Goal: Task Accomplishment & Management: Use online tool/utility

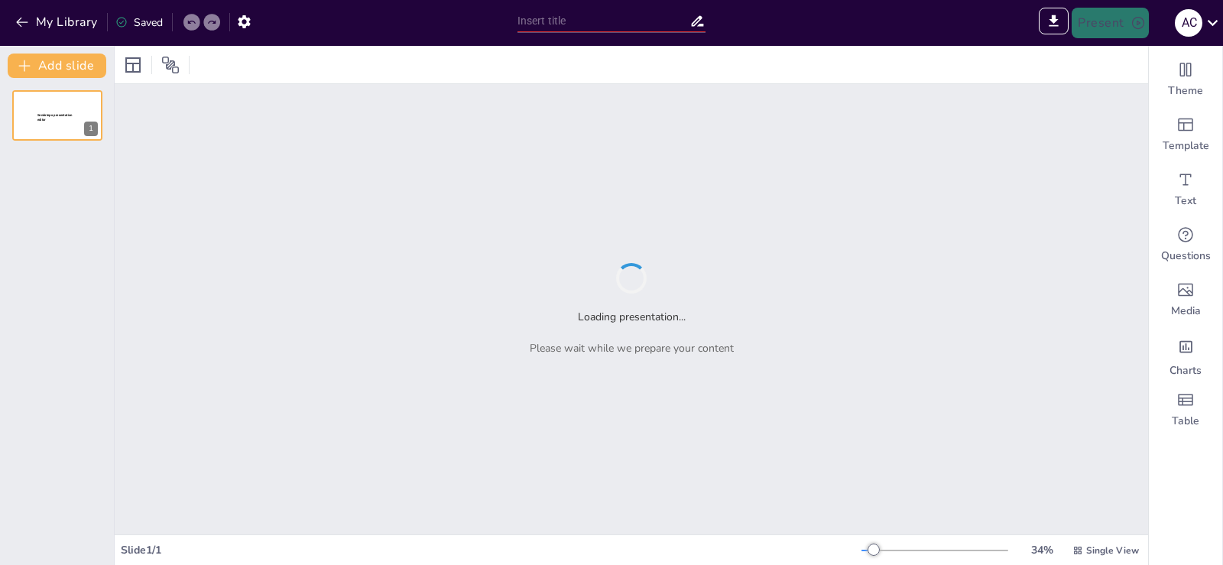
type input "Перспективи відновлення Чорнобильської зони: виклики та можливості"
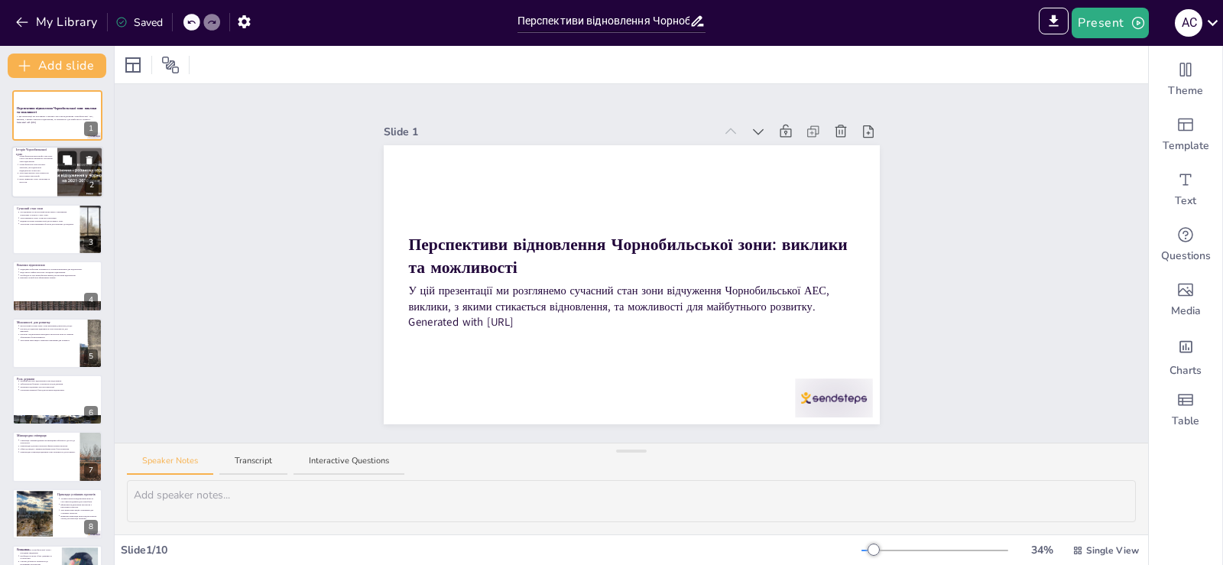
click at [70, 155] on icon at bounding box center [67, 160] width 11 height 11
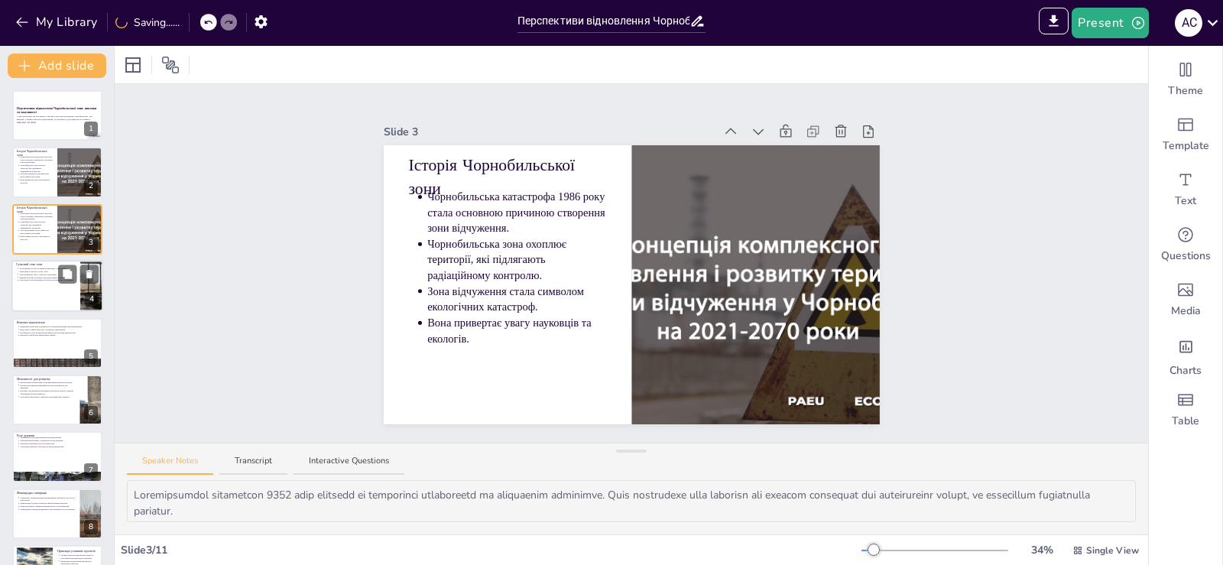
click at [46, 282] on div at bounding box center [57, 286] width 92 height 52
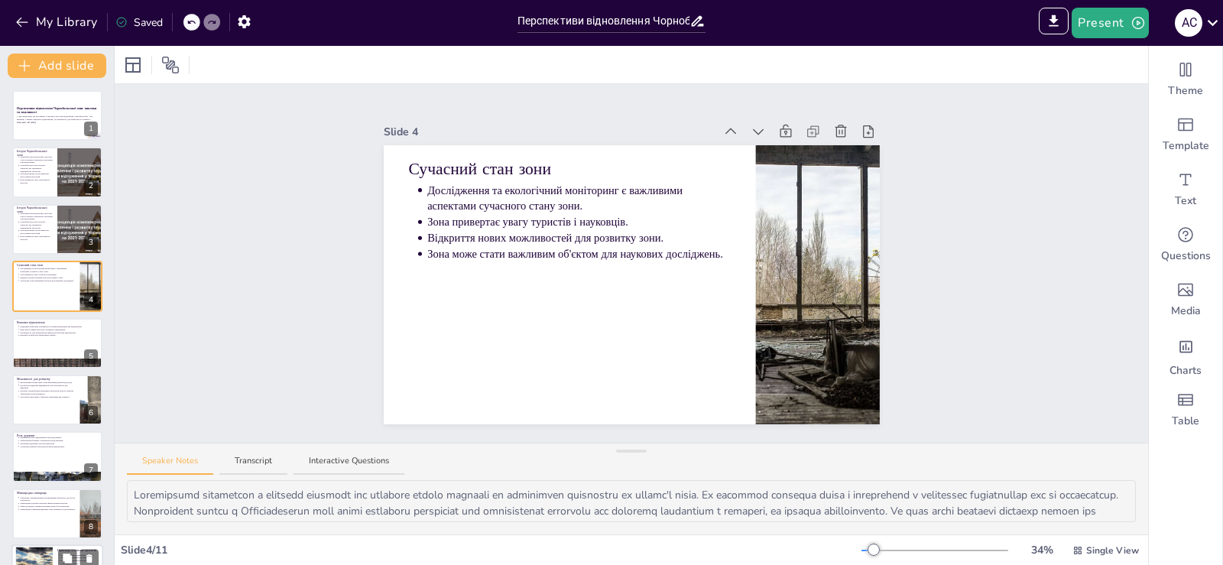
scroll to position [157, 0]
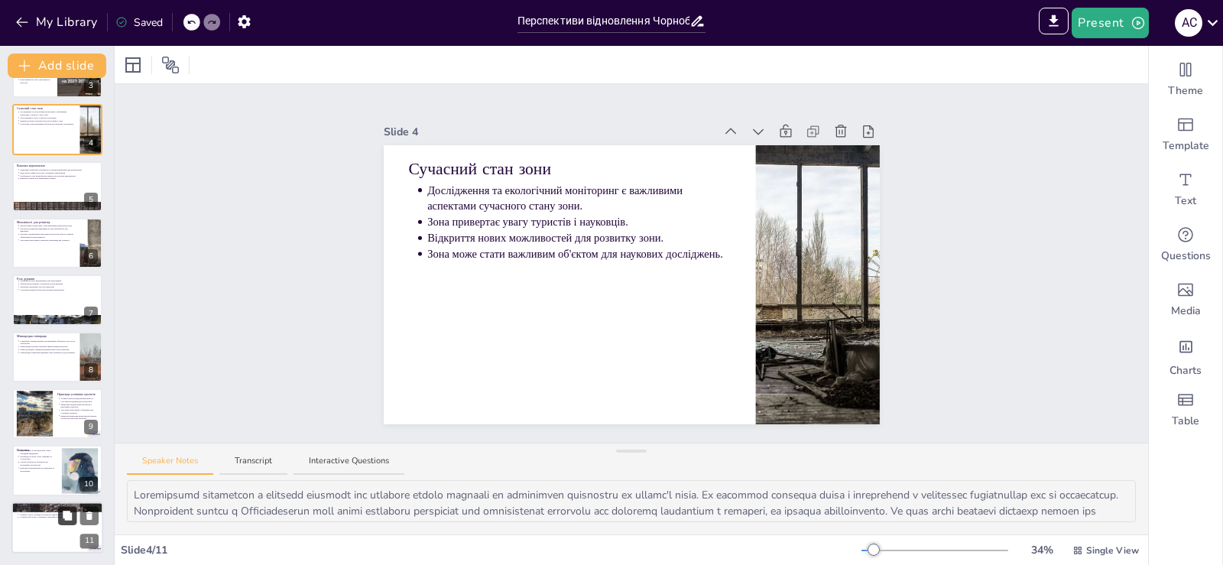
click at [61, 517] on button at bounding box center [67, 515] width 18 height 18
type textarea "Loremips dolors ametconse adipiscinge s doeiusmodt incidi utl etdolorem aliquae…"
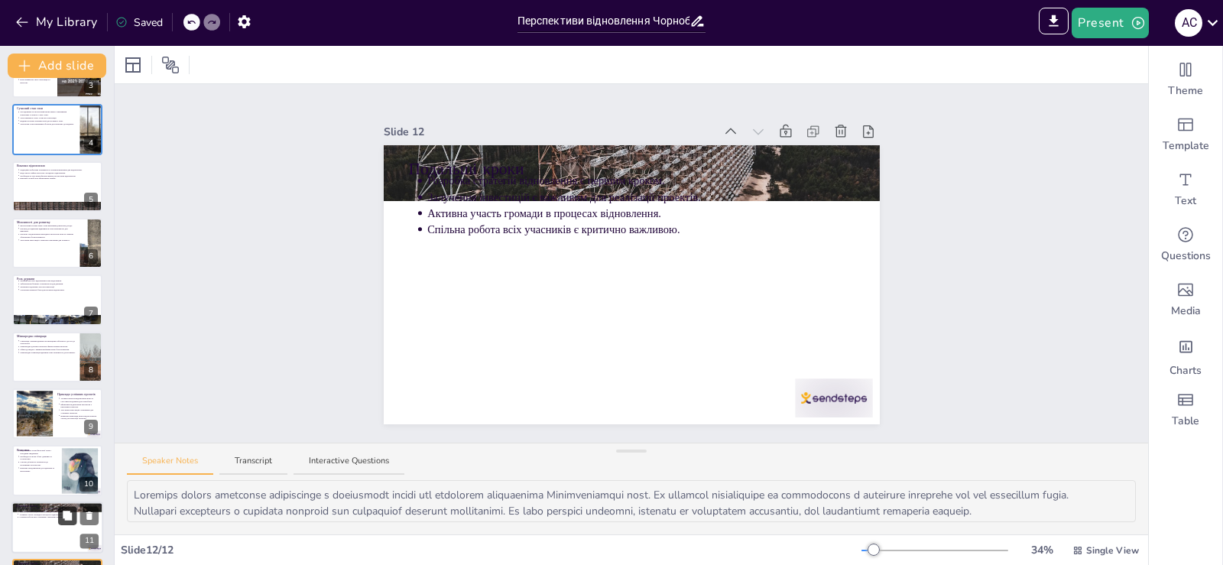
scroll to position [214, 0]
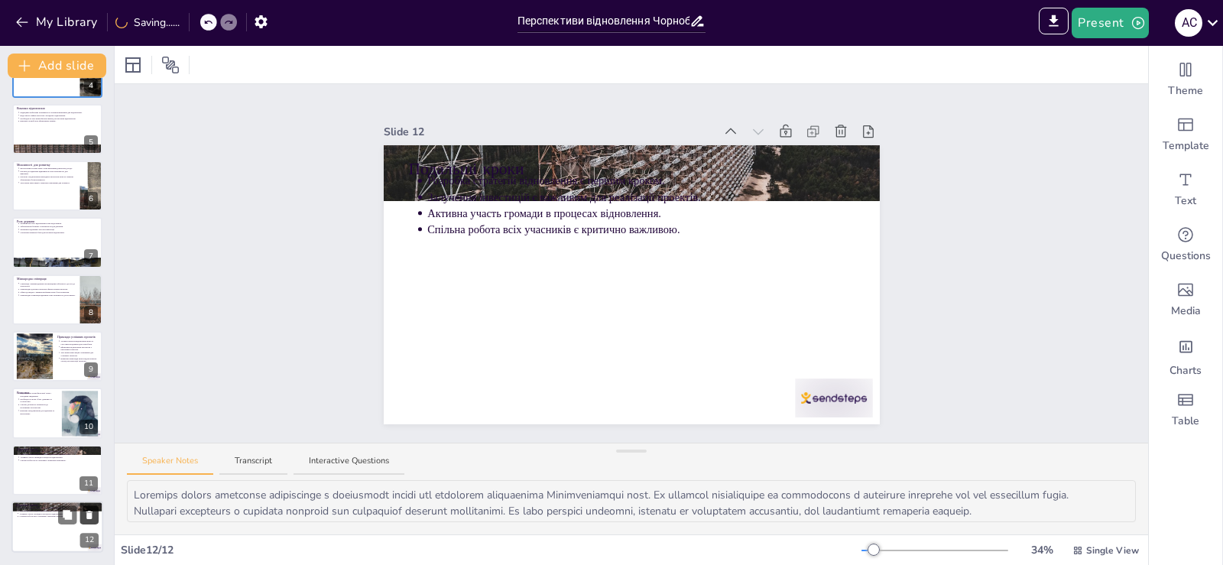
click at [94, 517] on icon at bounding box center [89, 515] width 11 height 11
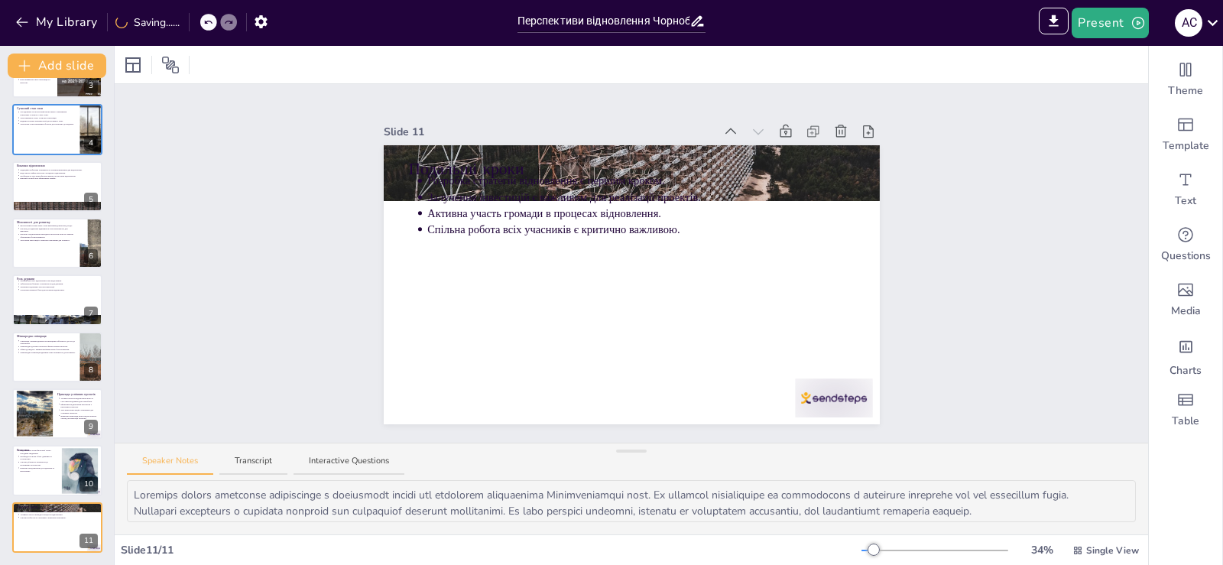
scroll to position [157, 0]
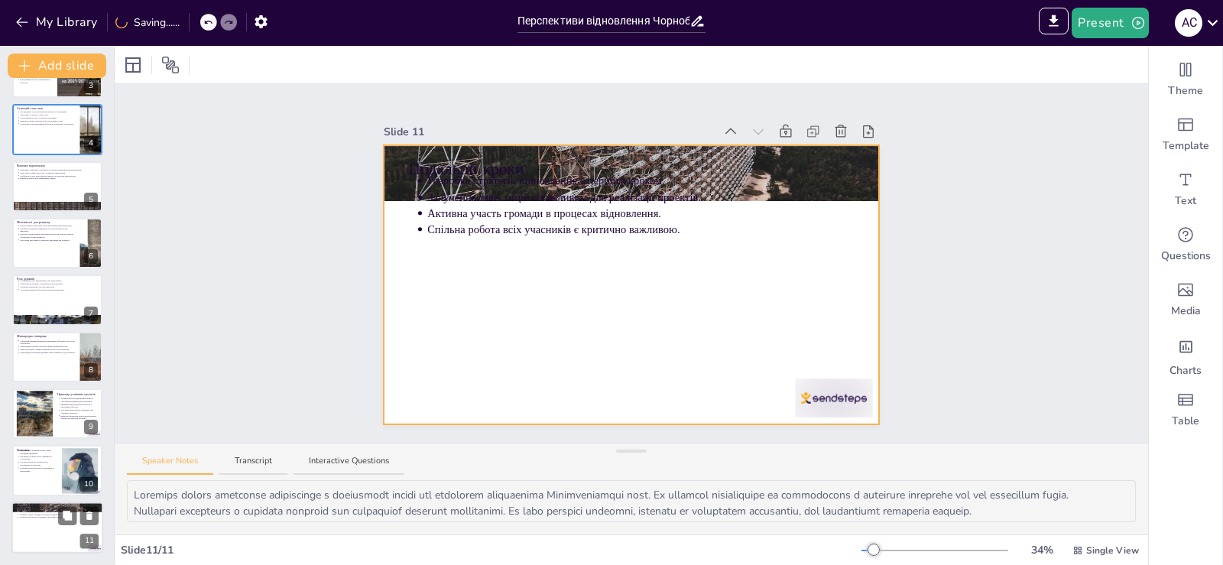
click at [44, 520] on div at bounding box center [57, 527] width 92 height 52
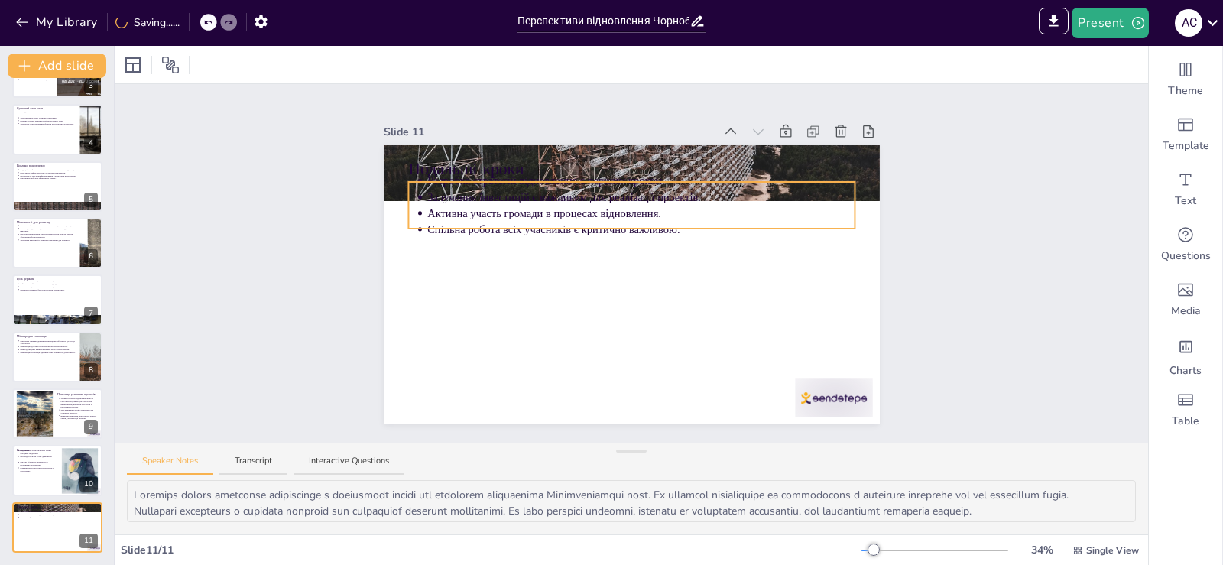
drag, startPoint x: 432, startPoint y: 193, endPoint x: 400, endPoint y: 161, distance: 45.4
click at [434, 191] on p "Залучення інвестицій є важливим для реалізації проектів." at bounding box center [640, 196] width 427 height 15
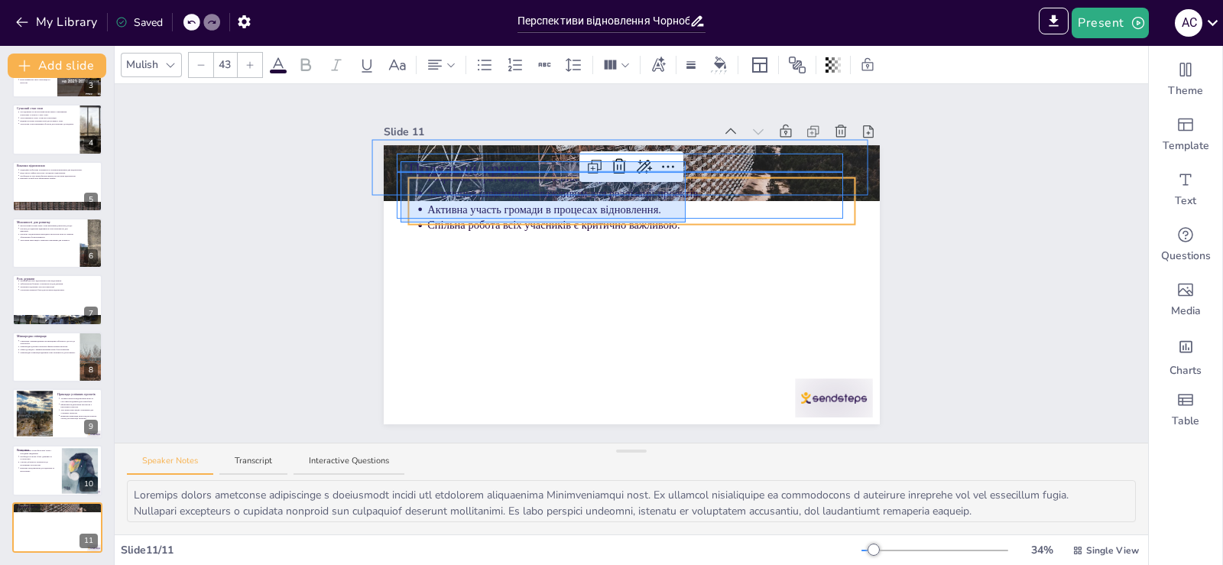
drag, startPoint x: 400, startPoint y: 161, endPoint x: 685, endPoint y: 222, distance: 291.5
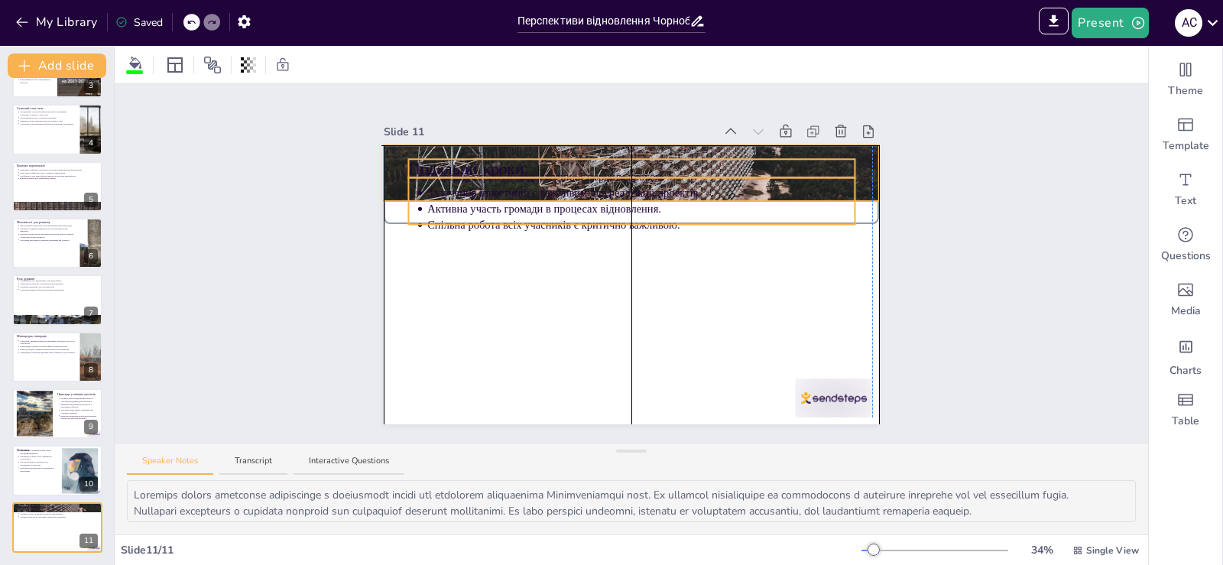
drag, startPoint x: 847, startPoint y: 195, endPoint x: 841, endPoint y: 166, distance: 29.7
click at [841, 169] on p "Розробка стратегій відновлення є першим кроком." at bounding box center [640, 176] width 427 height 15
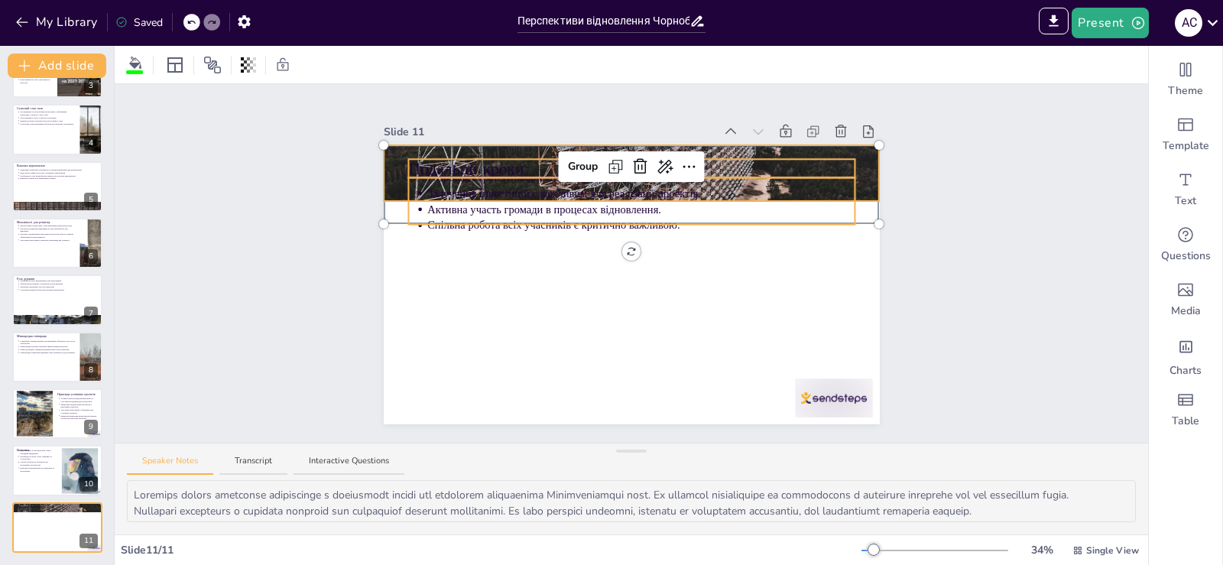
click at [995, 164] on div "Slide 1 Перспективи відновлення Чорнобильської зони: виклики та можливості У ці…" at bounding box center [631, 263] width 1033 height 358
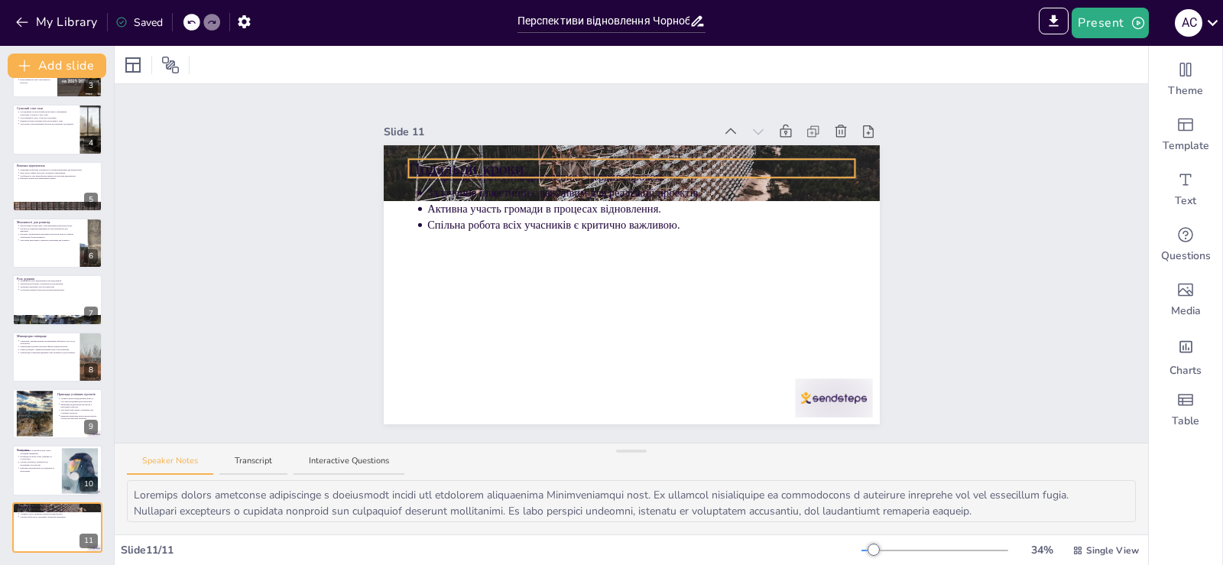
click at [568, 160] on div "Подальші кроки Розробка стратегій відновлення є першим кроком. Залучення інвест…" at bounding box center [632, 284] width 496 height 279
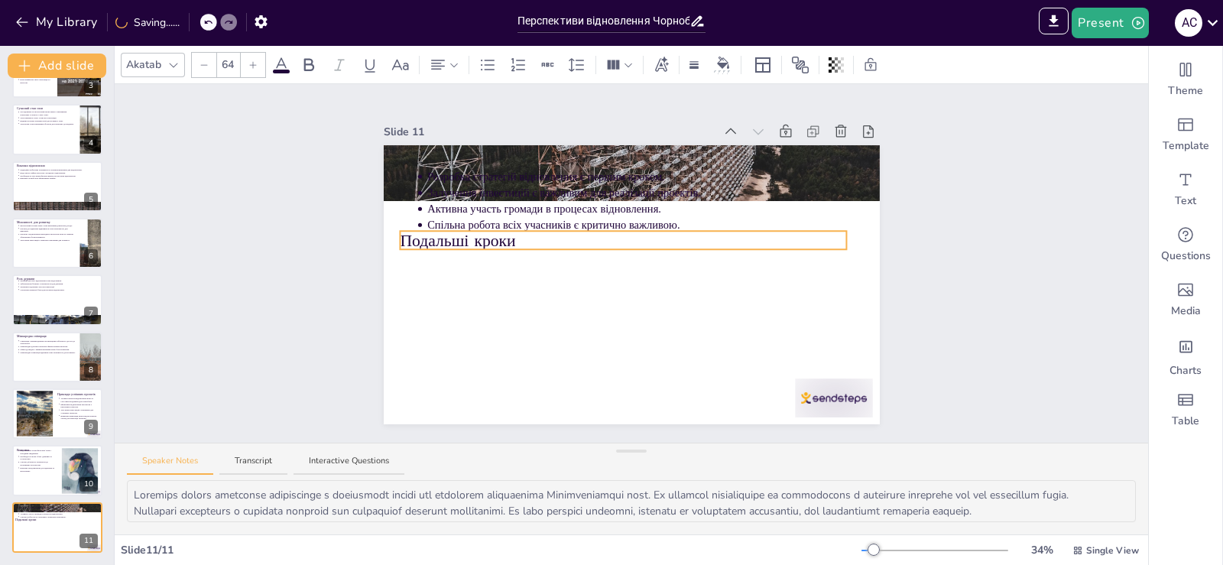
drag, startPoint x: 546, startPoint y: 158, endPoint x: 538, endPoint y: 230, distance: 72.3
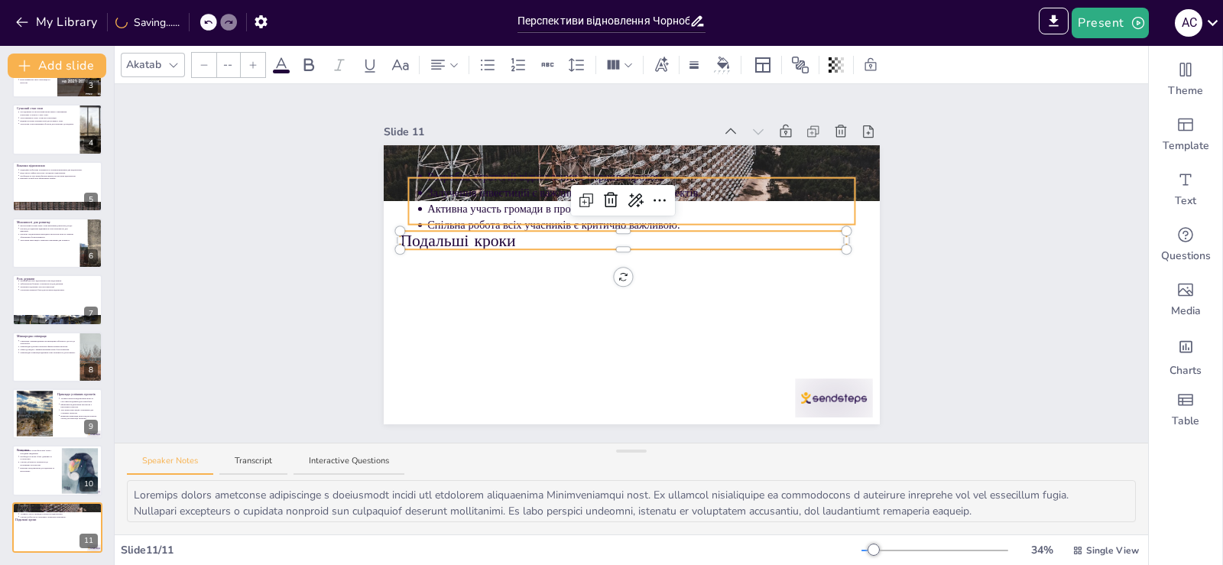
click at [432, 173] on p "Розробка стратегій відновлення є першим кроком." at bounding box center [640, 176] width 427 height 15
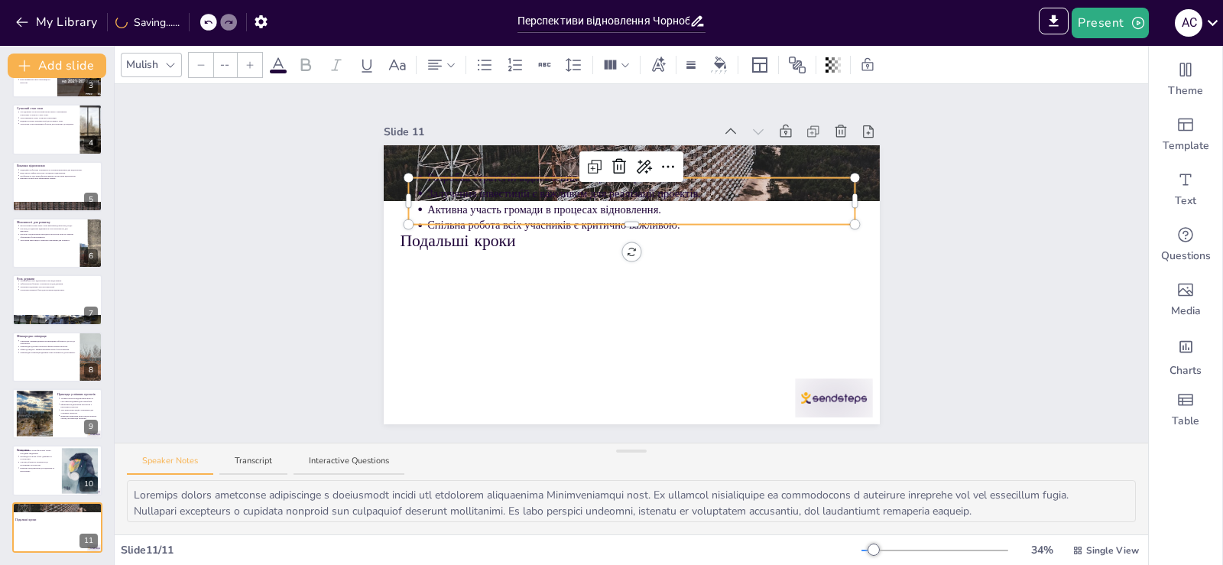
type input "43"
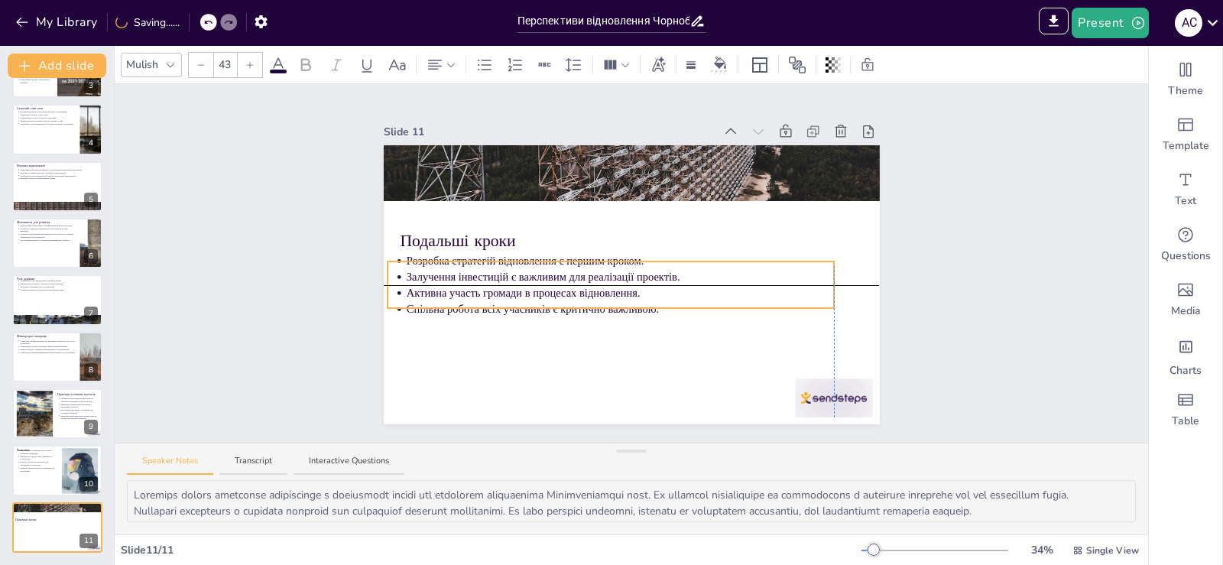
drag, startPoint x: 504, startPoint y: 174, endPoint x: 484, endPoint y: 262, distance: 90.1
click at [947, 254] on div "Slide 1 Перспективи відновлення Чорнобильської зони: виклики та можливості У ці…" at bounding box center [631, 263] width 1033 height 358
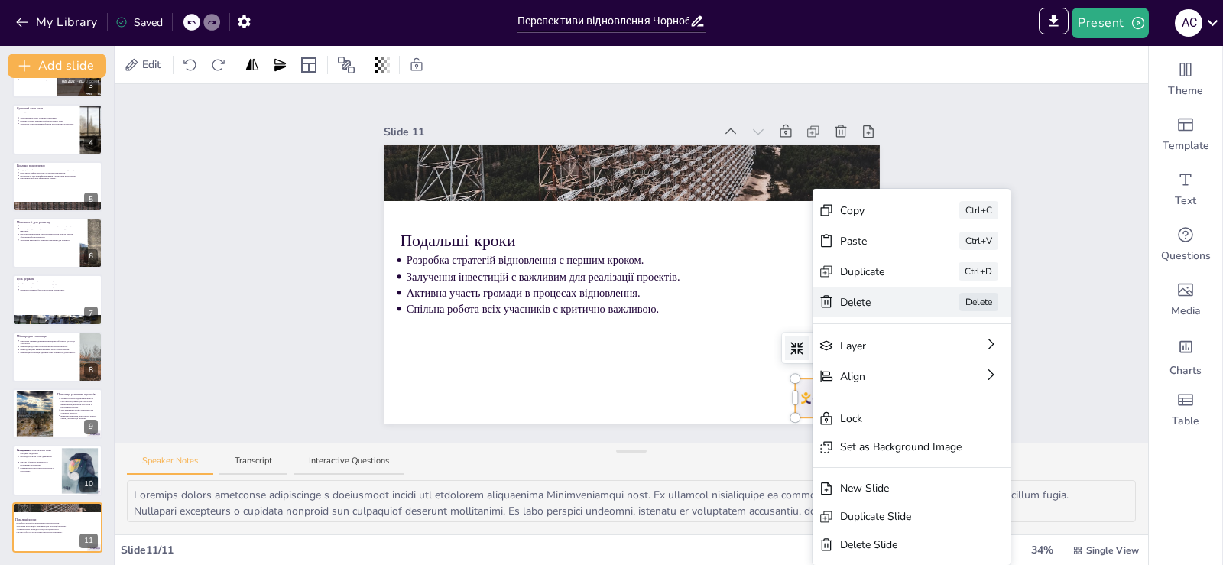
click at [838, 303] on div "[PERSON_NAME]" at bounding box center [911, 302] width 198 height 31
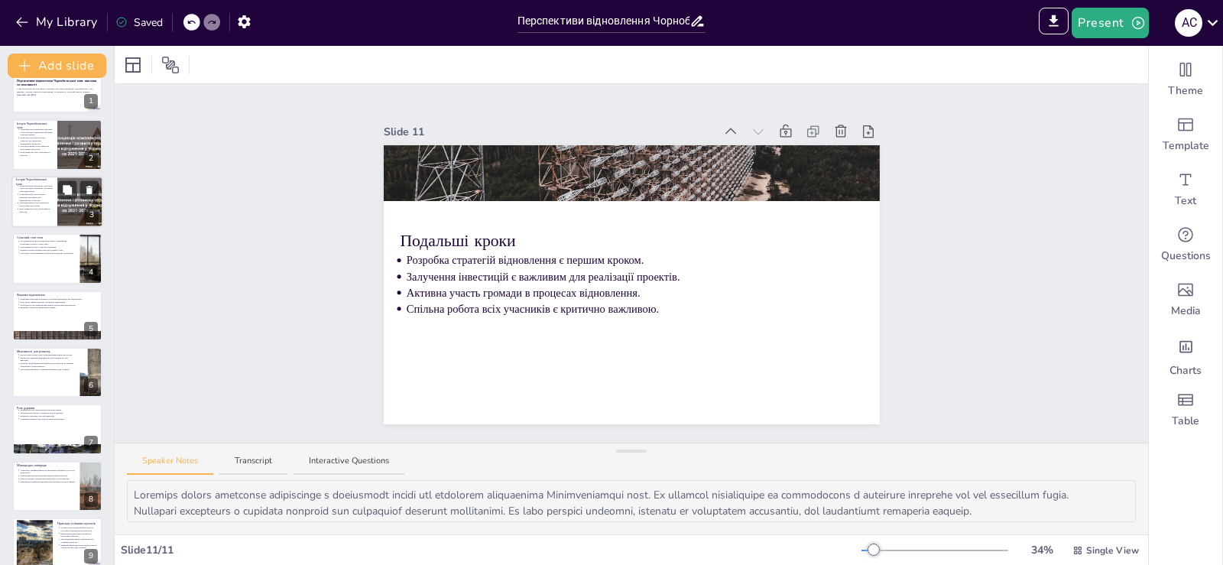
scroll to position [0, 0]
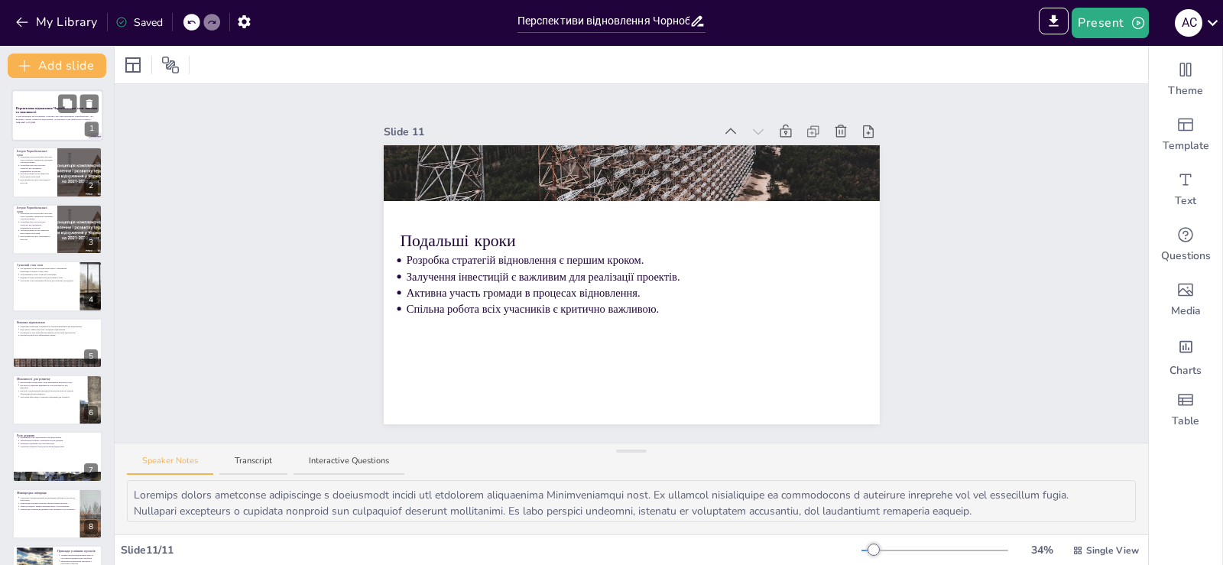
click at [31, 119] on p "У цій презентації ми розглянемо сучасний стан зони відчуження Чорнобильської АЕ…" at bounding box center [57, 118] width 83 height 6
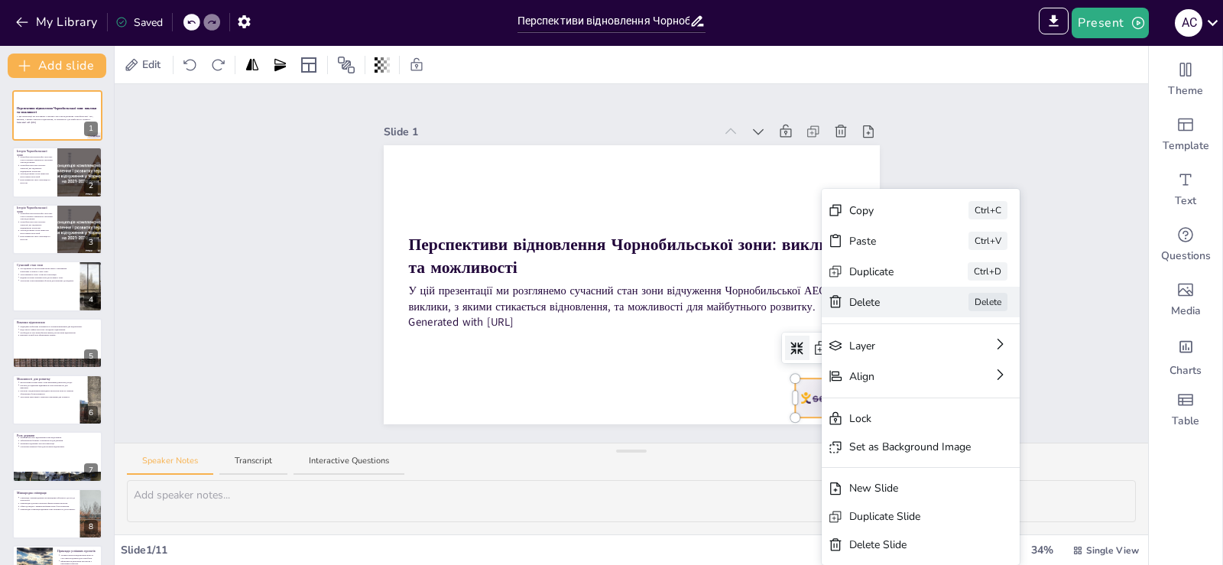
click at [883, 302] on div "Delete" at bounding box center [887, 302] width 76 height 16
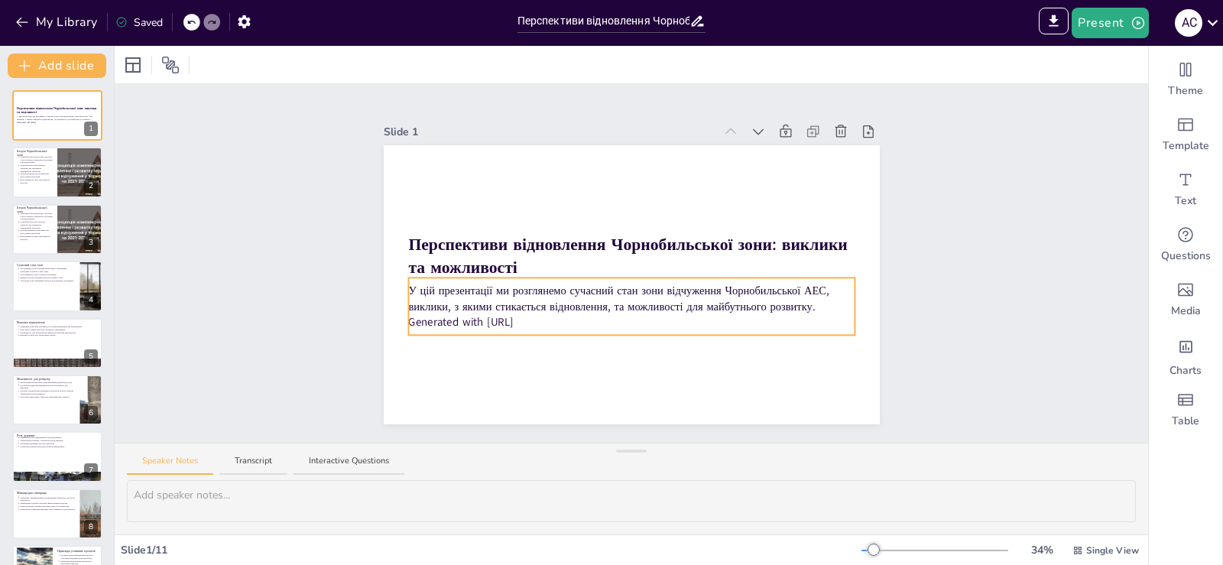
click at [549, 314] on p "Generated with [URL]" at bounding box center [631, 321] width 446 height 15
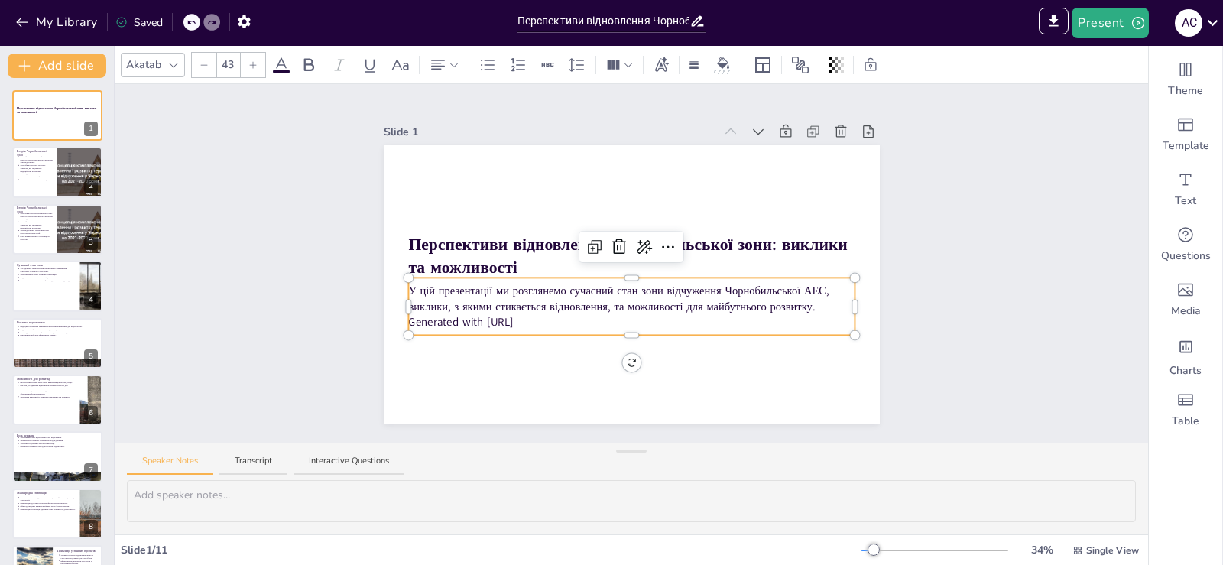
drag, startPoint x: 549, startPoint y: 313, endPoint x: 415, endPoint y: 319, distance: 133.8
click at [415, 319] on p "Generated with [URL]" at bounding box center [631, 321] width 446 height 15
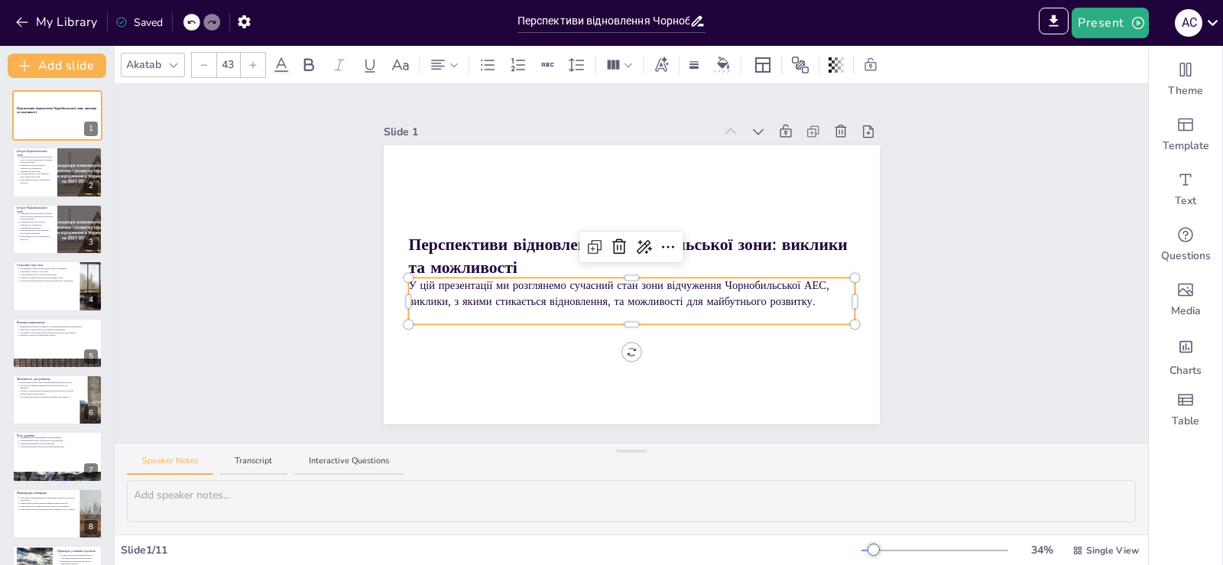
click at [251, 66] on icon at bounding box center [252, 64] width 9 height 9
click at [634, 287] on p "У цій презентації ми розглянемо сучасний стан зони відчуження Чорнобильської АЕ…" at bounding box center [631, 292] width 446 height 31
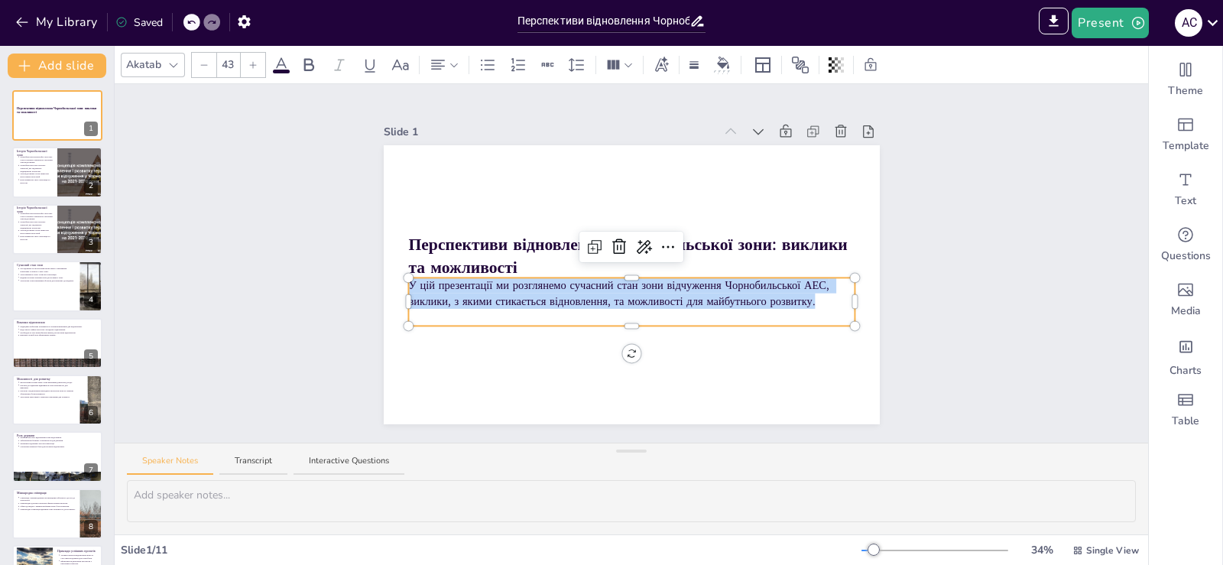
drag, startPoint x: 808, startPoint y: 294, endPoint x: 401, endPoint y: 280, distance: 406.8
click at [401, 280] on div "Перспективи відновлення Чорнобильської зони: виклики та можливості У цій презен…" at bounding box center [632, 284] width 496 height 279
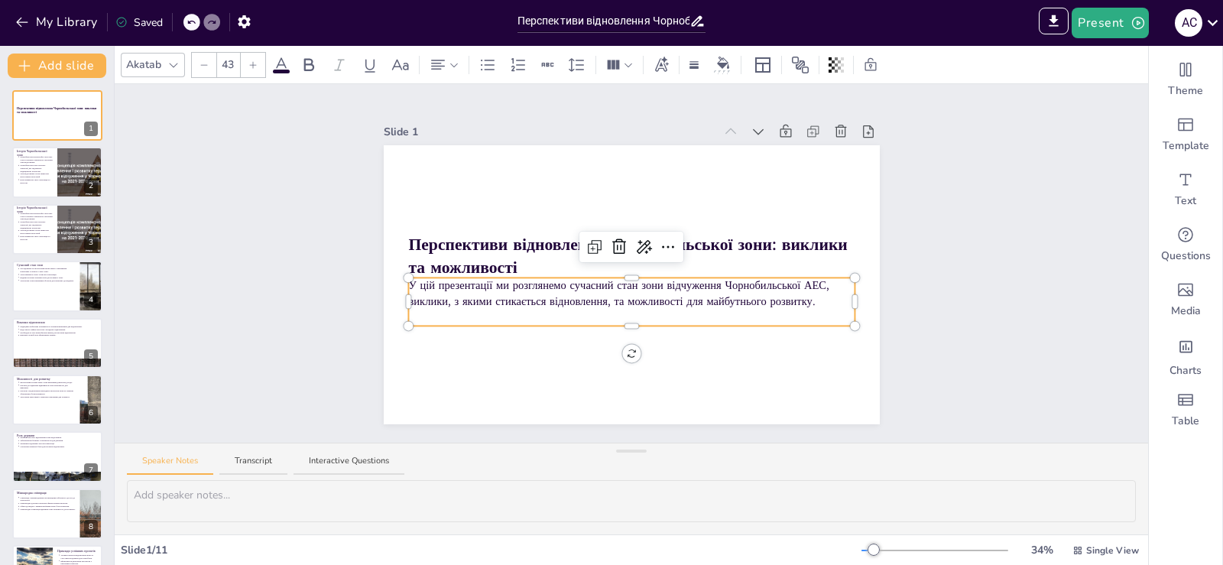
click at [253, 70] on div at bounding box center [253, 65] width 24 height 24
click at [251, 70] on div at bounding box center [253, 65] width 24 height 24
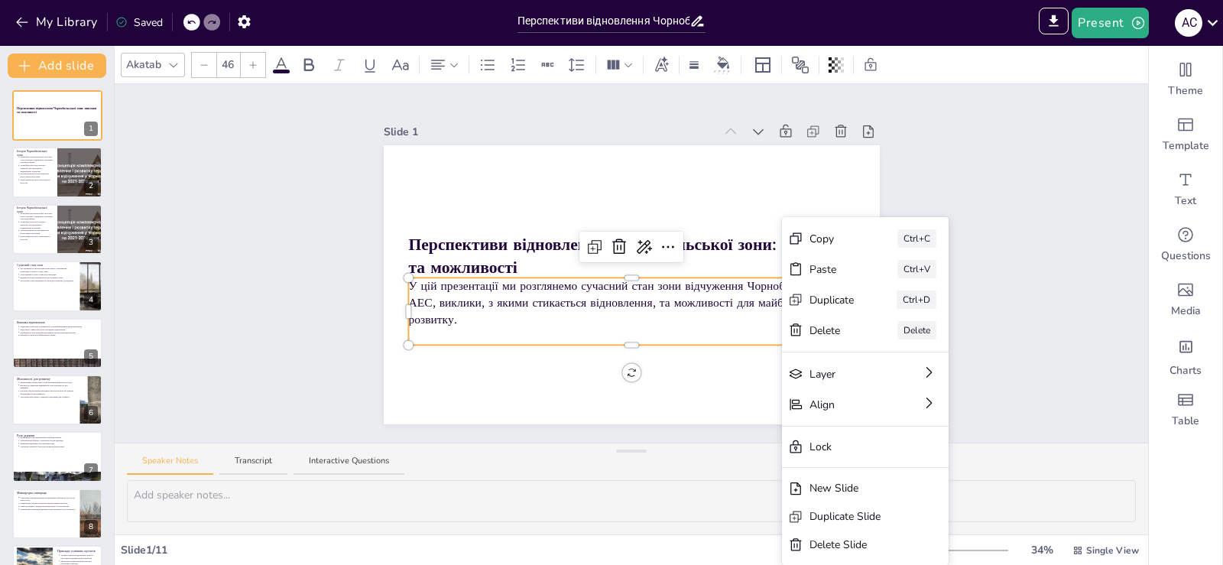
click at [228, 73] on input "46" at bounding box center [227, 65] width 21 height 24
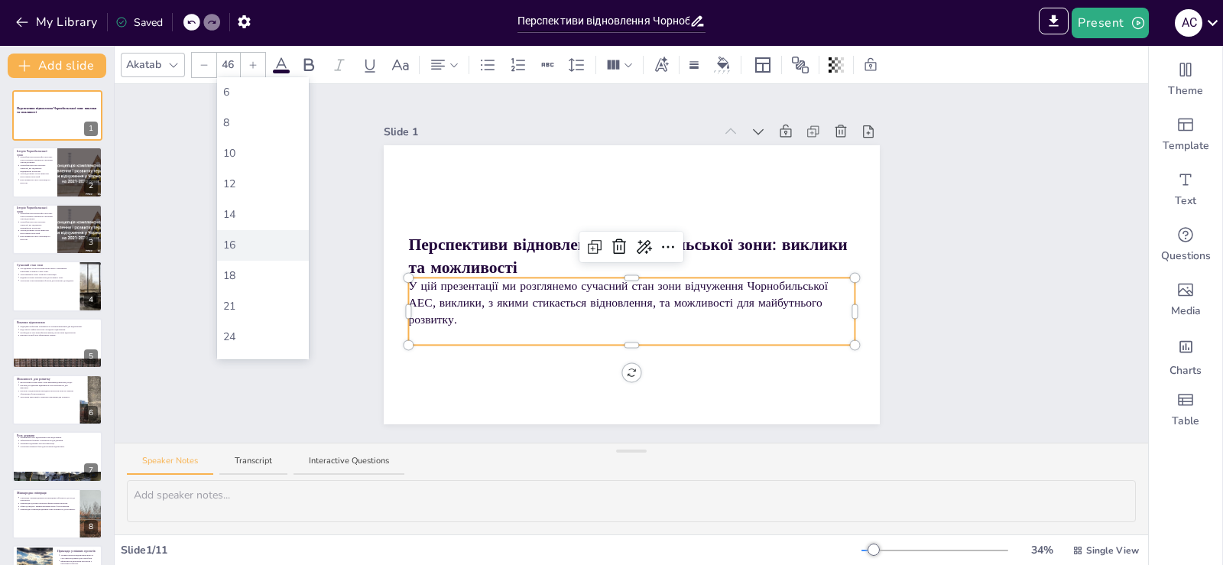
click at [235, 239] on div "16" at bounding box center [262, 245] width 79 height 16
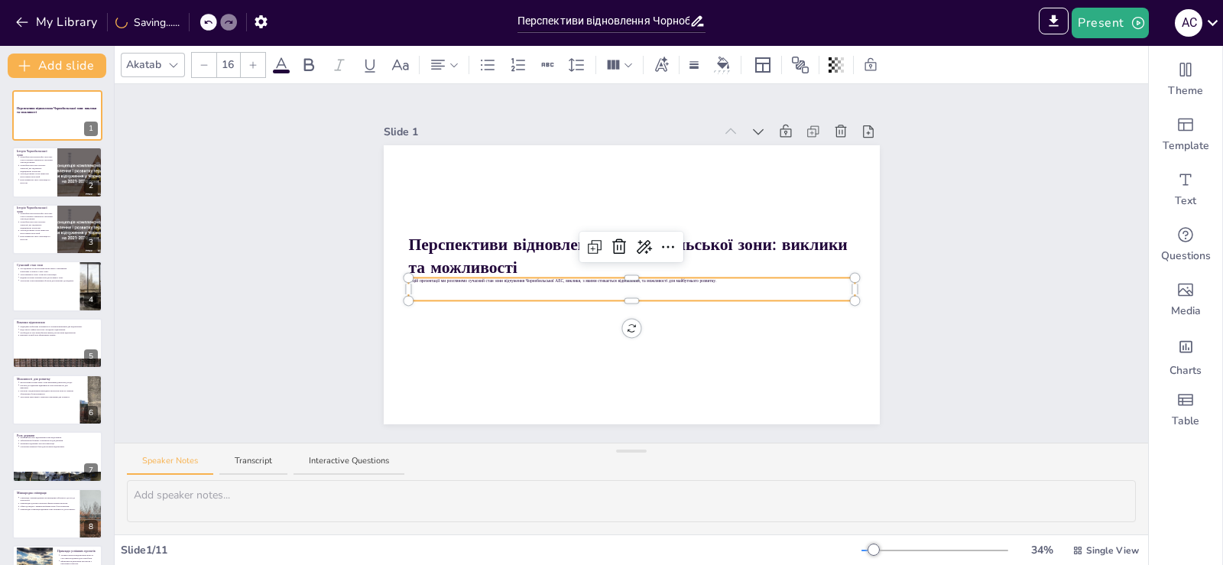
click at [228, 68] on input "16" at bounding box center [227, 65] width 21 height 24
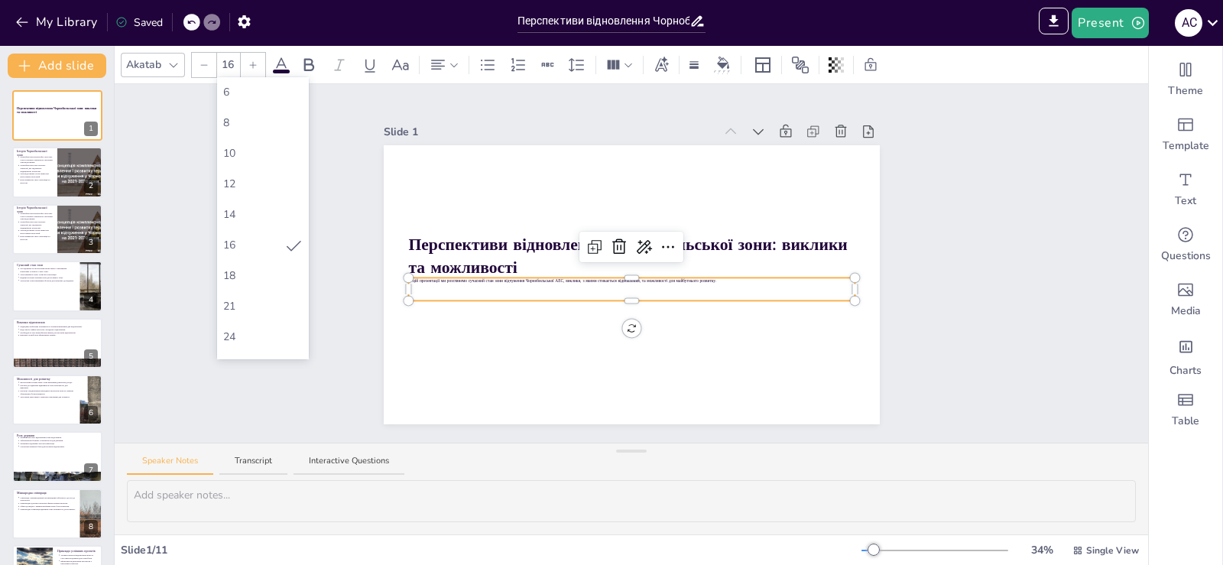
click at [619, 294] on div at bounding box center [631, 297] width 446 height 6
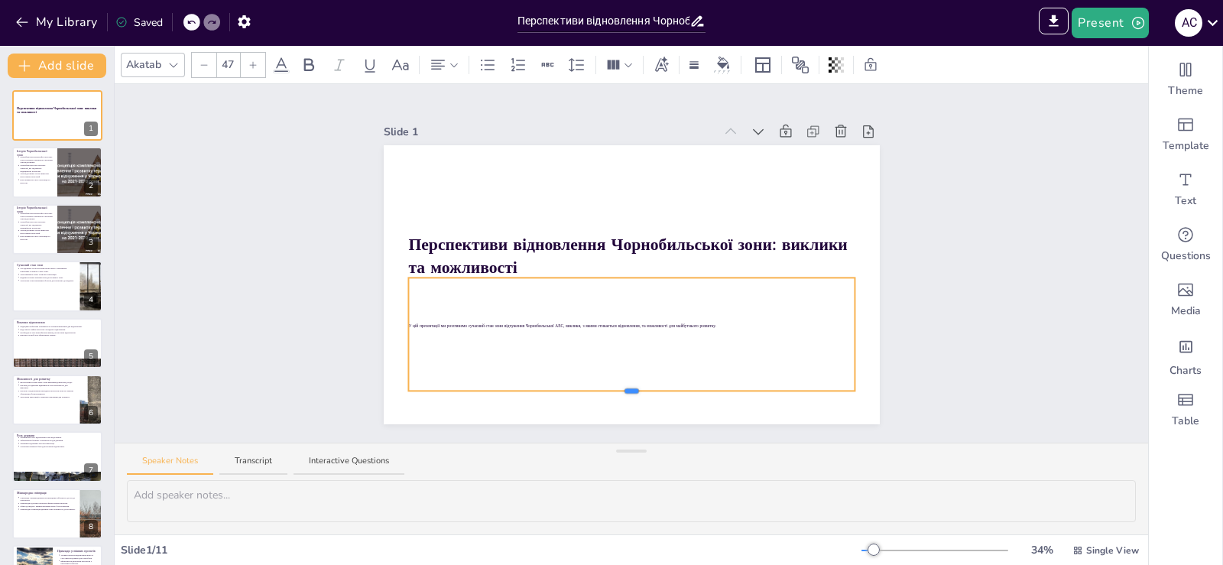
drag, startPoint x: 617, startPoint y: 296, endPoint x: 614, endPoint y: 385, distance: 89.5
click at [624, 388] on div at bounding box center [631, 390] width 14 height 5
drag, startPoint x: 708, startPoint y: 322, endPoint x: 402, endPoint y: 313, distance: 306.5
click at [402, 313] on div "Перспективи відновлення Чорнобильської зони: виклики та можливості У цій презен…" at bounding box center [632, 284] width 496 height 279
click at [228, 63] on input "--" at bounding box center [227, 65] width 21 height 24
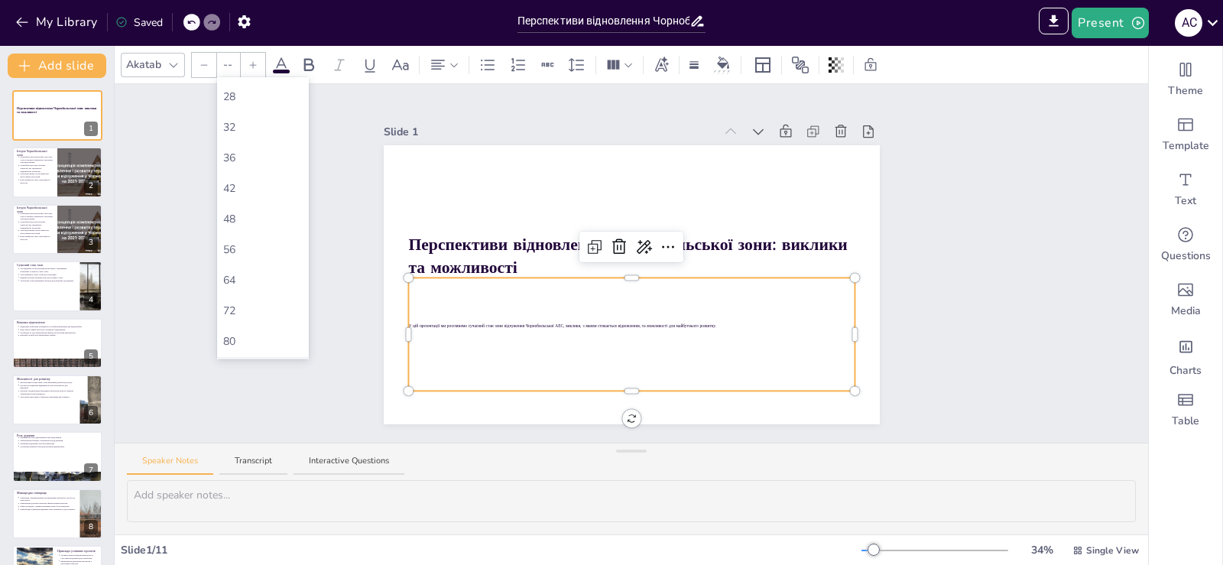
scroll to position [382, 0]
click at [238, 313] on div "104" at bounding box center [262, 321] width 79 height 16
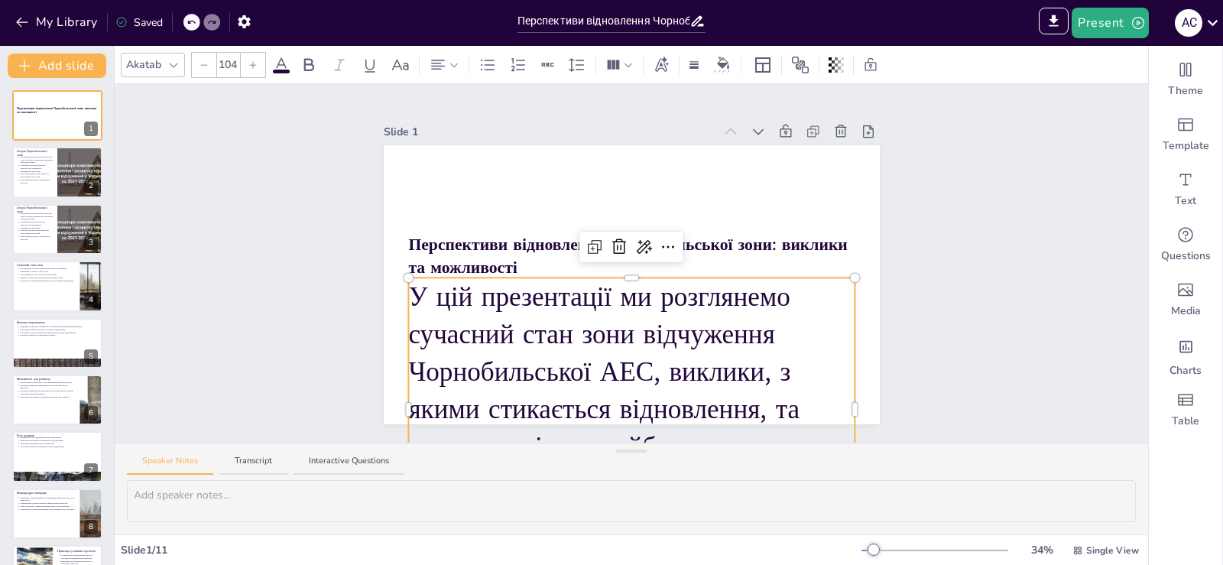
click at [226, 69] on input "104" at bounding box center [227, 65] width 21 height 24
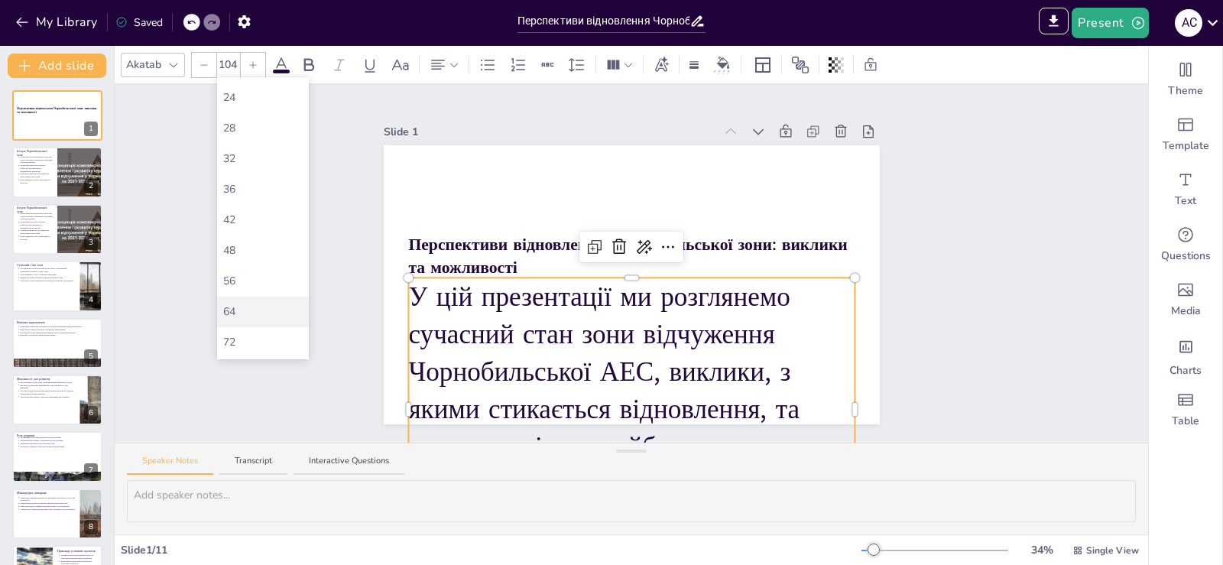
scroll to position [254, 0]
click at [243, 270] on div "56" at bounding box center [262, 266] width 79 height 16
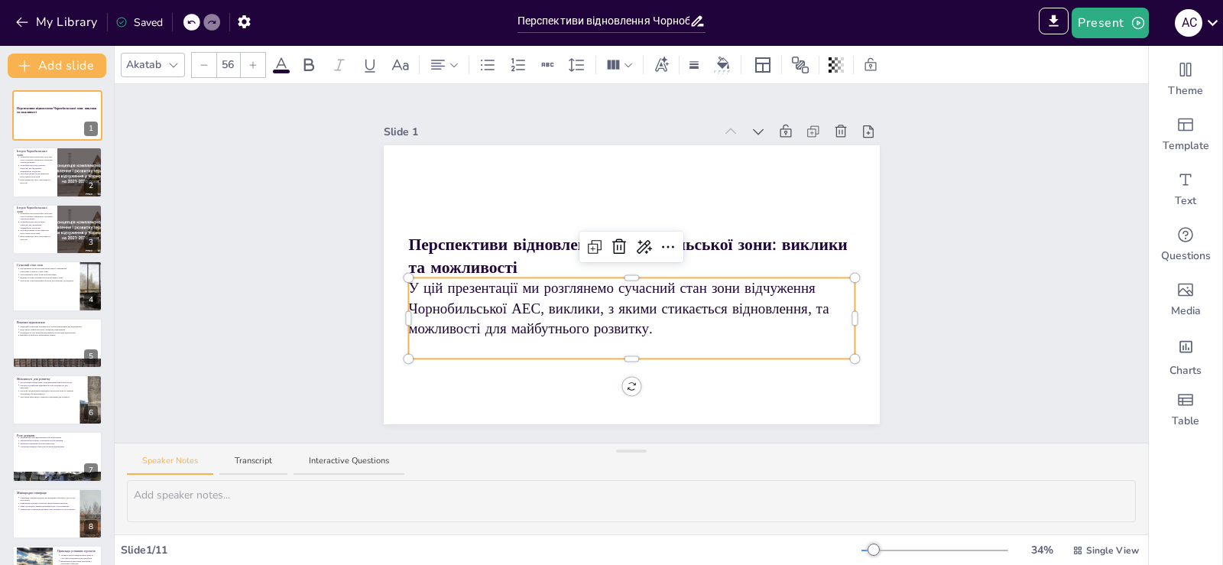
click at [227, 70] on input "56" at bounding box center [227, 65] width 21 height 24
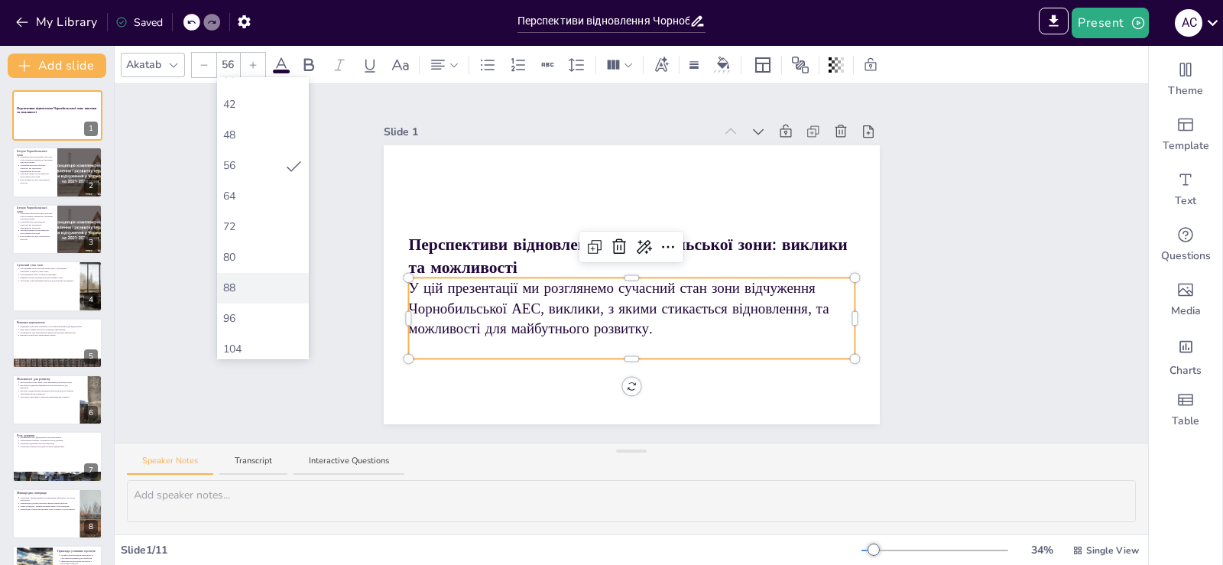
scroll to position [382, 0]
click at [265, 171] on div "64" at bounding box center [262, 168] width 79 height 16
type input "64"
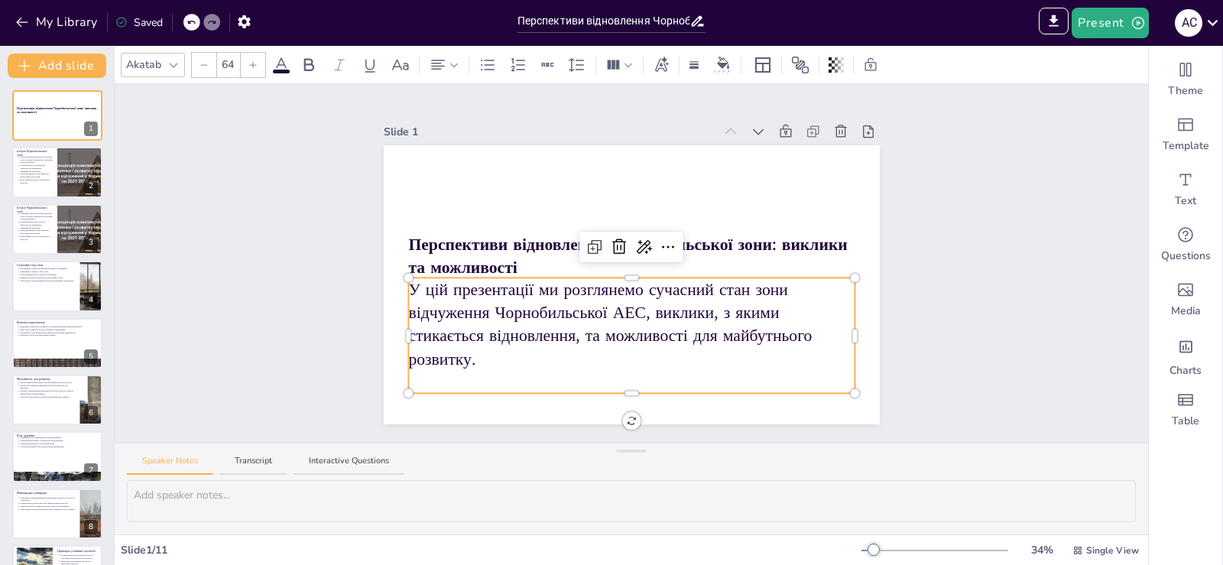
click at [917, 274] on div "Slide 1 Перспективи відновлення Чорнобильської зони: виклики та можливості У ці…" at bounding box center [631, 263] width 1033 height 358
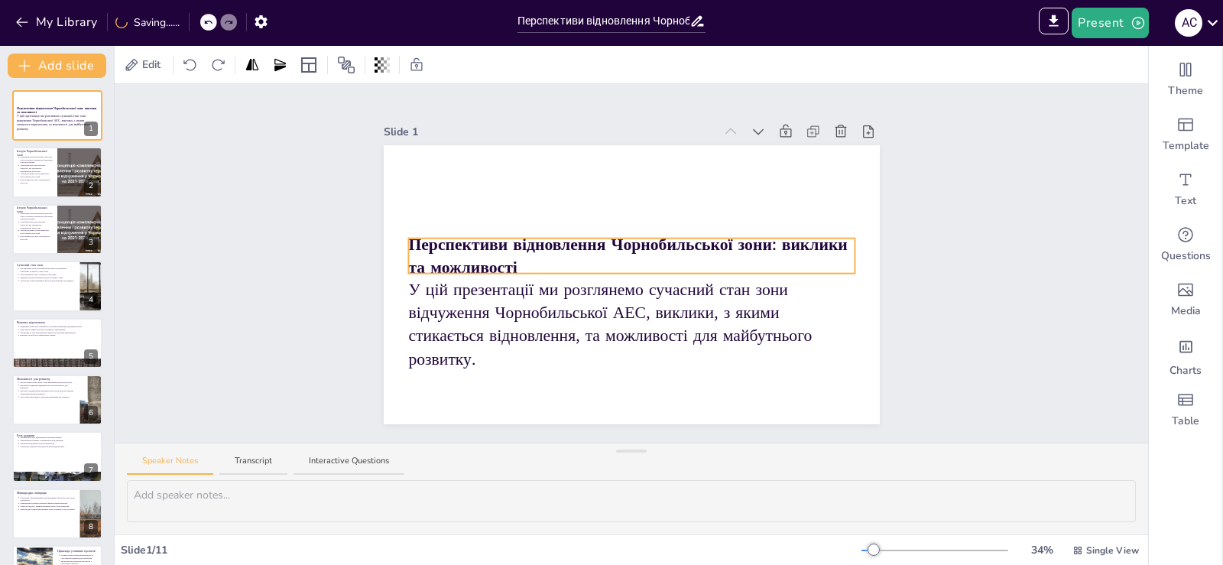
click at [713, 236] on div "Перспективи відновлення Чорнобильської зони: виклики та можливості У цій презен…" at bounding box center [632, 284] width 496 height 279
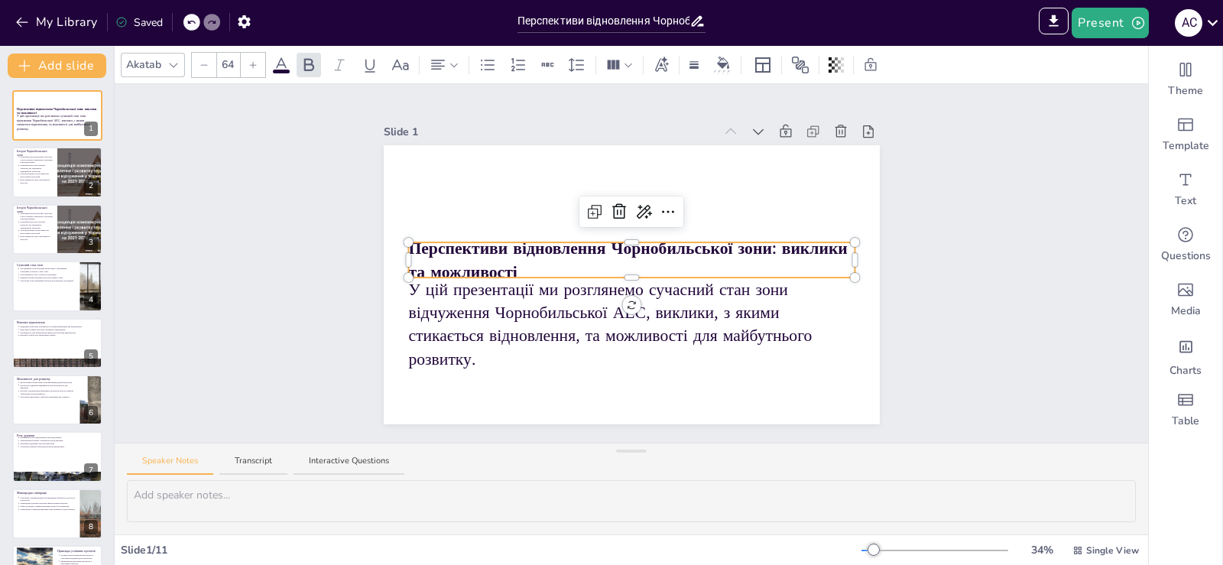
click at [225, 64] on input "64" at bounding box center [227, 65] width 21 height 24
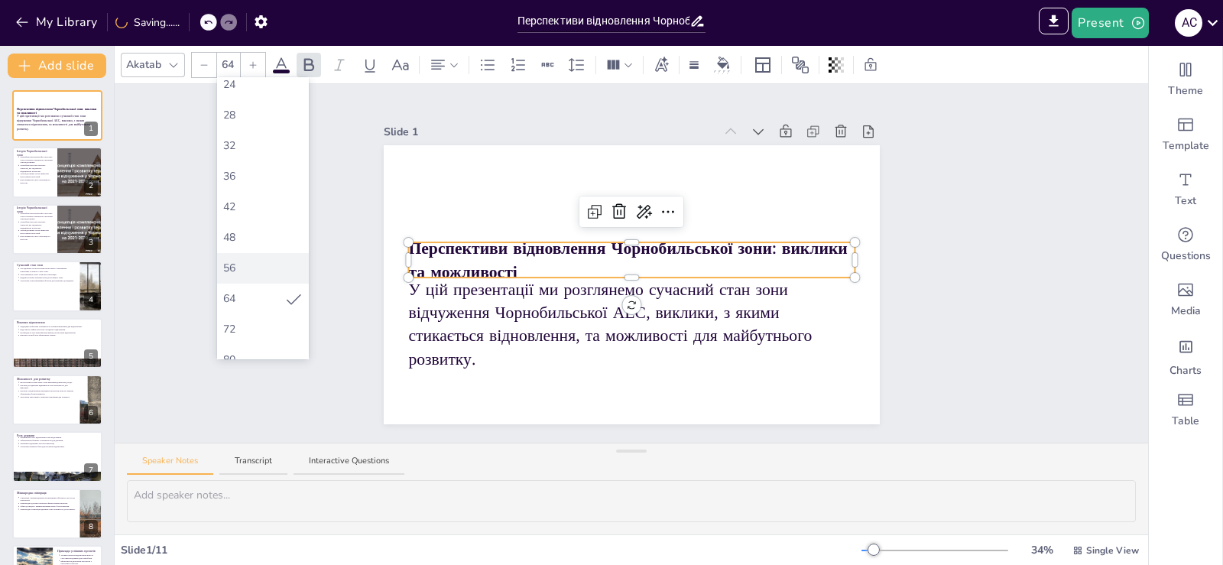
scroll to position [254, 0]
click at [274, 319] on div "72" at bounding box center [262, 327] width 79 height 16
type input "72"
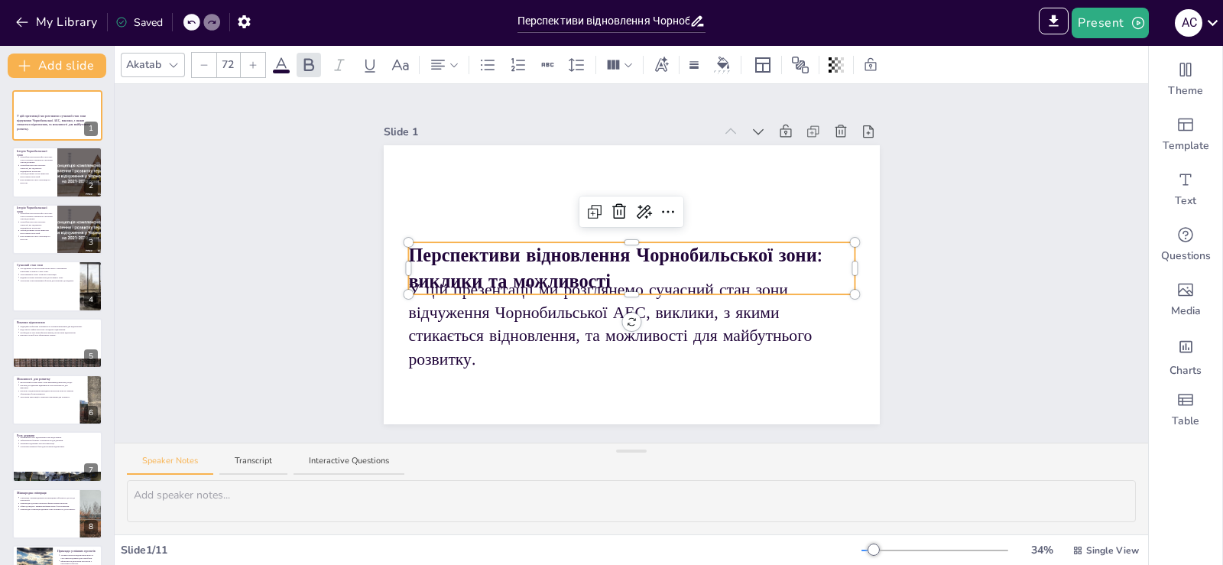
click at [1051, 225] on div "Slide 1 У цій презентації ми розглянемо сучасний стан зони відчуження Чорнобиль…" at bounding box center [631, 263] width 1033 height 358
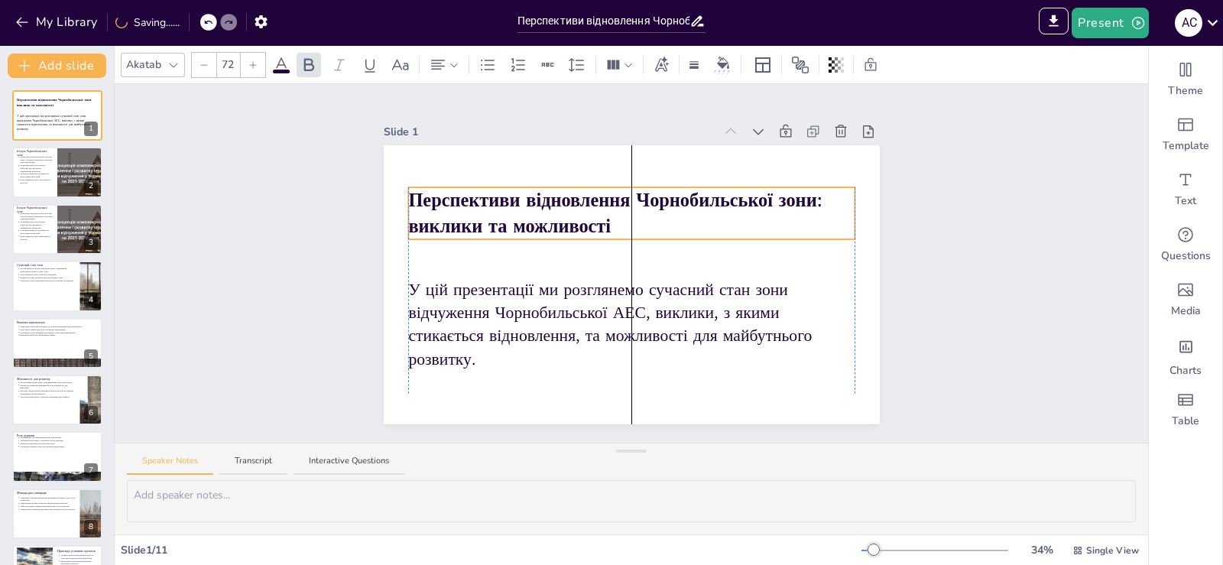
drag, startPoint x: 798, startPoint y: 263, endPoint x: 802, endPoint y: 208, distance: 55.1
click at [802, 208] on p "Перспективи відновлення Чорнобильської зони: виклики та можливості" at bounding box center [631, 213] width 446 height 52
click at [956, 219] on div "Slide 1 У цій презентації ми розглянемо сучасний стан зони відчуження Чорнобиль…" at bounding box center [631, 263] width 1033 height 358
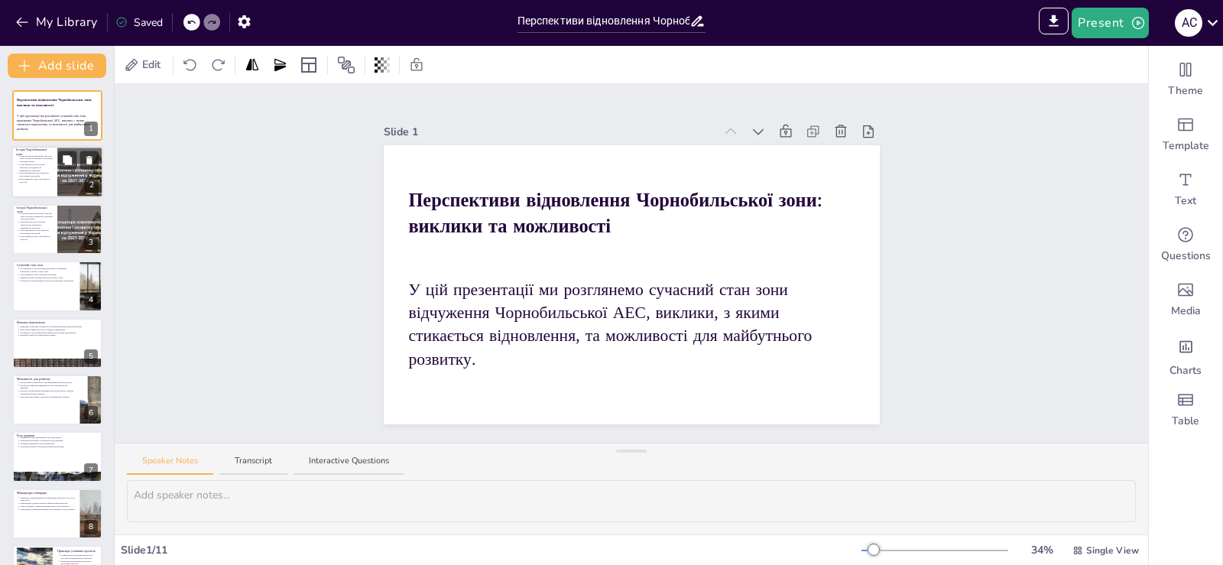
click at [34, 178] on p "Вона привертає увагу науковців та екологів." at bounding box center [36, 181] width 34 height 6
type textarea "Loremipsumdol sitametcon 1669 adip elitsedd ei temporinci utlaboreetd ma aliqua…"
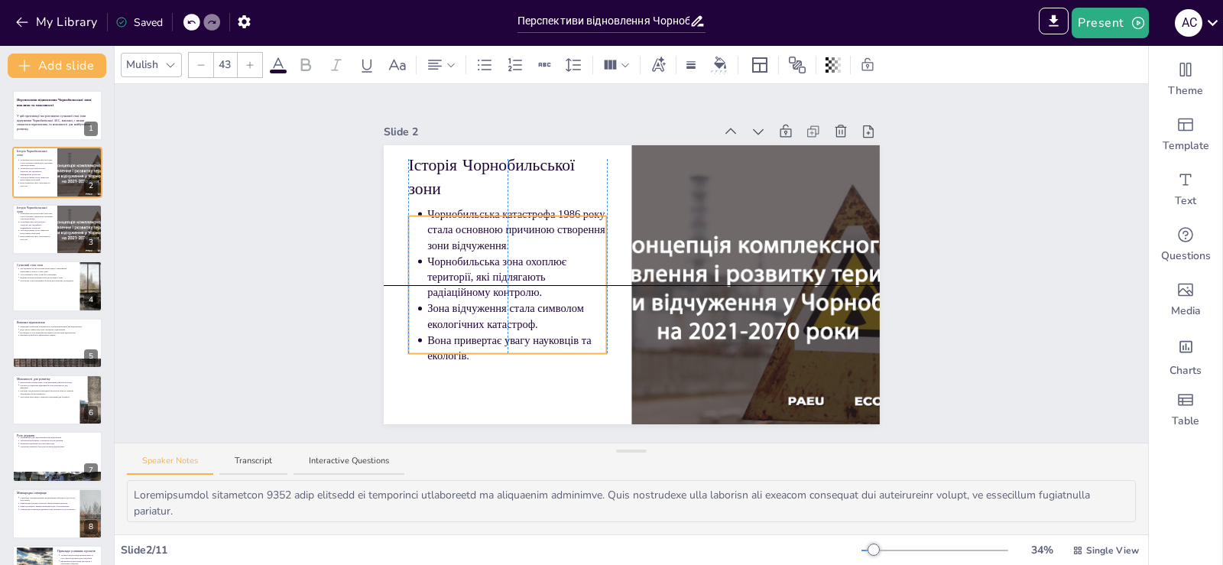
drag, startPoint x: 539, startPoint y: 210, endPoint x: 539, endPoint y: 227, distance: 16.8
click at [539, 227] on p "Чорнобильська катастрофа 1986 року стала основною причиною створення зони відчу…" at bounding box center [517, 229] width 180 height 47
click at [478, 332] on p "Вона привертає увагу науковців та екологів." at bounding box center [517, 347] width 180 height 31
click at [224, 66] on input "43" at bounding box center [224, 65] width 21 height 24
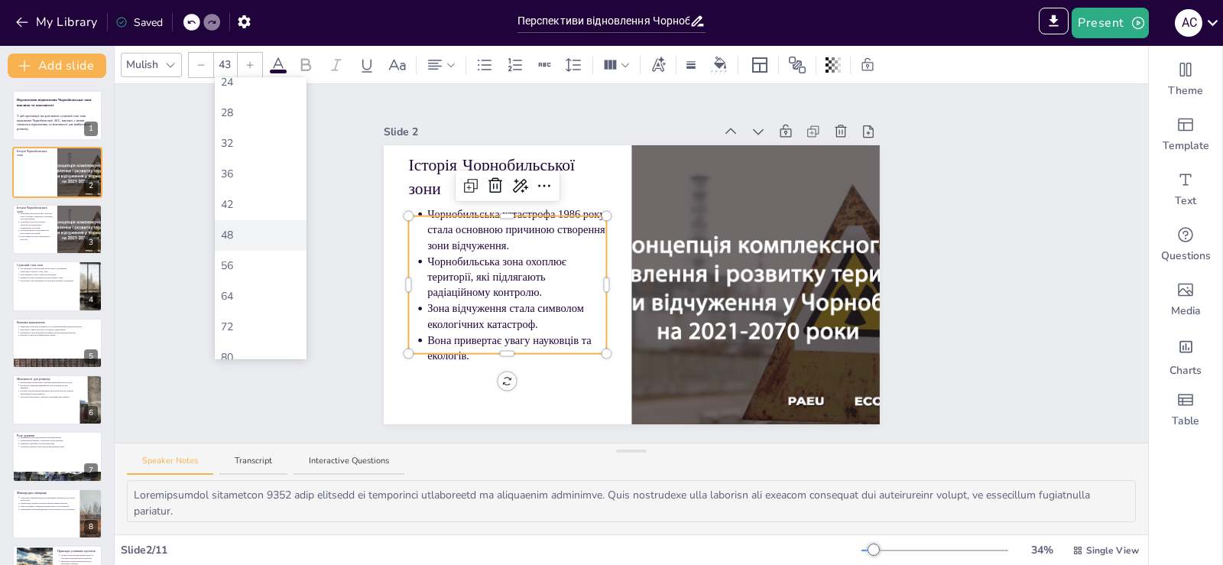
click at [252, 237] on div "48" at bounding box center [260, 235] width 79 height 16
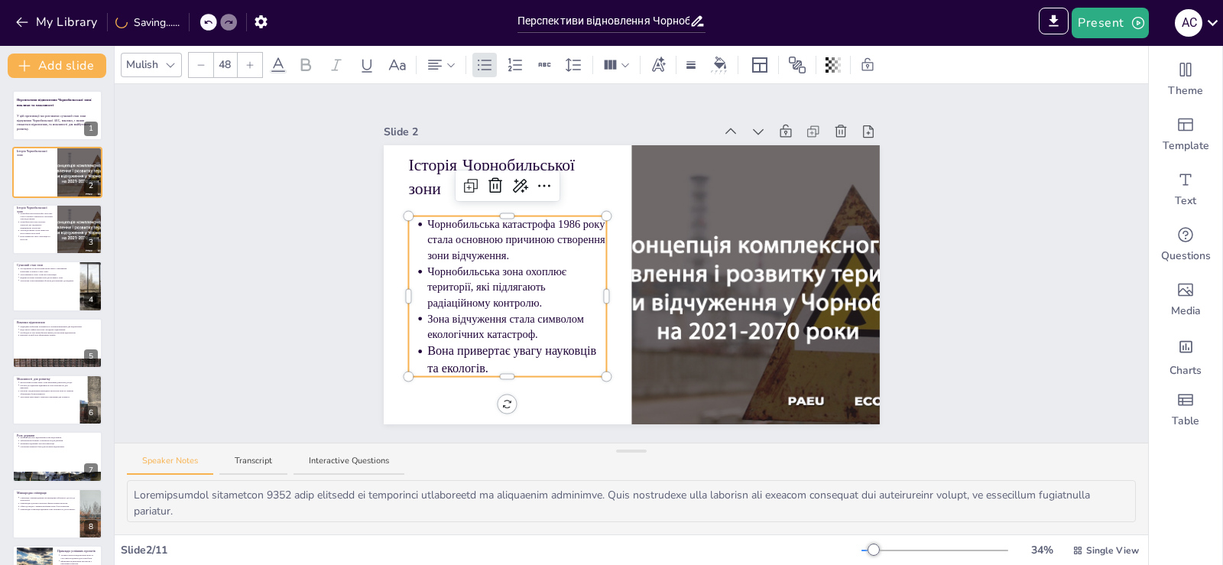
click at [228, 70] on input "48" at bounding box center [224, 65] width 21 height 24
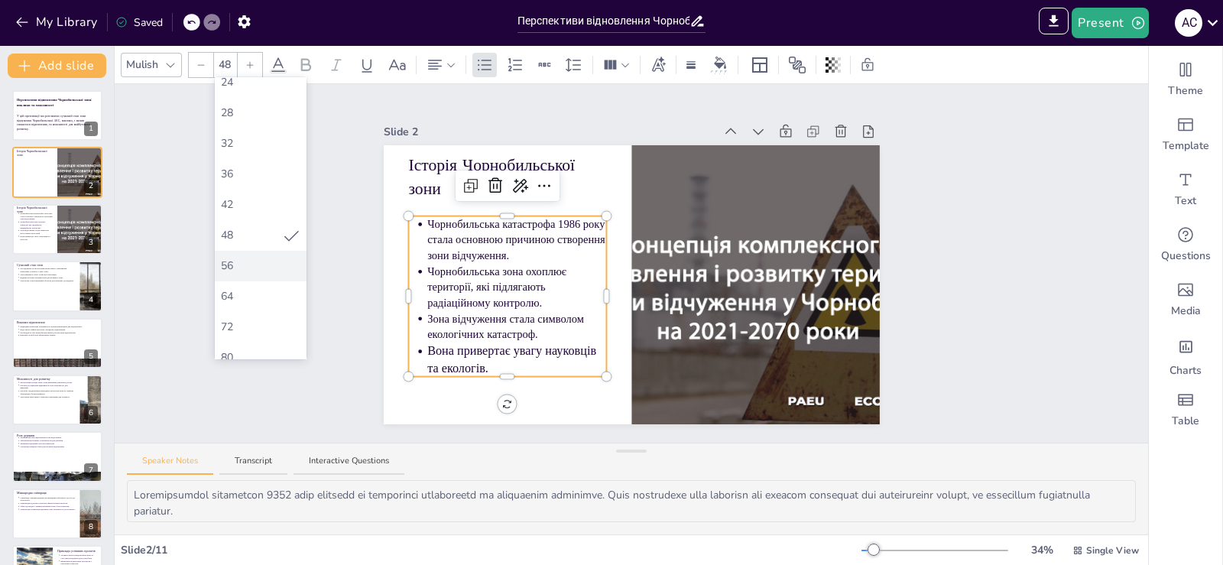
click at [259, 275] on div "56" at bounding box center [261, 266] width 92 height 31
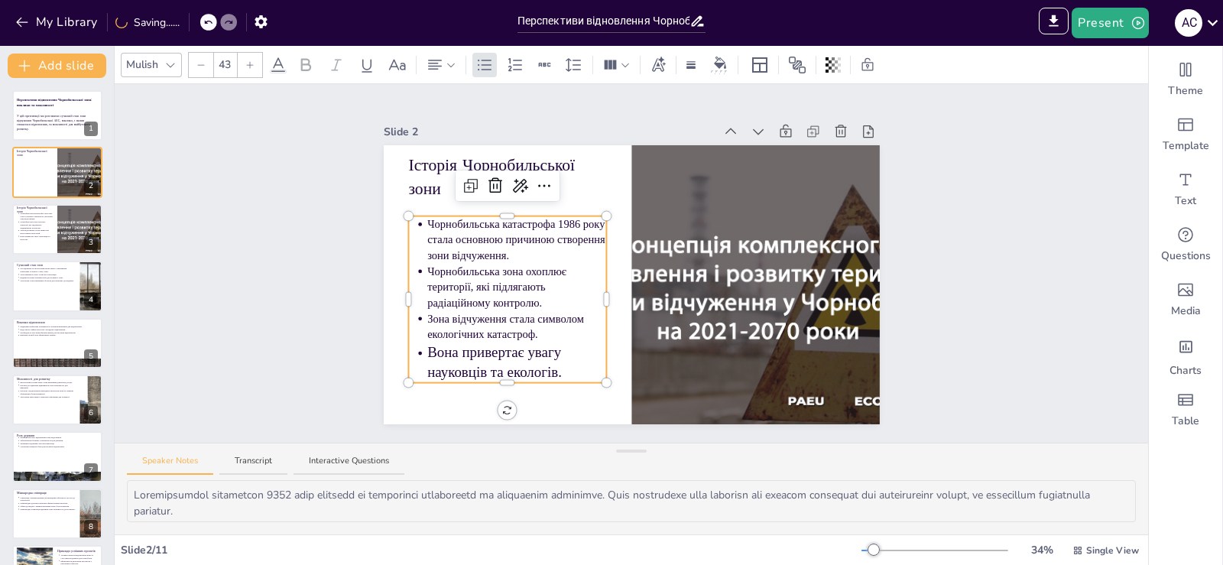
click at [543, 298] on p "Чорнобильська зона охоплює території, які підлягають радіаційному контролю." at bounding box center [517, 287] width 180 height 47
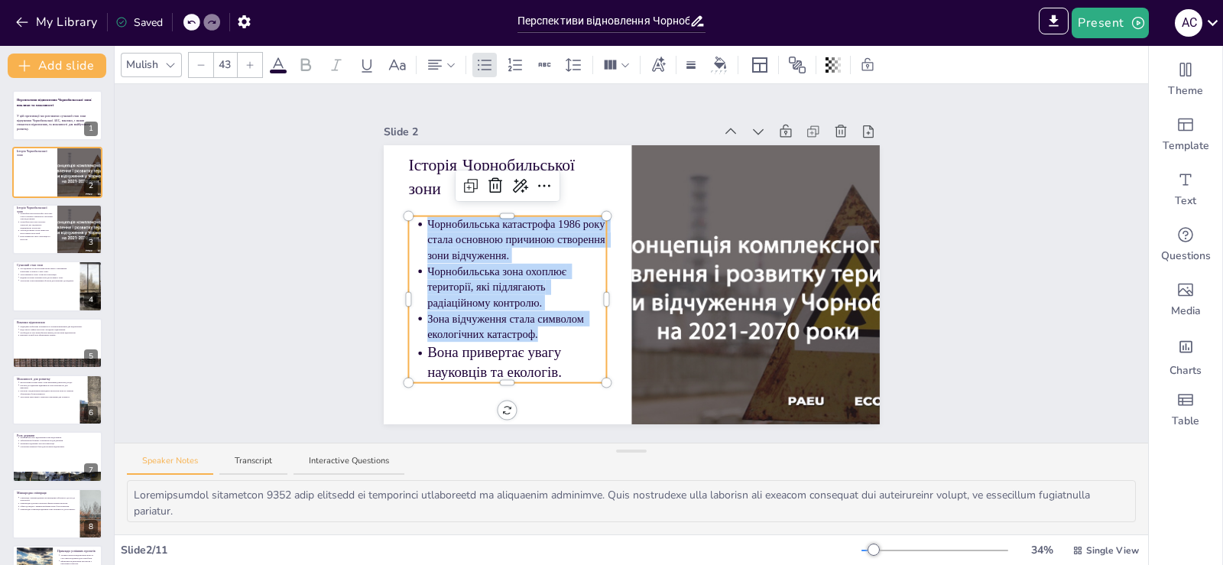
drag, startPoint x: 530, startPoint y: 326, endPoint x: 416, endPoint y: 215, distance: 159.4
click at [416, 215] on div "Історія Чорнобильської зони Чорнобильська катастрофа 1986 року стала основною п…" at bounding box center [632, 284] width 496 height 279
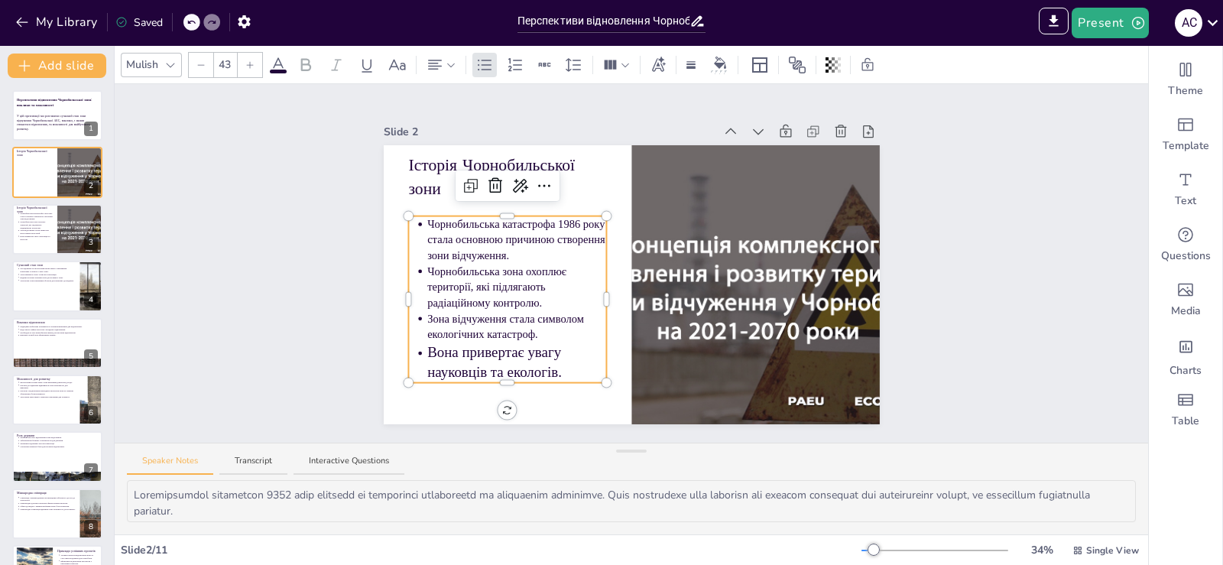
click at [232, 71] on input "43" at bounding box center [224, 65] width 21 height 24
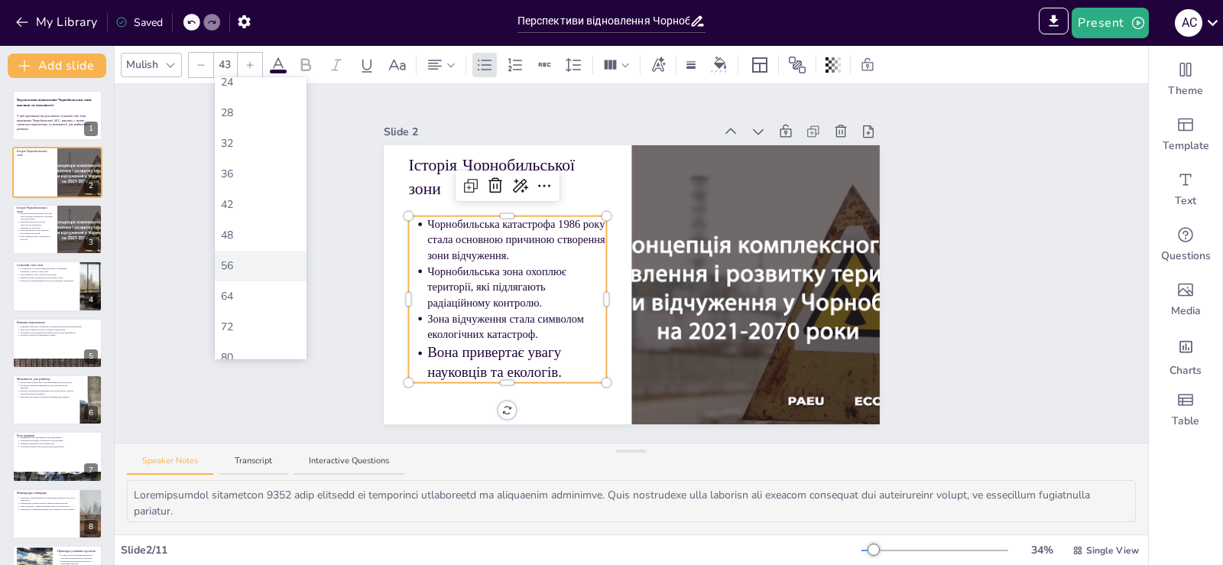
click at [267, 255] on div "56" at bounding box center [261, 266] width 92 height 31
type input "56"
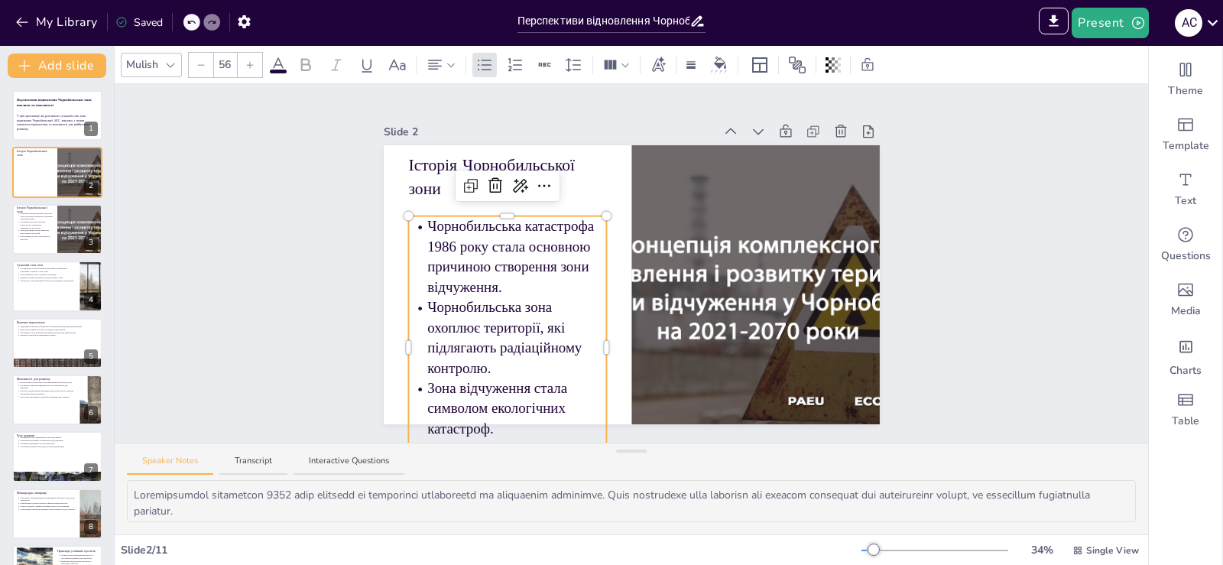
click at [1015, 225] on div "Slide 1 Перспективи відновлення Чорнобильської зони: виклики та можливості У ці…" at bounding box center [631, 263] width 1033 height 358
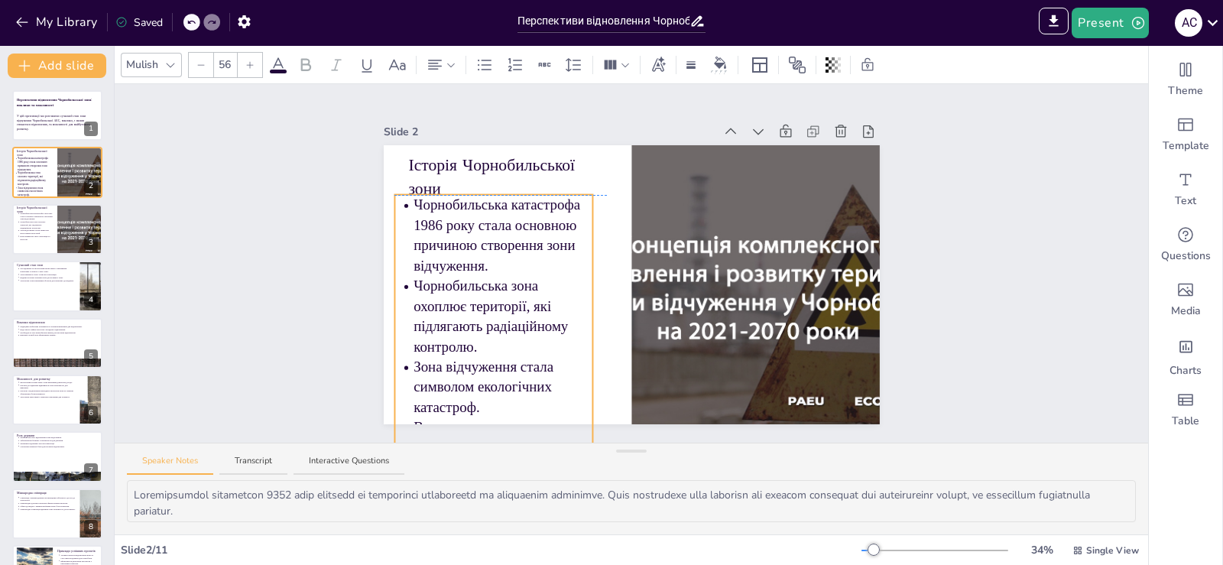
drag, startPoint x: 532, startPoint y: 256, endPoint x: 518, endPoint y: 242, distance: 19.5
click at [518, 242] on p "Чорнобильська катастрофа 1986 року стала основною причиною створення зони відчу…" at bounding box center [503, 235] width 180 height 81
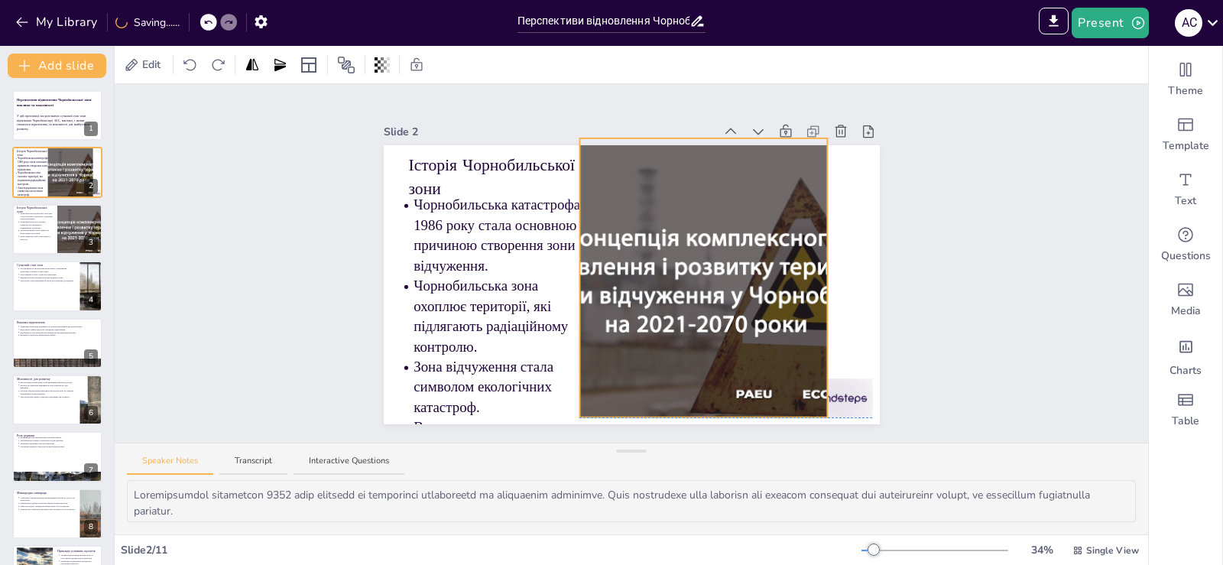
drag, startPoint x: 756, startPoint y: 269, endPoint x: 752, endPoint y: 276, distance: 7.9
click at [690, 258] on div at bounding box center [703, 277] width 416 height 279
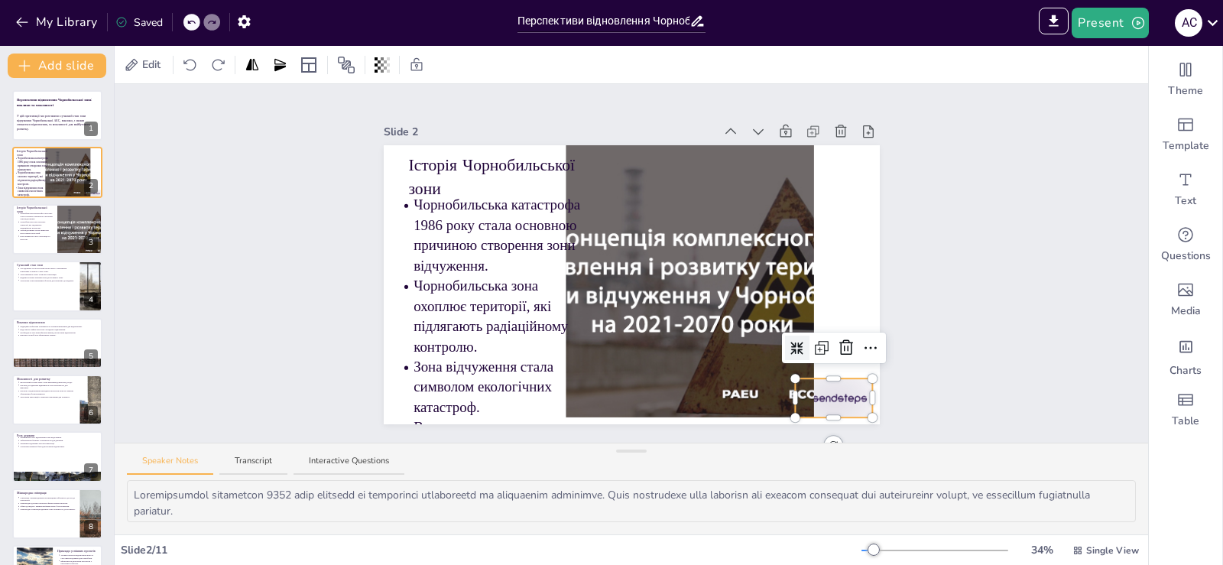
click at [825, 397] on div at bounding box center [833, 397] width 77 height 39
click at [837, 347] on icon at bounding box center [846, 347] width 18 height 18
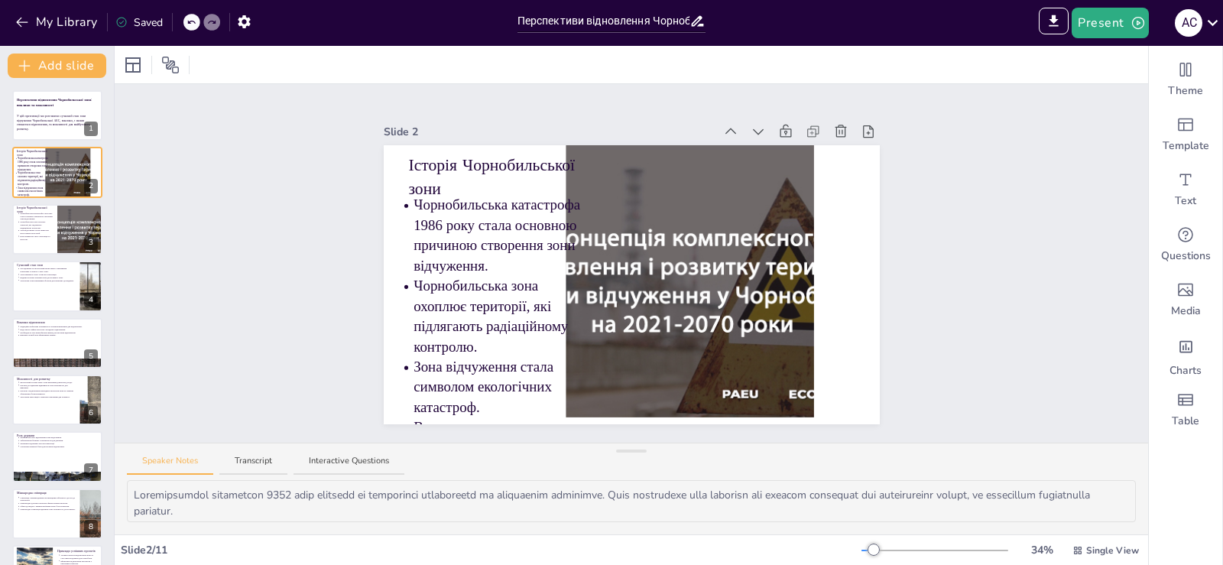
click at [947, 293] on div "Slide 1 Перспективи відновлення Чорнобильської зони: виклики та можливості У ці…" at bounding box center [631, 263] width 1033 height 358
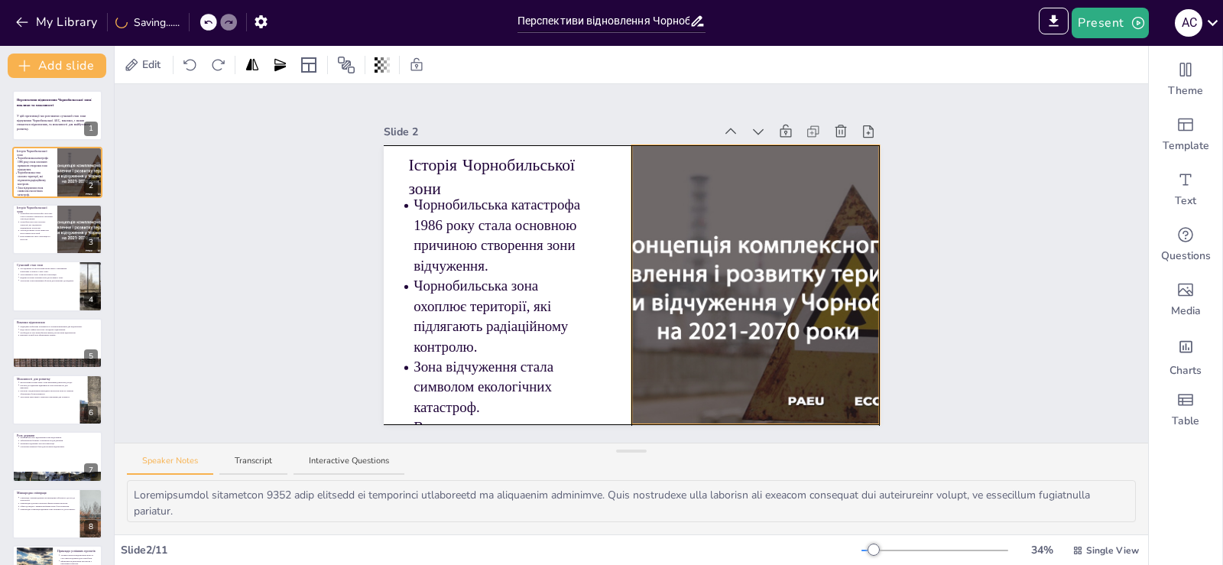
drag, startPoint x: 741, startPoint y: 322, endPoint x: 805, endPoint y: 331, distance: 64.7
click at [805, 331] on div at bounding box center [755, 284] width 416 height 279
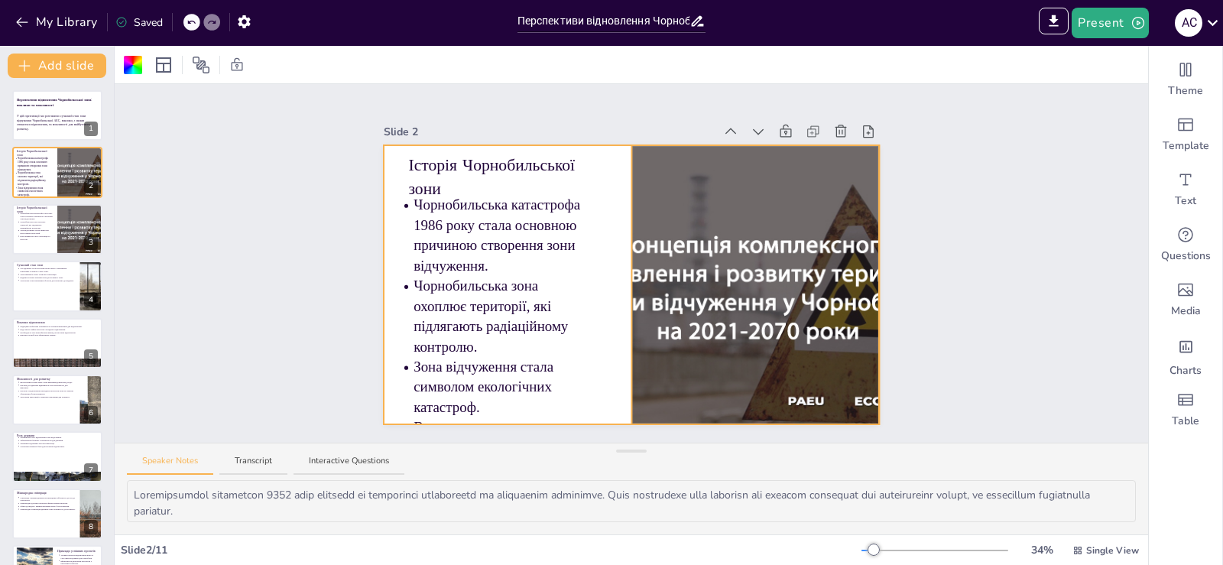
click at [630, 270] on div at bounding box center [755, 284] width 416 height 279
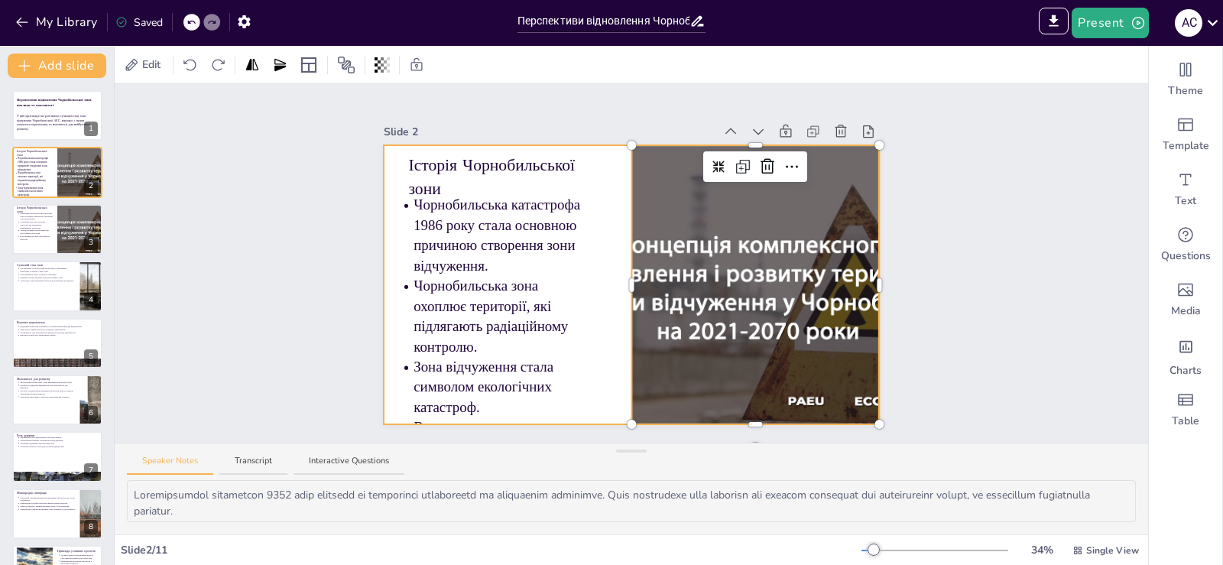
click at [592, 270] on div at bounding box center [632, 284] width 496 height 279
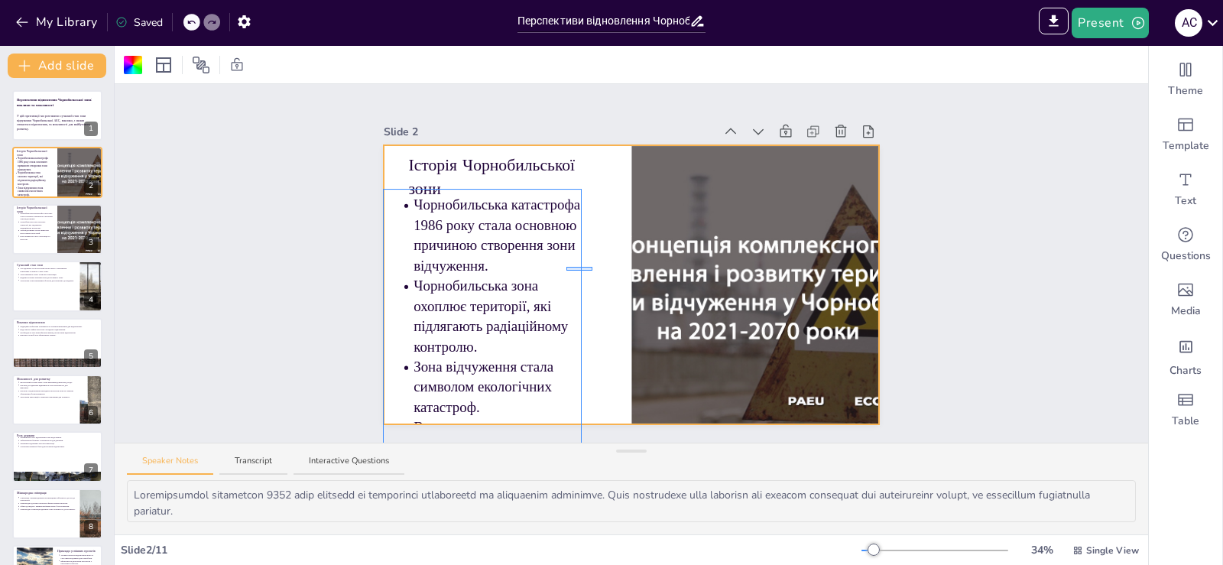
drag, startPoint x: 592, startPoint y: 270, endPoint x: 566, endPoint y: 267, distance: 26.3
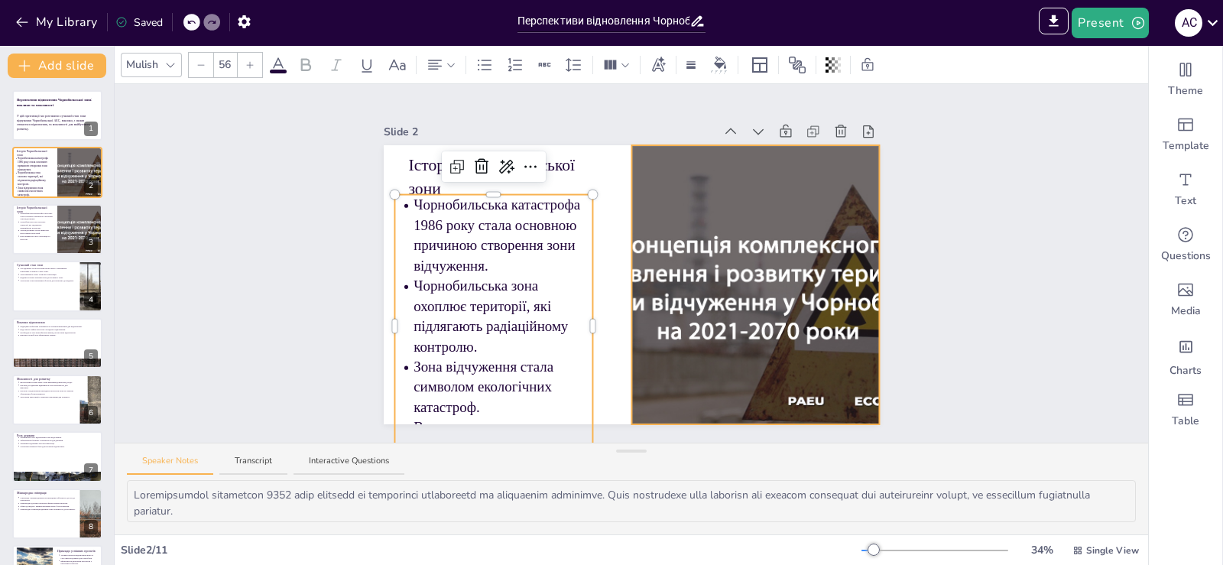
click at [634, 291] on div at bounding box center [755, 284] width 416 height 279
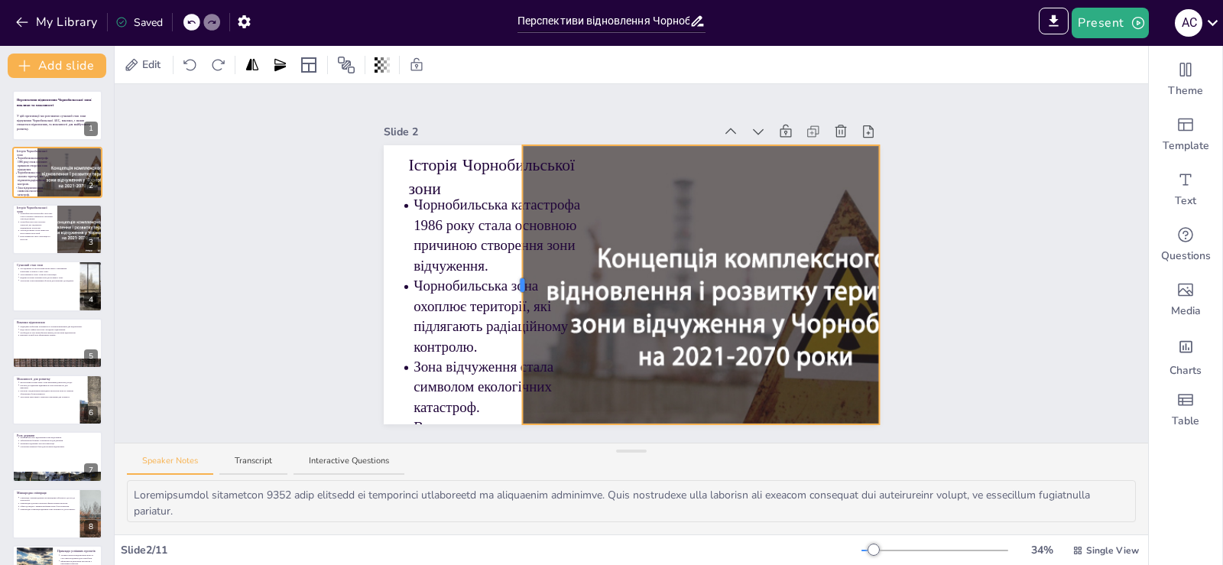
drag, startPoint x: 619, startPoint y: 277, endPoint x: 592, endPoint y: 245, distance: 41.8
click at [522, 258] on div at bounding box center [700, 284] width 357 height 279
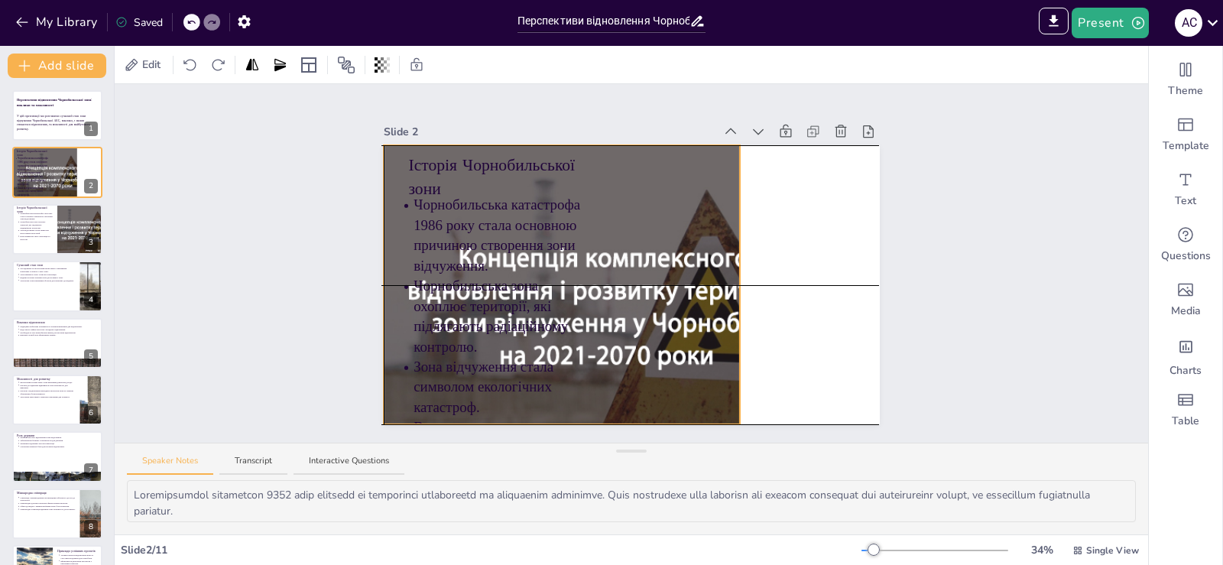
drag, startPoint x: 695, startPoint y: 212, endPoint x: 552, endPoint y: 211, distance: 142.9
click at [552, 145] on div "Історія Чорнобильської зони Чорнобильська катастрофа 1986 року стала основною п…" at bounding box center [632, 145] width 496 height 0
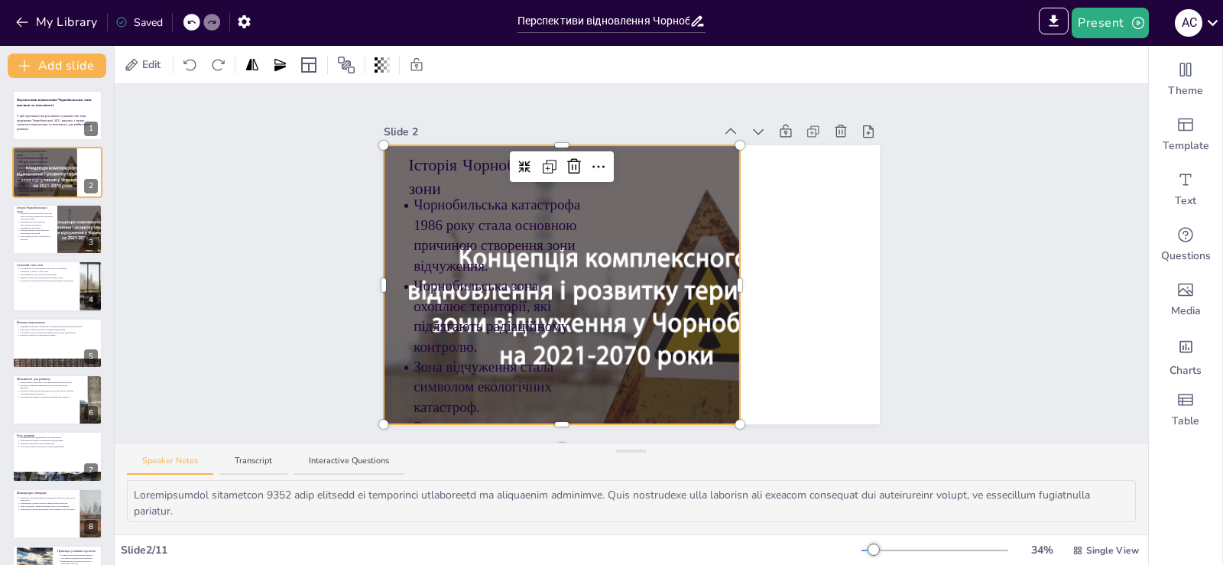
click at [734, 278] on div at bounding box center [737, 284] width 6 height 279
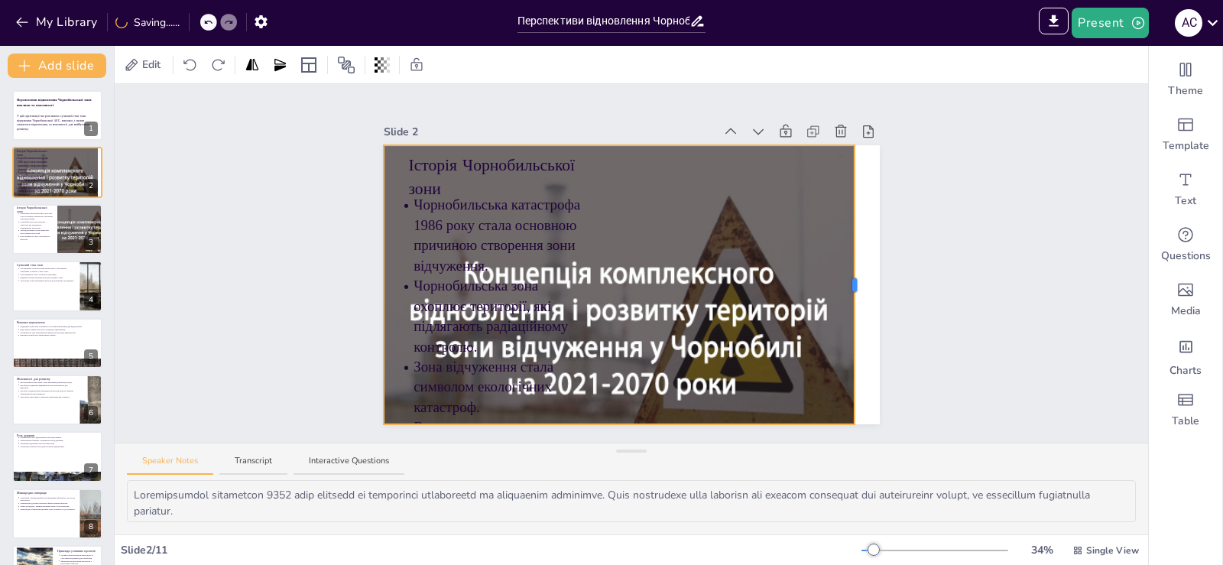
drag, startPoint x: 729, startPoint y: 277, endPoint x: 844, endPoint y: 274, distance: 114.7
click at [852, 278] on div at bounding box center [854, 285] width 5 height 14
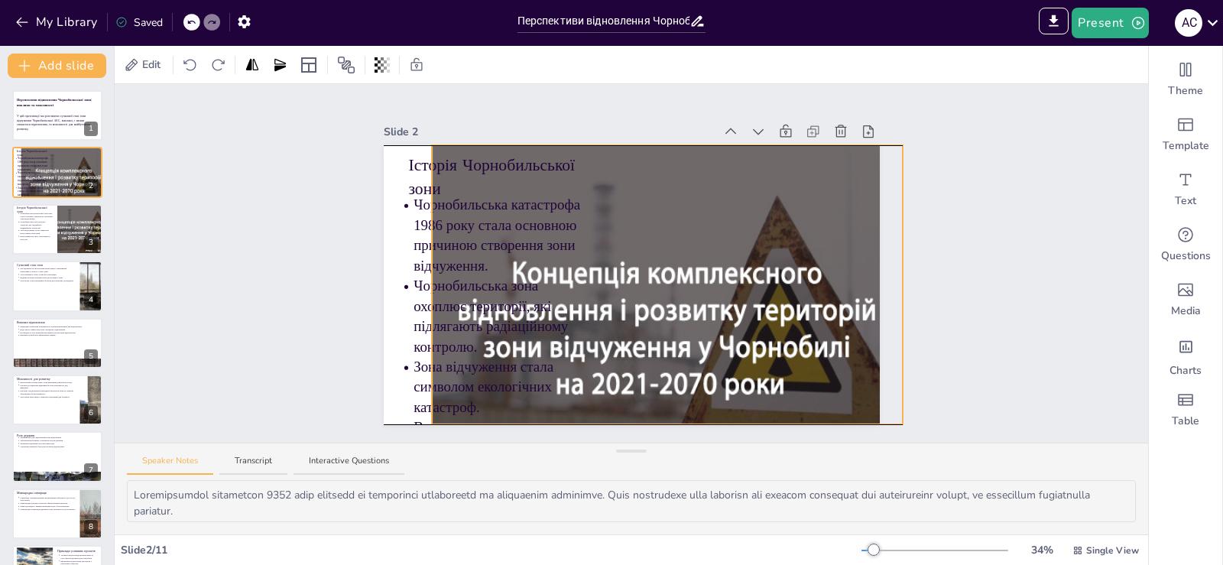
drag, startPoint x: 768, startPoint y: 241, endPoint x: 815, endPoint y: 247, distance: 47.8
click at [815, 247] on div at bounding box center [667, 324] width 471 height 358
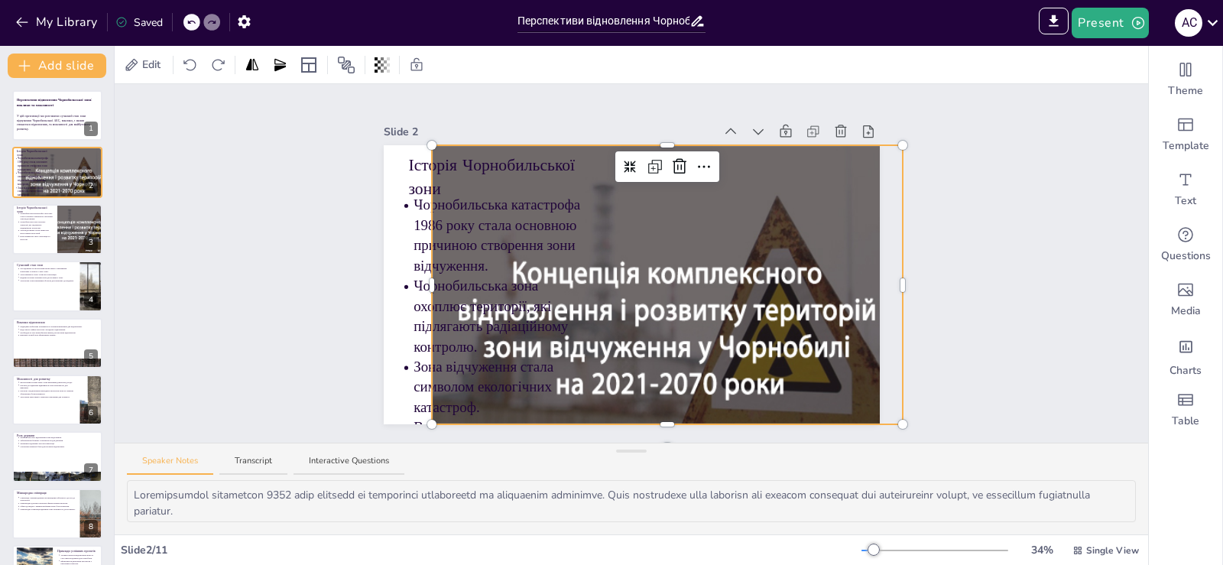
click at [995, 226] on div "Slide 1 Перспективи відновлення Чорнобильської зони: виклики та можливості У ці…" at bounding box center [631, 263] width 1033 height 358
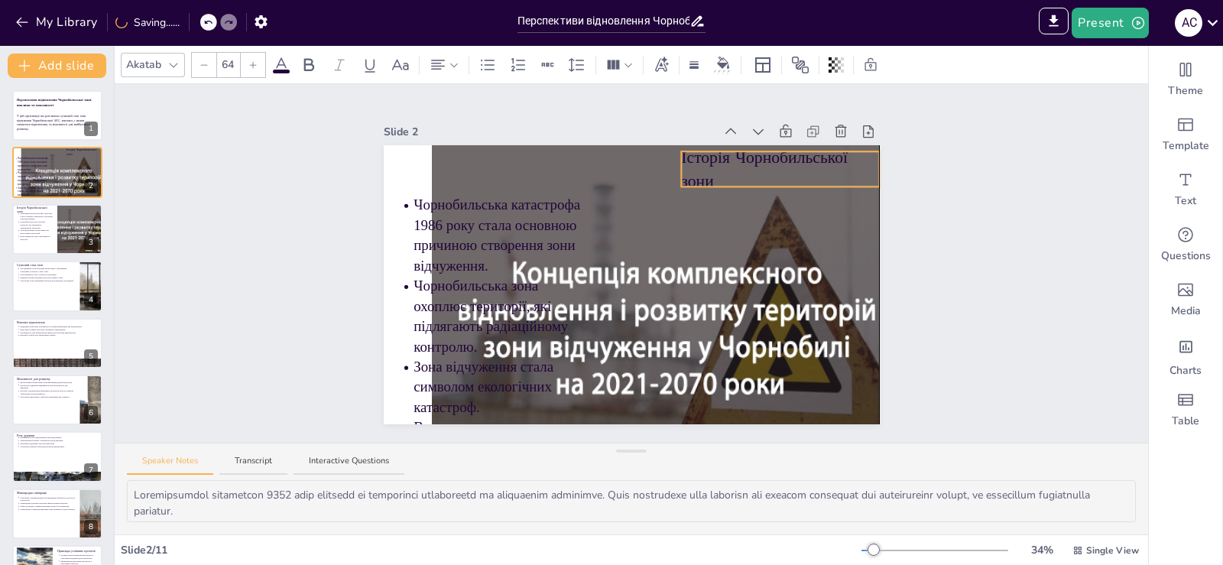
drag, startPoint x: 475, startPoint y: 164, endPoint x: 747, endPoint y: 156, distance: 272.1
click at [747, 156] on p "Історія Чорнобильської зони" at bounding box center [780, 169] width 199 height 47
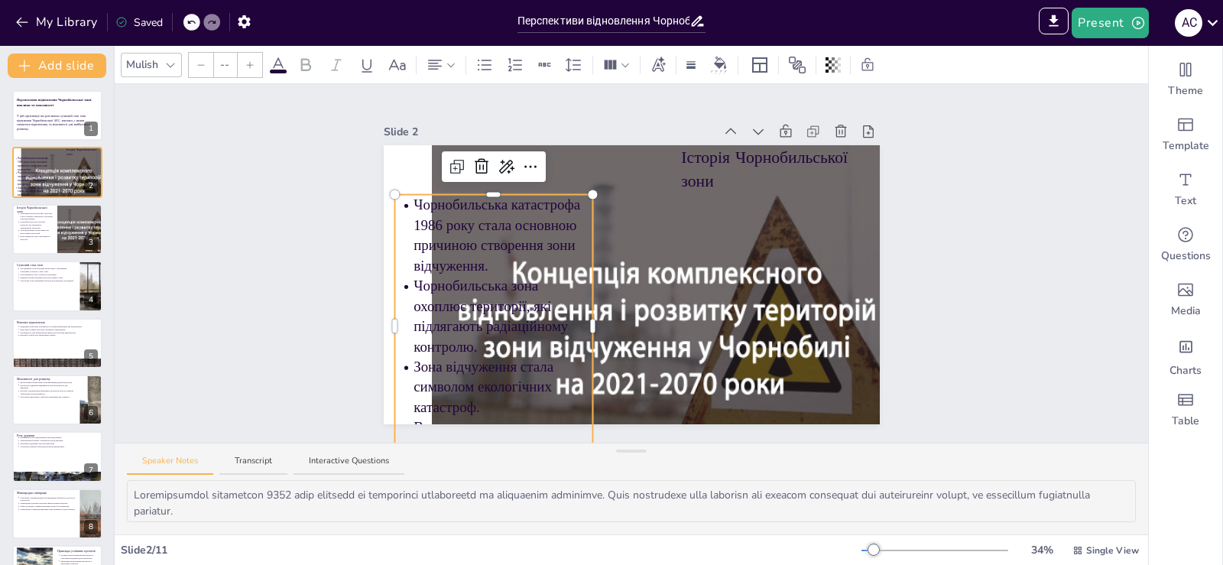
type input "56"
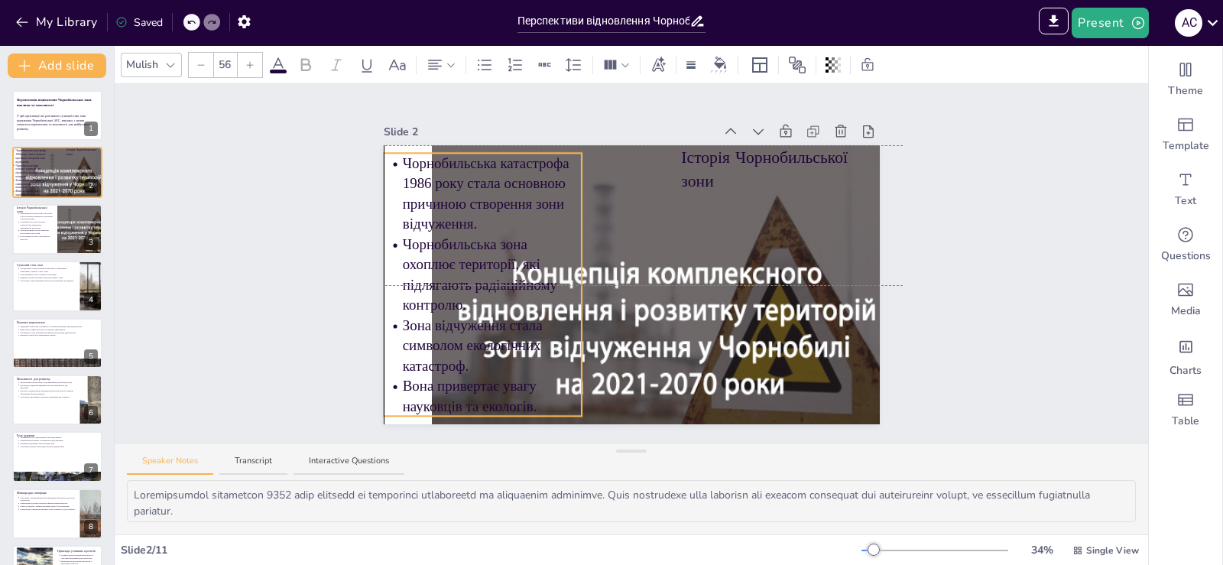
drag, startPoint x: 505, startPoint y: 208, endPoint x: 496, endPoint y: 160, distance: 48.3
click at [496, 160] on p "Чорнобильська катастрофа 1986 року стала основною причиною створення зони відчу…" at bounding box center [492, 193] width 180 height 81
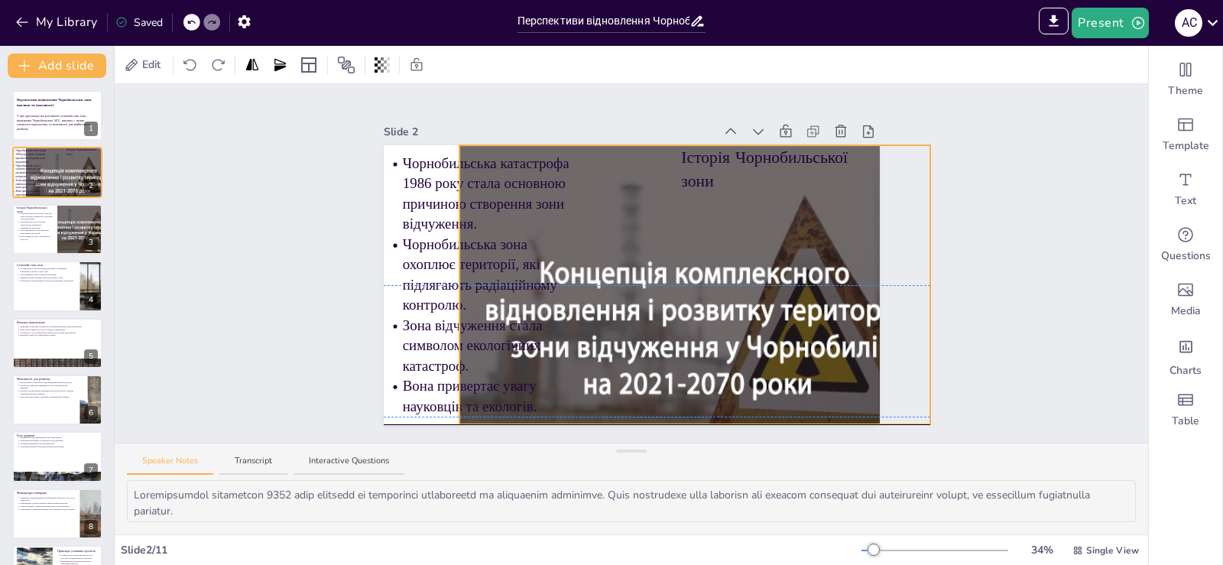
drag, startPoint x: 700, startPoint y: 270, endPoint x: 724, endPoint y: 270, distance: 24.5
click at [724, 270] on div at bounding box center [694, 324] width 471 height 358
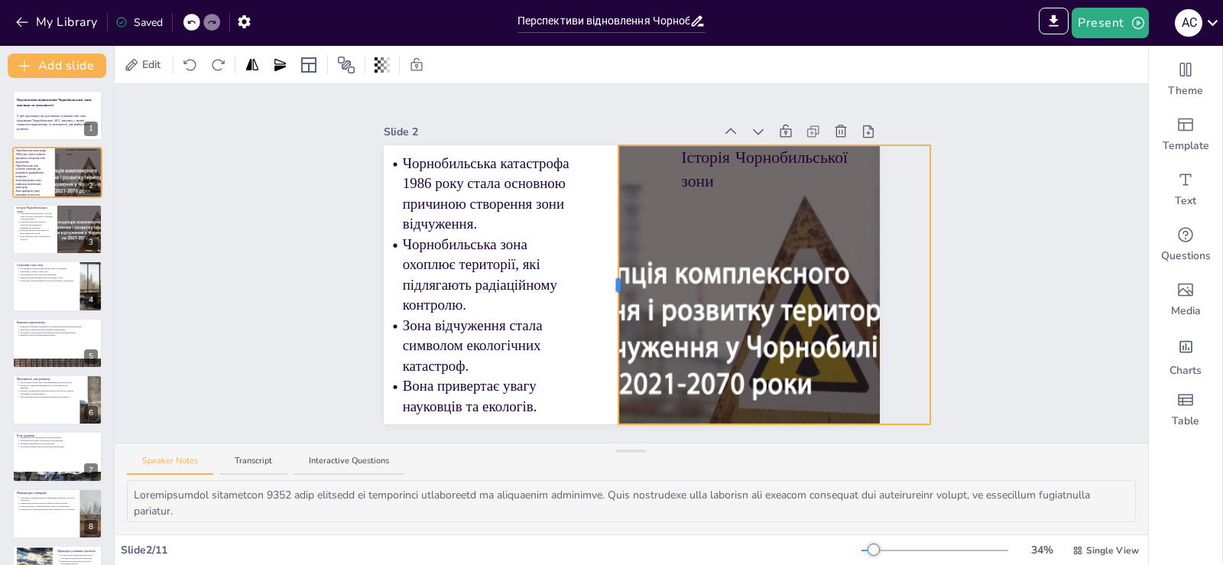
drag, startPoint x: 446, startPoint y: 279, endPoint x: 605, endPoint y: 292, distance: 159.5
click at [605, 292] on div "Історія Чорнобильської зони Чорнобильська катастрофа 1986 року стала основною п…" at bounding box center [632, 284] width 496 height 279
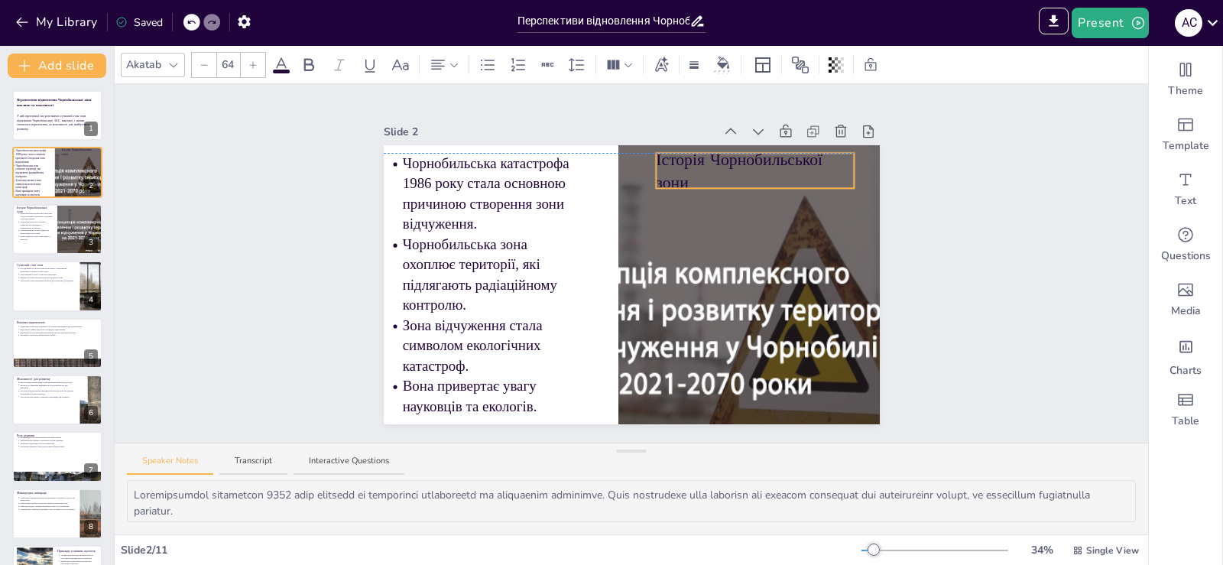
drag, startPoint x: 681, startPoint y: 166, endPoint x: 656, endPoint y: 166, distance: 25.2
click at [656, 166] on p "Історія Чорнобильської зони" at bounding box center [755, 170] width 199 height 47
click at [287, 70] on span at bounding box center [281, 72] width 17 height 4
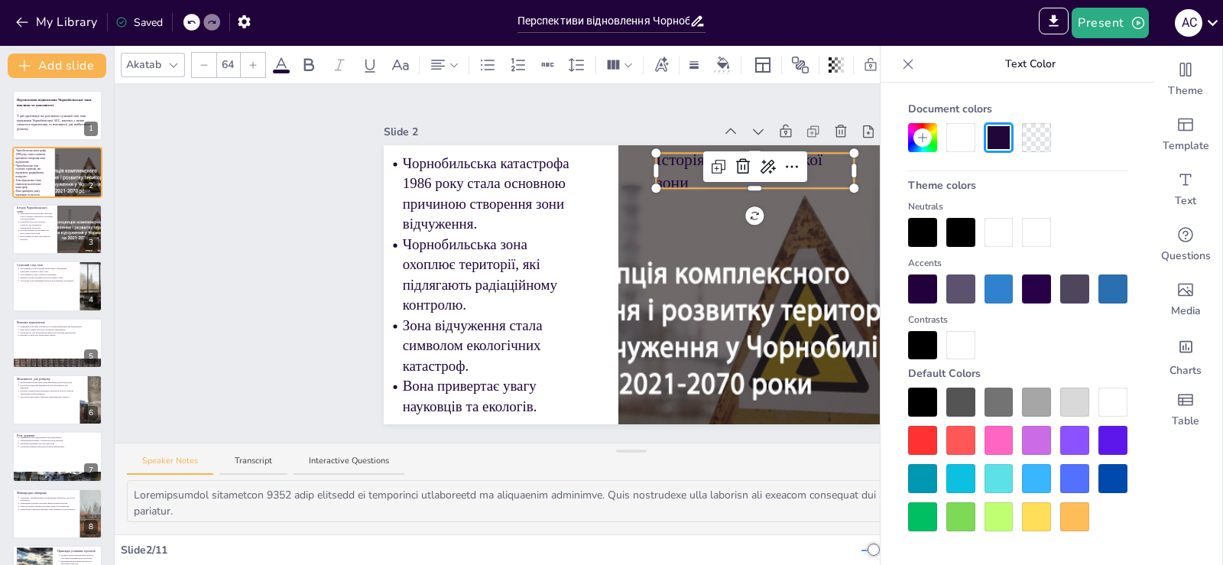
click at [972, 143] on div at bounding box center [960, 137] width 29 height 29
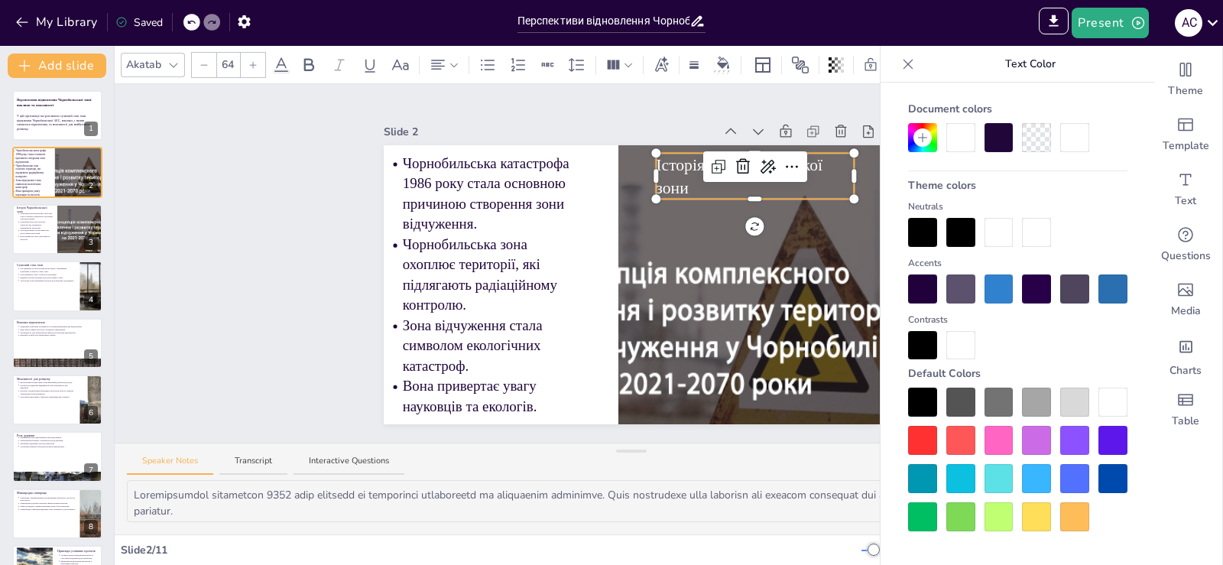
click at [280, 264] on div "Slide 1 Перспективи відновлення Чорнобильської зони: виклики та можливості У ці…" at bounding box center [631, 263] width 1033 height 358
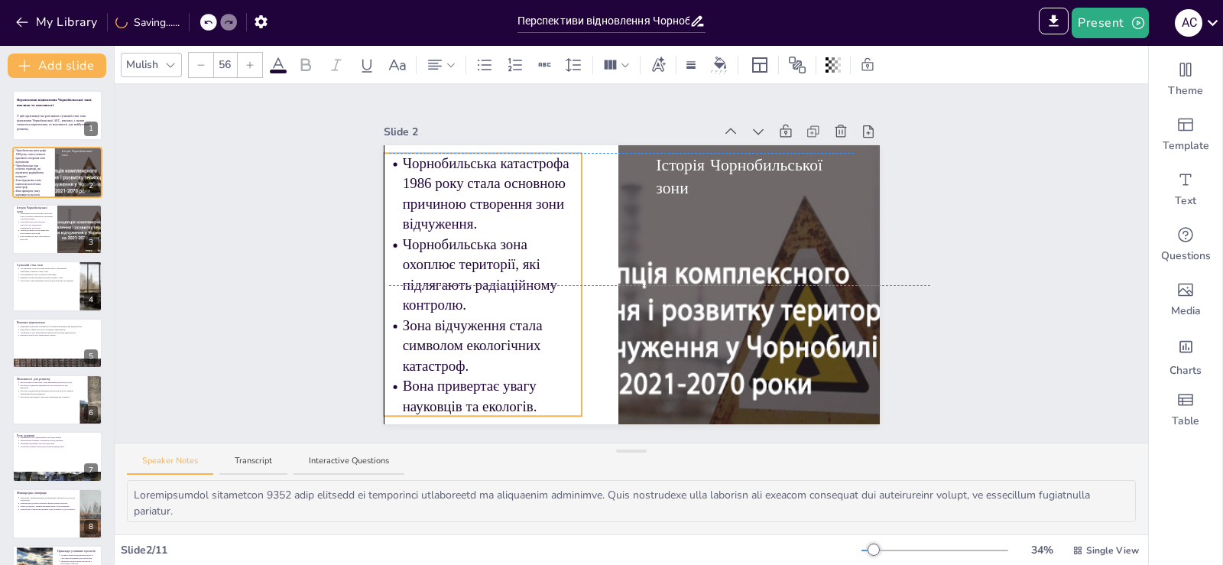
click at [473, 294] on p "Чорнобильська зона охоплює території, які підлягають радіаційному контролю." at bounding box center [492, 274] width 180 height 81
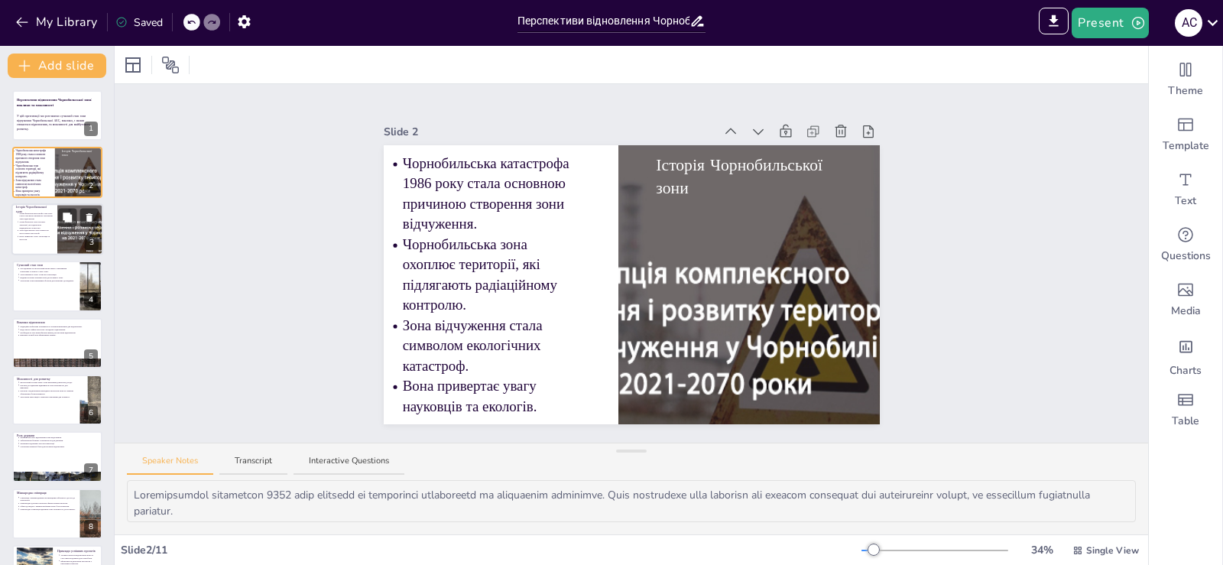
click at [37, 233] on p "Зона відчуження стала символом екологічних катастроф." at bounding box center [36, 232] width 34 height 6
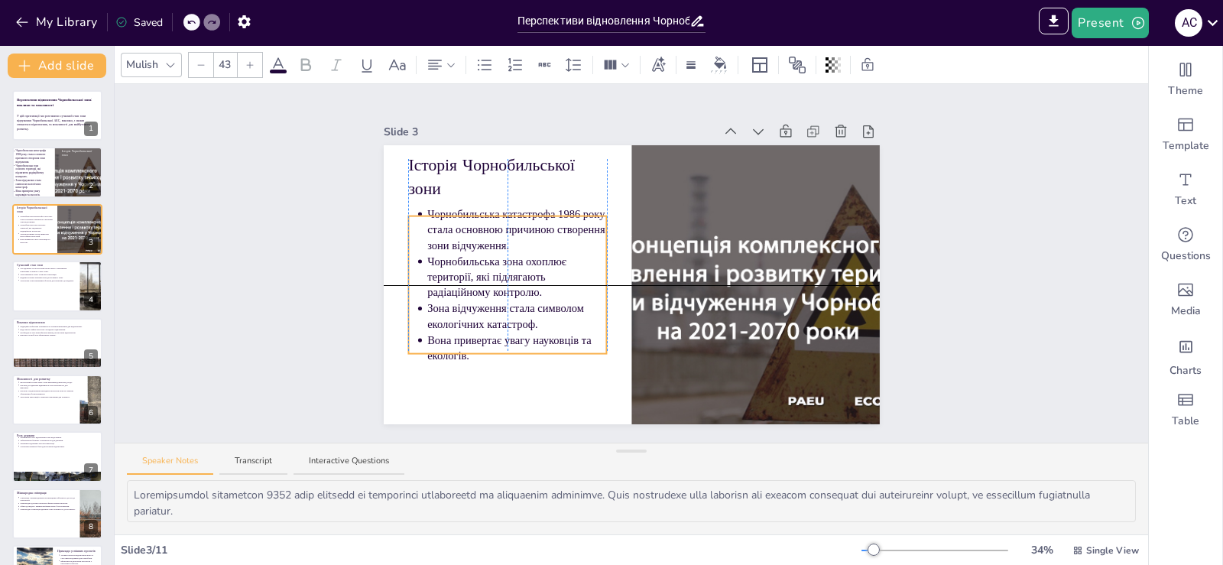
drag, startPoint x: 481, startPoint y: 280, endPoint x: 481, endPoint y: 295, distance: 14.5
click at [481, 301] on p "Зона відчуження стала символом екологічних катастроф." at bounding box center [517, 316] width 180 height 31
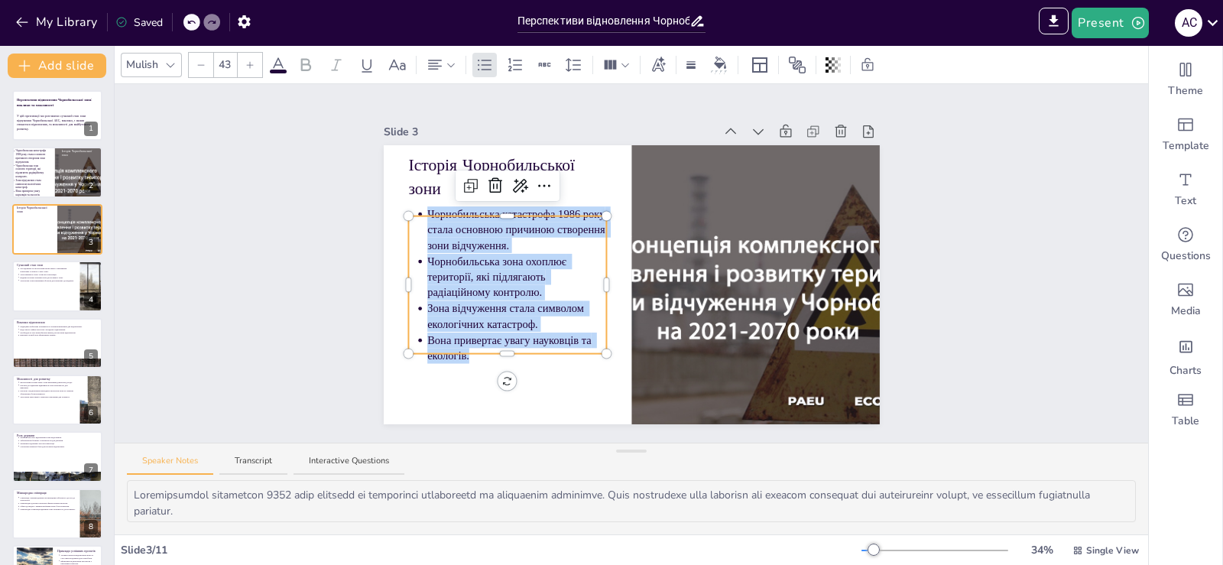
drag, startPoint x: 458, startPoint y: 348, endPoint x: 419, endPoint y: 210, distance: 143.7
click at [419, 210] on div "Історія Чорнобильської зони Чорнобильська катастрофа 1986 року стала основною п…" at bounding box center [632, 284] width 496 height 279
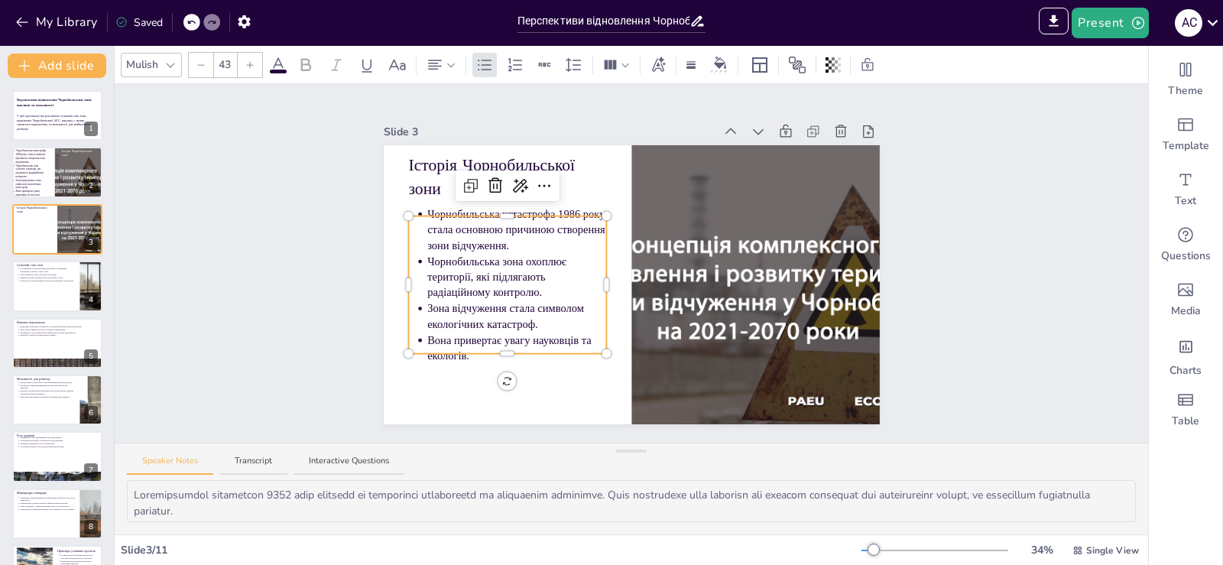
click at [221, 70] on input "43" at bounding box center [224, 65] width 21 height 24
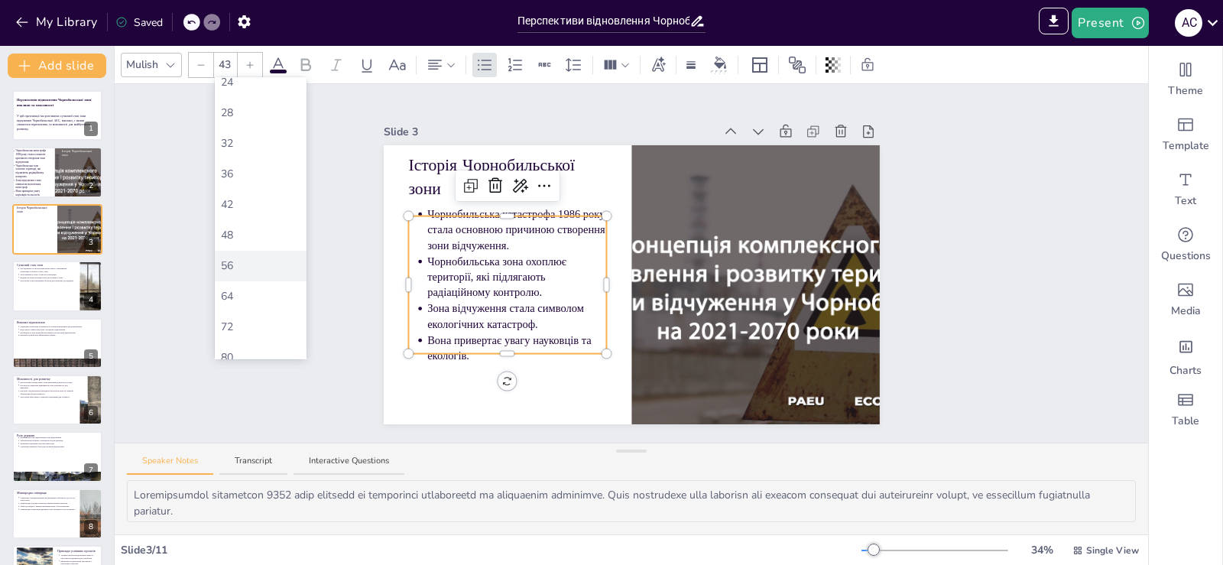
click at [258, 261] on div "56" at bounding box center [260, 266] width 79 height 16
type input "56"
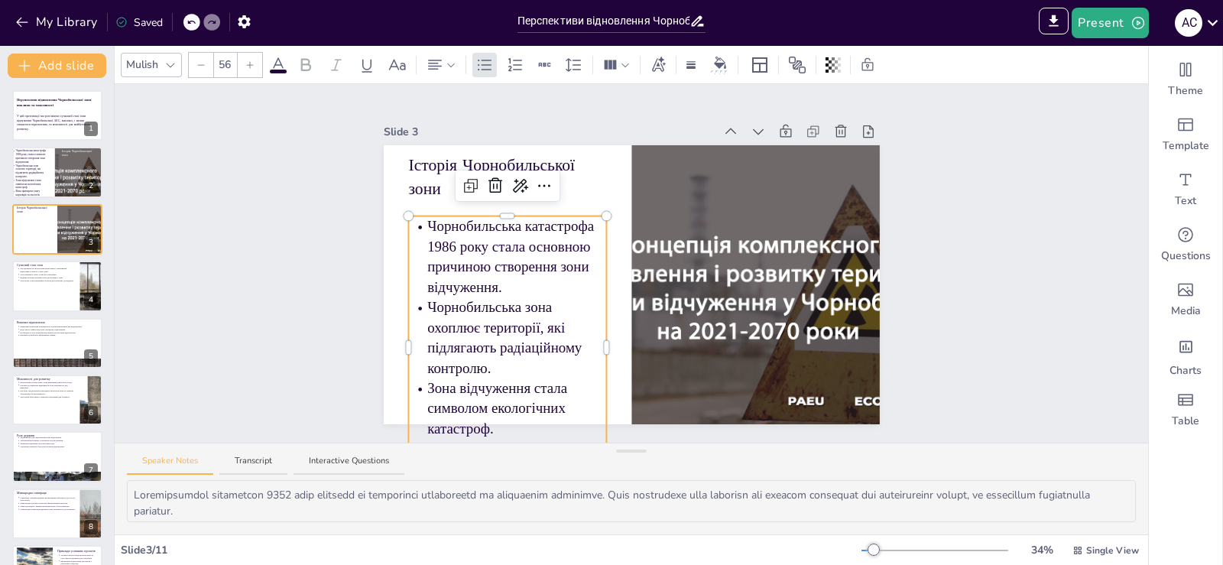
drag, startPoint x: 1028, startPoint y: 209, endPoint x: 1007, endPoint y: 212, distance: 20.9
click at [1026, 210] on div "Slide 1 Перспективи відновлення Чорнобильської зони: виклики та можливості У ці…" at bounding box center [631, 263] width 1033 height 358
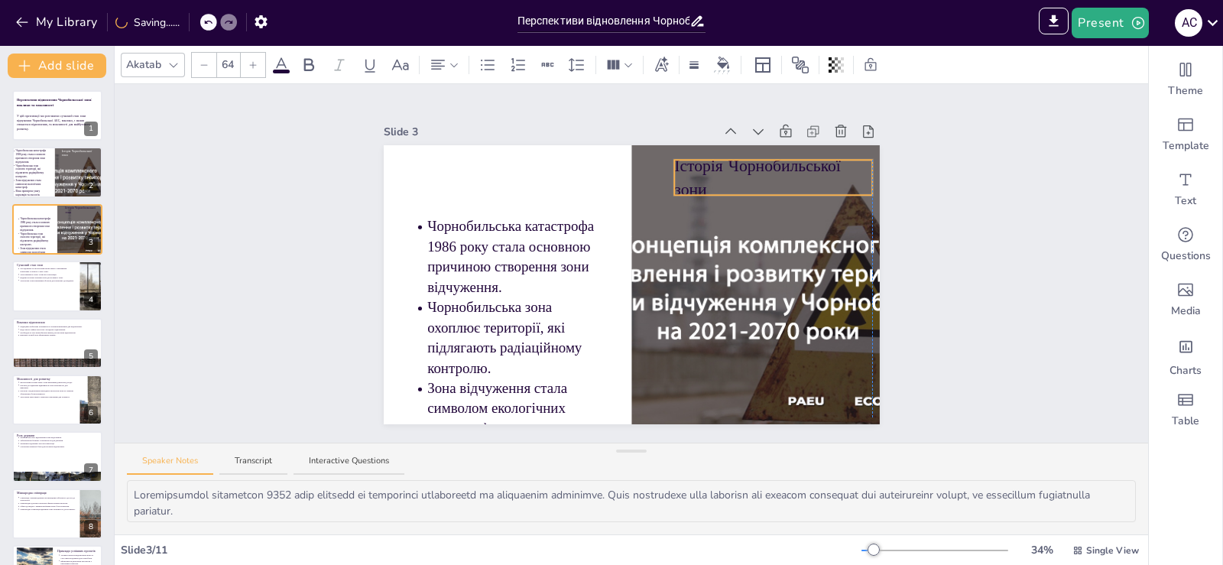
drag, startPoint x: 638, startPoint y: 168, endPoint x: 701, endPoint y: 184, distance: 64.7
click at [701, 184] on p "Історія Чорнобильської зони" at bounding box center [773, 177] width 199 height 47
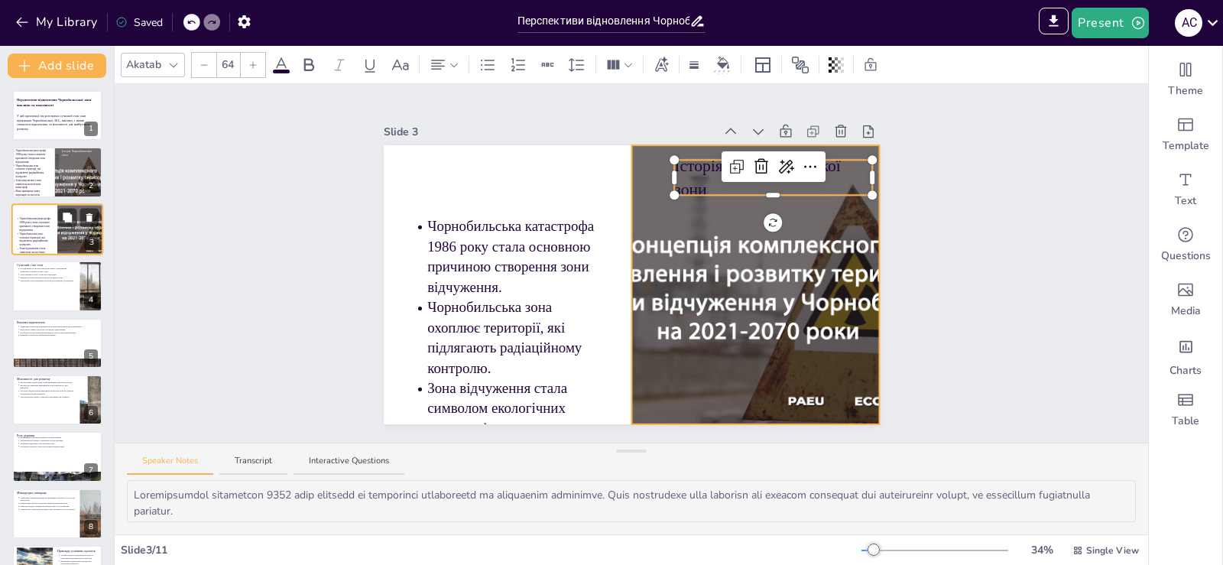
click at [75, 236] on div at bounding box center [80, 229] width 77 height 52
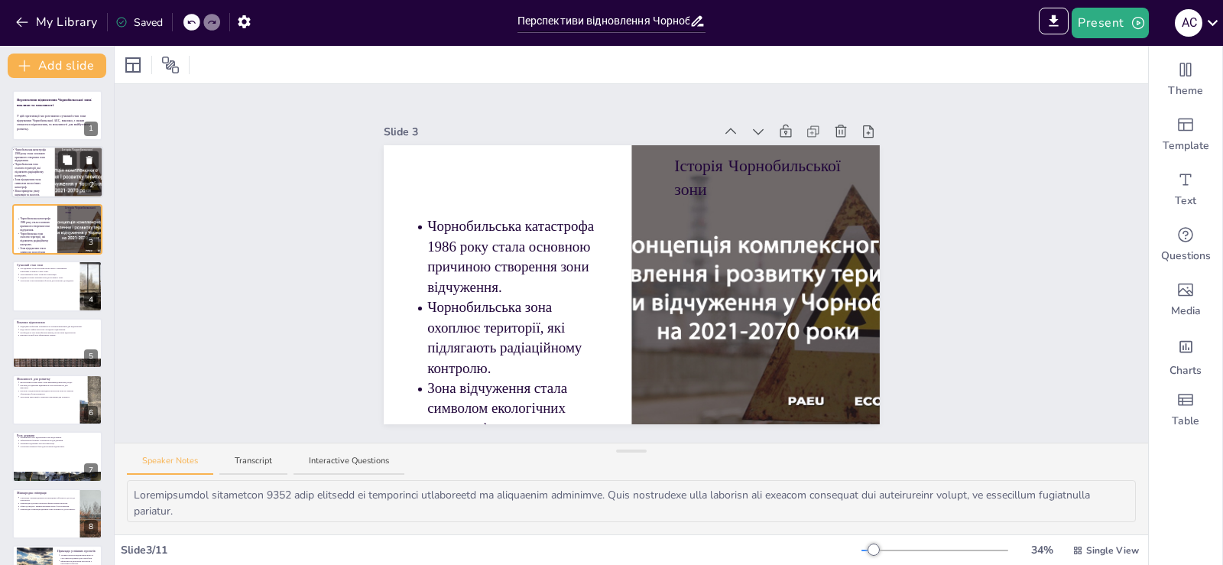
click at [55, 185] on div at bounding box center [68, 180] width 87 height 66
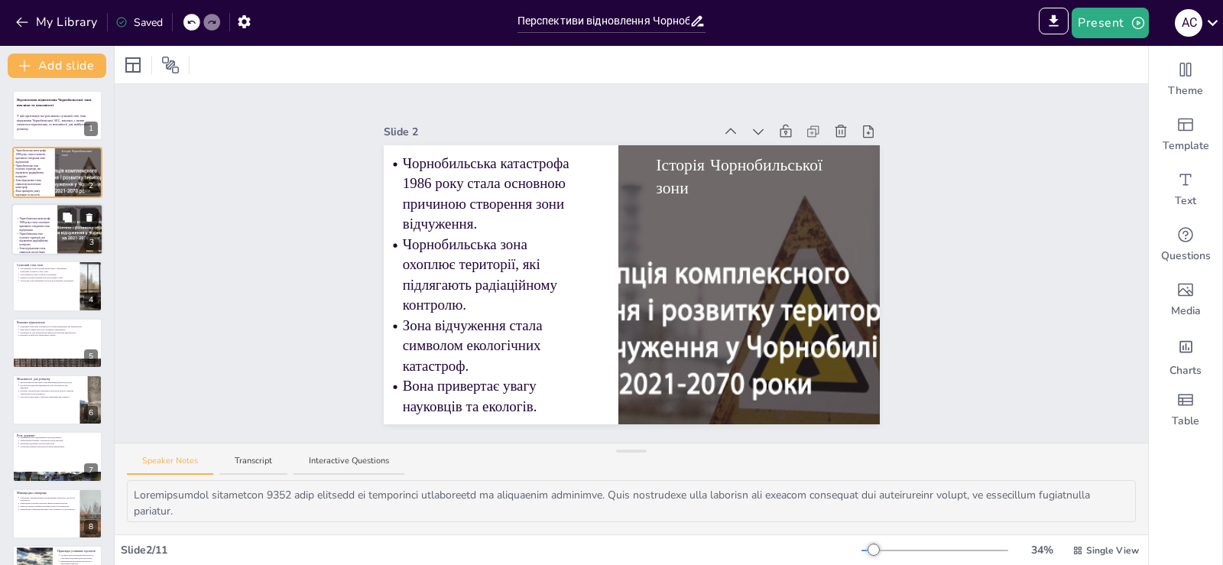
click at [87, 216] on icon at bounding box center [89, 217] width 6 height 8
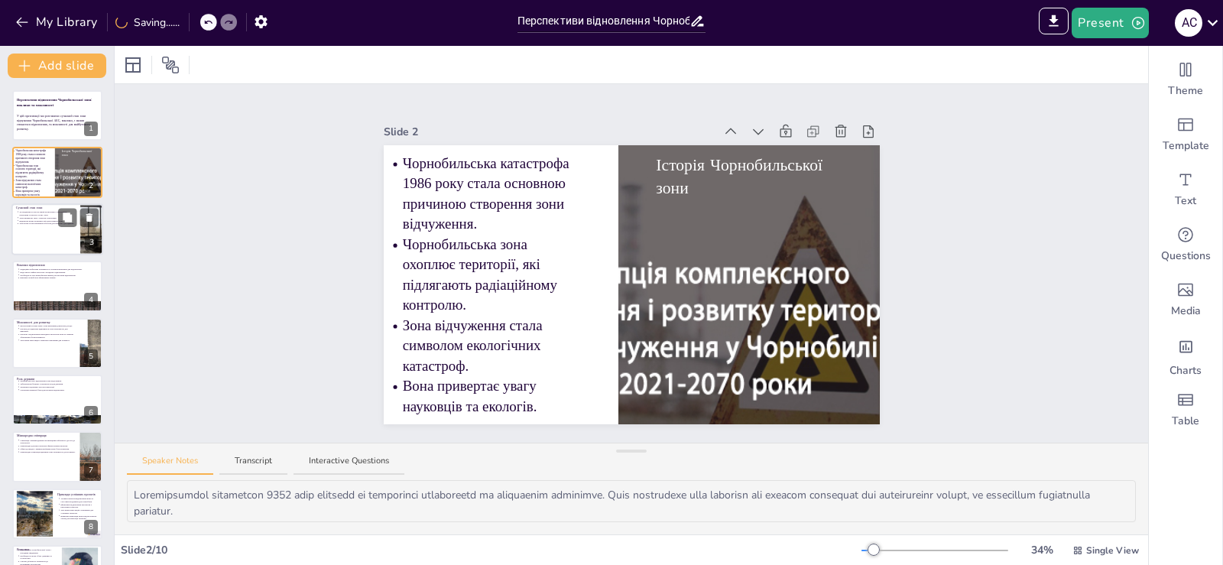
click at [37, 228] on div at bounding box center [57, 229] width 92 height 52
type textarea "Loremipsumd sitametcon a elitsedd eiusmodt inc utlabore etdolo magnaali en admi…"
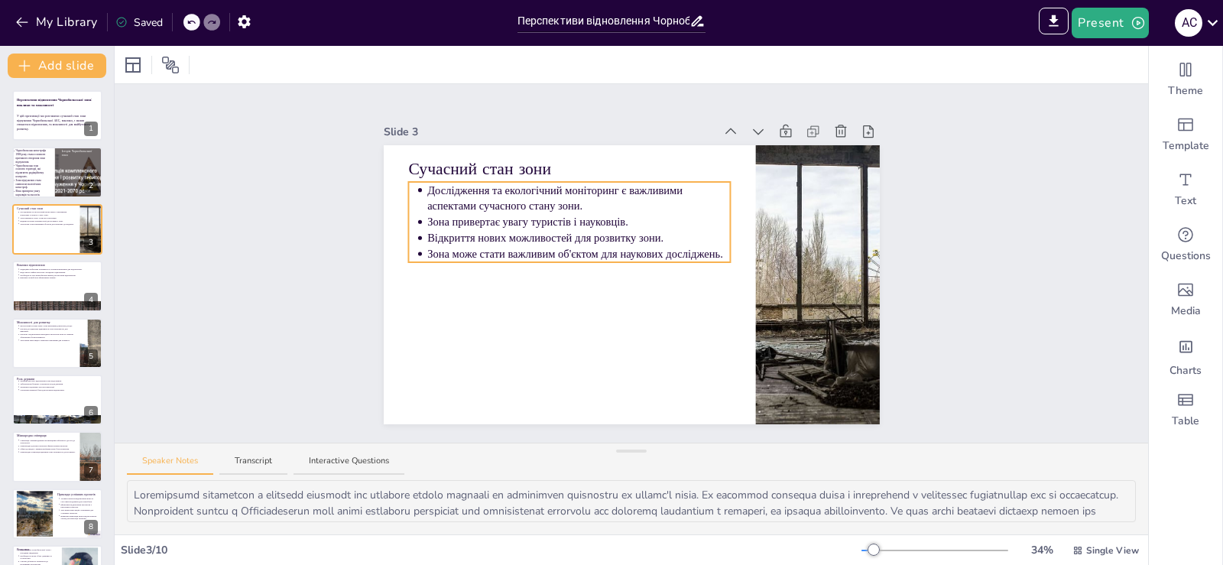
click at [718, 215] on div "Сучасний стан зони Дослідження та екологічний моніторинг є важливими аспектами …" at bounding box center [632, 284] width 496 height 279
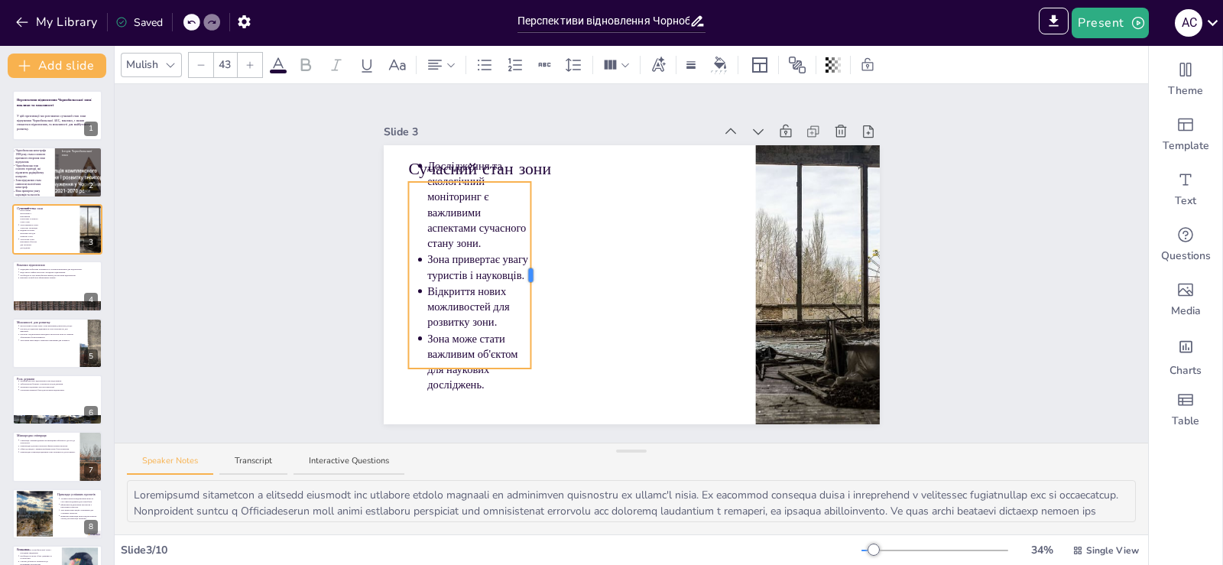
drag, startPoint x: 721, startPoint y: 214, endPoint x: 524, endPoint y: 243, distance: 198.5
click at [523, 241] on div "Сучасний стан зони Дослідження та екологічний моніторинг є важливими аспектами …" at bounding box center [632, 284] width 496 height 279
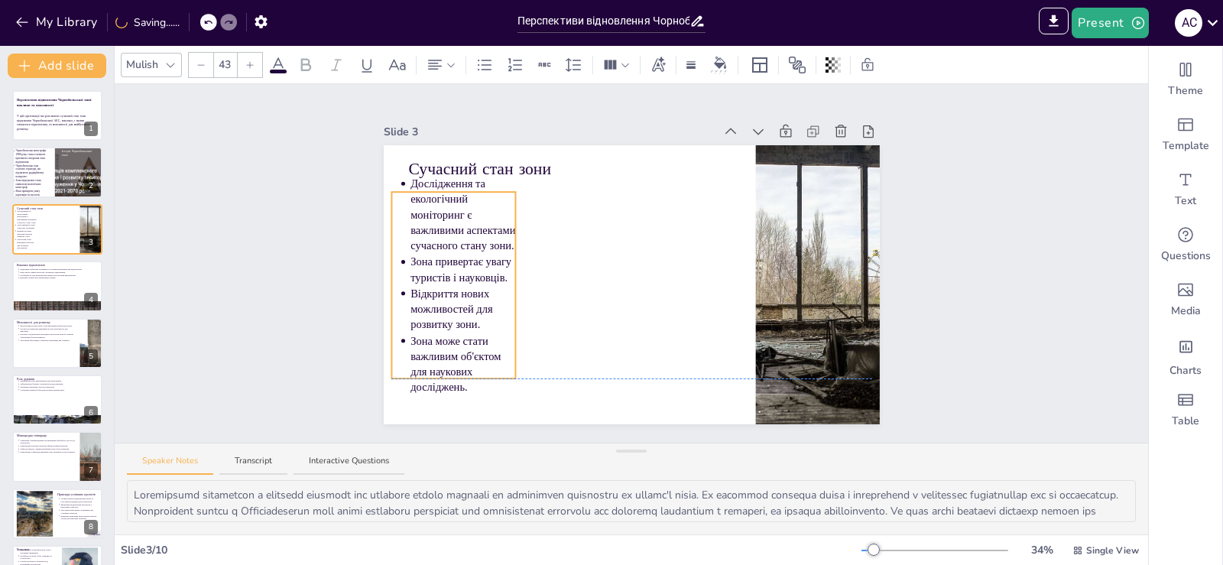
drag, startPoint x: 498, startPoint y: 261, endPoint x: 484, endPoint y: 262, distance: 13.8
click at [484, 262] on p "Зона привертає увагу туристів і науковців." at bounding box center [462, 269] width 105 height 31
click at [769, 246] on div at bounding box center [816, 284] width 419 height 279
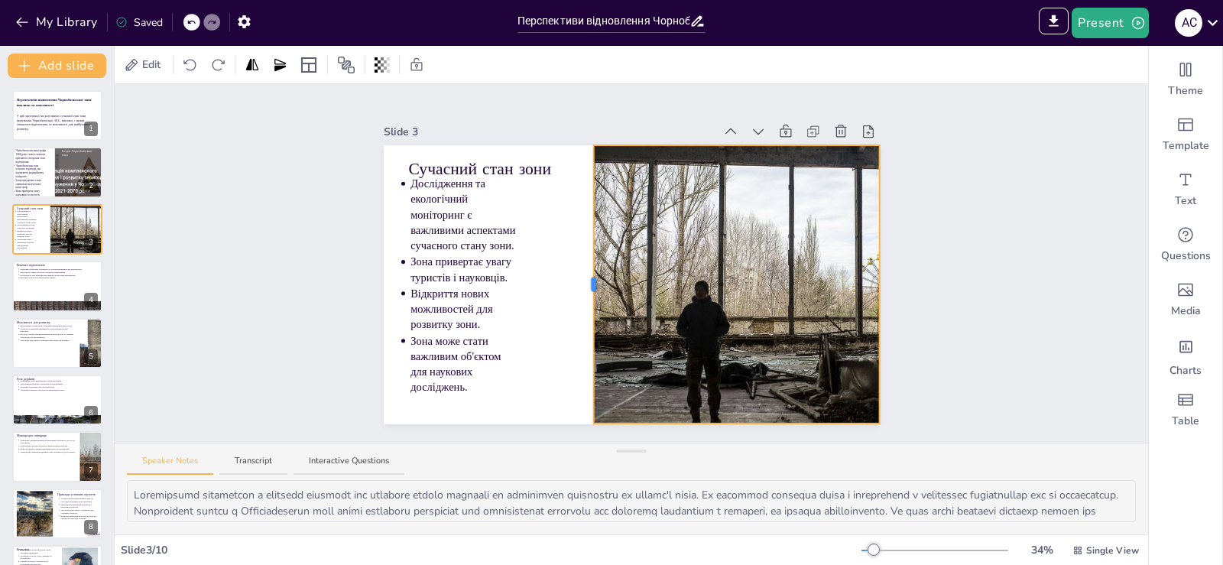
drag, startPoint x: 743, startPoint y: 278, endPoint x: 582, endPoint y: 294, distance: 161.3
click at [582, 294] on div "Сучасний стан зони Дослідження та екологічний моніторинг є важливими аспектами …" at bounding box center [632, 284] width 496 height 279
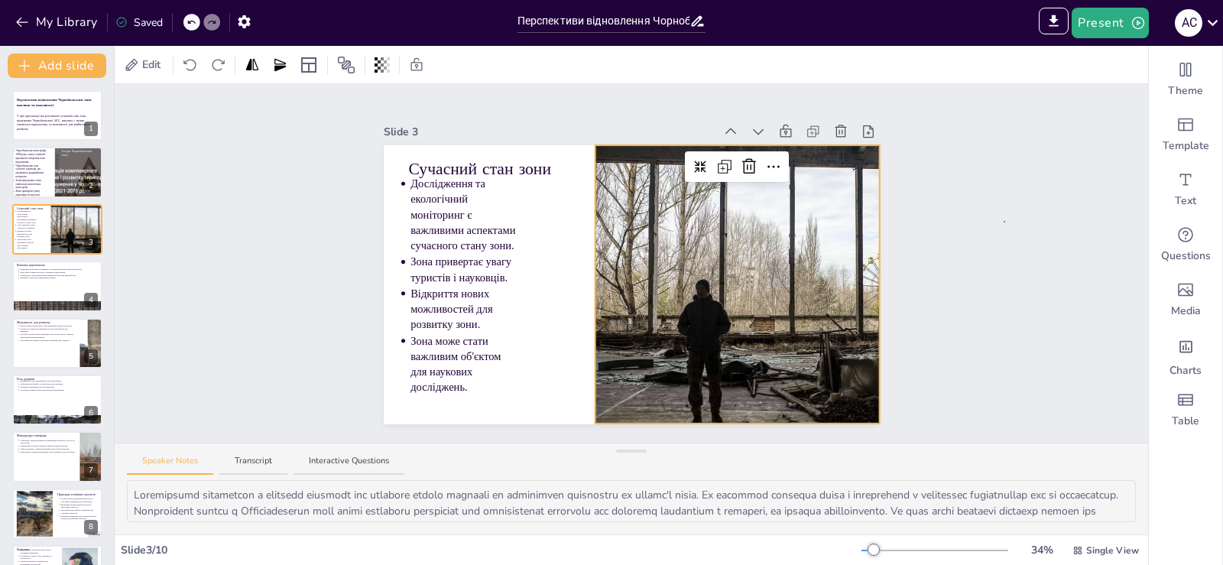
click at [1005, 221] on div "Slide 1 Перспективи відновлення Чорнобильської зони: виклики та можливості У ці…" at bounding box center [631, 263] width 1033 height 358
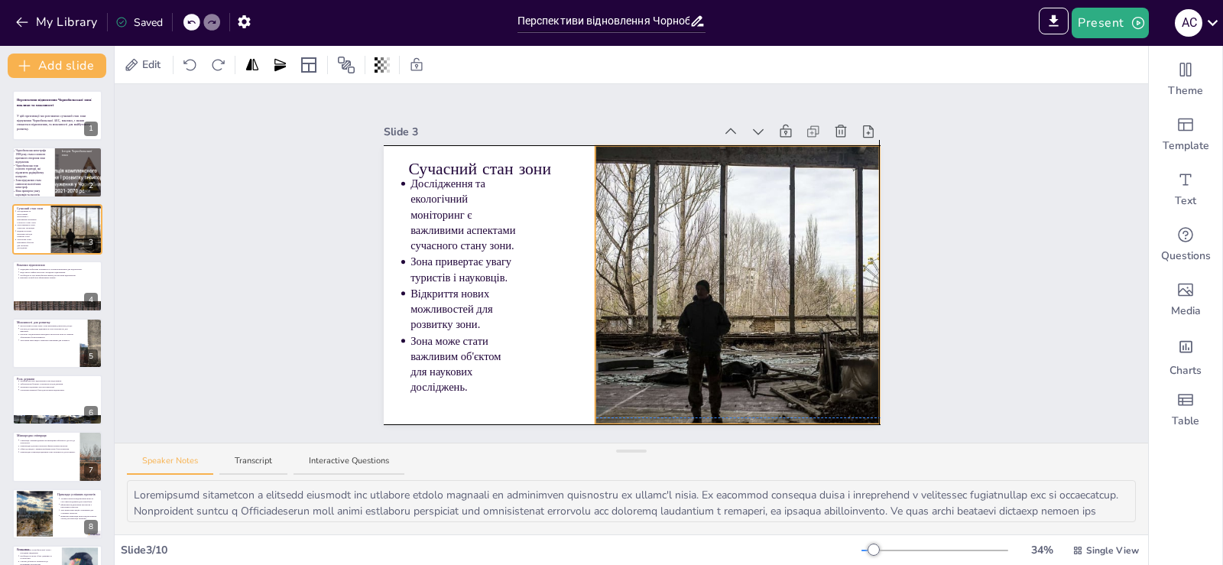
click at [814, 261] on div at bounding box center [810, 295] width 432 height 299
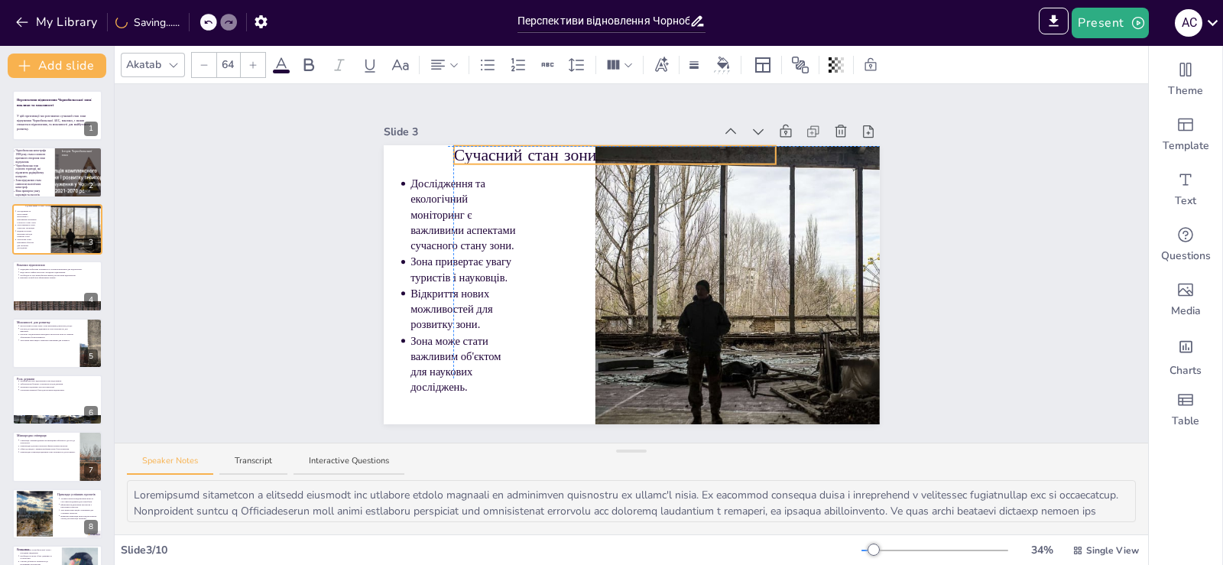
drag, startPoint x: 524, startPoint y: 165, endPoint x: 564, endPoint y: 151, distance: 42.0
click at [564, 151] on p "Сучасний стан зони" at bounding box center [614, 155] width 322 height 23
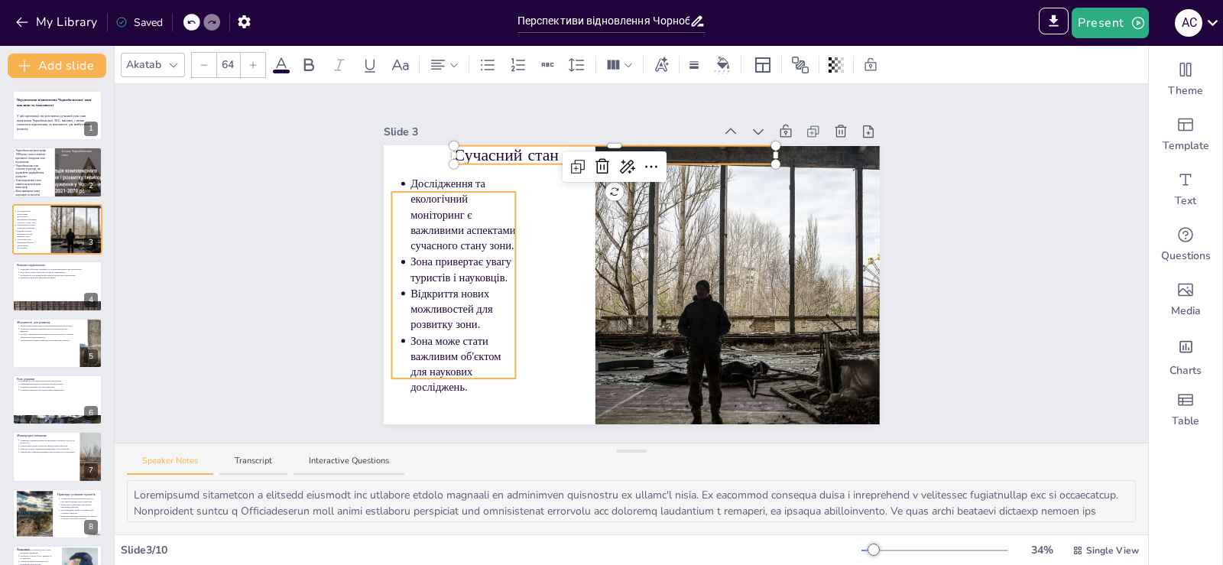
click at [494, 352] on p "Зона може стати важливим об'єктом для наукових досліджень." at bounding box center [462, 364] width 105 height 62
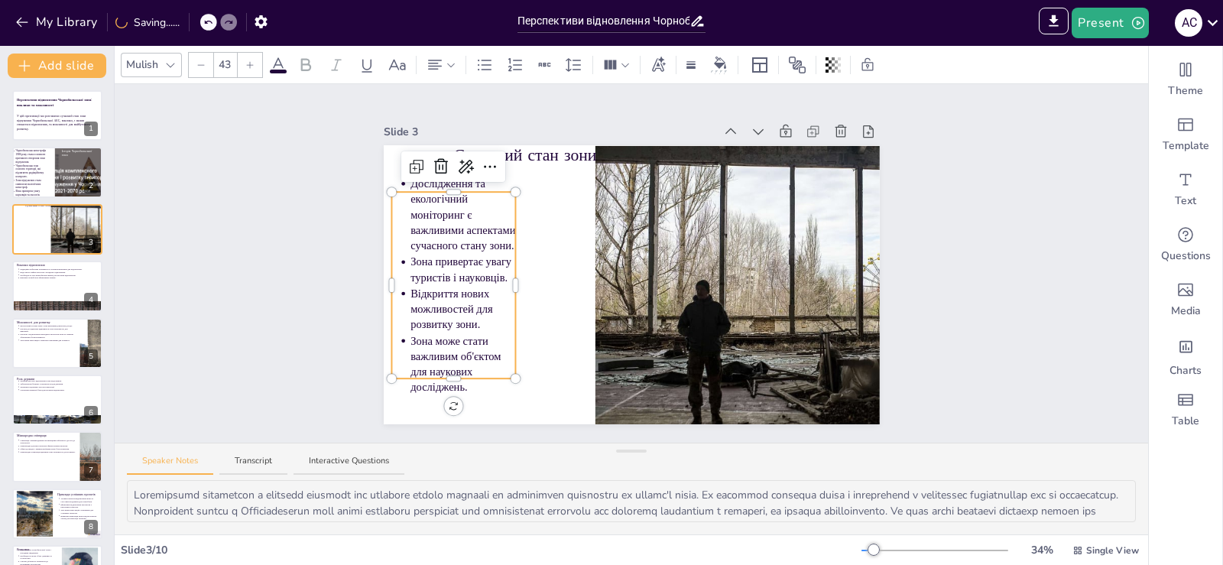
click at [225, 70] on input "43" at bounding box center [224, 65] width 21 height 24
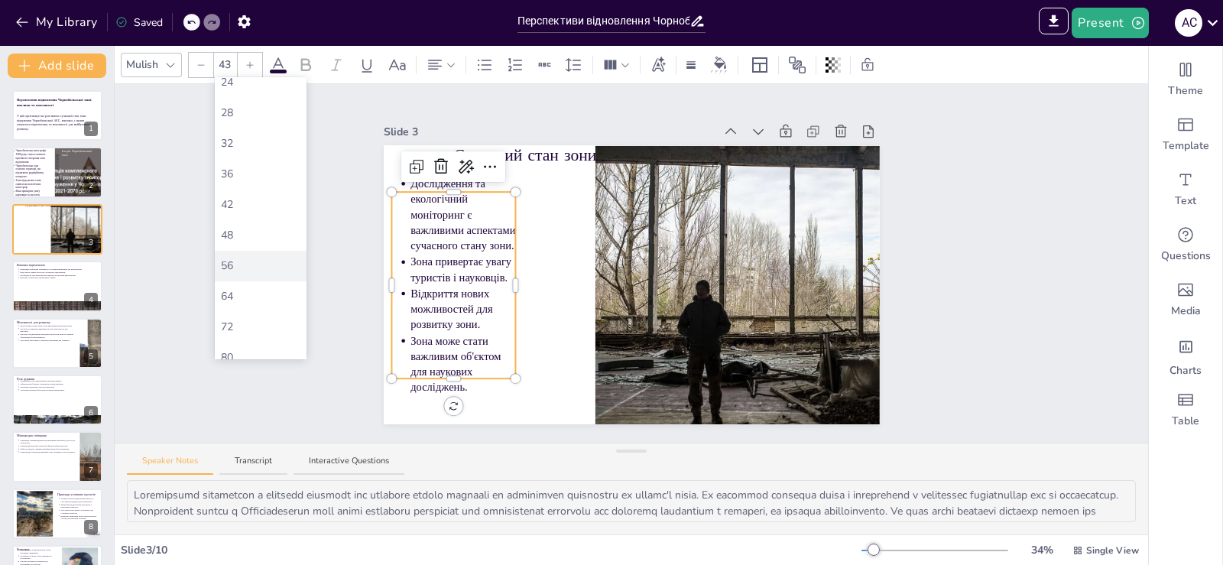
click at [246, 259] on div "56" at bounding box center [260, 266] width 79 height 16
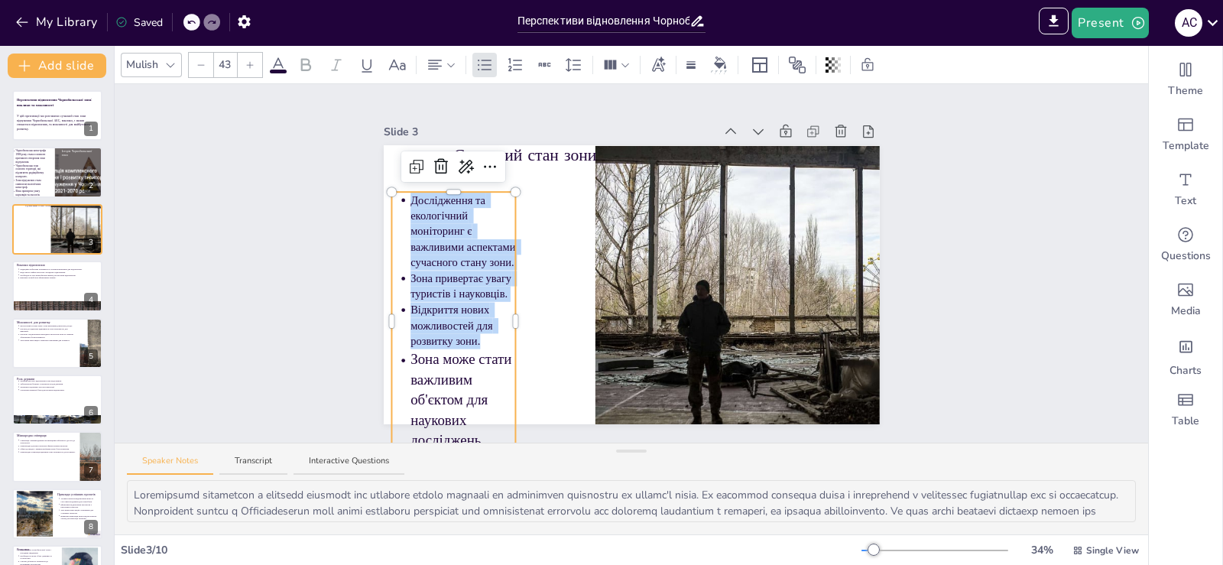
drag, startPoint x: 388, startPoint y: 195, endPoint x: 478, endPoint y: 329, distance: 160.9
click at [478, 329] on ul "Дослідження та екологічний моніторинг є важливими аспектами сучасного стану зон…" at bounding box center [453, 321] width 125 height 258
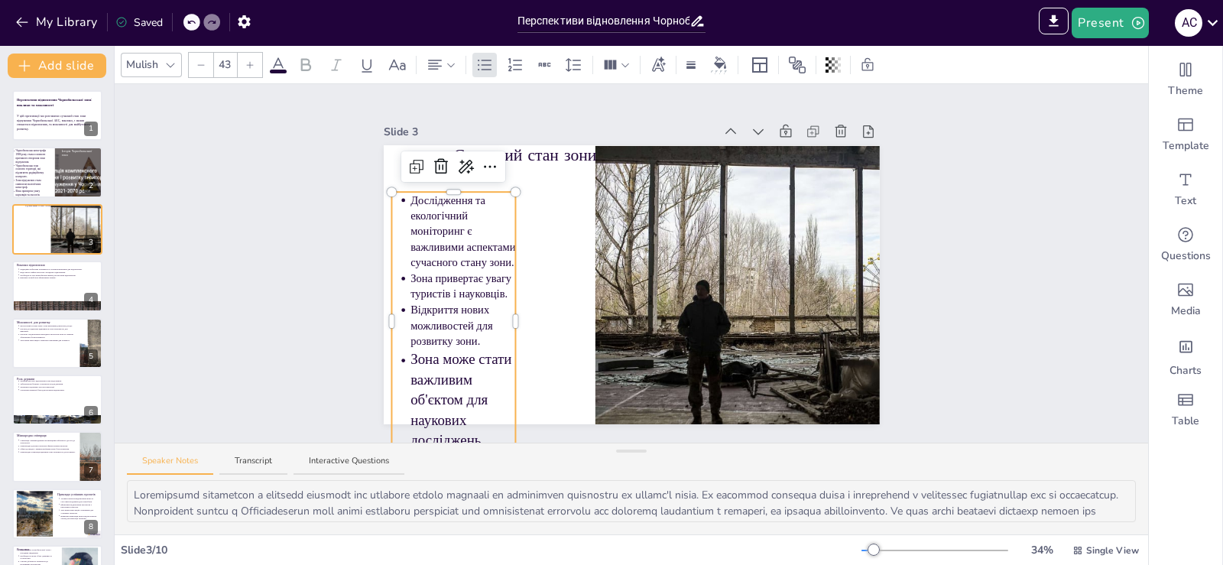
click at [221, 60] on input "43" at bounding box center [224, 65] width 21 height 24
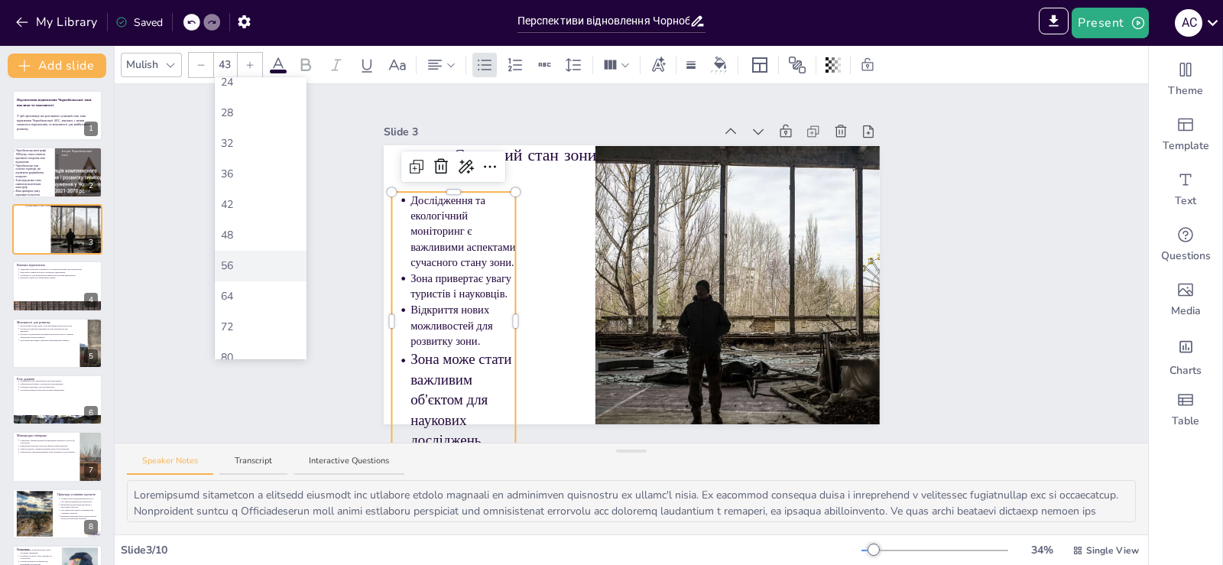
click at [245, 264] on div "56" at bounding box center [260, 266] width 79 height 16
type input "56"
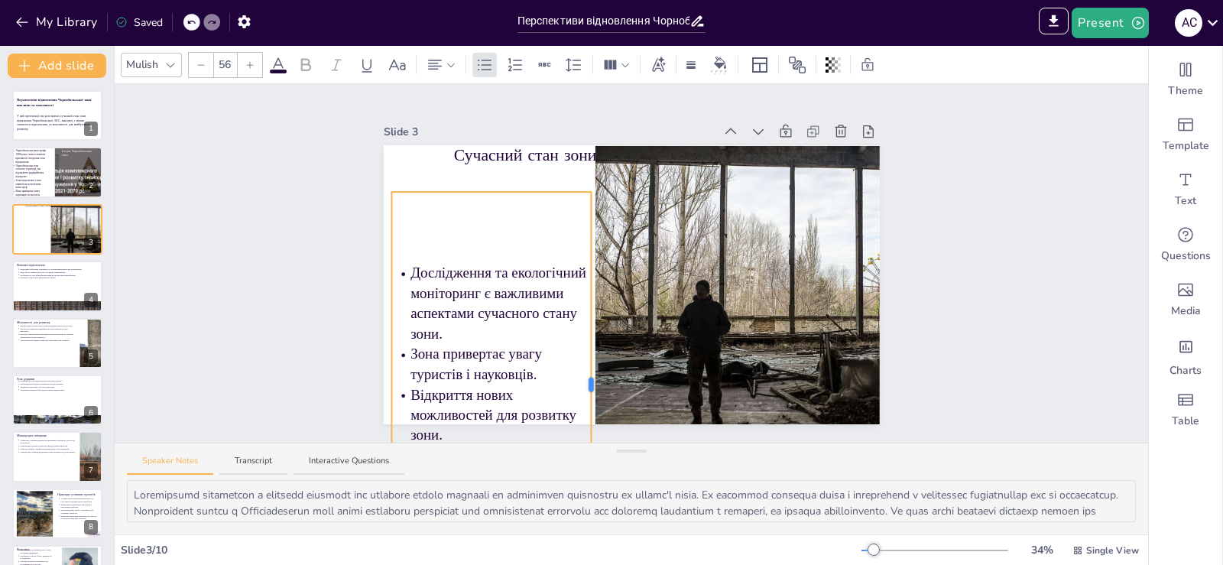
drag, startPoint x: 504, startPoint y: 377, endPoint x: 580, endPoint y: 335, distance: 86.2
click at [580, 335] on div "Сучасний стан зони Дослідження та екологічний моніторинг є важливими аспектами …" at bounding box center [632, 284] width 496 height 279
drag, startPoint x: 984, startPoint y: 269, endPoint x: 803, endPoint y: 301, distance: 183.9
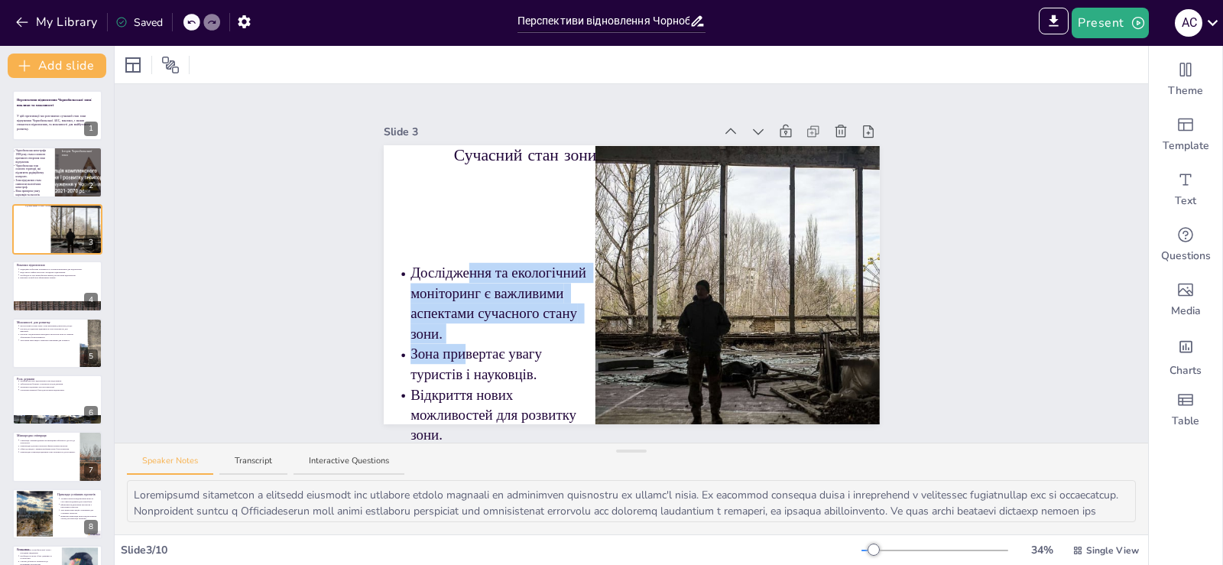
drag, startPoint x: 453, startPoint y: 339, endPoint x: 456, endPoint y: 274, distance: 65.0
click at [456, 274] on ul "Дослідження та екологічний моніторинг є важливими аспектами сучасного стану зон…" at bounding box center [491, 384] width 200 height 243
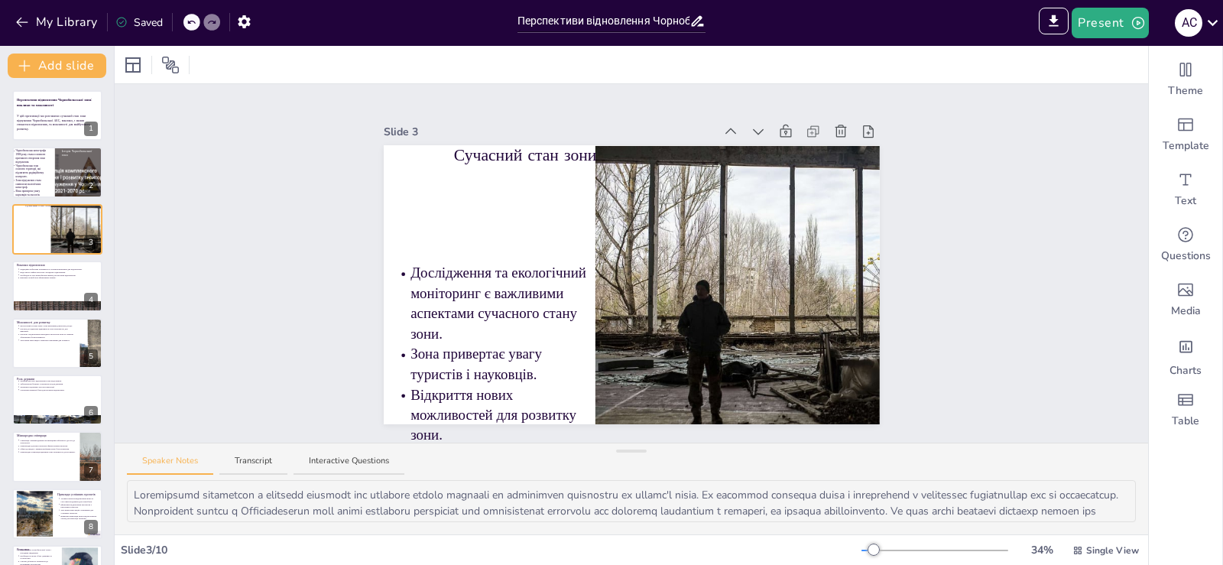
click at [467, 228] on div "Дослідження та екологічний моніторинг є важливими аспектами сучасного стану зон…" at bounding box center [491, 384] width 200 height 384
click at [442, 281] on p "Дослідження та екологічний моніторинг є важливими аспектами сучасного стану зон…" at bounding box center [500, 303] width 181 height 81
click at [532, 330] on p "Дослідження та екологічний моніторинг є важливими аспектами сучасного стану зон…" at bounding box center [500, 303] width 181 height 81
click at [534, 332] on p "Дослідження та екологічний моніторинг є важливими аспектами сучасного стану зон…" at bounding box center [500, 303] width 181 height 81
click at [419, 306] on p "Дослідження та екологічний моніторинг є важливими аспектами сучасного стану зон…" at bounding box center [500, 303] width 181 height 81
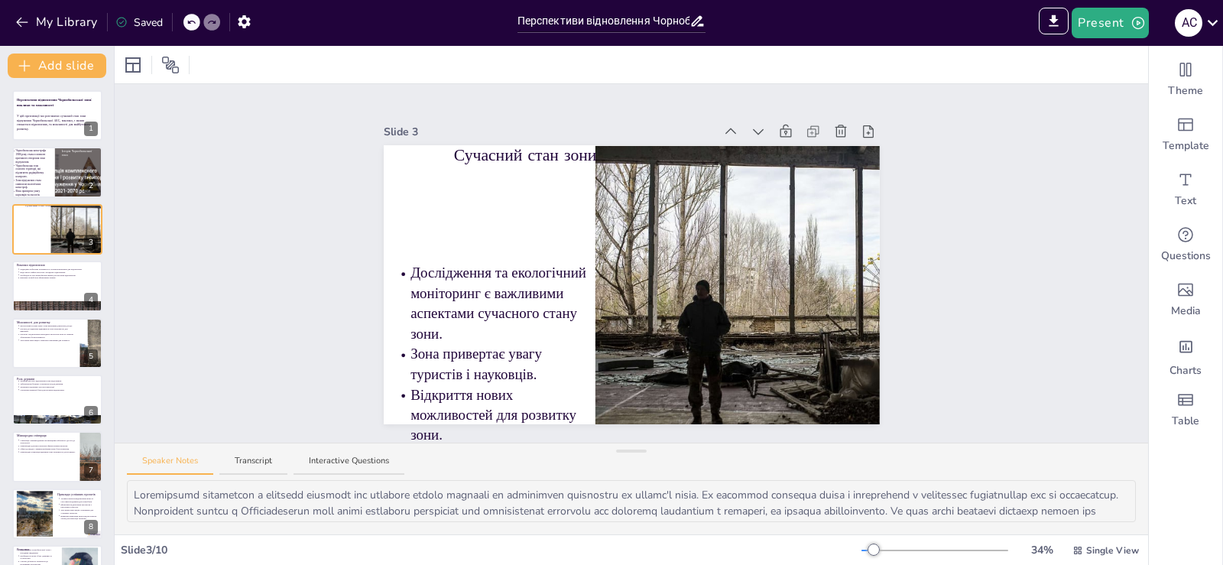
click at [410, 267] on li "Дослідження та екологічний моніторинг є важливими аспектами сучасного стану зон…" at bounding box center [500, 303] width 181 height 81
click at [391, 319] on ul "Дослідження та екологічний моніторинг є важливими аспектами сучасного стану зон…" at bounding box center [491, 384] width 200 height 243
click at [537, 347] on p "Зона привертає увагу туристів і науковців." at bounding box center [500, 364] width 181 height 40
drag, startPoint x: 543, startPoint y: 358, endPoint x: 552, endPoint y: 373, distance: 18.2
click at [552, 373] on p "Зона привертає увагу туристів і науковців." at bounding box center [500, 364] width 181 height 40
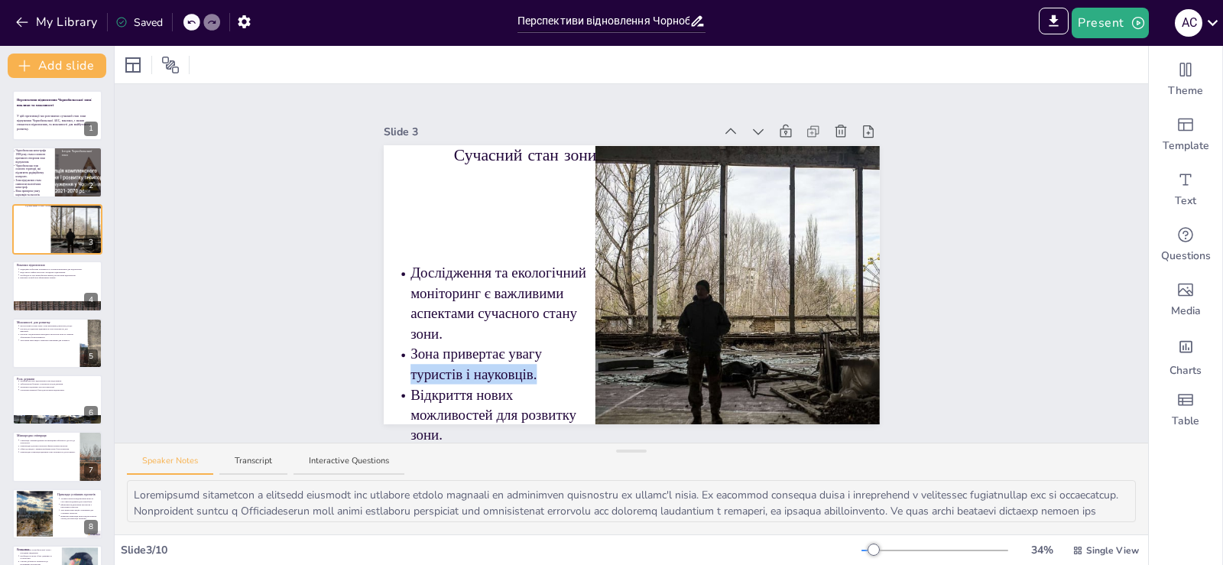
click at [567, 357] on p "Зона привертає увагу туристів і науковців." at bounding box center [500, 364] width 181 height 40
click at [595, 311] on div at bounding box center [810, 295] width 432 height 299
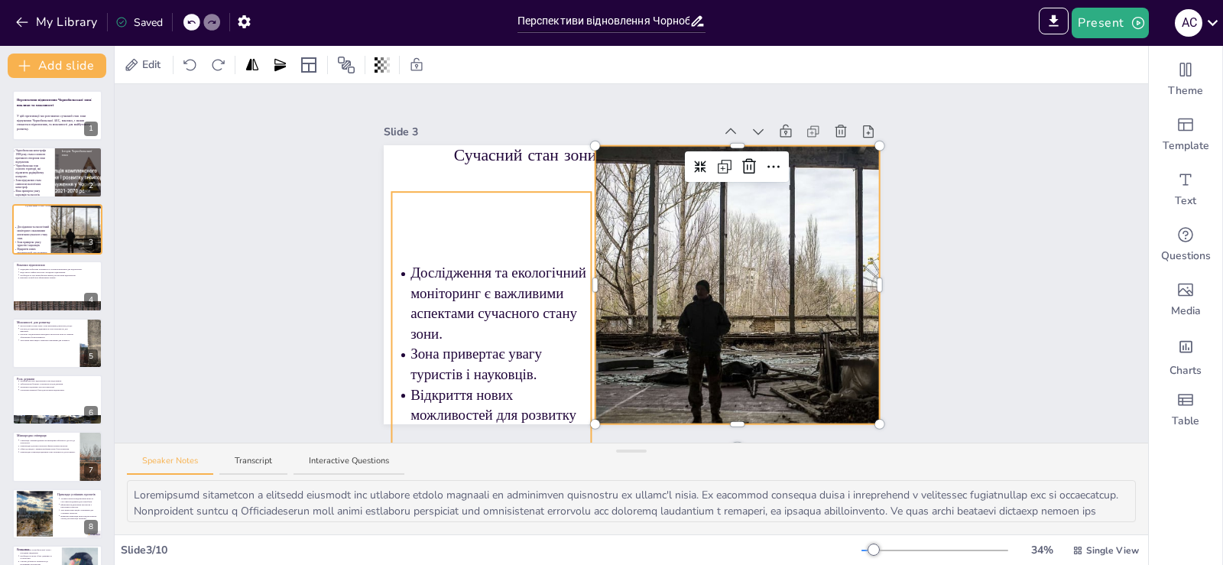
click at [559, 264] on p "Дослідження та екологічний моніторинг є важливими аспектами сучасного стану зон…" at bounding box center [500, 303] width 181 height 81
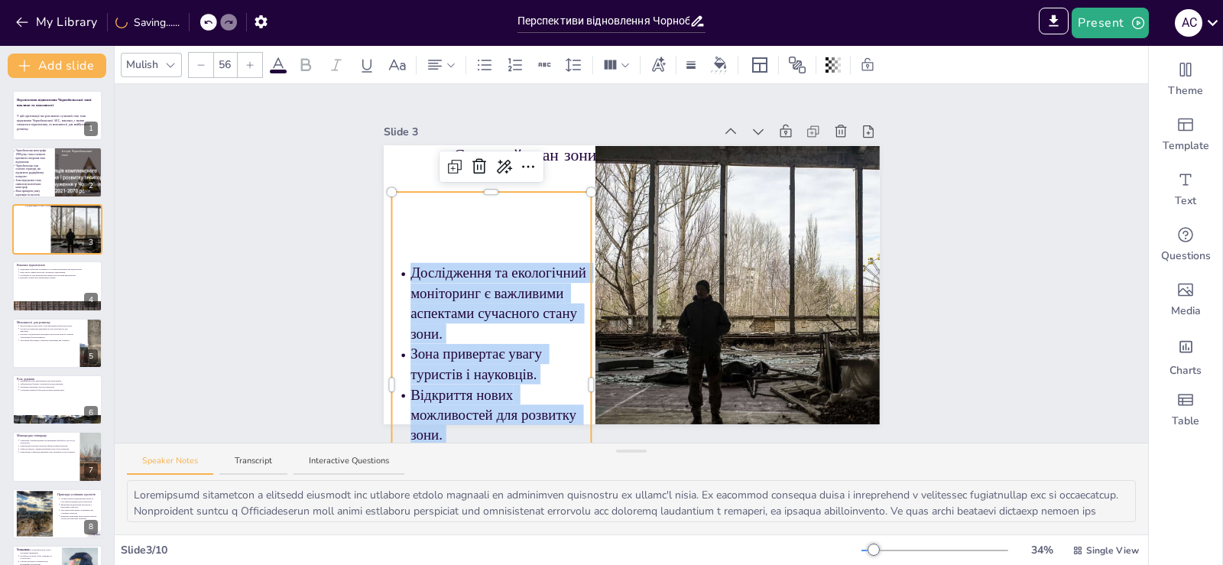
drag, startPoint x: 531, startPoint y: 217, endPoint x: 531, endPoint y: 185, distance: 32.1
click at [531, 185] on div "Сучасний стан зони Дослідження та екологічний моніторинг є важливими аспектами …" at bounding box center [632, 284] width 496 height 279
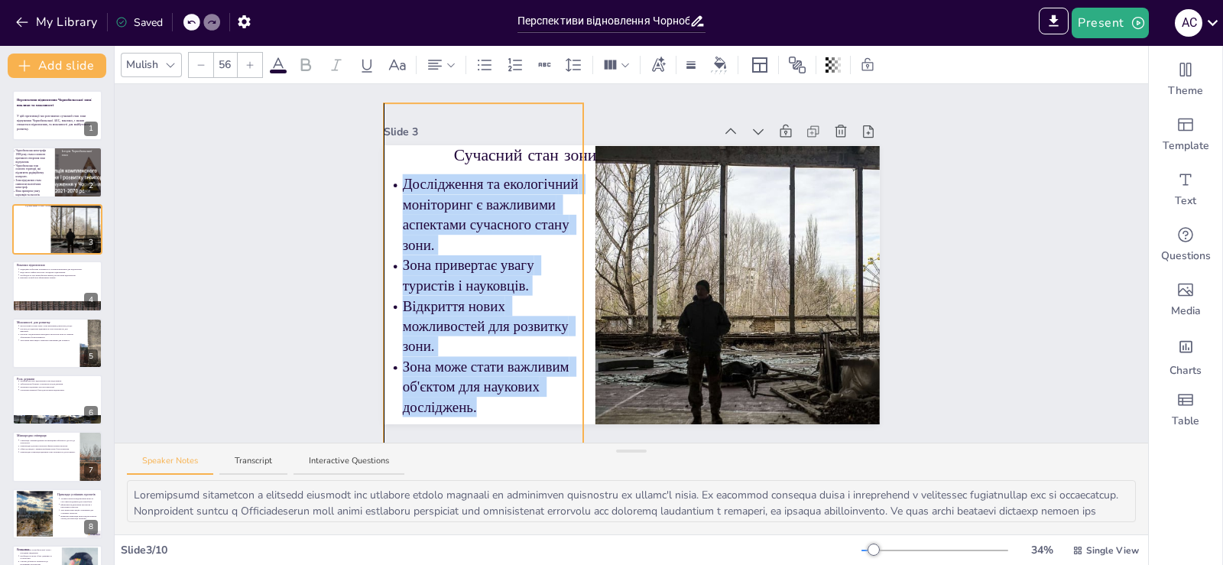
click at [526, 103] on div "Дослідження та екологічний моніторинг є важливими аспектами сучасного стану зон…" at bounding box center [484, 295] width 200 height 384
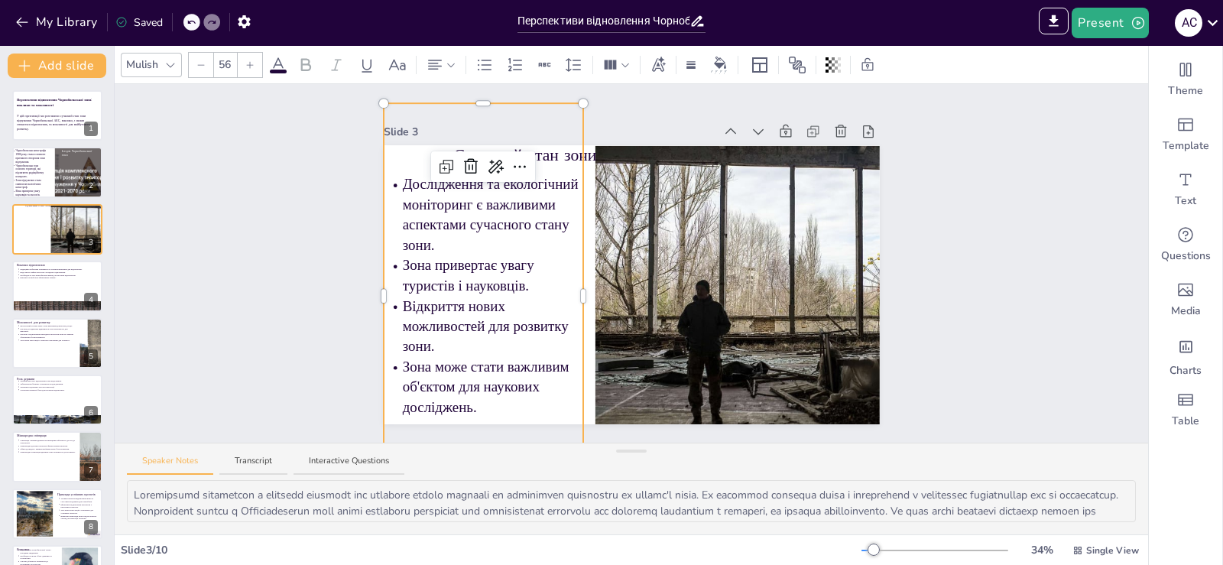
click at [899, 183] on div "Slide 1 Перспективи відновлення Чорнобильської зони: виклики та можливості У ці…" at bounding box center [631, 263] width 581 height 322
drag, startPoint x: 440, startPoint y: 243, endPoint x: 436, endPoint y: 270, distance: 27.0
click at [436, 270] on p "Зона привертає увагу туристів і науковців." at bounding box center [492, 276] width 181 height 40
click at [309, 284] on div "Slide 1 Перспективи відновлення Чорнобильської зони: виклики та можливості У ці…" at bounding box center [631, 263] width 1033 height 358
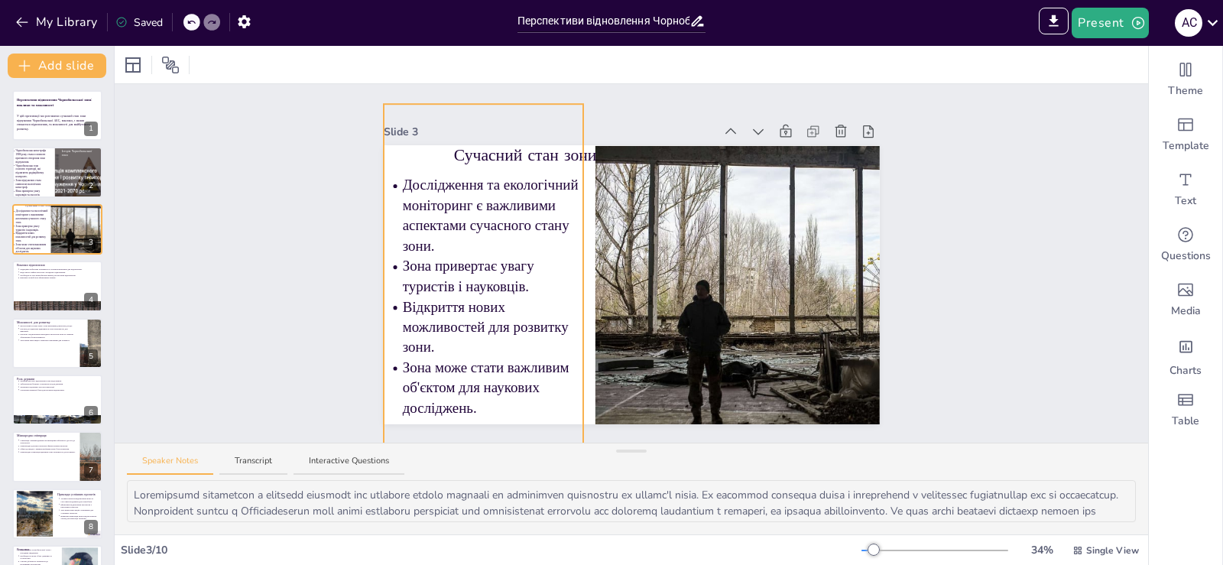
click at [543, 150] on div "Дослідження та екологічний моніторинг є важливими аспектами сучасного стану зон…" at bounding box center [484, 296] width 200 height 384
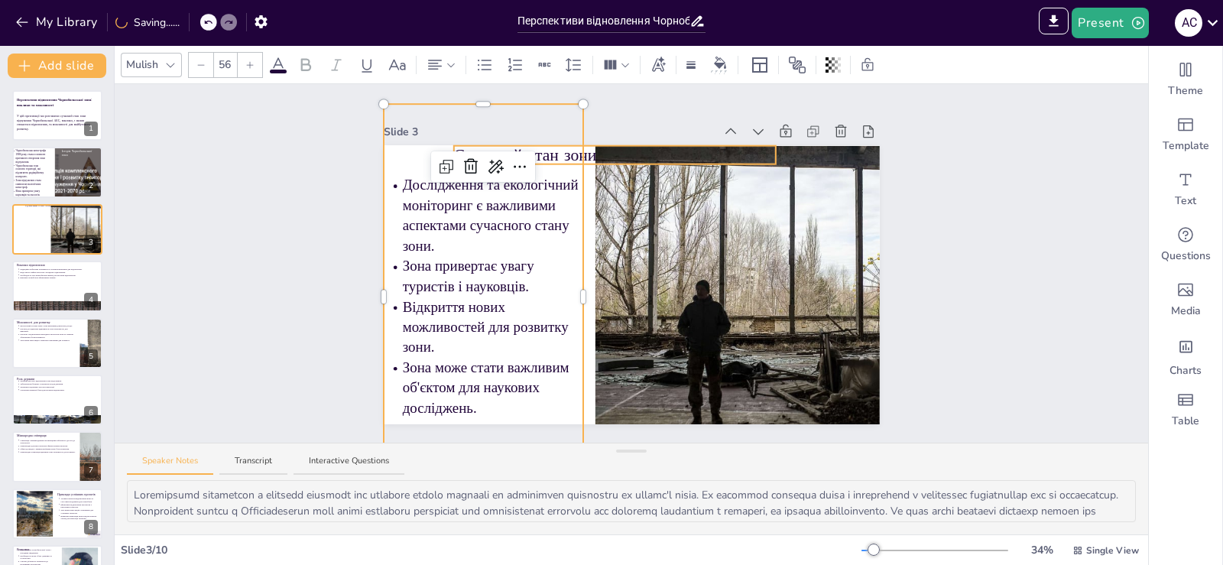
click at [585, 156] on div "Сучасний стан зони Дослідження та екологічний моніторинг є важливими аспектами …" at bounding box center [632, 284] width 496 height 279
type input "64"
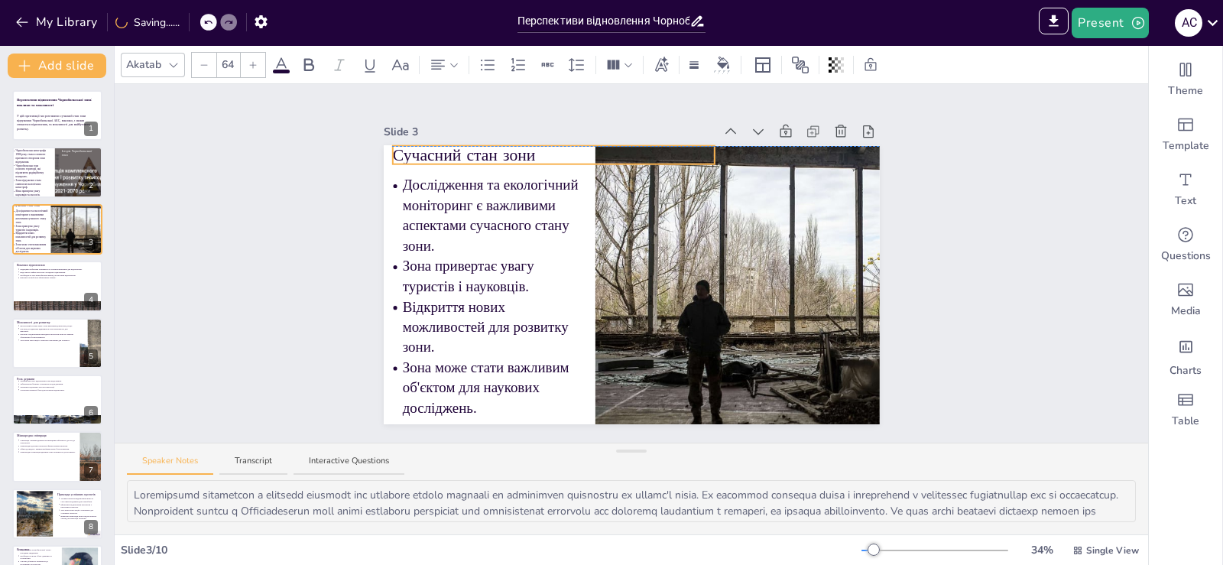
drag, startPoint x: 734, startPoint y: 149, endPoint x: 678, endPoint y: 147, distance: 55.8
click at [678, 147] on p "Сучасний стан зони" at bounding box center [553, 155] width 322 height 23
click at [248, 207] on div "Slide 1 Перспективи відновлення Чорнобильської зони: виклики та можливості У ці…" at bounding box center [631, 263] width 1033 height 358
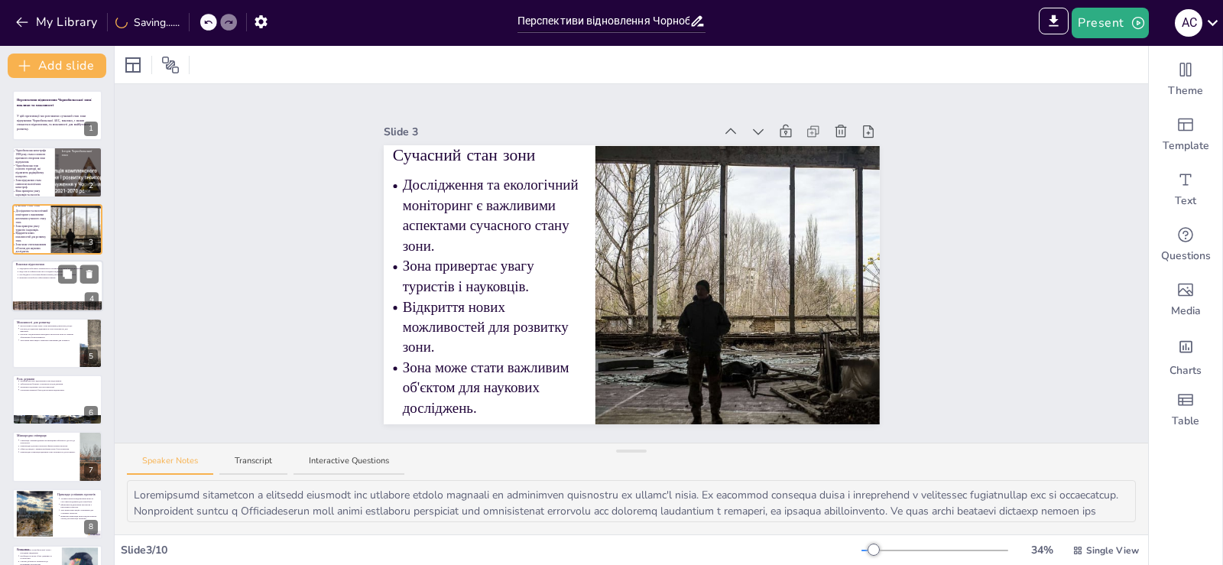
click at [40, 287] on div at bounding box center [57, 286] width 92 height 52
type textarea "Loremipsum dolorsita c adipisci elitsedd eiusmodte, inc utlabore etdolorema ali…"
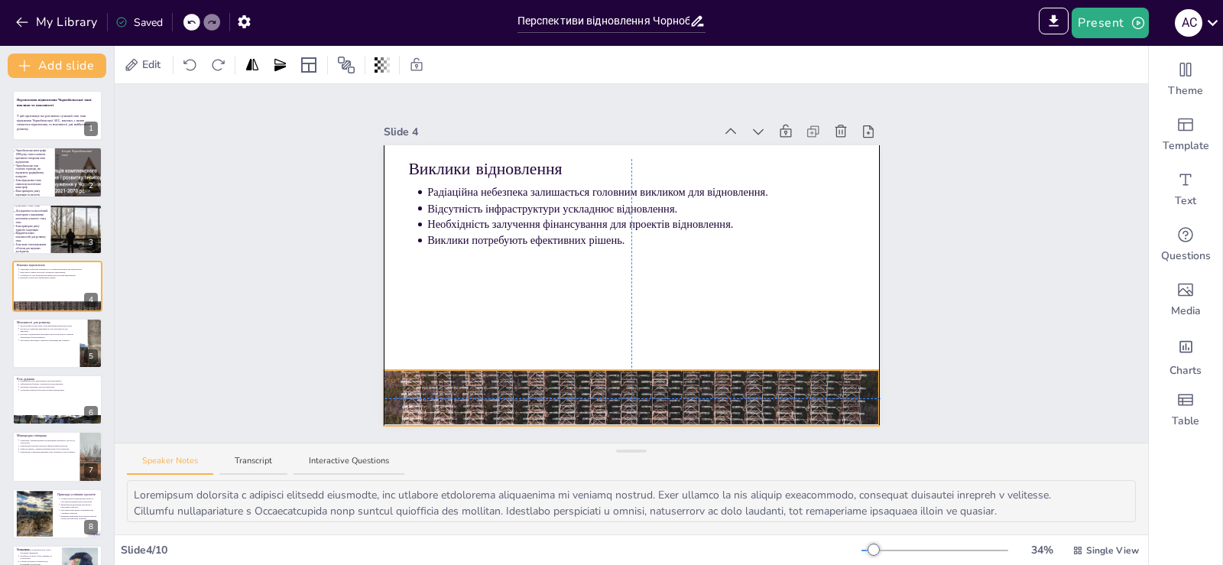
click at [670, 395] on div at bounding box center [632, 398] width 496 height 316
click at [906, 294] on div "Slide 1 Перспективи відновлення Чорнобильської зони: виклики та можливості У ці…" at bounding box center [631, 263] width 581 height 322
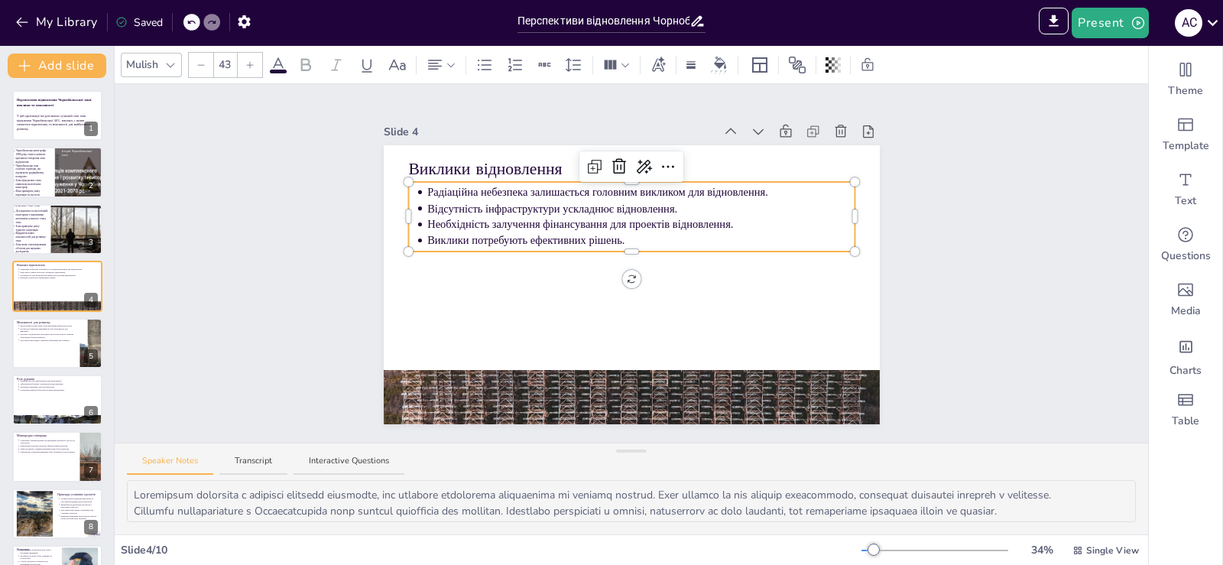
click at [640, 233] on p "Виклики потребують ефективних рішень." at bounding box center [640, 240] width 427 height 15
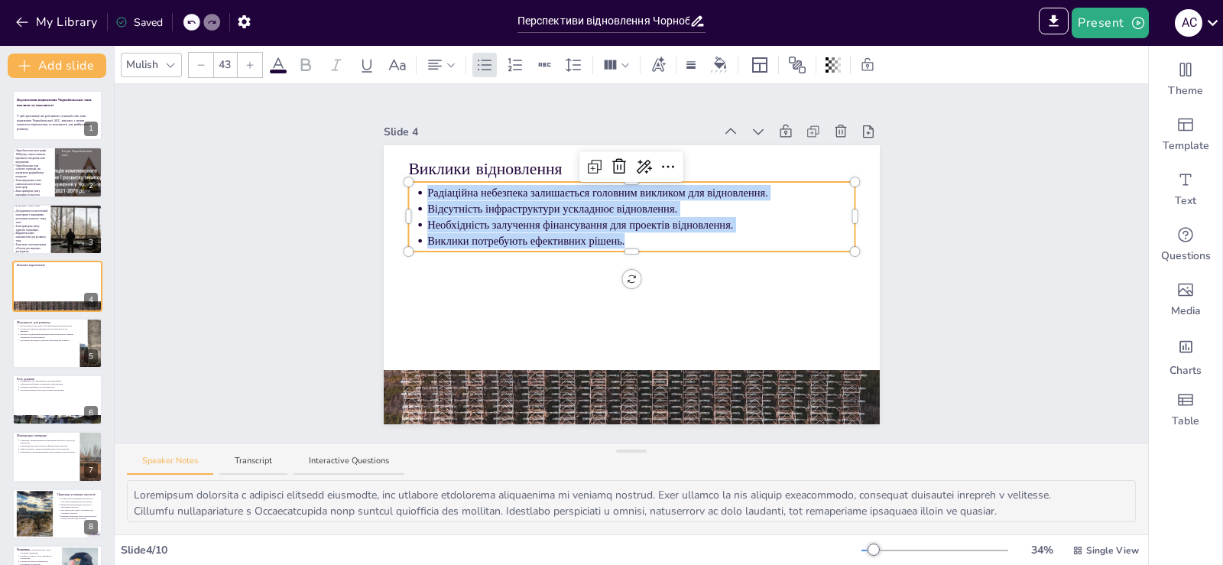
drag, startPoint x: 619, startPoint y: 232, endPoint x: 406, endPoint y: 184, distance: 218.4
click at [408, 184] on ul "Радіаційна небезпека залишається головним викликом для відновлення. Відсутність…" at bounding box center [631, 216] width 446 height 64
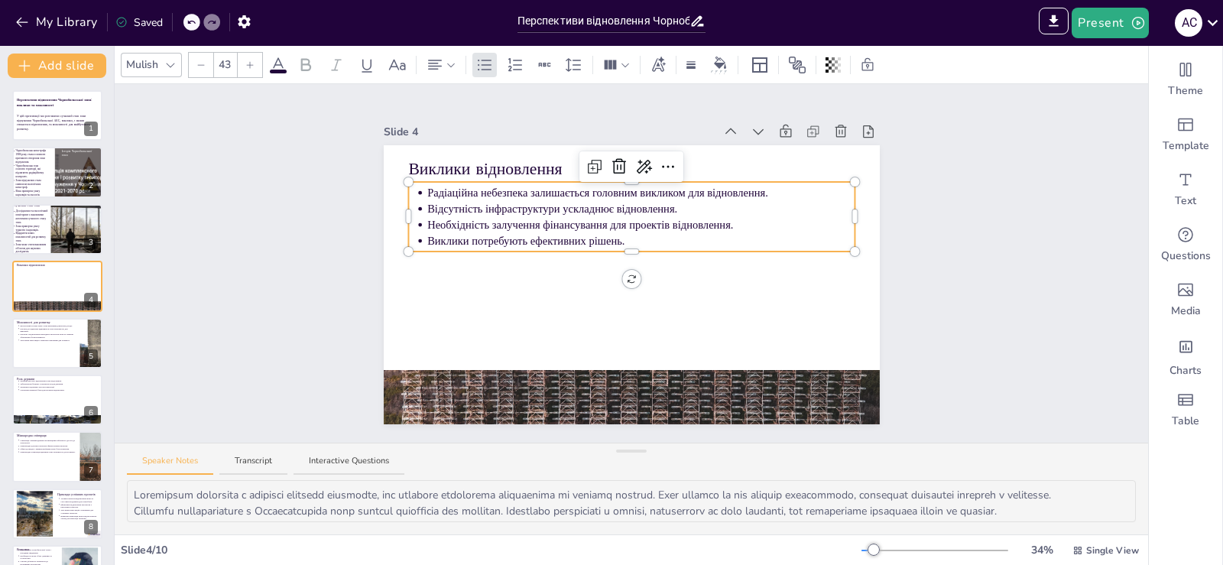
click at [225, 60] on input "43" at bounding box center [224, 65] width 21 height 24
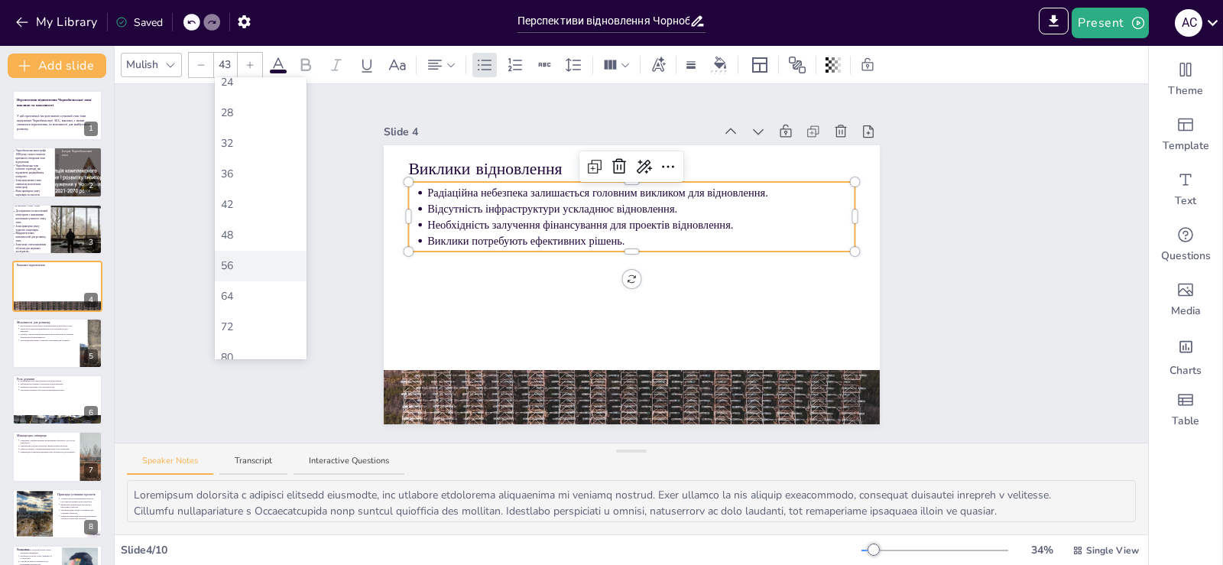
click at [254, 268] on div "56" at bounding box center [260, 266] width 79 height 16
type input "56"
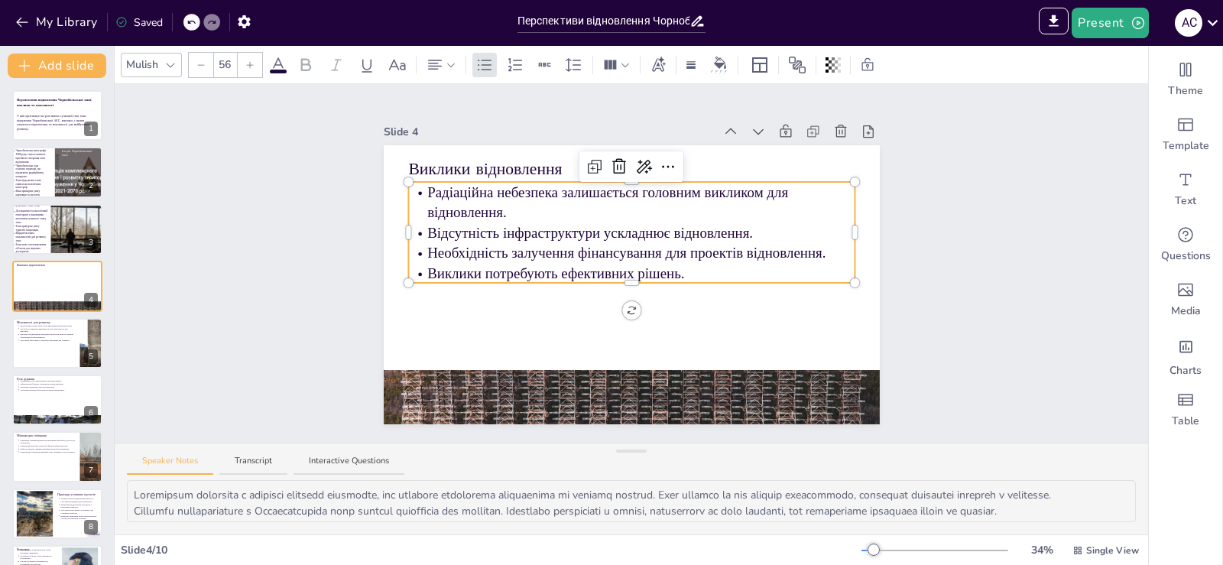
click at [938, 223] on div "Slide 1 Перспективи відновлення Чорнобильської зони: виклики та можливості У ці…" at bounding box center [631, 263] width 1033 height 358
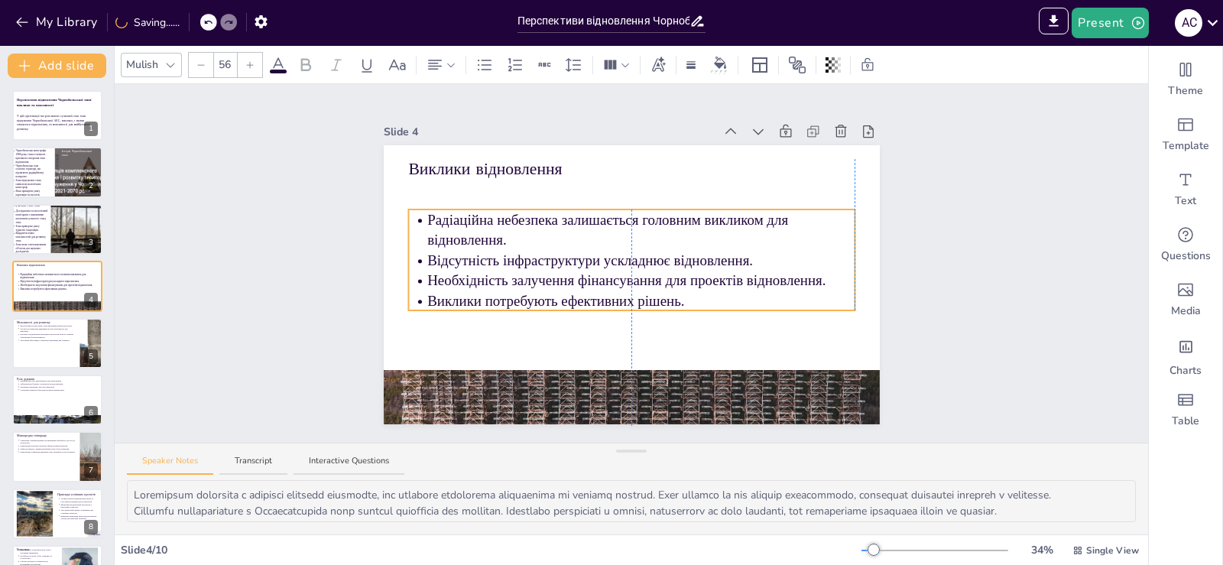
drag, startPoint x: 821, startPoint y: 227, endPoint x: 825, endPoint y: 250, distance: 23.4
click at [825, 250] on p "Відсутність інфраструктури ускладнює відновлення." at bounding box center [640, 260] width 427 height 20
click at [967, 233] on div "Slide 1 Перспективи відновлення Чорнобильської зони: виклики та можливості У ці…" at bounding box center [631, 263] width 1033 height 358
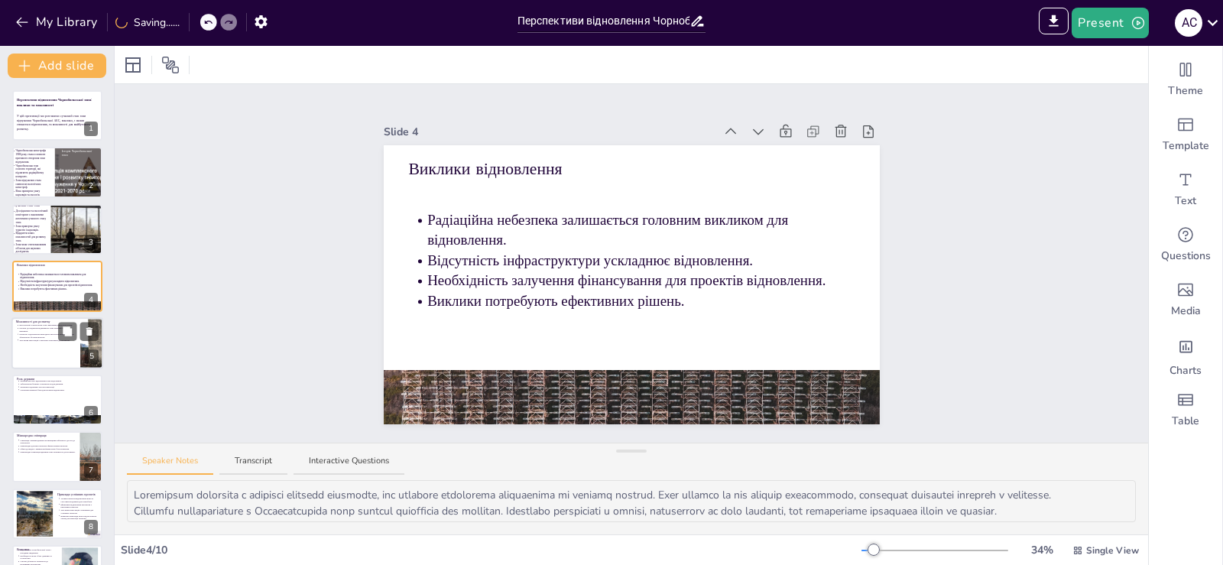
click at [47, 344] on div at bounding box center [57, 343] width 92 height 52
type textarea "Loremipsumd sitame c Adipiscin elit seddoeiu temporin u labore etdol, ma aliqua…"
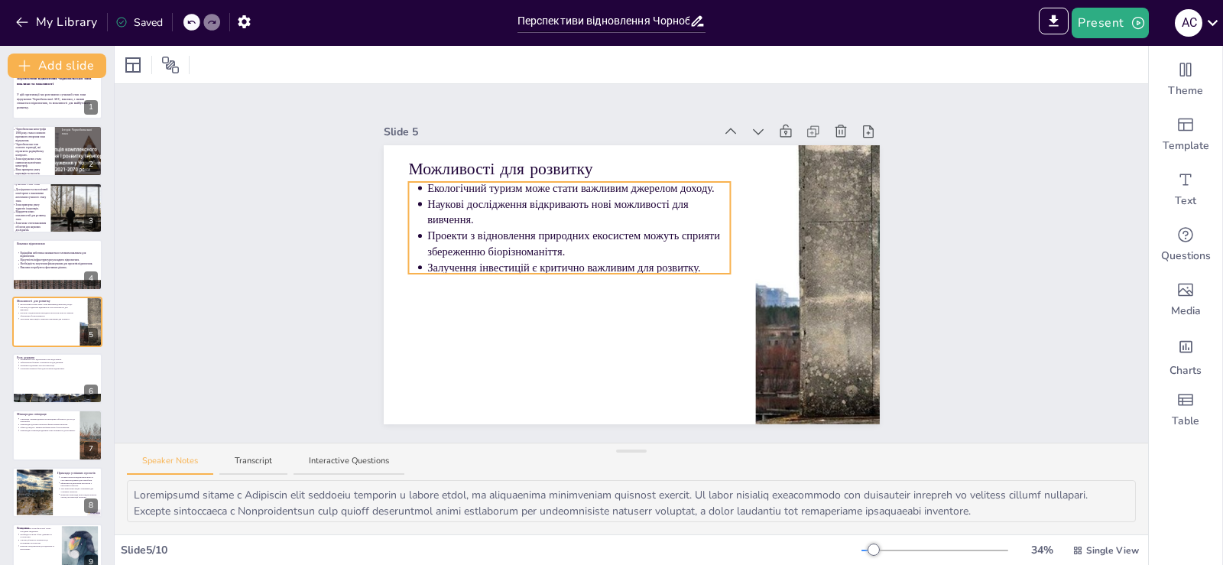
click at [694, 260] on p "Залучення інвестицій є критично важливим для розвитку." at bounding box center [578, 267] width 303 height 15
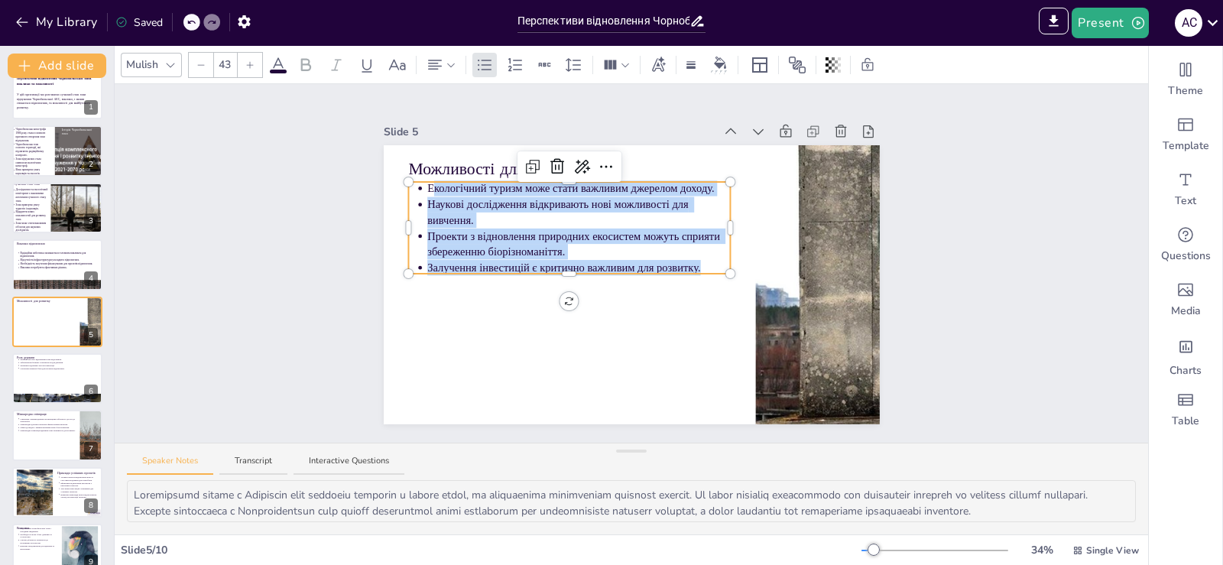
drag, startPoint x: 692, startPoint y: 261, endPoint x: 424, endPoint y: 183, distance: 279.3
click at [424, 183] on ul "Екологічний туризм може стати важливим джерелом доходу. Наукові дослідження від…" at bounding box center [569, 228] width 322 height 96
click at [692, 260] on p "Залучення інвестицій є критично важливим для розвитку." at bounding box center [578, 267] width 303 height 15
drag, startPoint x: 692, startPoint y: 259, endPoint x: 413, endPoint y: 186, distance: 288.2
click at [413, 186] on ul "Екологічний туризм може стати важливим джерелом доходу. Наукові дослідження від…" at bounding box center [569, 228] width 322 height 96
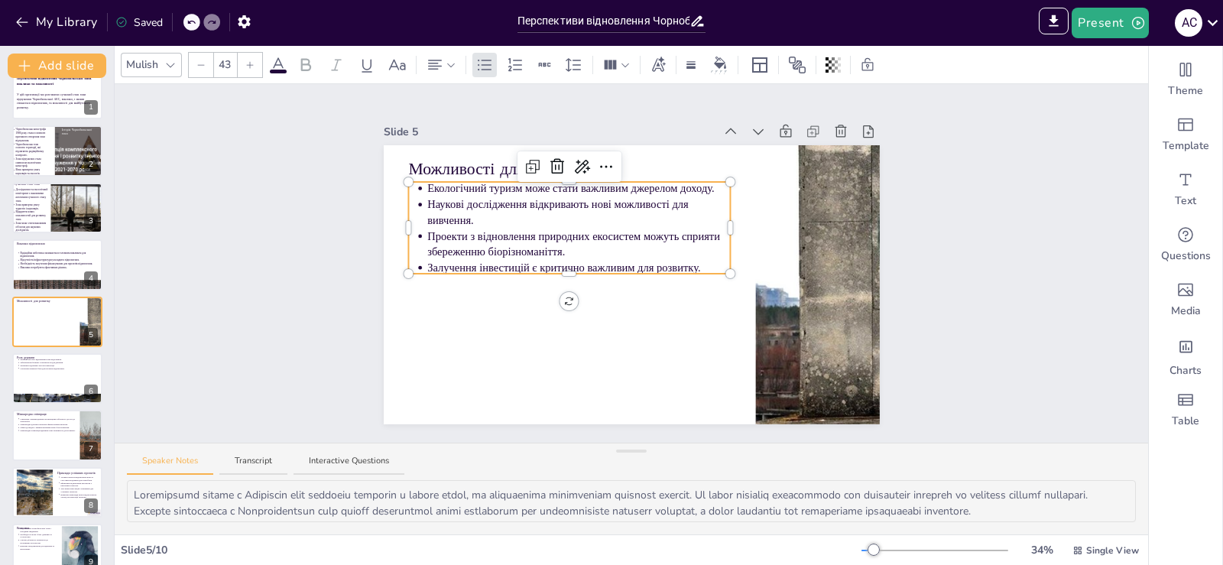
click at [222, 65] on input "43" at bounding box center [224, 65] width 21 height 24
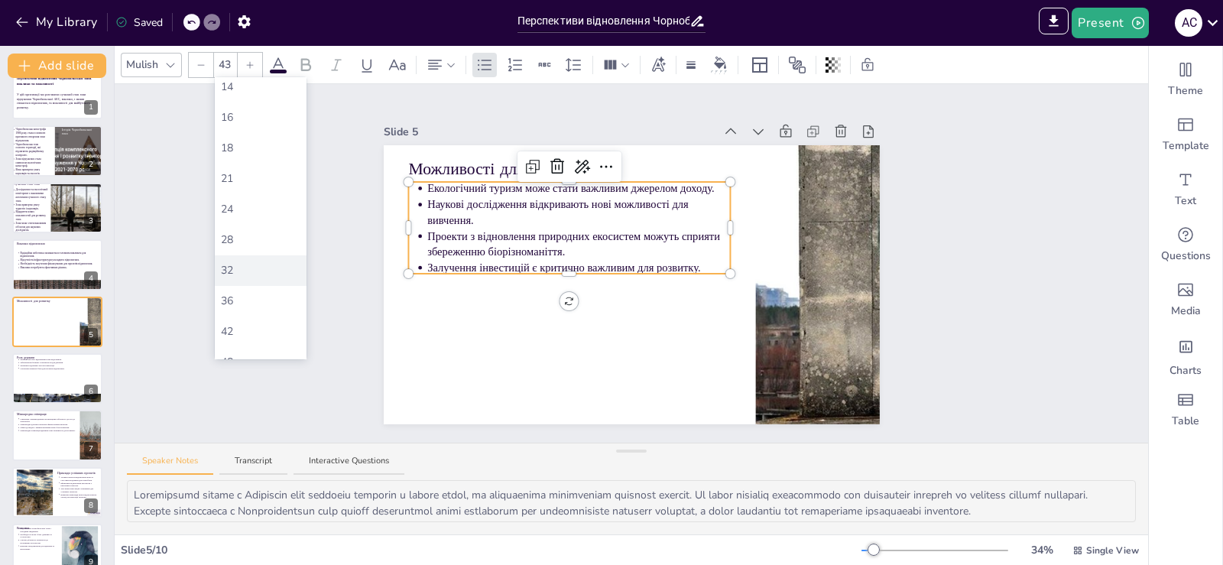
scroll to position [254, 0]
click at [261, 262] on div "56" at bounding box center [260, 266] width 79 height 16
type input "56"
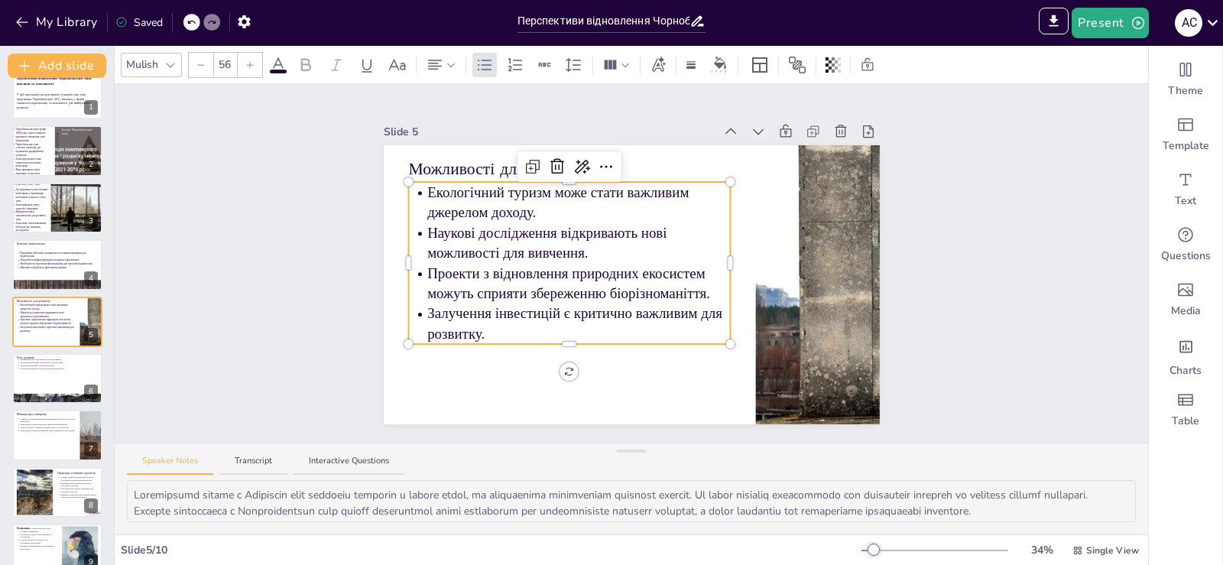
click at [707, 263] on p "Проекти з відновлення природних екосистем можуть сприяти збереженню біорізноман…" at bounding box center [578, 283] width 303 height 40
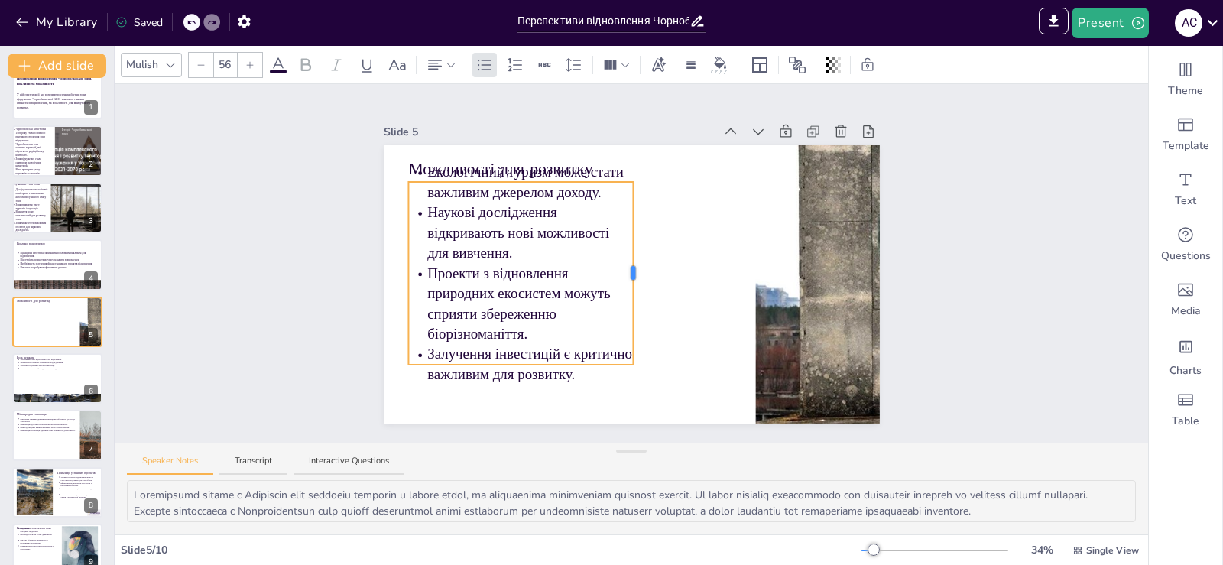
drag, startPoint x: 719, startPoint y: 258, endPoint x: 622, endPoint y: 277, distance: 99.1
click at [622, 277] on div "Можливості для розвитку Екологічний туризм може стати важливим джерелом доходу.…" at bounding box center [632, 284] width 496 height 279
click at [958, 231] on div "Slide 1 Перспективи відновлення Чорнобильської зони: виклики та можливості У ці…" at bounding box center [631, 263] width 1033 height 358
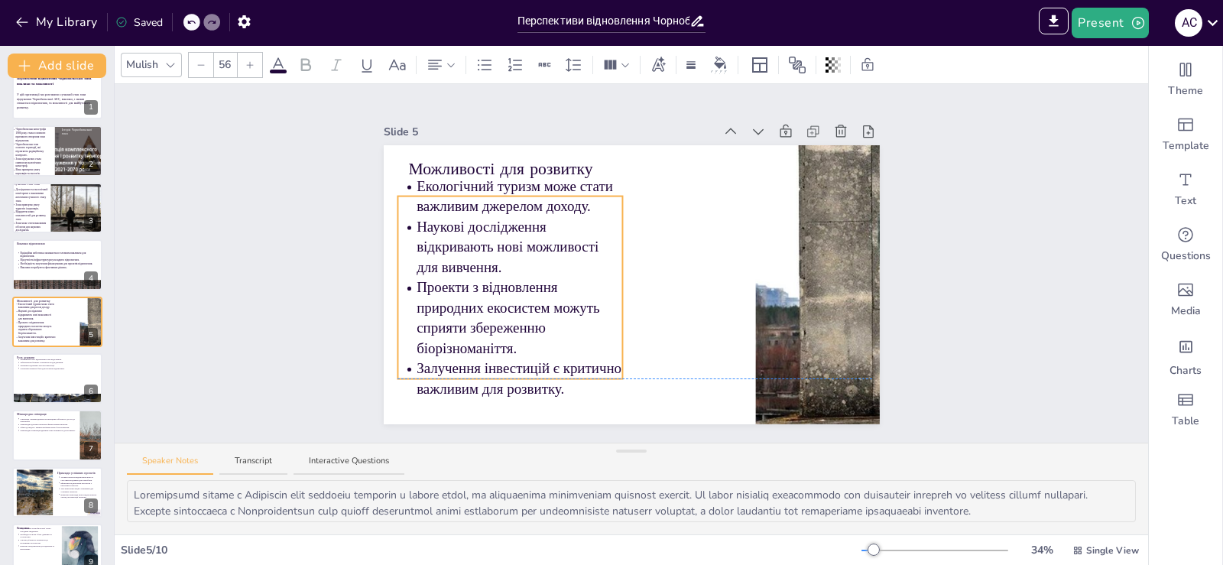
drag, startPoint x: 496, startPoint y: 275, endPoint x: 484, endPoint y: 291, distance: 20.2
click at [484, 291] on p "Проекти з відновлення природних екосистем можуть сприяти збереженню біорізноман…" at bounding box center [519, 317] width 206 height 81
click at [829, 300] on div at bounding box center [817, 284] width 452 height 279
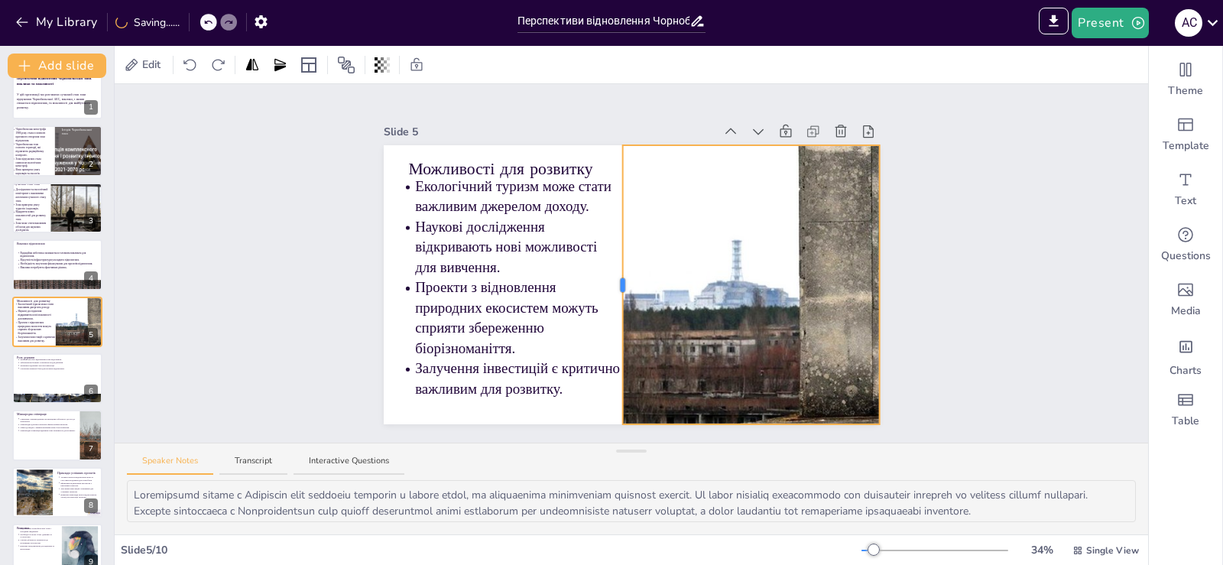
drag, startPoint x: 743, startPoint y: 275, endPoint x: 610, endPoint y: 265, distance: 133.3
click at [610, 265] on div "Можливості для розвитку Екологічний туризм може стати важливим джерелом доходу.…" at bounding box center [632, 284] width 496 height 279
click at [918, 206] on div "Slide 1 Перспективи відновлення Чорнобильської зони: виклики та можливості У ці…" at bounding box center [631, 263] width 1033 height 358
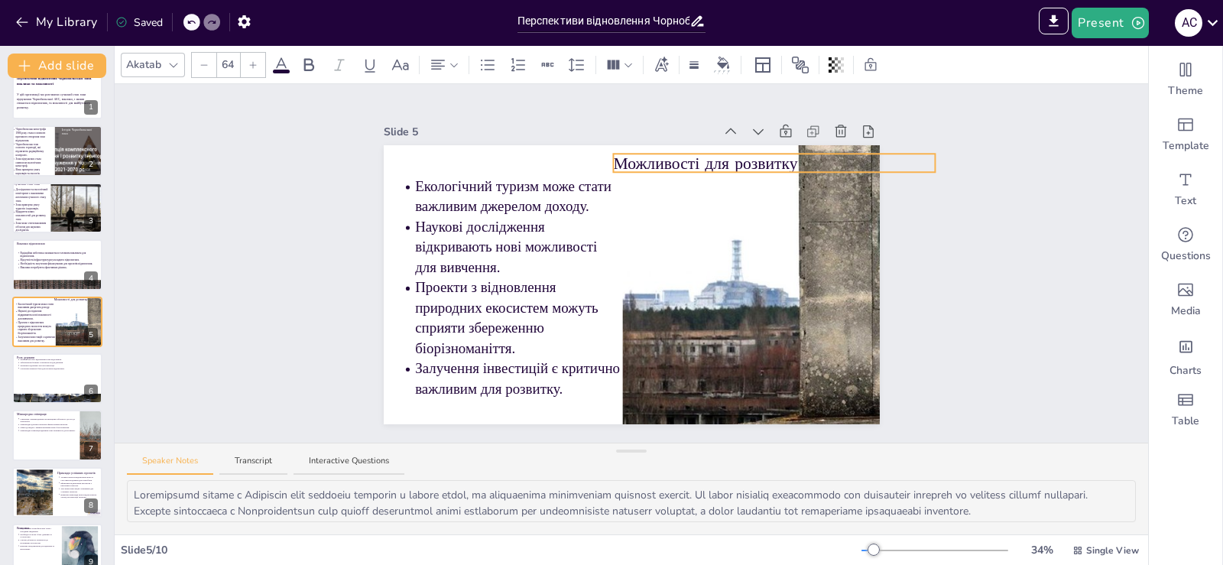
drag, startPoint x: 564, startPoint y: 160, endPoint x: 769, endPoint y: 155, distance: 204.8
click at [769, 155] on p "Можливості для розвитку" at bounding box center [774, 162] width 322 height 23
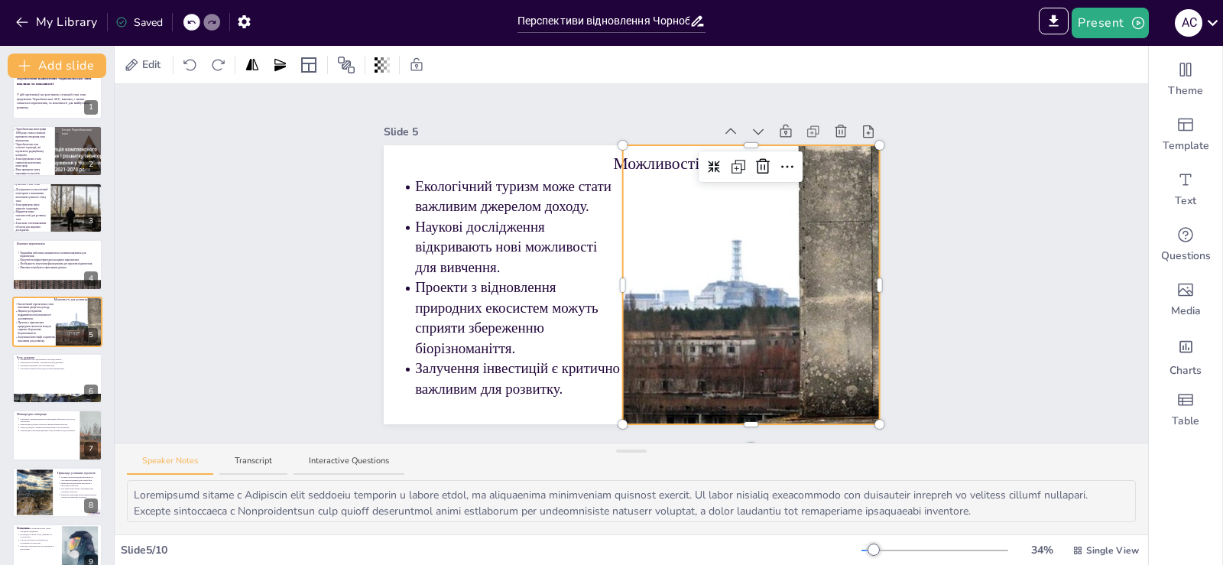
click at [620, 287] on div at bounding box center [817, 284] width 452 height 279
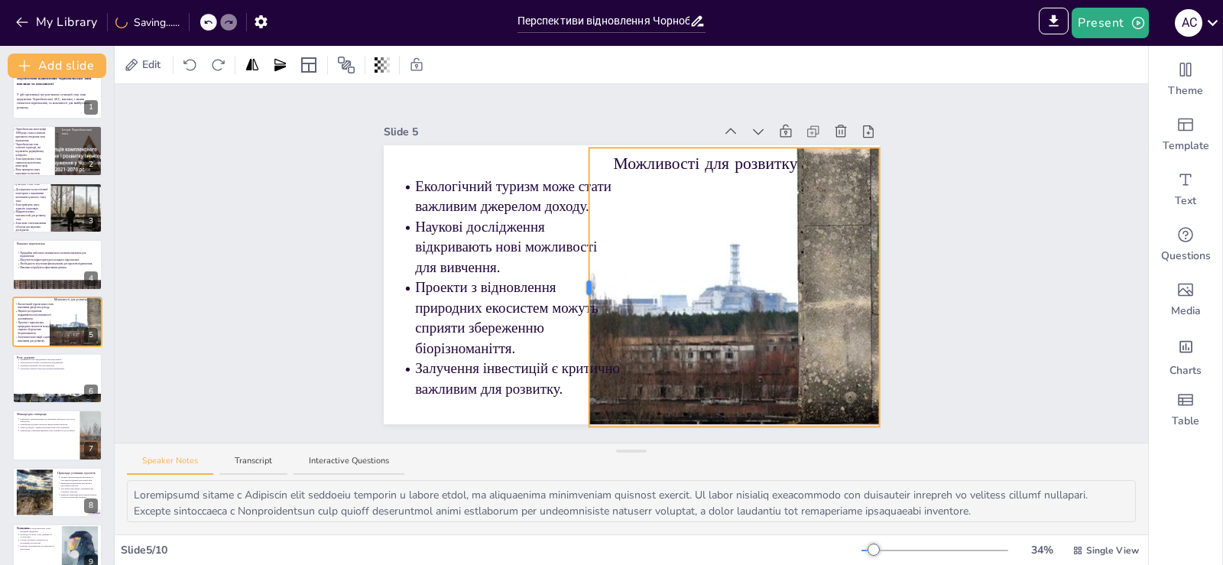
drag, startPoint x: 610, startPoint y: 280, endPoint x: 578, endPoint y: 227, distance: 62.4
click at [578, 227] on div "Можливості для розвитку Екологічний туризм може стати важливим джерелом доходу.…" at bounding box center [632, 284] width 496 height 279
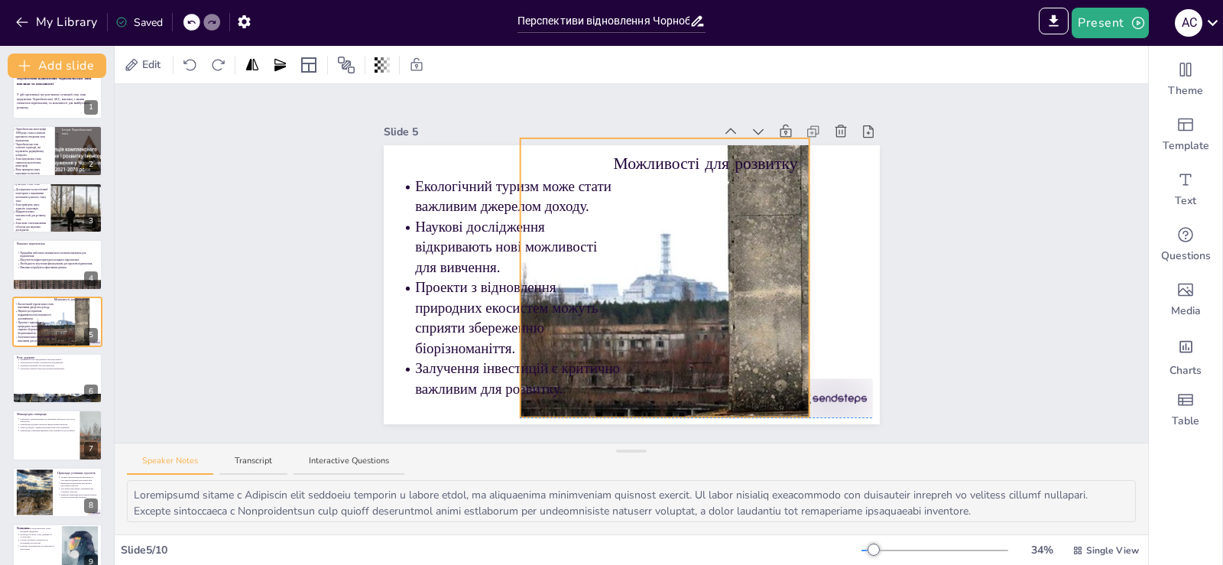
drag, startPoint x: 653, startPoint y: 274, endPoint x: 604, endPoint y: 267, distance: 49.3
click at [579, 145] on div "Можливості для розвитку Екологічний туризм може стати важливим джерелом доходу.…" at bounding box center [632, 145] width 496 height 0
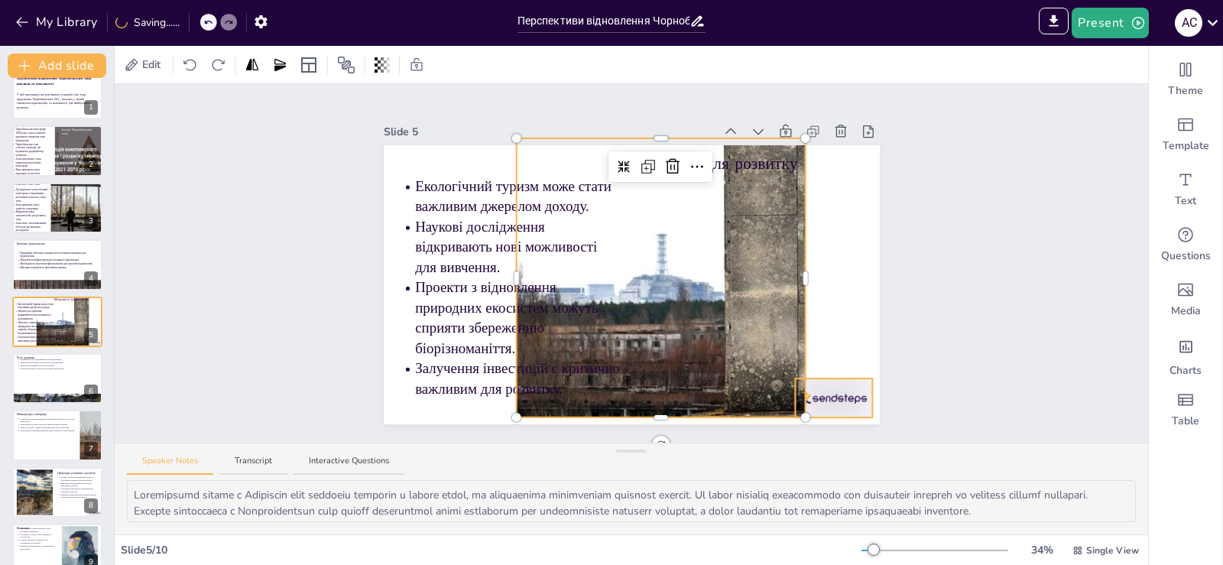
click at [841, 382] on div at bounding box center [833, 397] width 77 height 39
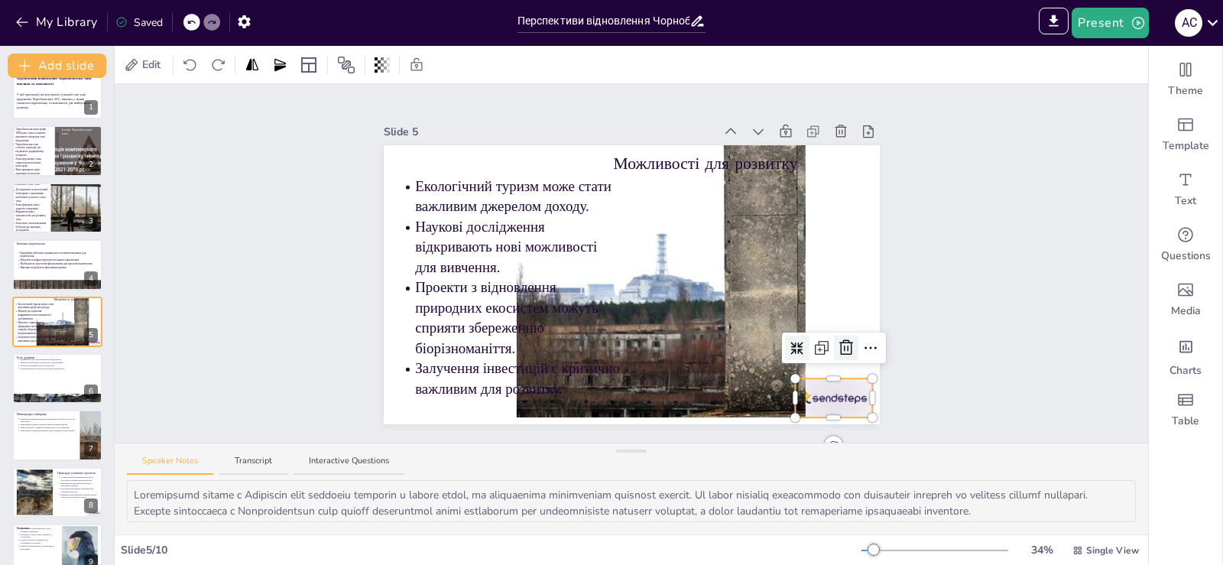
click at [837, 338] on icon at bounding box center [846, 347] width 18 height 18
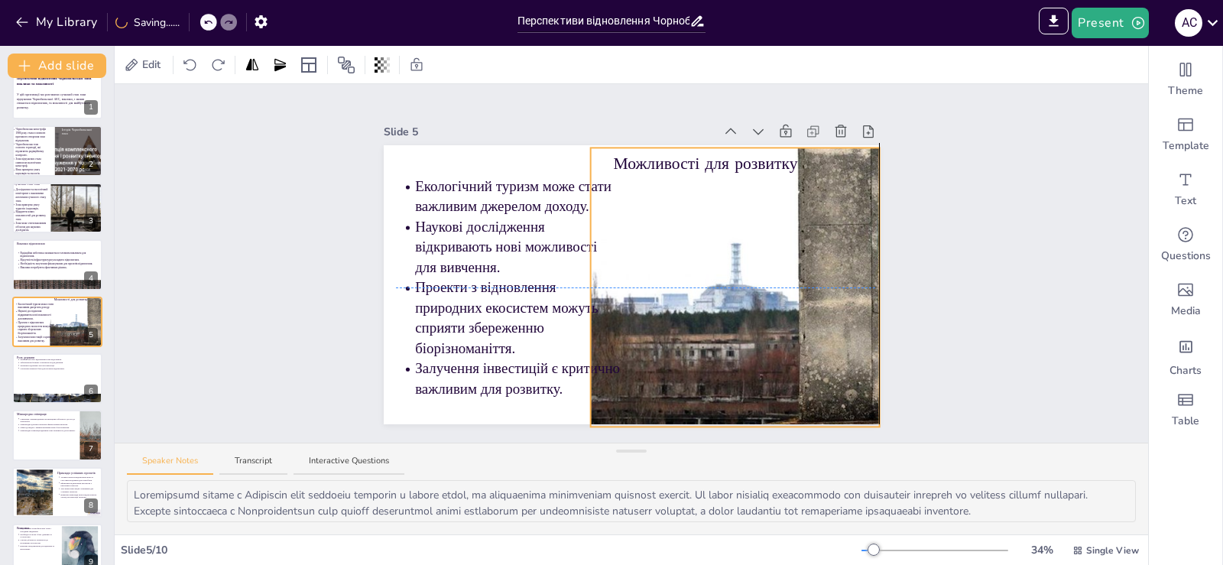
drag, startPoint x: 721, startPoint y: 311, endPoint x: 791, endPoint y: 316, distance: 70.4
click at [791, 316] on div at bounding box center [816, 287] width 453 height 280
click at [954, 246] on div "Slide 1 Перспективи відновлення Чорнобильської зони: виклики та можливості У ці…" at bounding box center [631, 263] width 1033 height 358
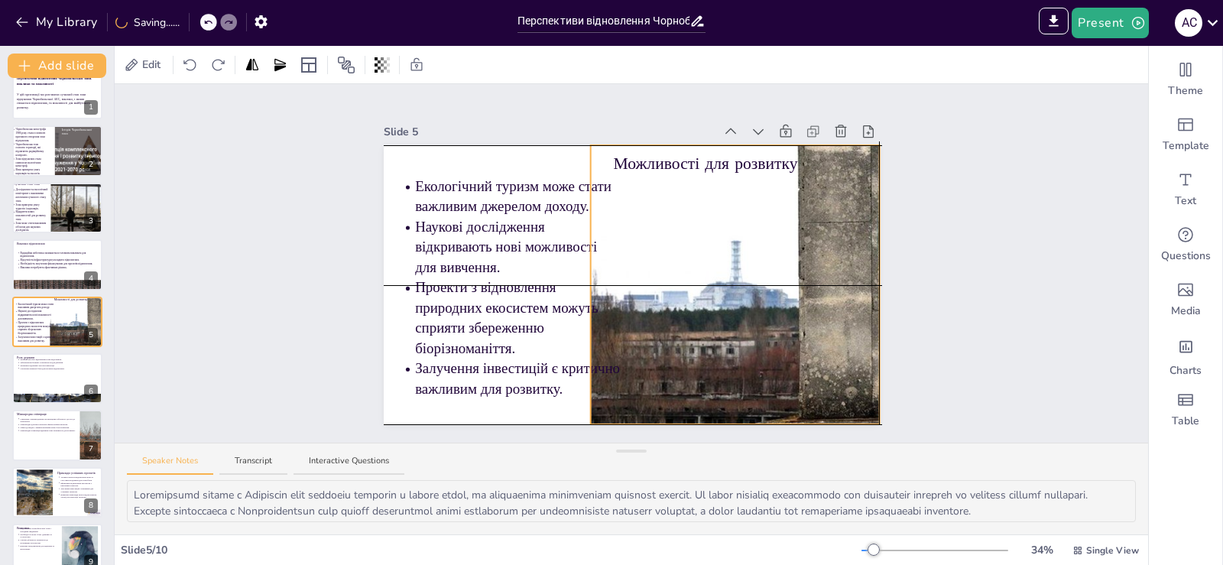
click at [801, 246] on div at bounding box center [816, 285] width 453 height 280
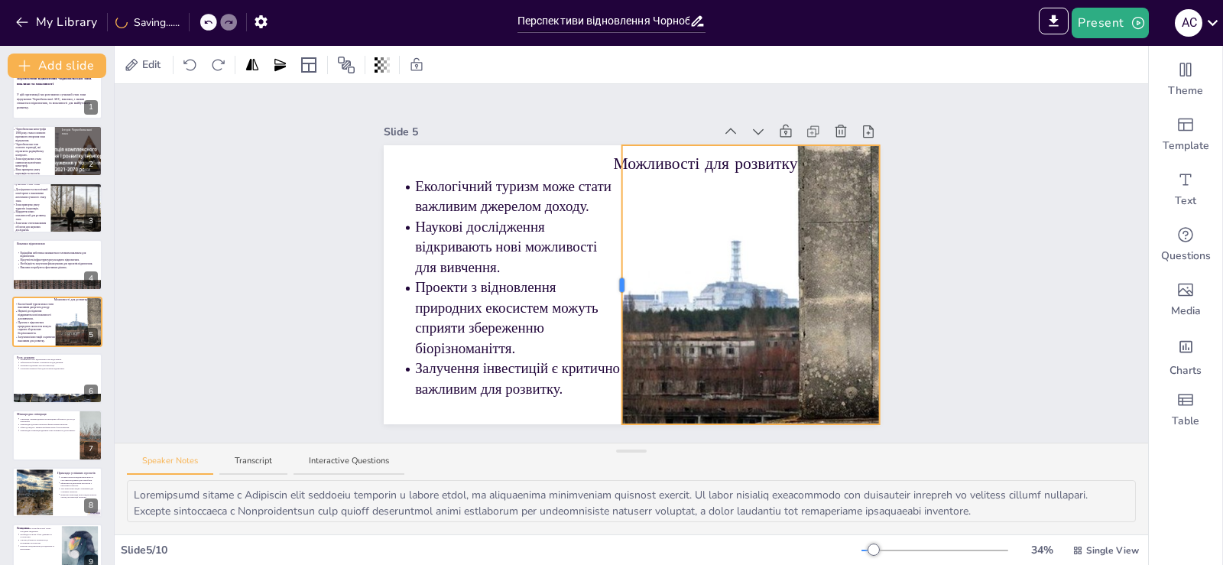
drag, startPoint x: 578, startPoint y: 280, endPoint x: 609, endPoint y: 278, distance: 31.4
click at [619, 278] on div at bounding box center [621, 285] width 5 height 14
click at [1024, 215] on div "Slide 1 Перспективи відновлення Чорнобильської зони: виклики та можливості У ці…" at bounding box center [631, 263] width 1033 height 358
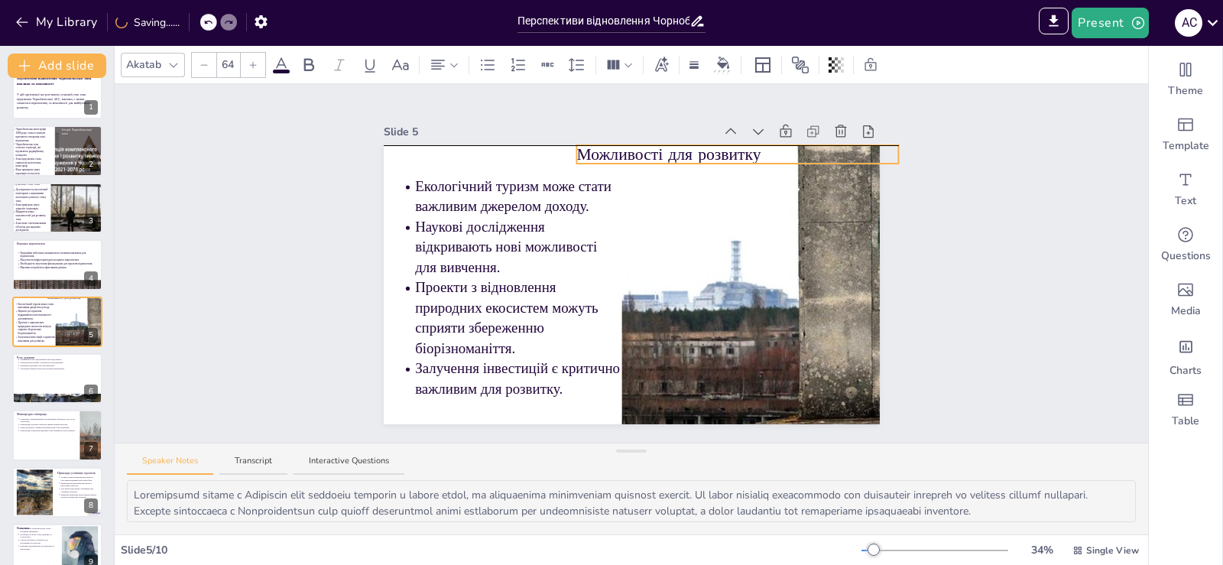
drag, startPoint x: 692, startPoint y: 160, endPoint x: 653, endPoint y: 154, distance: 38.8
click at [653, 154] on p "Можливості для розвитку" at bounding box center [737, 154] width 322 height 23
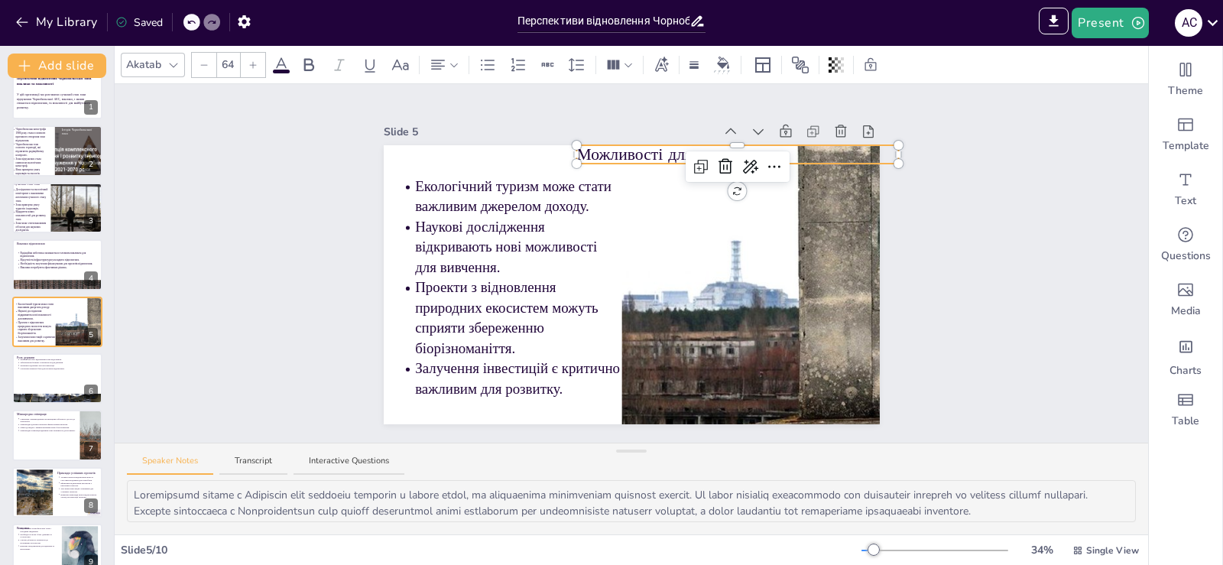
click at [929, 171] on div "Slide 1 Перспективи відновлення Чорнобильської зони: виклики та можливості У ці…" at bounding box center [631, 263] width 1033 height 358
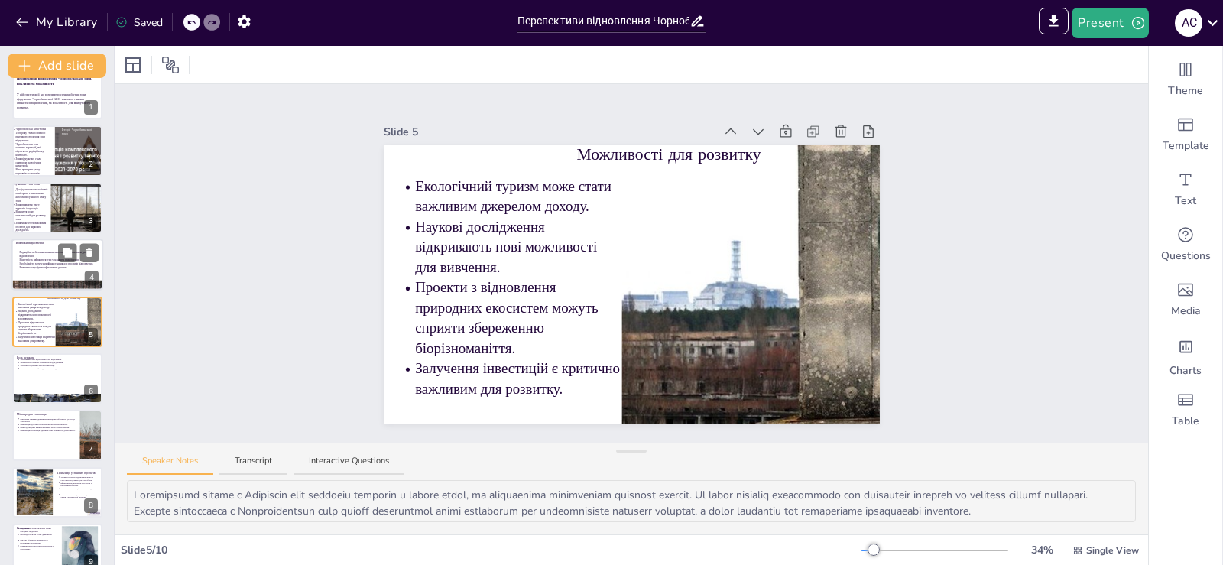
click at [21, 270] on div at bounding box center [57, 264] width 92 height 52
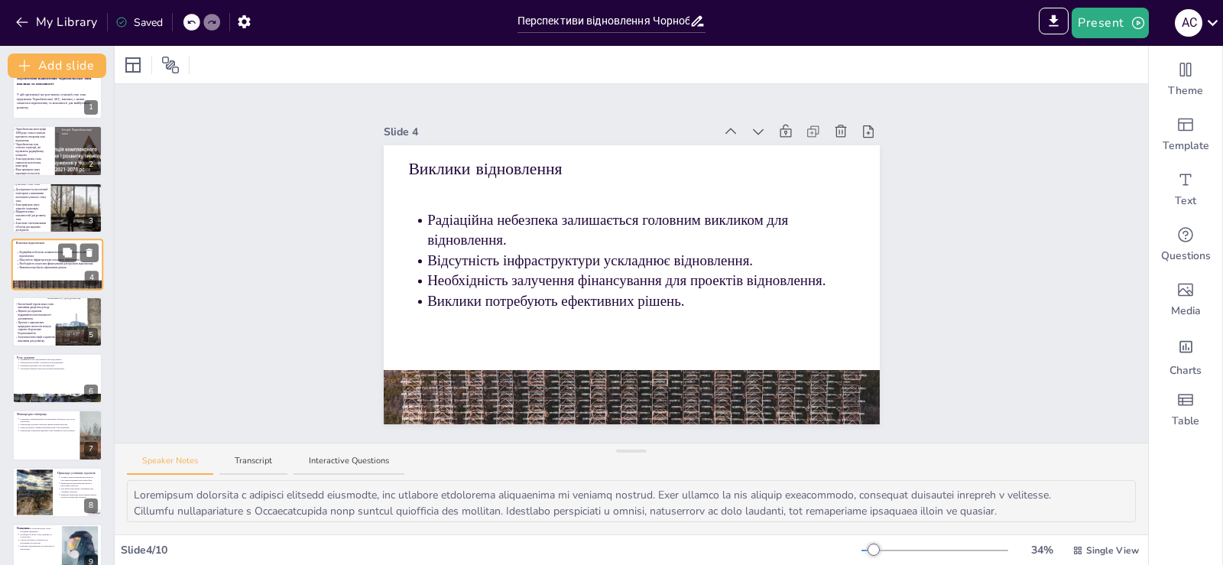
scroll to position [0, 0]
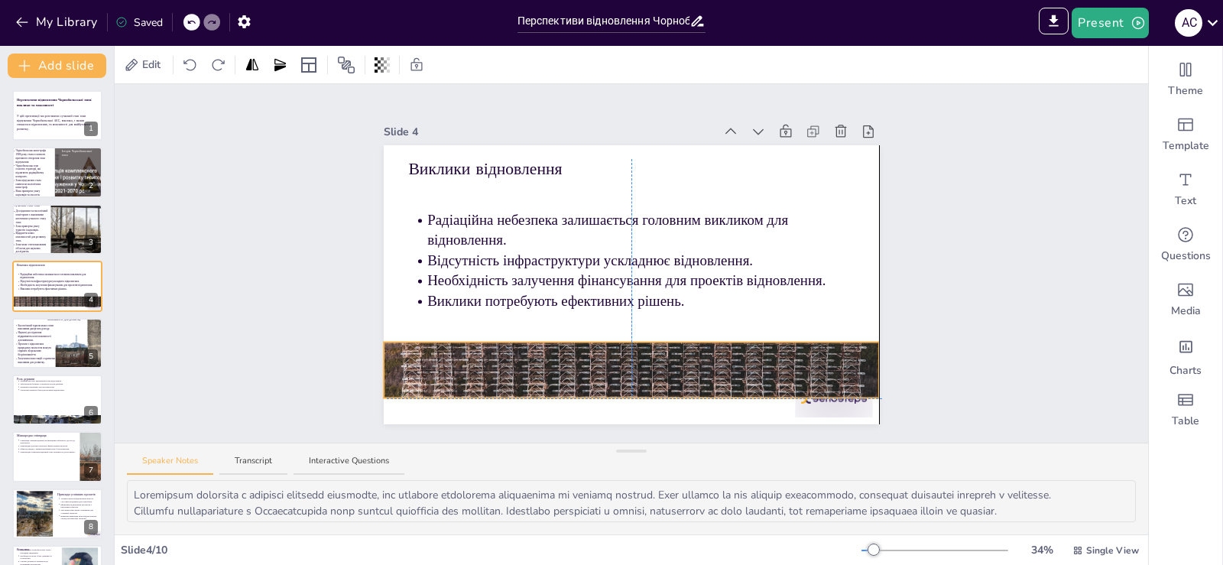
drag, startPoint x: 468, startPoint y: 390, endPoint x: 468, endPoint y: 363, distance: 27.5
click at [468, 363] on div at bounding box center [632, 370] width 496 height 316
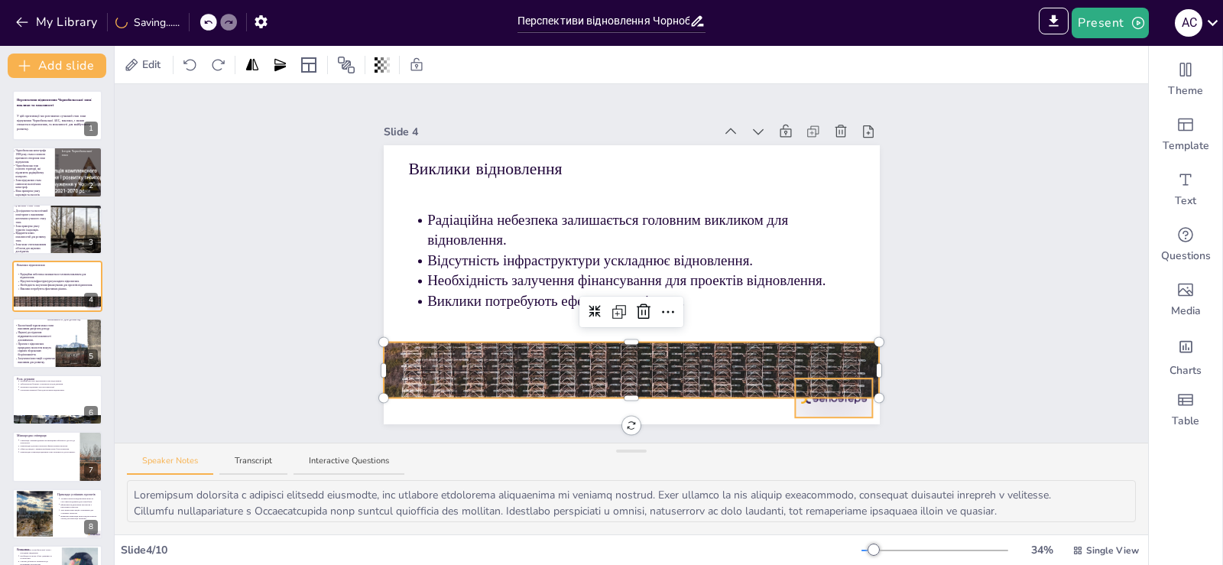
click at [811, 400] on div at bounding box center [833, 397] width 77 height 39
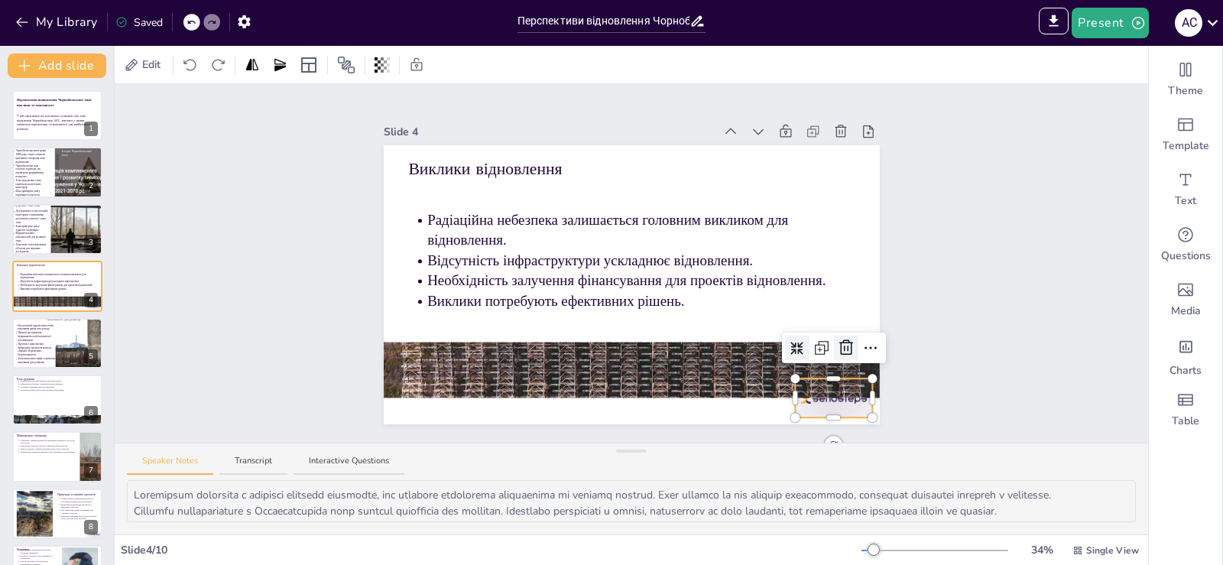
click at [834, 348] on div at bounding box center [846, 347] width 24 height 24
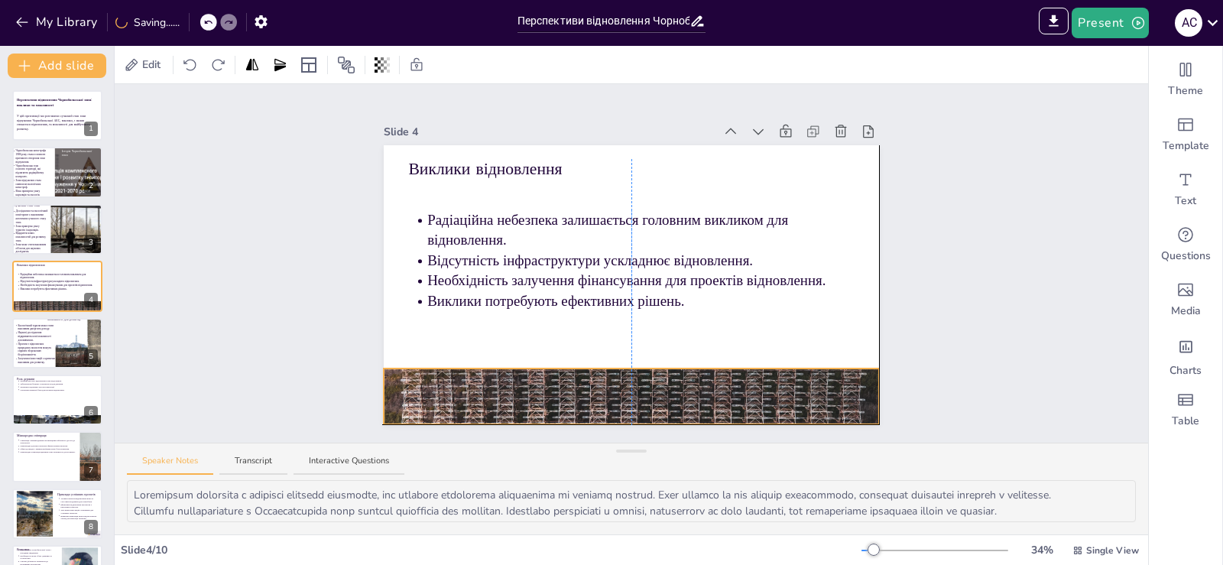
drag, startPoint x: 807, startPoint y: 376, endPoint x: 807, endPoint y: 391, distance: 15.3
click at [807, 391] on div at bounding box center [632, 396] width 496 height 316
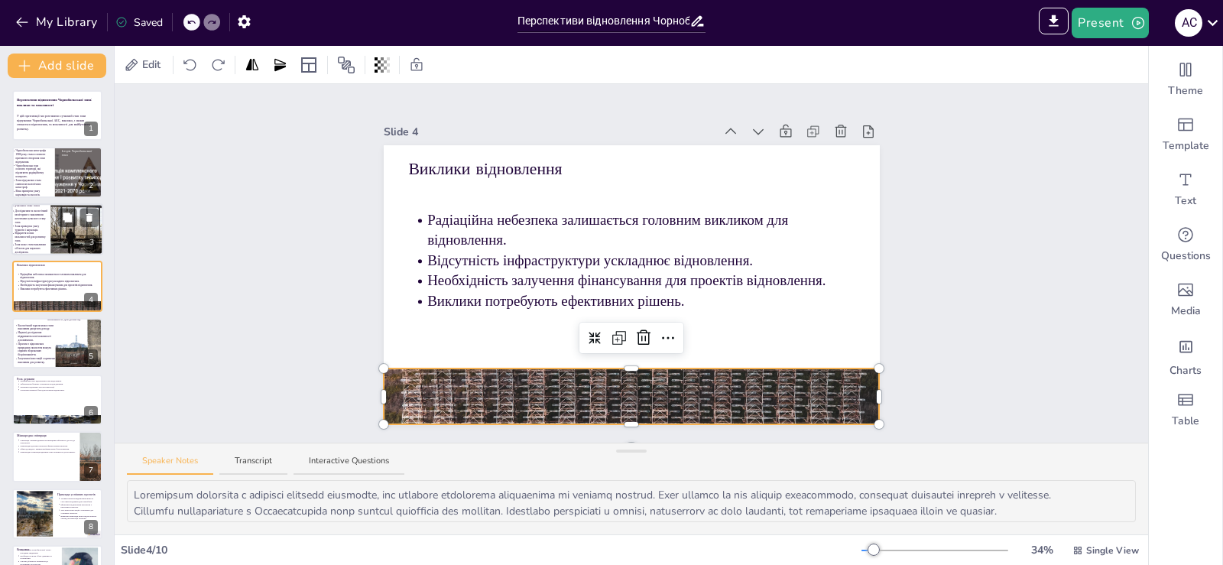
click at [42, 232] on p "Відкриття нових можливостей для розвитку зони." at bounding box center [32, 237] width 34 height 11
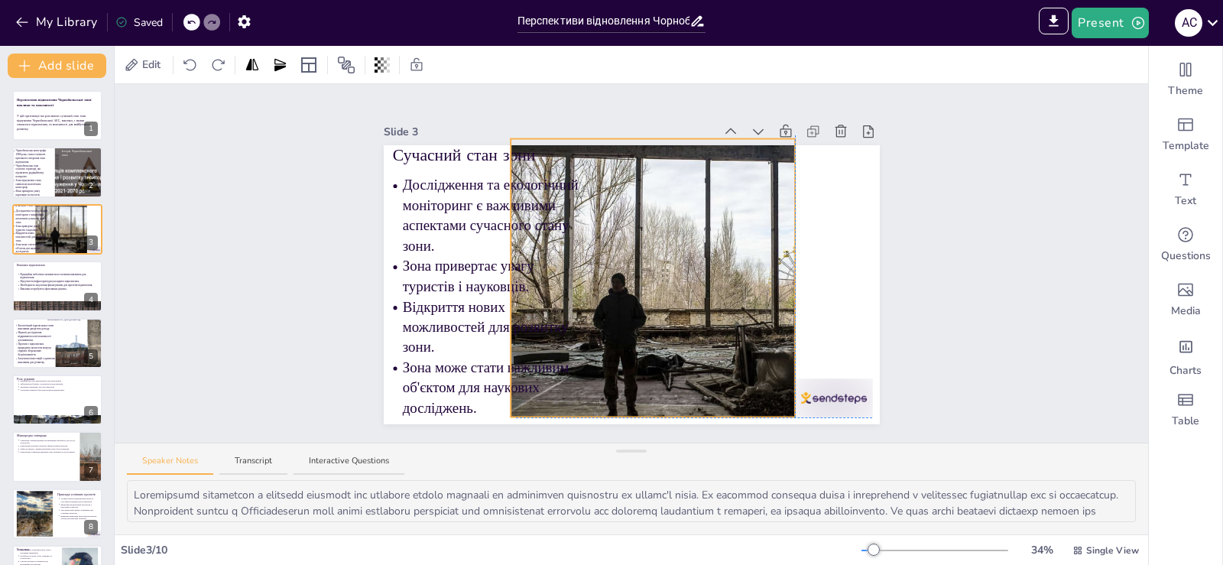
drag, startPoint x: 818, startPoint y: 366, endPoint x: 739, endPoint y: 355, distance: 79.4
click at [739, 355] on div at bounding box center [726, 288] width 432 height 299
click at [804, 383] on div at bounding box center [833, 397] width 77 height 39
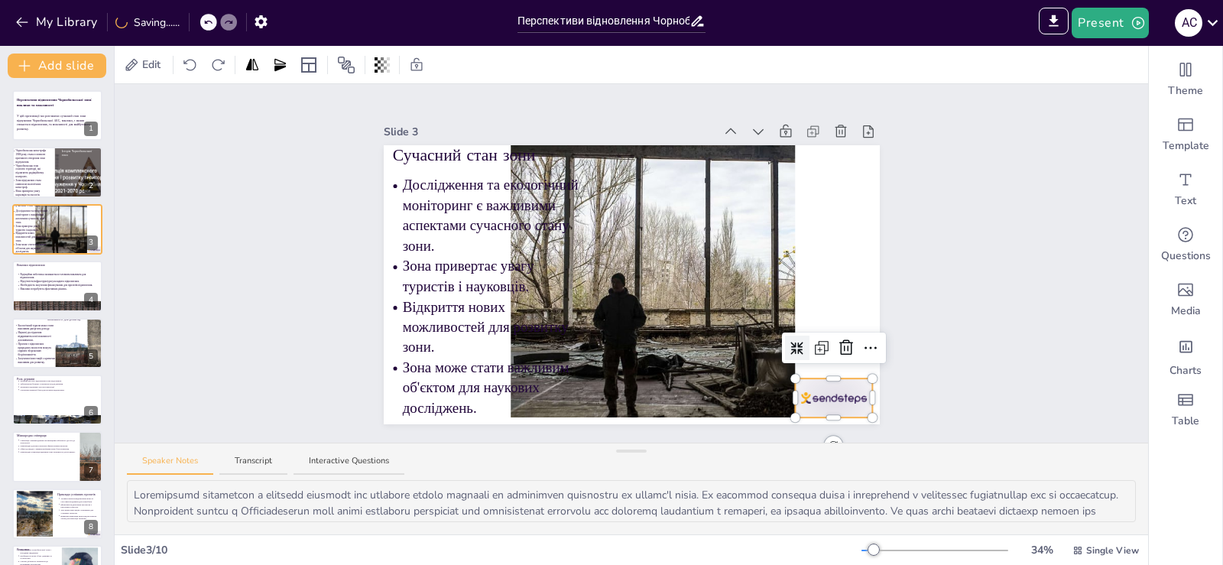
click at [837, 345] on icon at bounding box center [846, 347] width 18 height 18
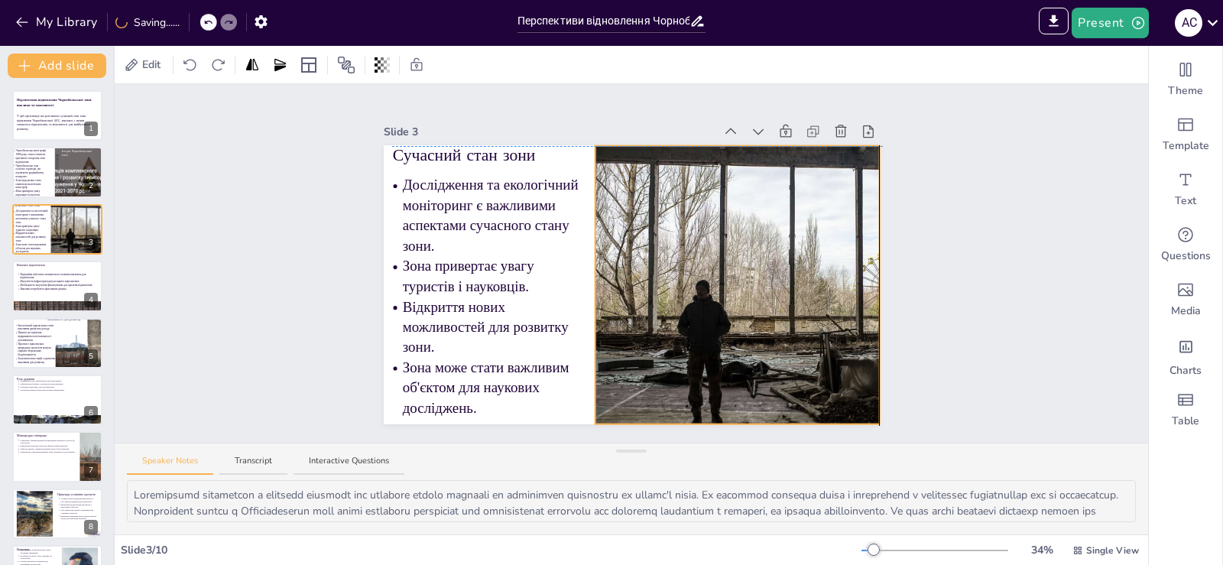
drag, startPoint x: 740, startPoint y: 355, endPoint x: 828, endPoint y: 363, distance: 88.3
click at [828, 363] on div at bounding box center [810, 295] width 432 height 299
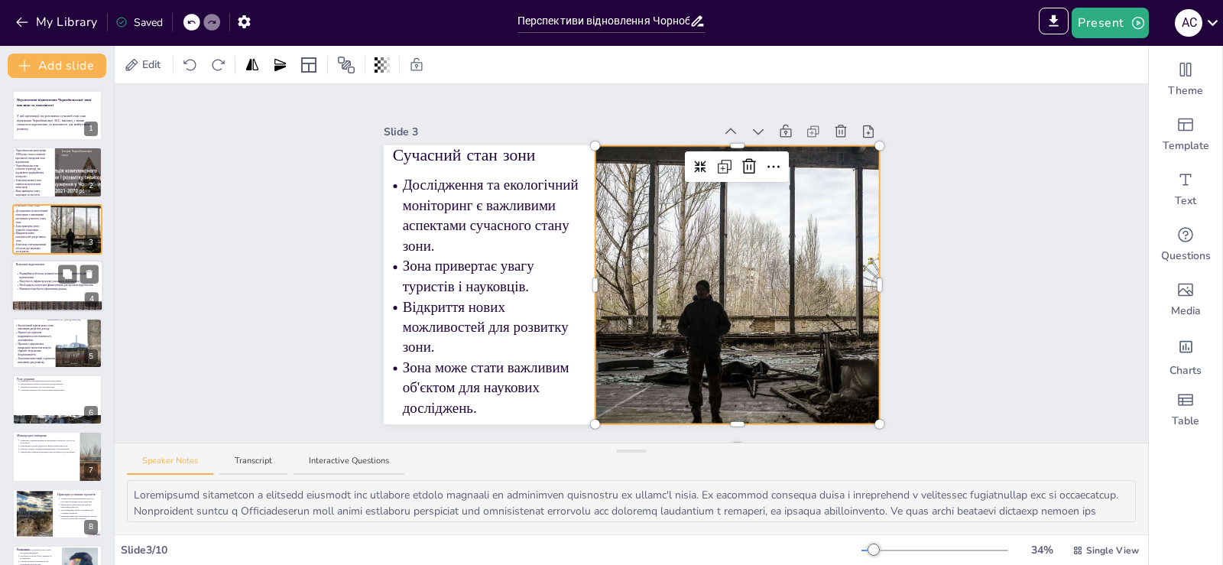
click at [29, 292] on div at bounding box center [57, 286] width 92 height 52
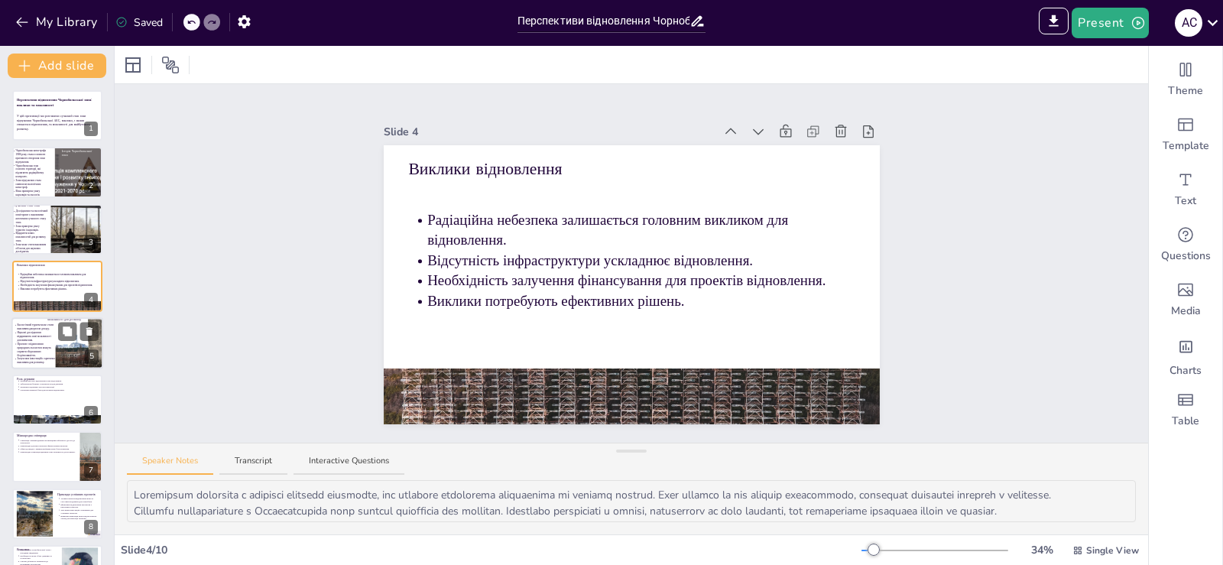
click at [41, 342] on p "Проекти з відновлення природних екосистем можуть сприяти збереженню біорізноман…" at bounding box center [36, 349] width 38 height 15
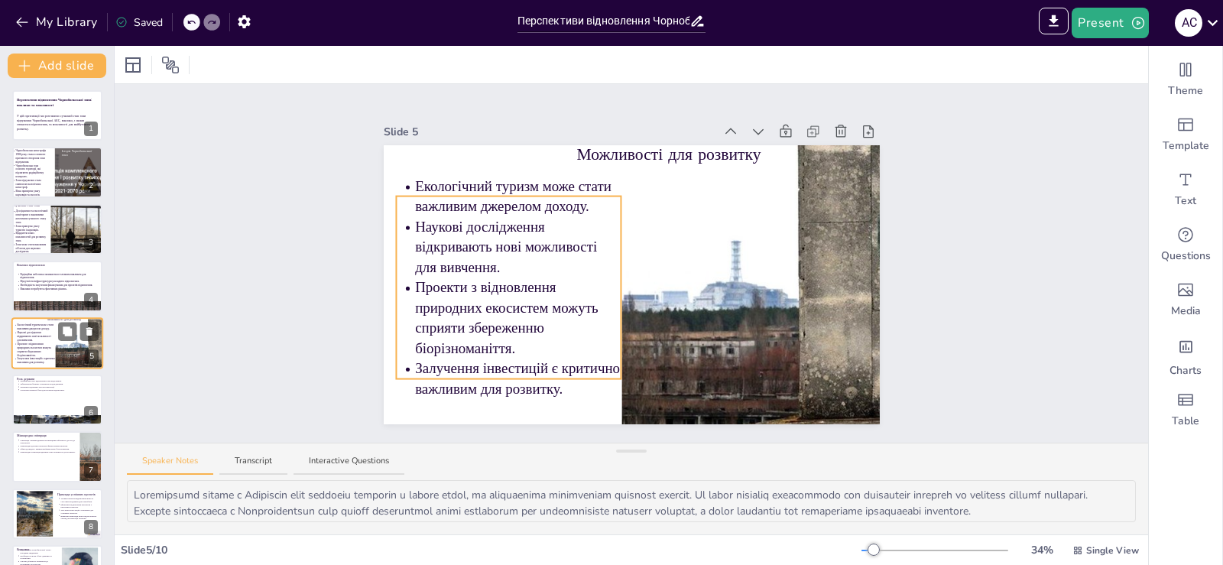
scroll to position [21, 0]
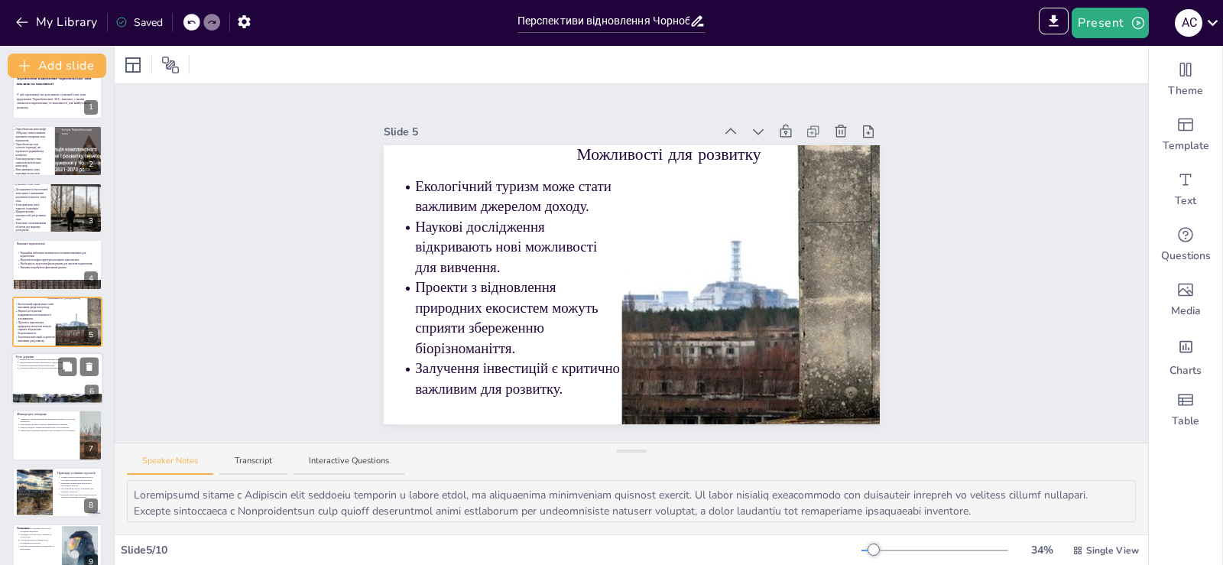
click at [35, 371] on div at bounding box center [57, 378] width 92 height 52
type textarea "Loremipsumd sitametcons adip e seddoeiu tem incididuntut laboree do magnaaliqua…"
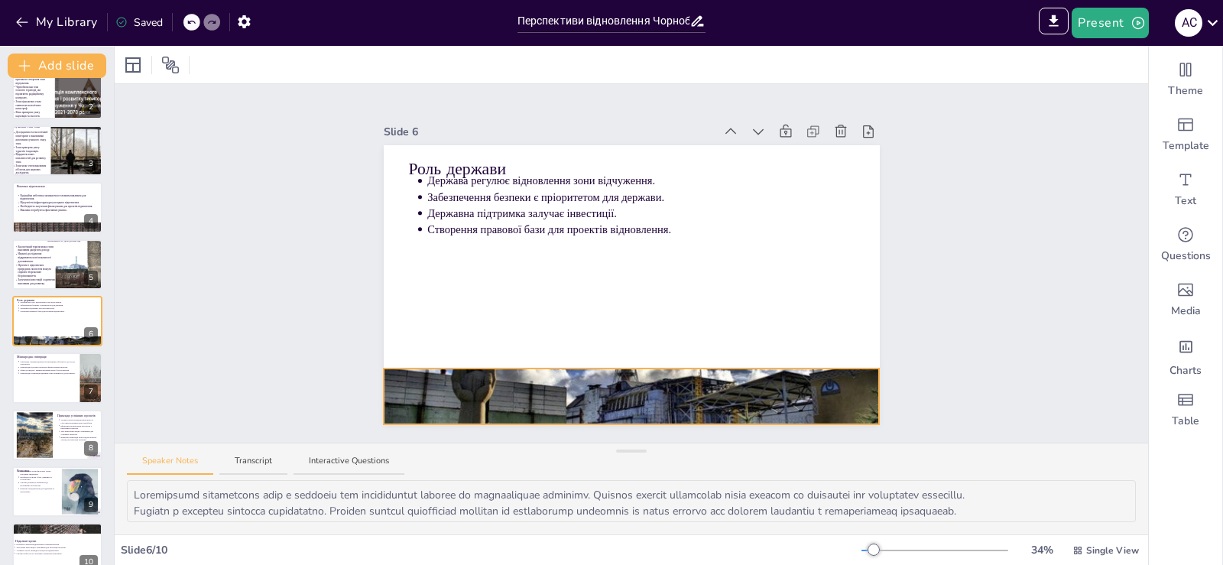
click at [554, 388] on div at bounding box center [632, 395] width 496 height 283
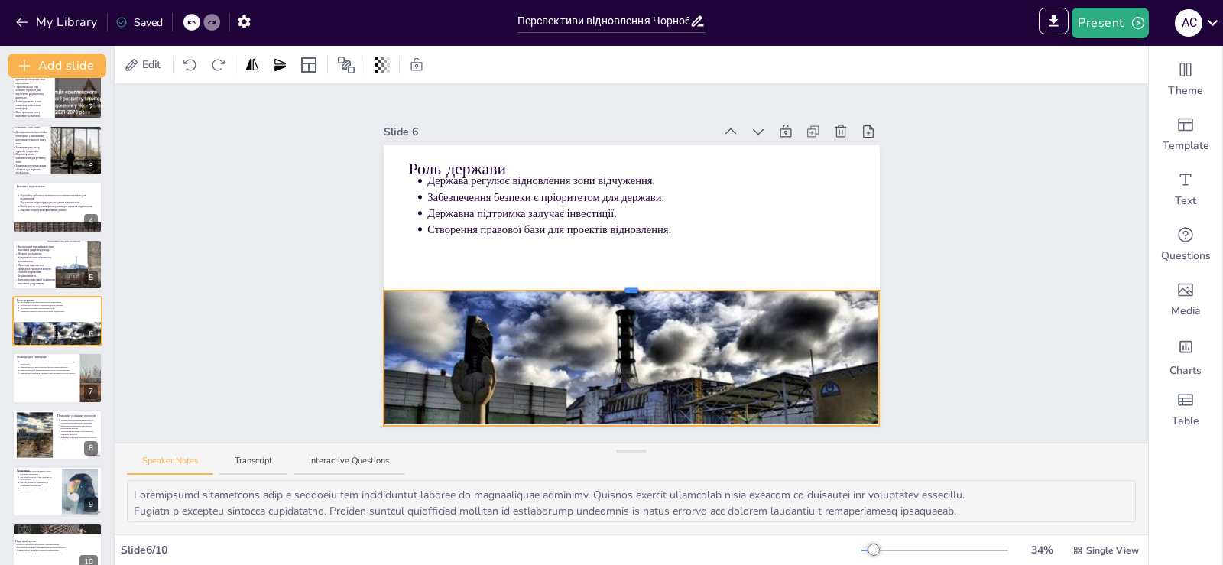
drag, startPoint x: 615, startPoint y: 362, endPoint x: 620, endPoint y: 283, distance: 79.6
click at [624, 288] on div at bounding box center [631, 290] width 14 height 5
click at [957, 283] on div "Slide 1 Перспективи відновлення Чорнобильської зони: виклики та можливості У ці…" at bounding box center [631, 263] width 1033 height 358
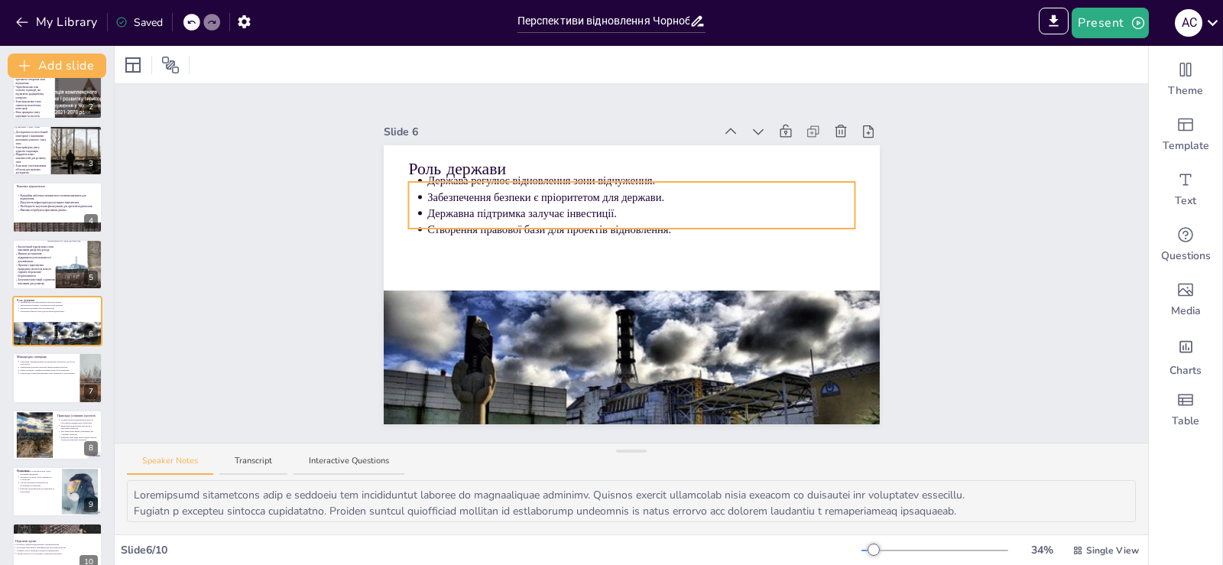
click at [661, 223] on p "Створення правової бази для проектів відновлення." at bounding box center [640, 229] width 427 height 15
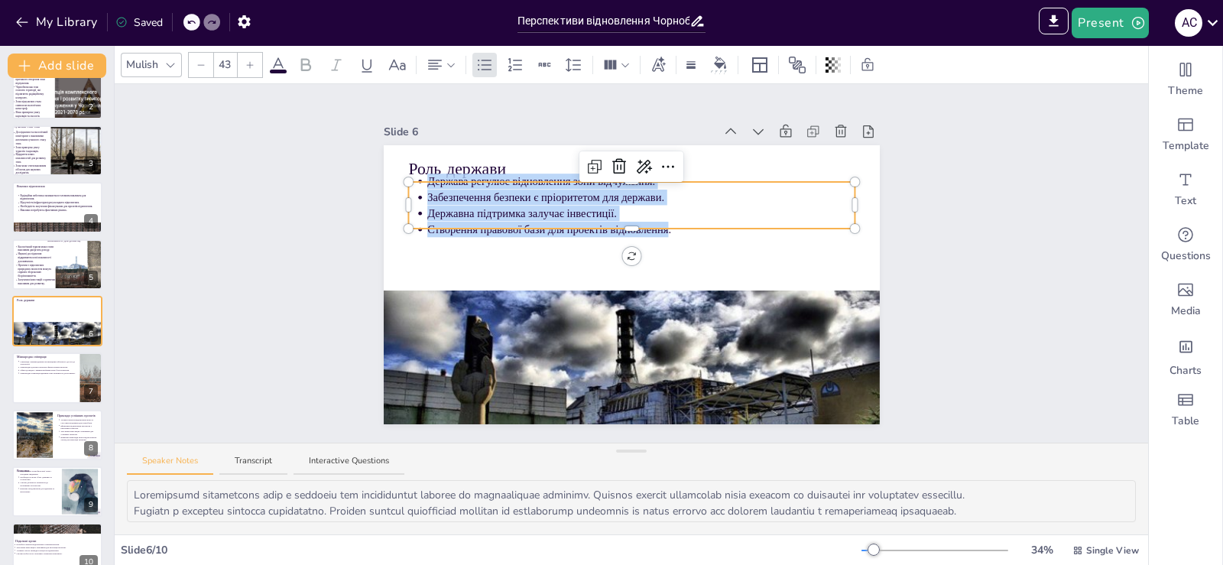
drag, startPoint x: 656, startPoint y: 228, endPoint x: 413, endPoint y: 183, distance: 246.4
click at [413, 183] on ul "Держава регулює відновлення зони відчуження. Забезпечення безпеки є пріоритетом…" at bounding box center [631, 205] width 446 height 64
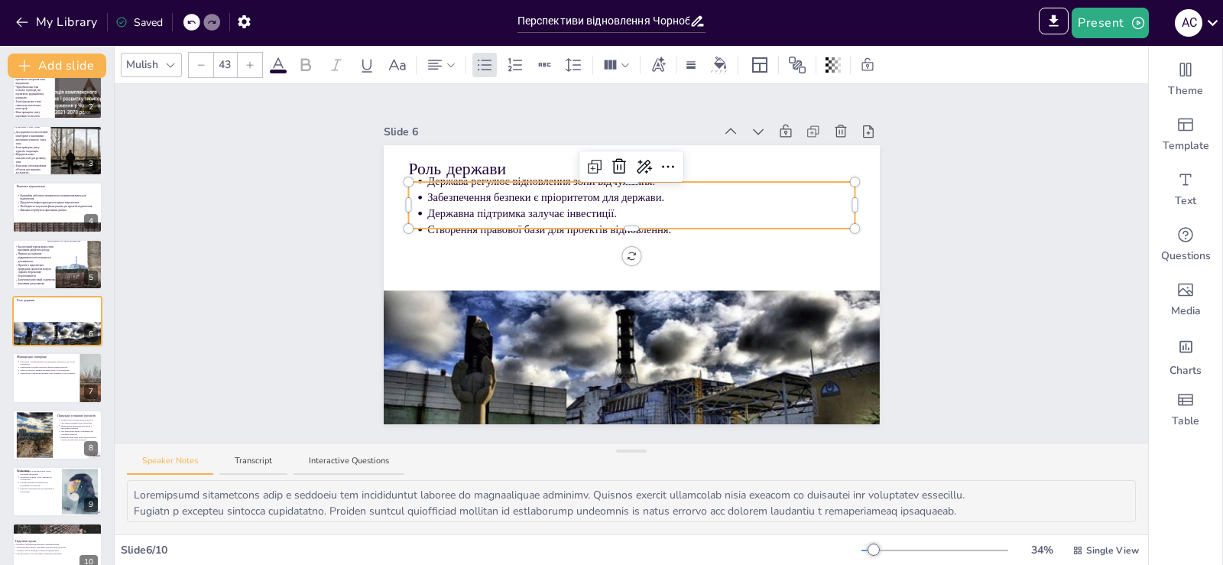
click at [225, 67] on input "43" at bounding box center [224, 65] width 21 height 24
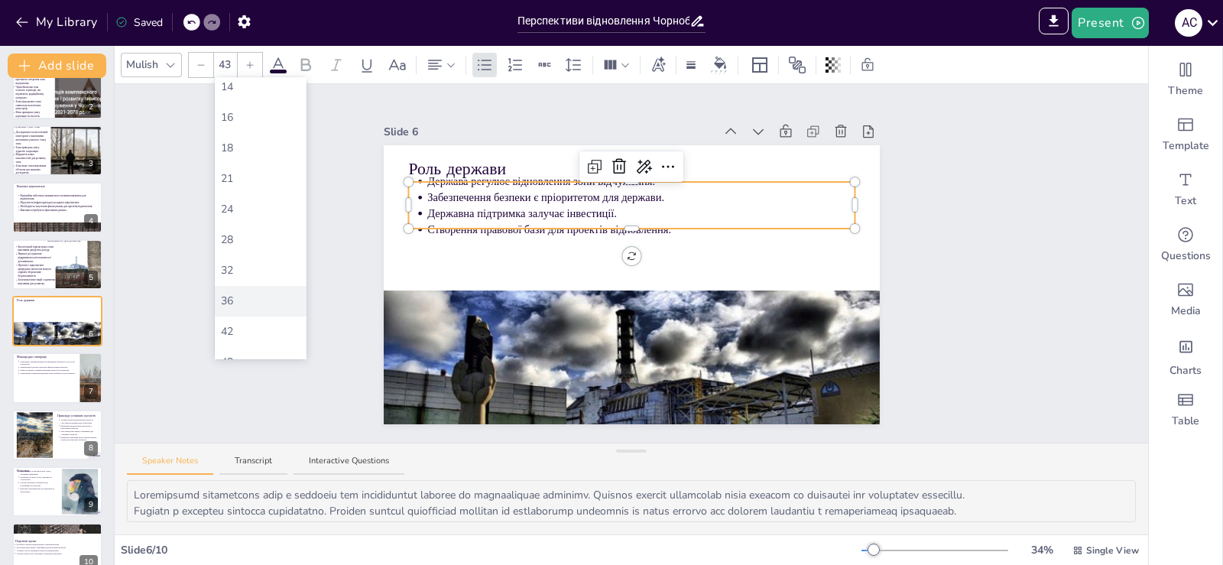
scroll to position [254, 0]
click at [286, 254] on div "56" at bounding box center [261, 266] width 92 height 31
type input "56"
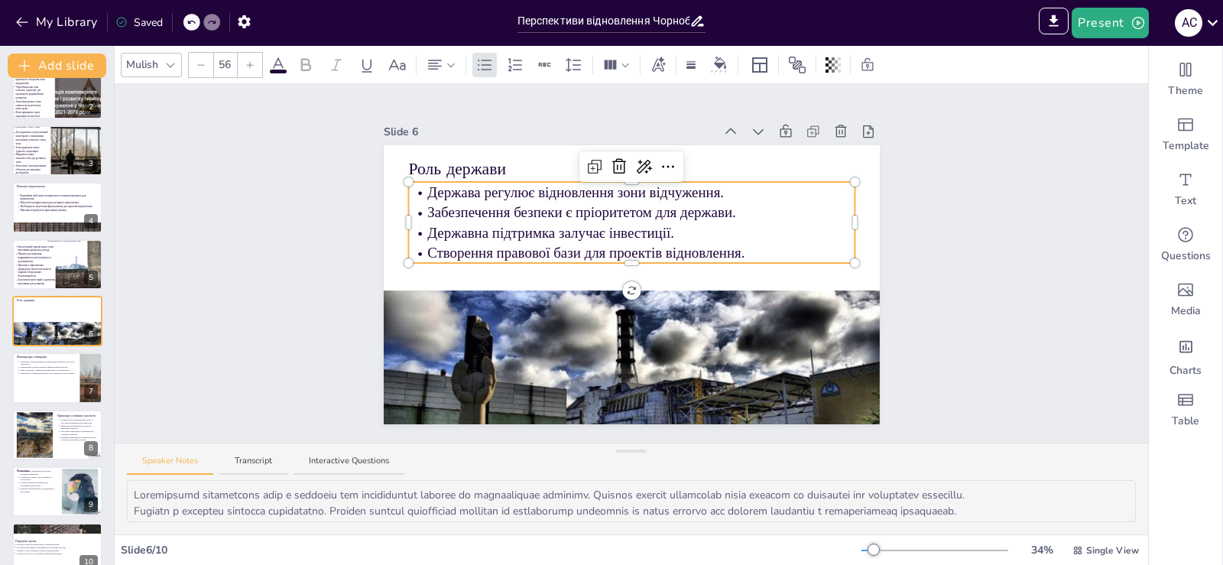
click at [905, 211] on div "Slide 1 Перспективи відновлення Чорнобильської зони: виклики та можливості У ці…" at bounding box center [631, 263] width 581 height 322
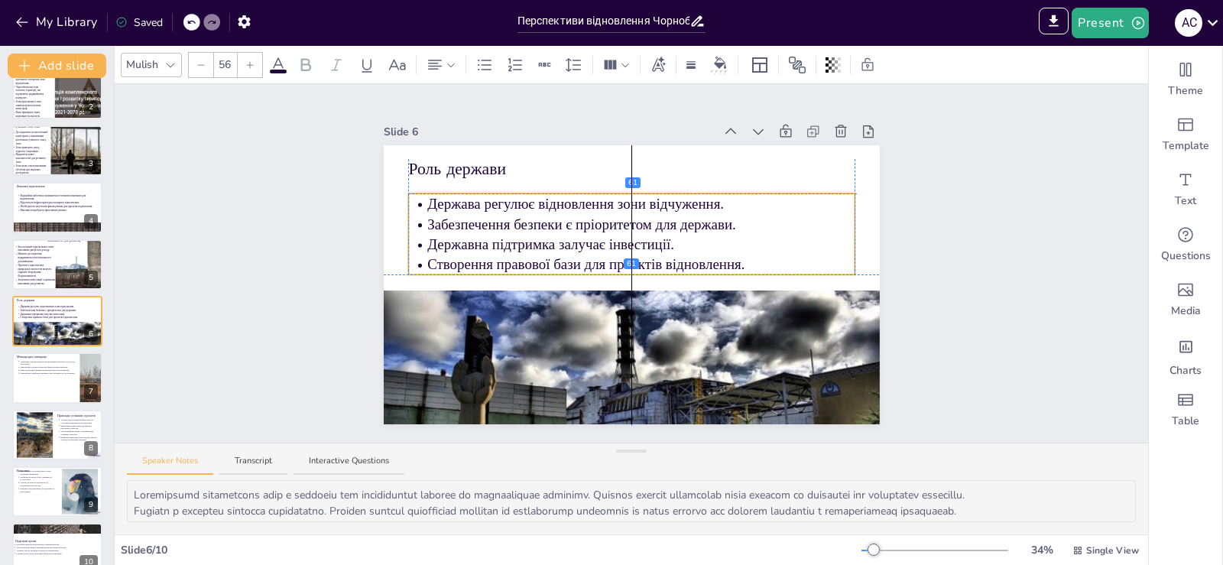
drag, startPoint x: 649, startPoint y: 226, endPoint x: 651, endPoint y: 234, distance: 8.0
click at [651, 234] on p "Державна підтримка залучає інвестиції." at bounding box center [640, 244] width 427 height 20
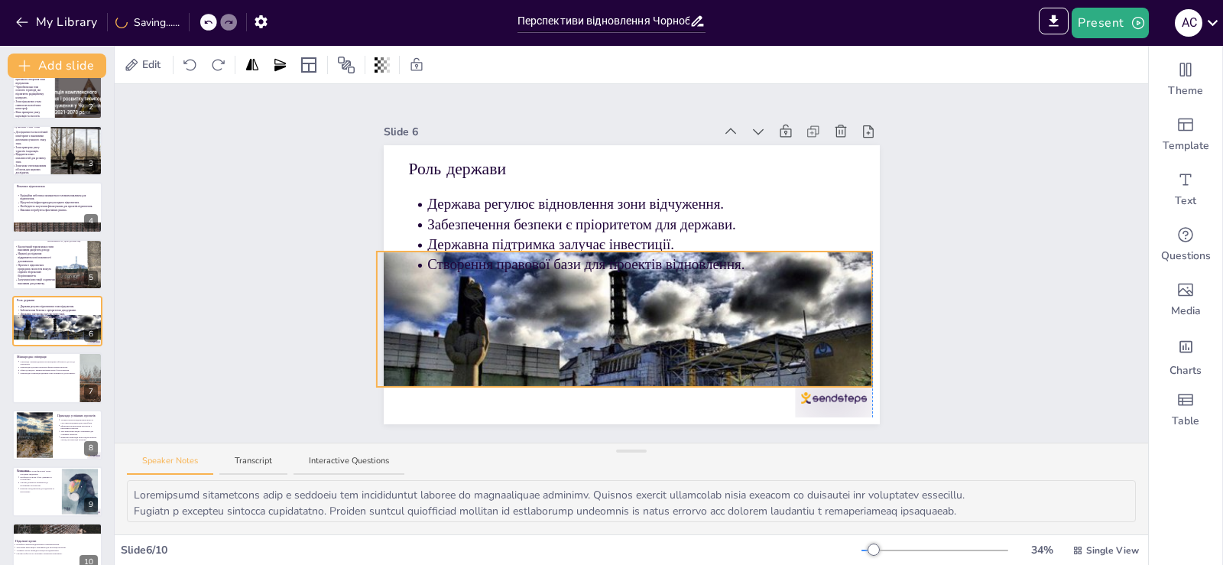
drag, startPoint x: 602, startPoint y: 316, endPoint x: 594, endPoint y: 294, distance: 23.7
click at [594, 294] on div at bounding box center [624, 358] width 496 height 283
click at [826, 392] on div at bounding box center [833, 397] width 77 height 39
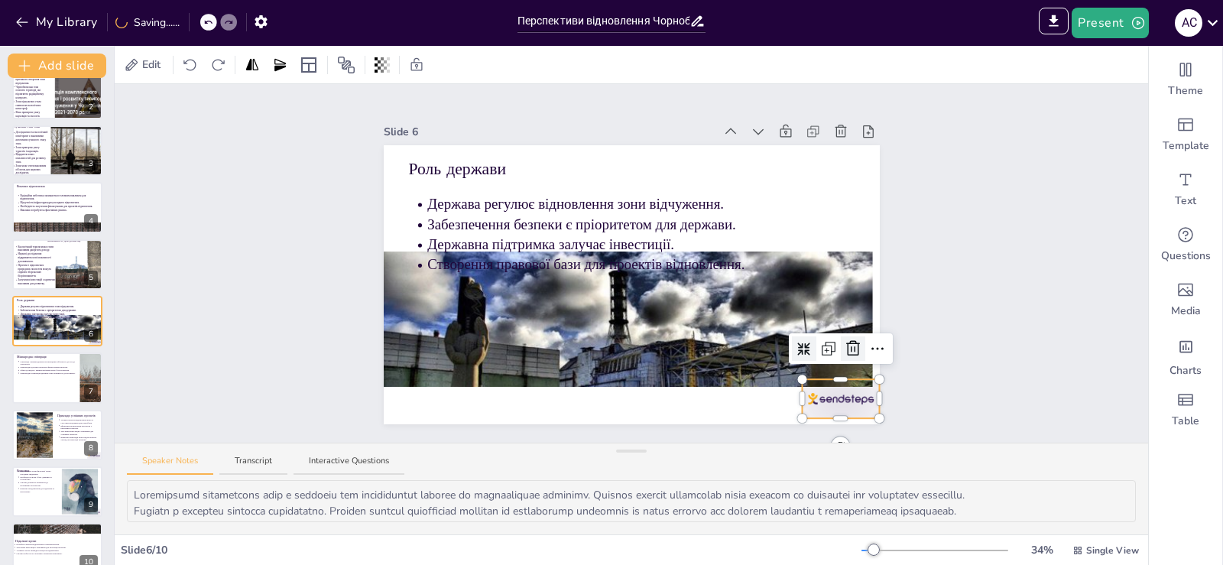
click at [844, 344] on icon at bounding box center [853, 348] width 18 height 18
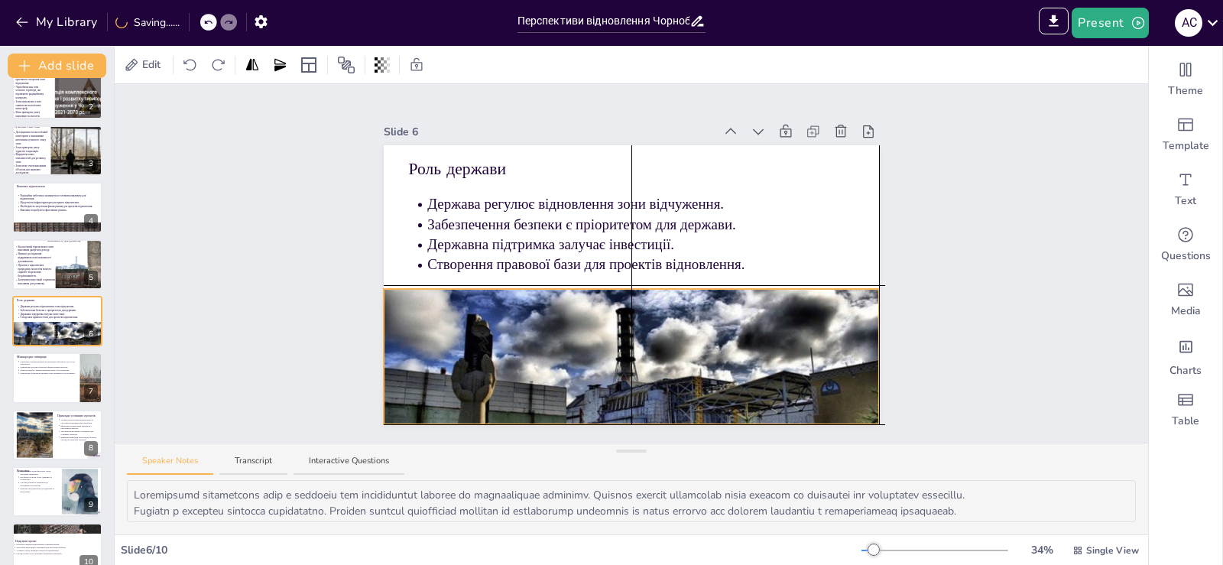
drag, startPoint x: 828, startPoint y: 334, endPoint x: 841, endPoint y: 371, distance: 39.6
click at [841, 371] on div at bounding box center [632, 395] width 496 height 283
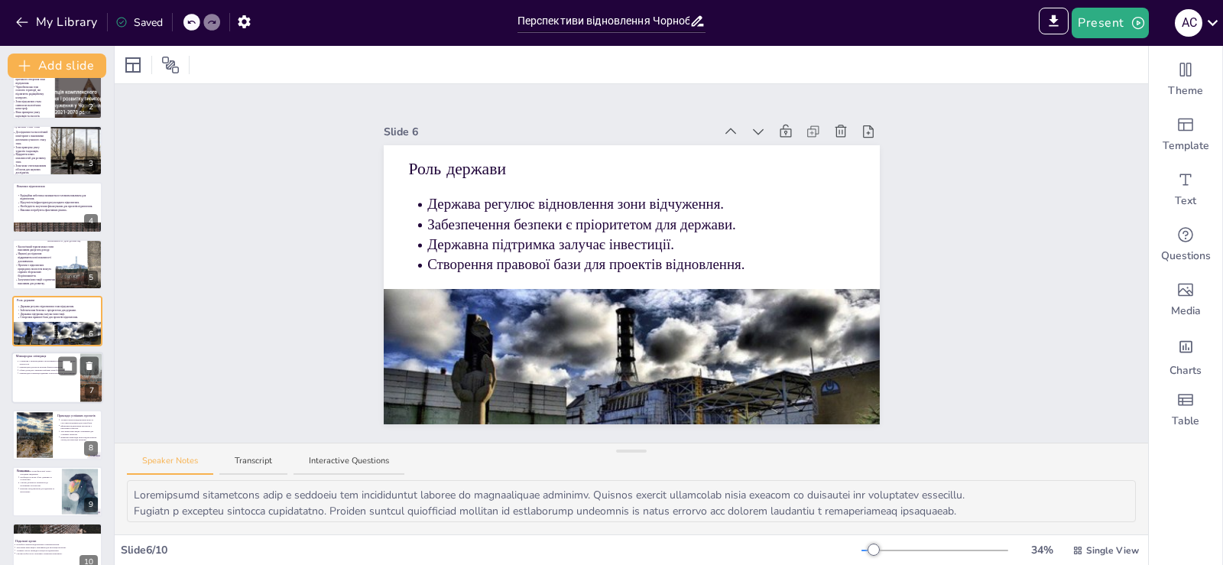
click at [22, 391] on div at bounding box center [57, 378] width 92 height 52
type textarea "Loremipsu d sitametconse adipiscingeli sedd eiusmodte Incidid utlabore etdolo m…"
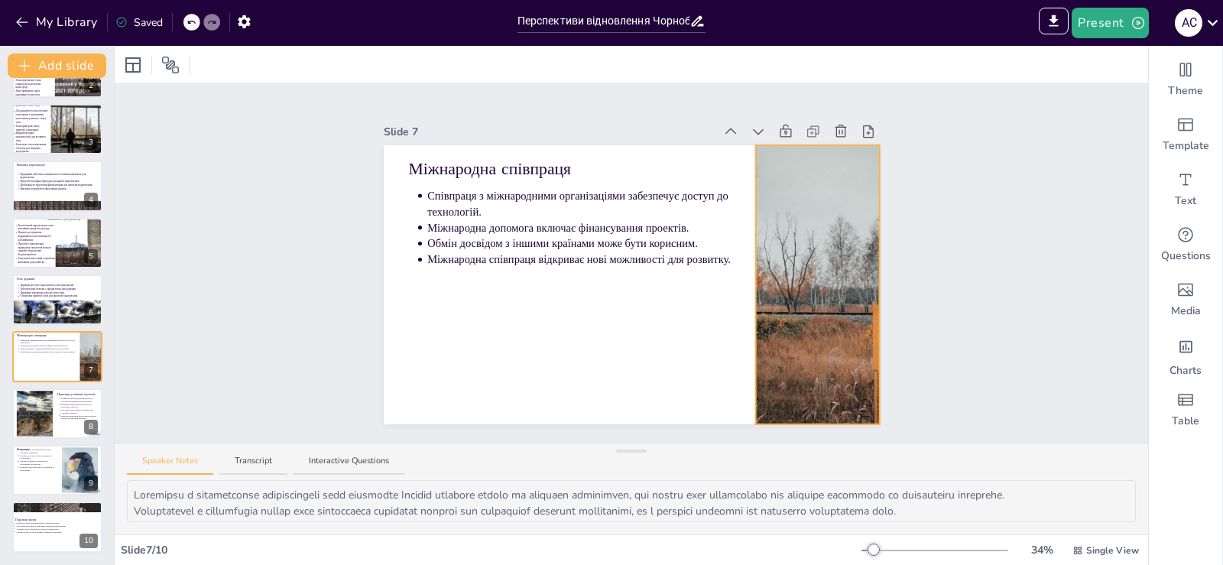
click at [813, 266] on div at bounding box center [817, 284] width 418 height 279
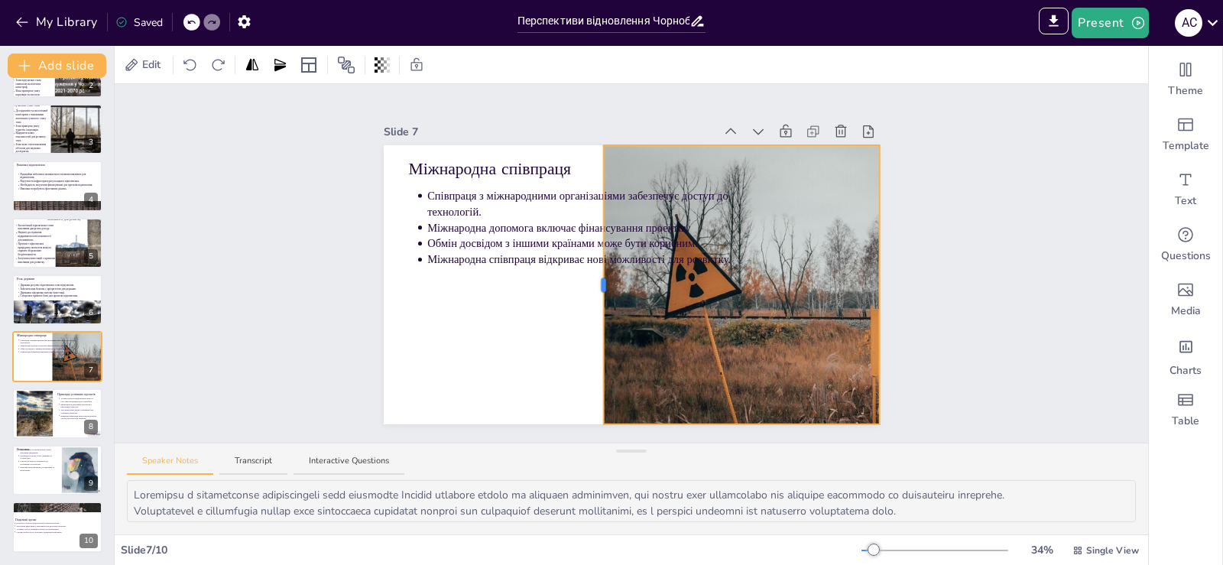
drag, startPoint x: 743, startPoint y: 276, endPoint x: 591, endPoint y: 281, distance: 152.2
click at [601, 281] on div at bounding box center [603, 285] width 5 height 14
click at [925, 254] on div "Slide 1 Перспективи відновлення Чорнобильської зони: виклики та можливості У ці…" at bounding box center [631, 263] width 1033 height 358
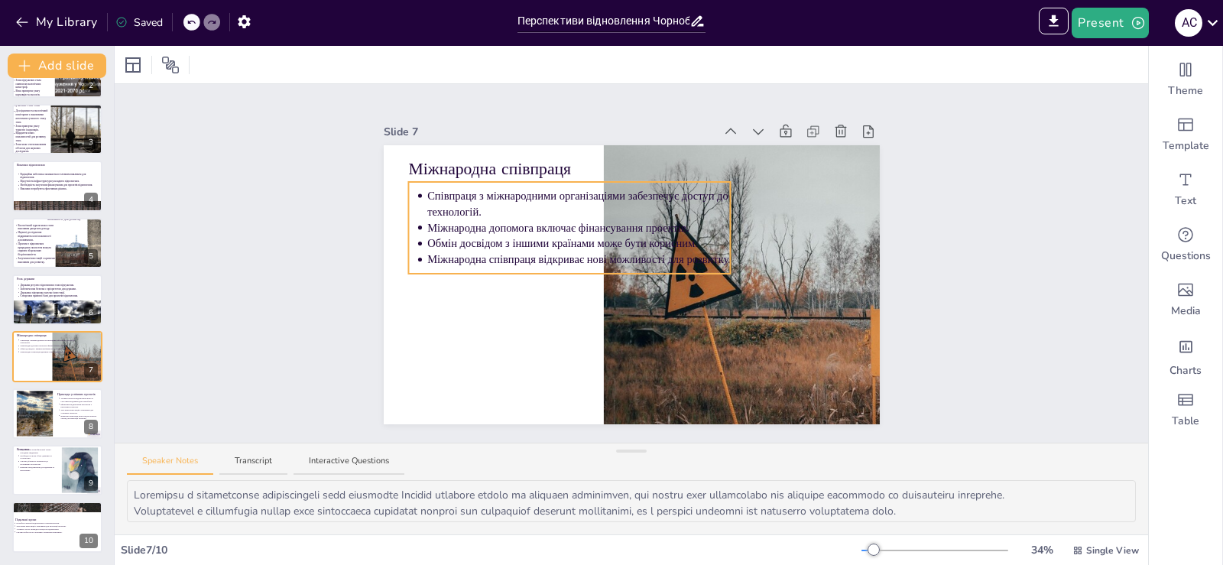
click at [585, 245] on p "Обмін досвідом з іншими країнами може бути корисним." at bounding box center [578, 243] width 303 height 15
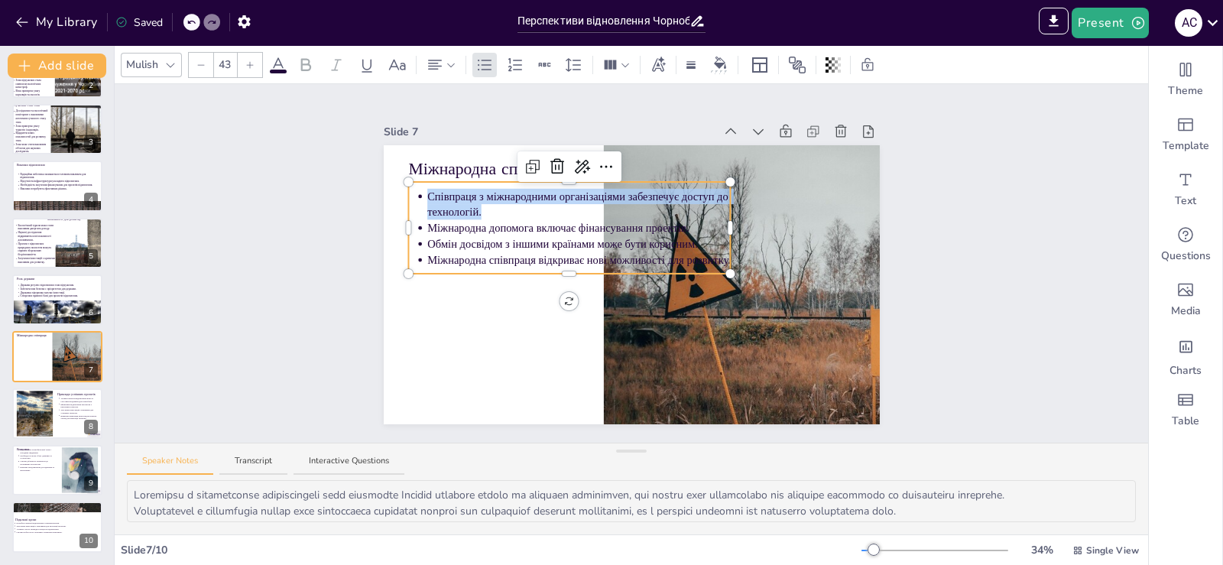
drag, startPoint x: 408, startPoint y: 193, endPoint x: 714, endPoint y: 251, distance: 311.3
click at [714, 254] on div "Міжнародна співпраця Співпраця з міжнародними організаціями забезпечує доступ д…" at bounding box center [632, 284] width 496 height 279
click at [950, 258] on div "Slide 1 Перспективи відновлення Чорнобильської зони: виклики та можливості У ці…" at bounding box center [631, 263] width 1033 height 358
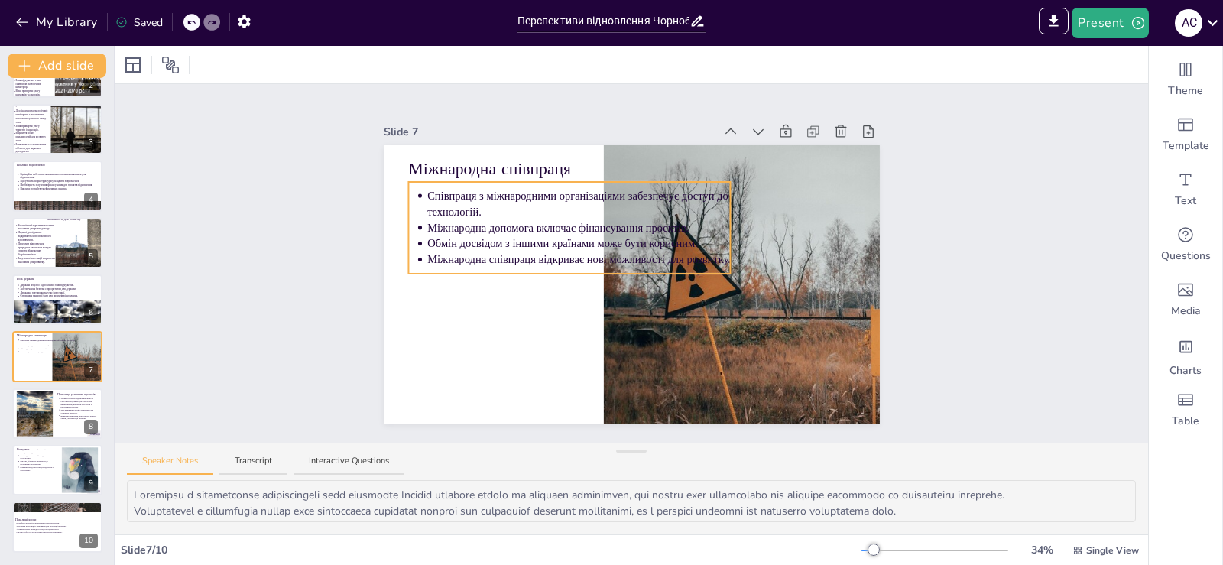
click at [717, 255] on div "Міжнародна співпраця Співпраця з міжнародними організаціями забезпечує доступ д…" at bounding box center [632, 284] width 496 height 279
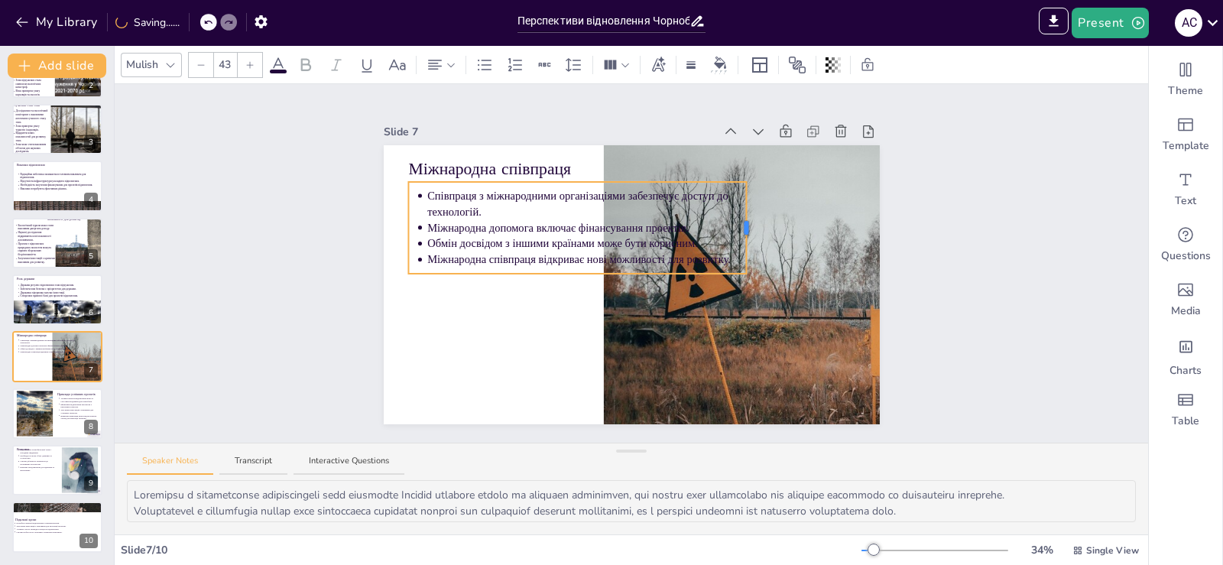
drag, startPoint x: 720, startPoint y: 224, endPoint x: 768, endPoint y: 223, distance: 48.1
click at [749, 222] on div at bounding box center [746, 228] width 5 height 14
click at [733, 253] on p "Міжнародна співпраця відкриває нові можливості для розвитку." at bounding box center [604, 259] width 354 height 15
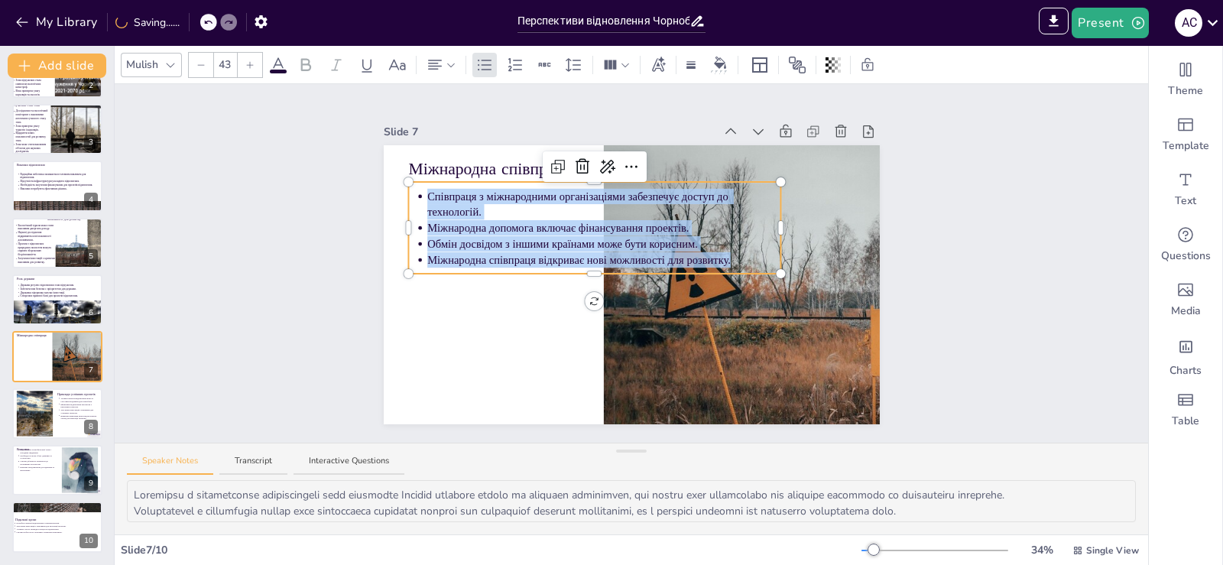
drag, startPoint x: 711, startPoint y: 253, endPoint x: 398, endPoint y: 198, distance: 317.3
click at [398, 198] on div "Міжнародна співпраця Співпраця з міжнародними організаціями забезпечує доступ д…" at bounding box center [632, 284] width 496 height 279
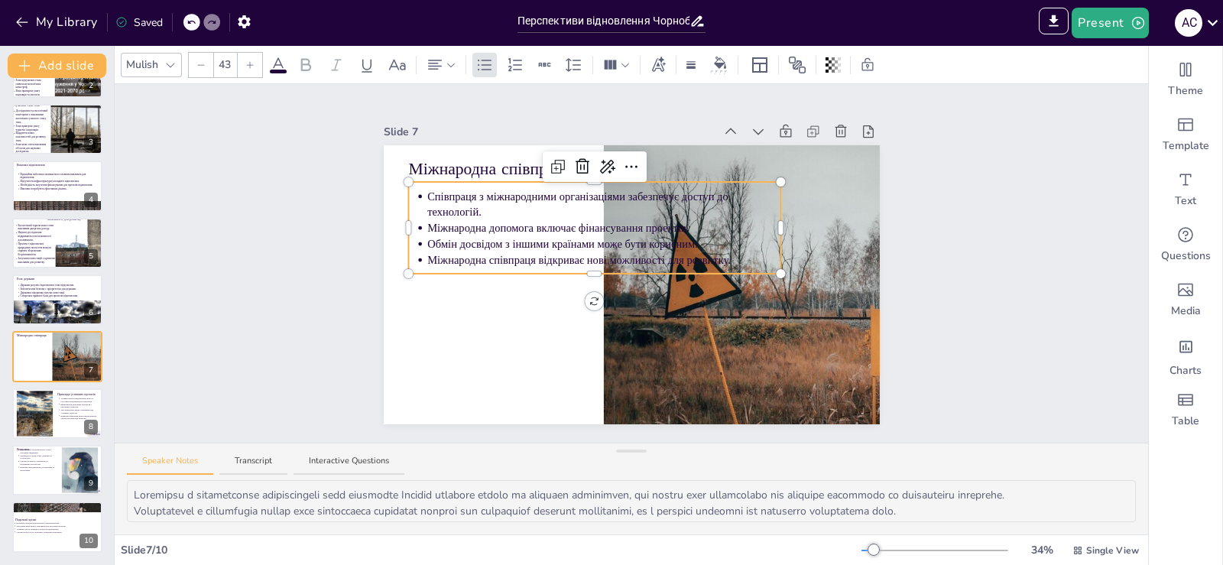
click at [225, 63] on input "43" at bounding box center [224, 65] width 21 height 24
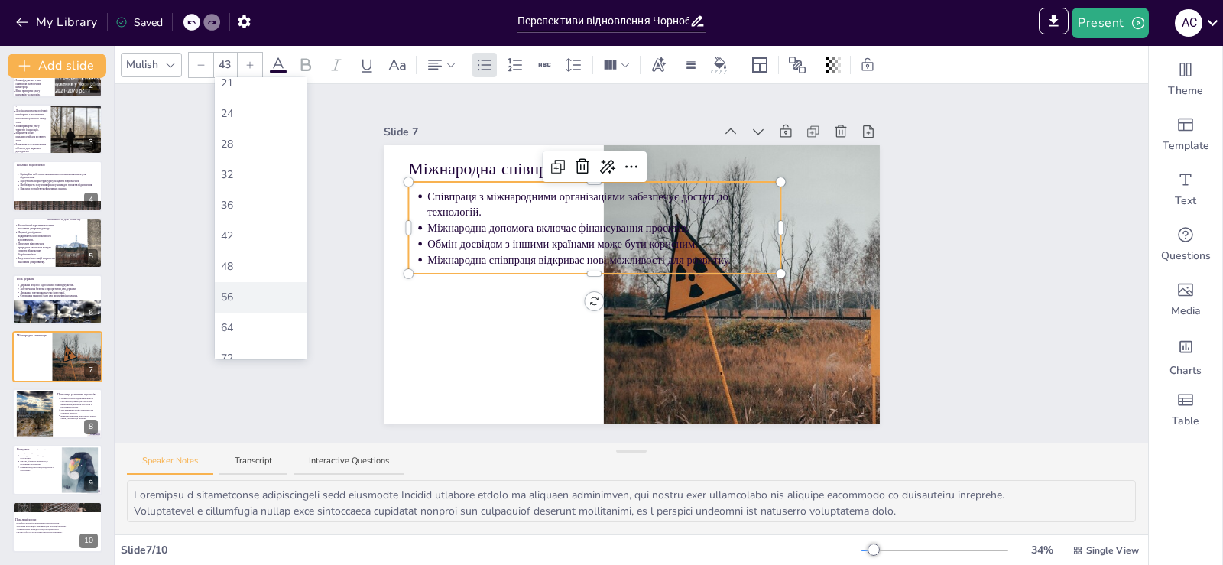
scroll to position [254, 0]
click at [250, 258] on div "56" at bounding box center [260, 266] width 79 height 16
type input "56"
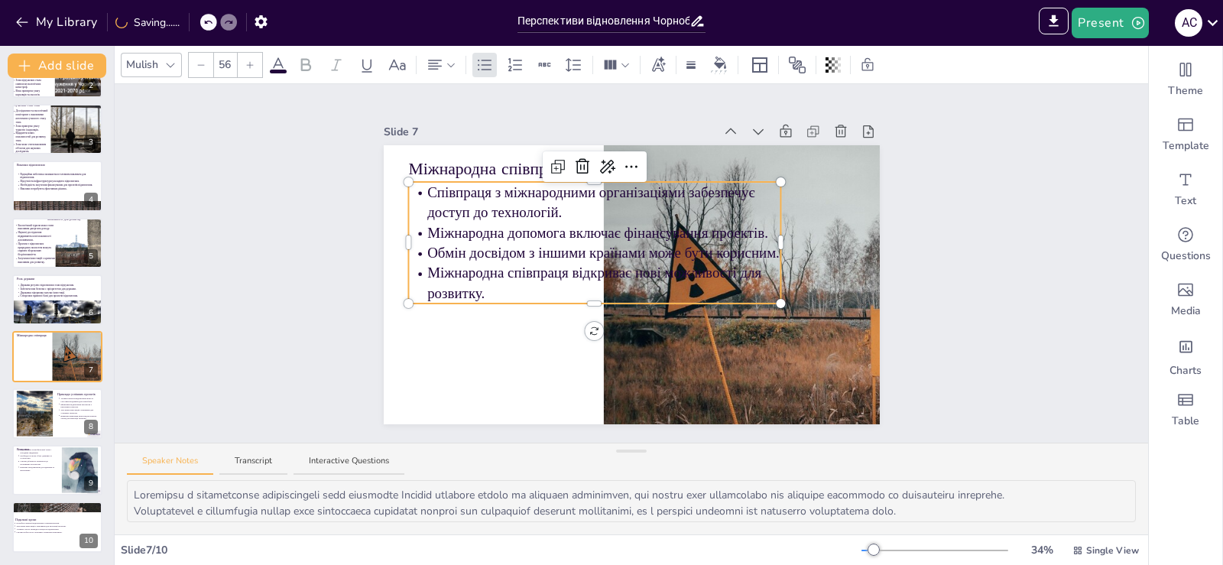
click at [775, 239] on div at bounding box center [778, 242] width 6 height 121
click at [775, 235] on div at bounding box center [778, 242] width 6 height 121
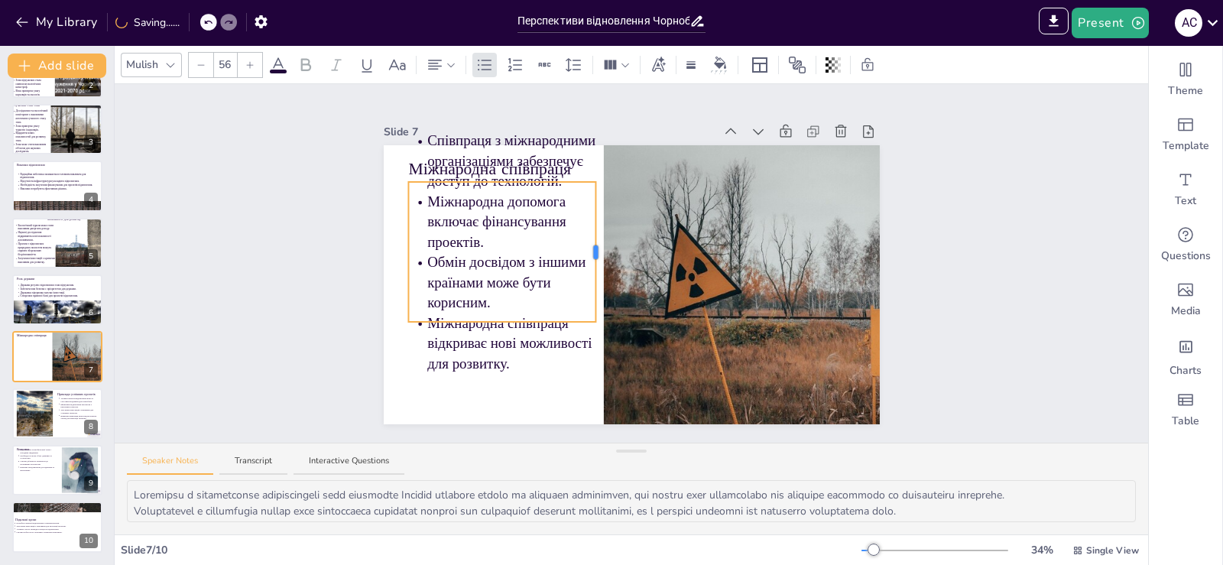
drag, startPoint x: 771, startPoint y: 235, endPoint x: 586, endPoint y: 257, distance: 186.1
click at [586, 257] on div "Міжнародна співпраця Співпраця з міжнародними організаціями забезпечує доступ д…" at bounding box center [632, 284] width 496 height 279
click at [967, 222] on div "Slide 1 Перспективи відновлення Чорнобильської зони: виклики та можливості У ці…" at bounding box center [631, 263] width 1033 height 358
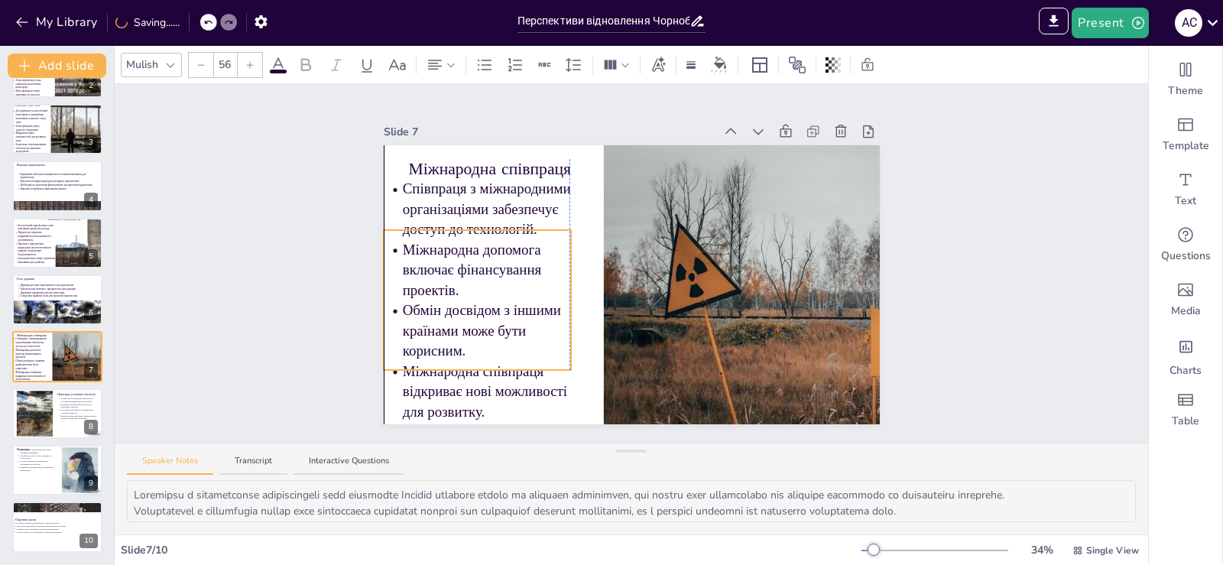
drag, startPoint x: 520, startPoint y: 259, endPoint x: 499, endPoint y: 302, distance: 47.8
click at [499, 302] on p "Обмін досвідом з іншими країнами може бути корисним." at bounding box center [486, 330] width 169 height 60
click at [899, 222] on div "Slide 1 Перспективи відновлення Чорнобильської зони: виклики та можливості У ці…" at bounding box center [631, 263] width 581 height 322
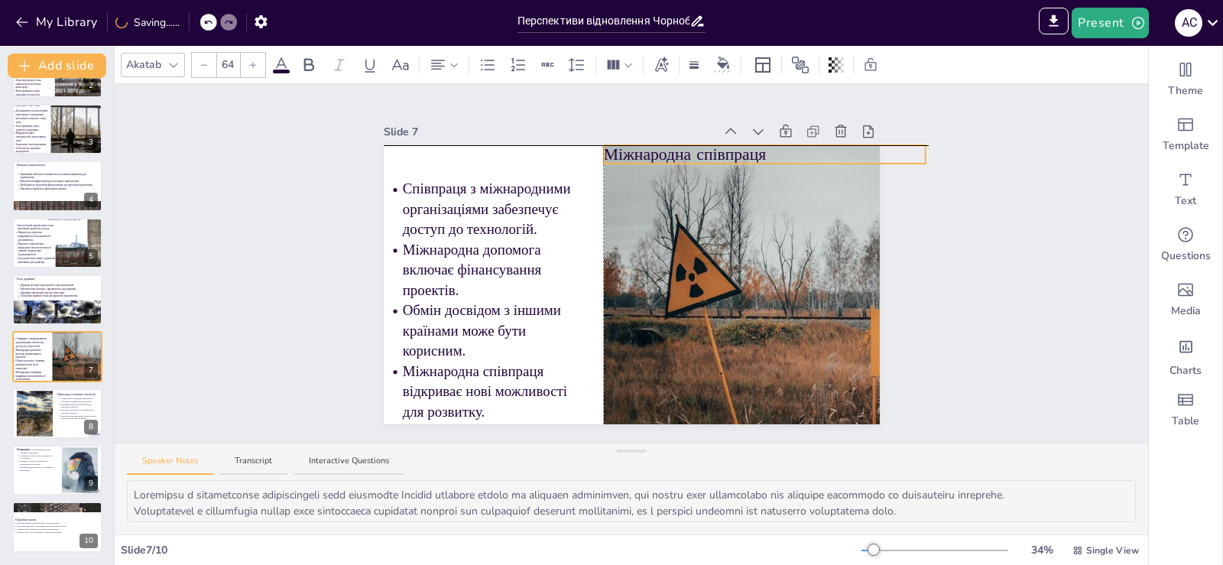
drag, startPoint x: 539, startPoint y: 164, endPoint x: 737, endPoint y: 154, distance: 198.2
click at [737, 154] on p "Міжнародна співпраця" at bounding box center [764, 154] width 322 height 23
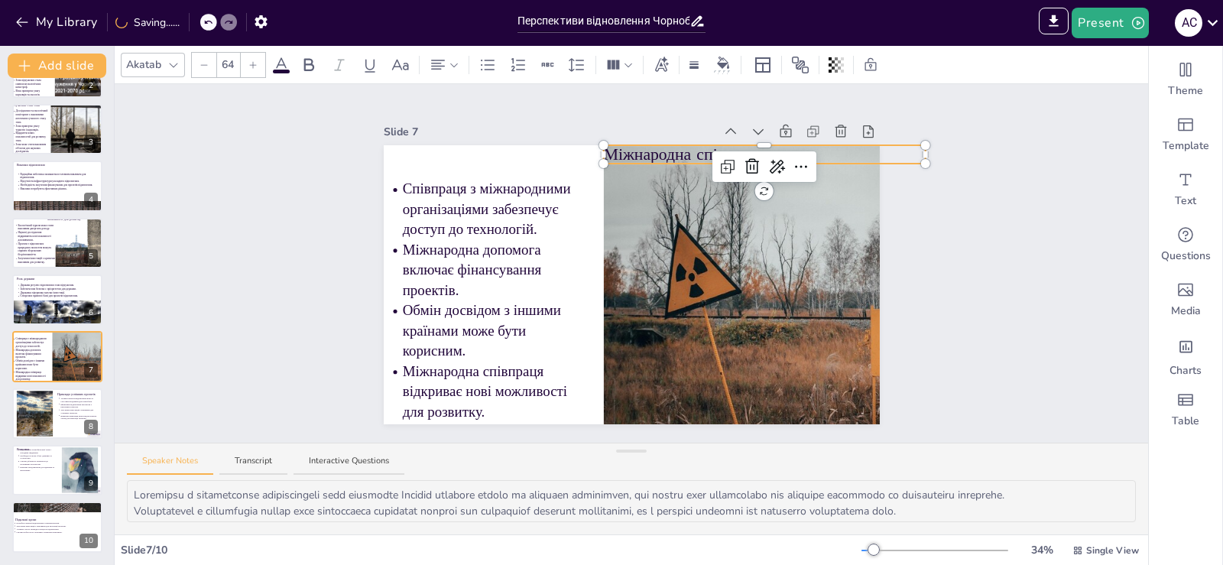
click at [964, 186] on div "Slide 1 Перспективи відновлення Чорнобильської зони: виклики та можливості У ці…" at bounding box center [631, 263] width 1033 height 358
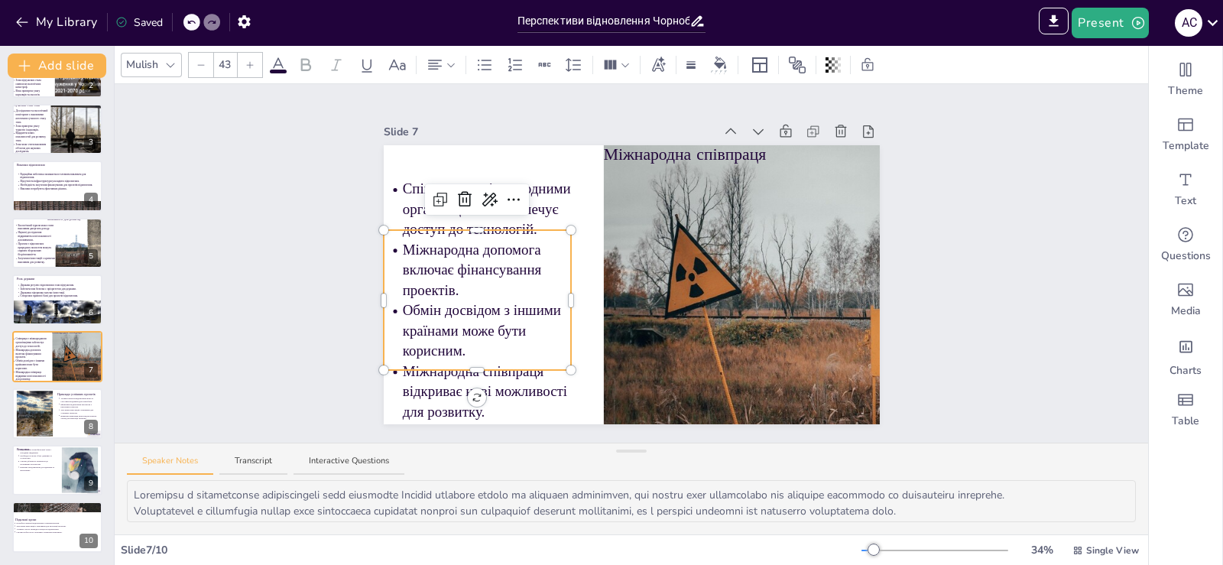
type input "56"
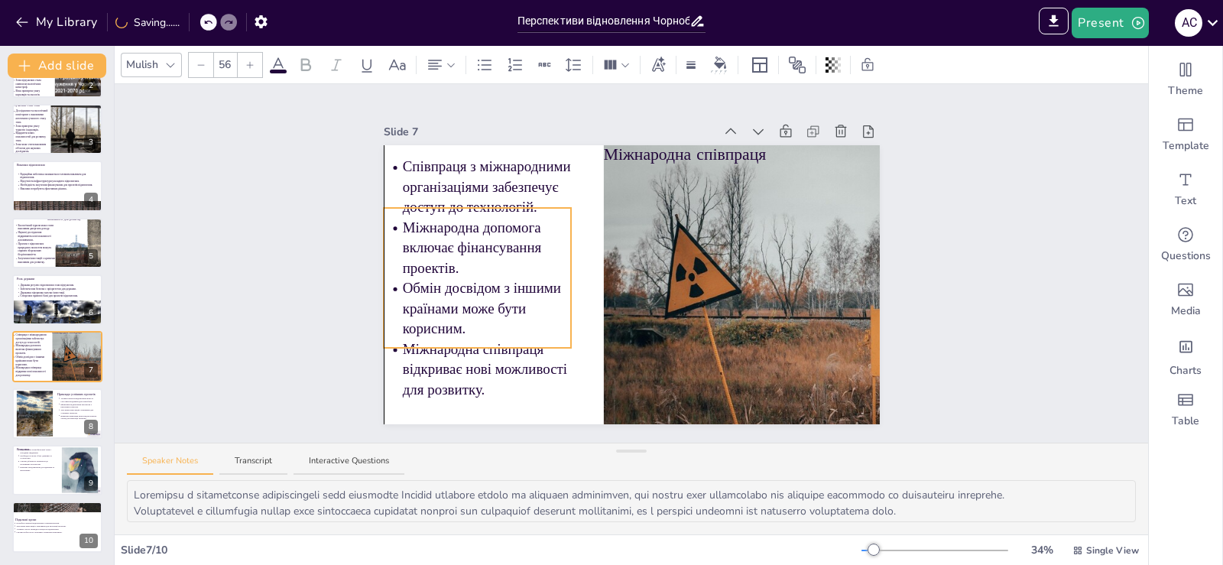
drag, startPoint x: 458, startPoint y: 248, endPoint x: 458, endPoint y: 227, distance: 21.4
click at [458, 227] on p "Міжнародна допомога включає фінансування проектів." at bounding box center [486, 247] width 169 height 60
drag, startPoint x: 928, startPoint y: 232, endPoint x: 892, endPoint y: 205, distance: 44.8
click at [930, 229] on div "Slide 1 Перспективи відновлення Чорнобильської зони: виклики та можливості У ці…" at bounding box center [631, 263] width 1033 height 358
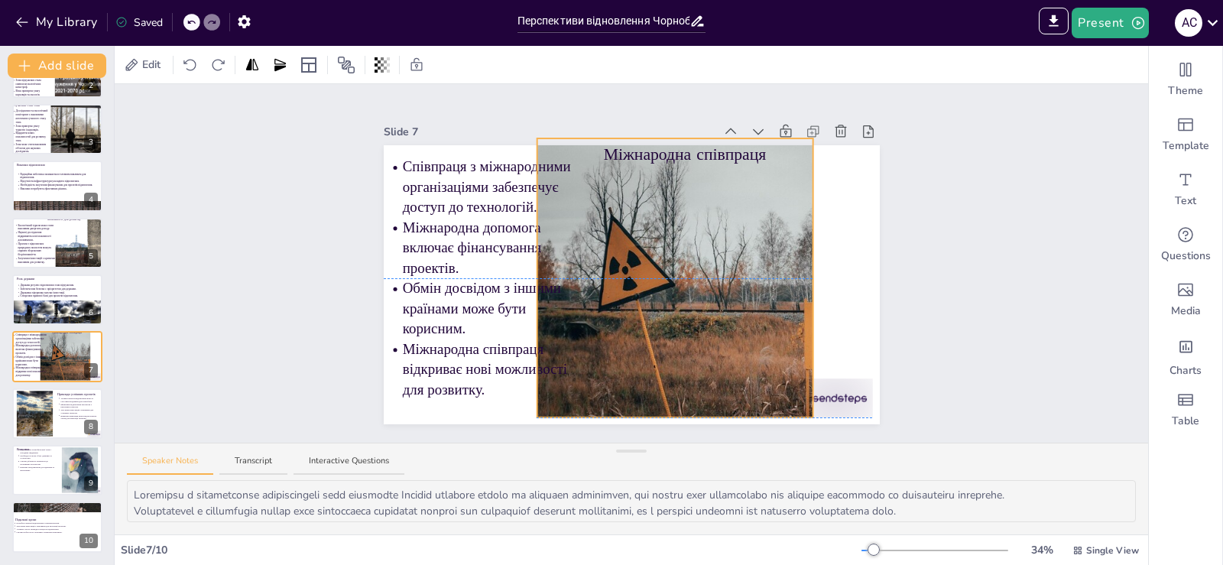
drag, startPoint x: 696, startPoint y: 337, endPoint x: 771, endPoint y: 332, distance: 75.0
click at [633, 332] on div at bounding box center [747, 281] width 423 height 287
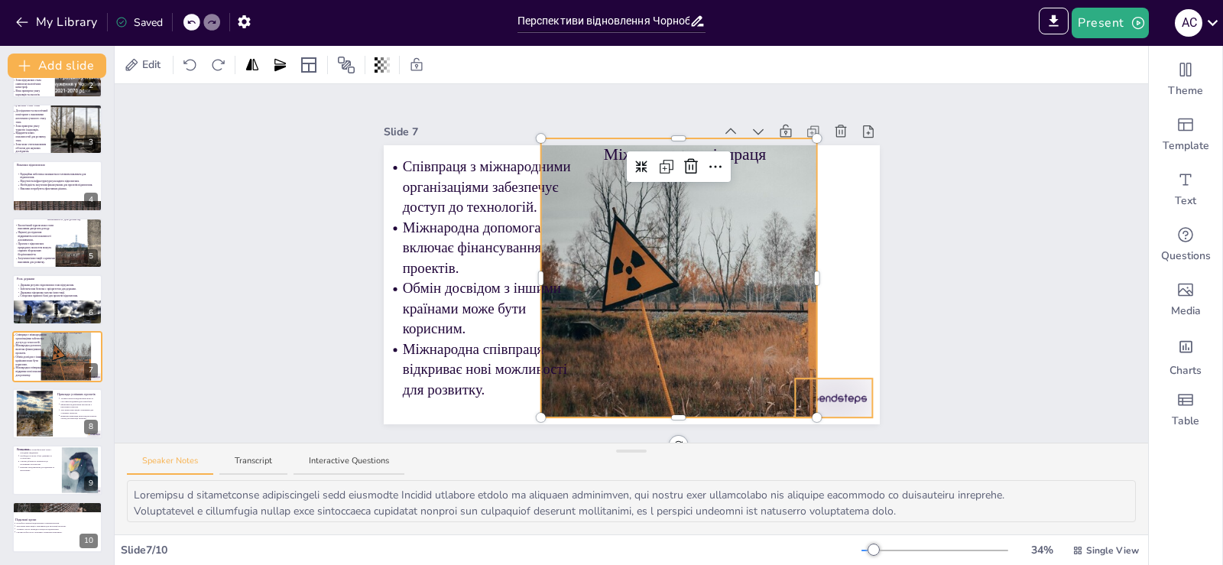
click at [848, 387] on div at bounding box center [833, 397] width 77 height 39
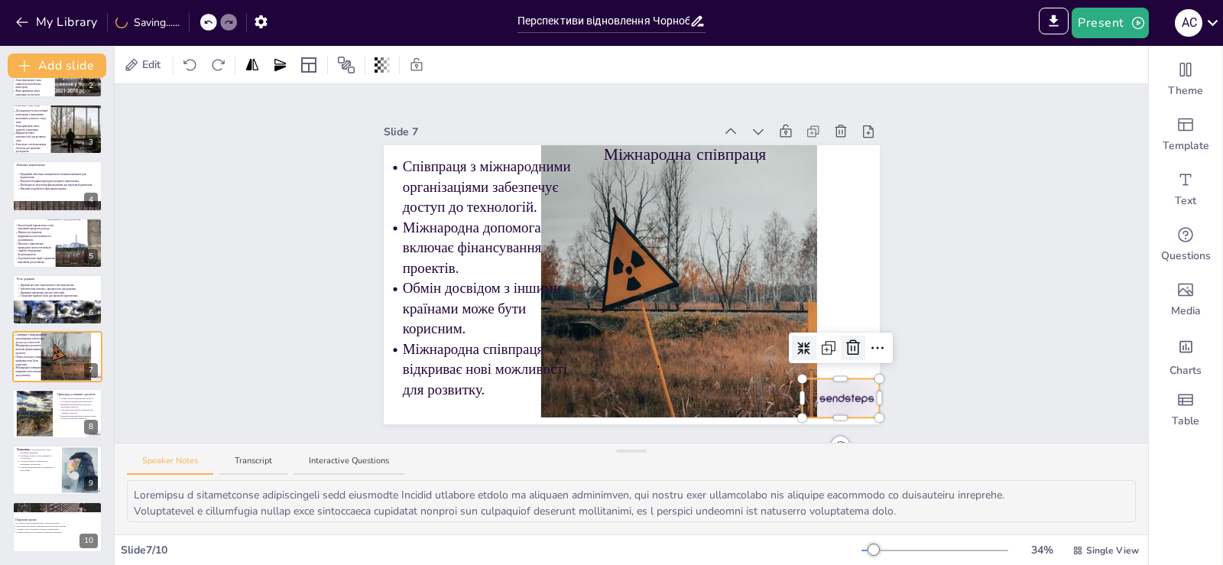
click at [844, 345] on icon at bounding box center [853, 347] width 18 height 18
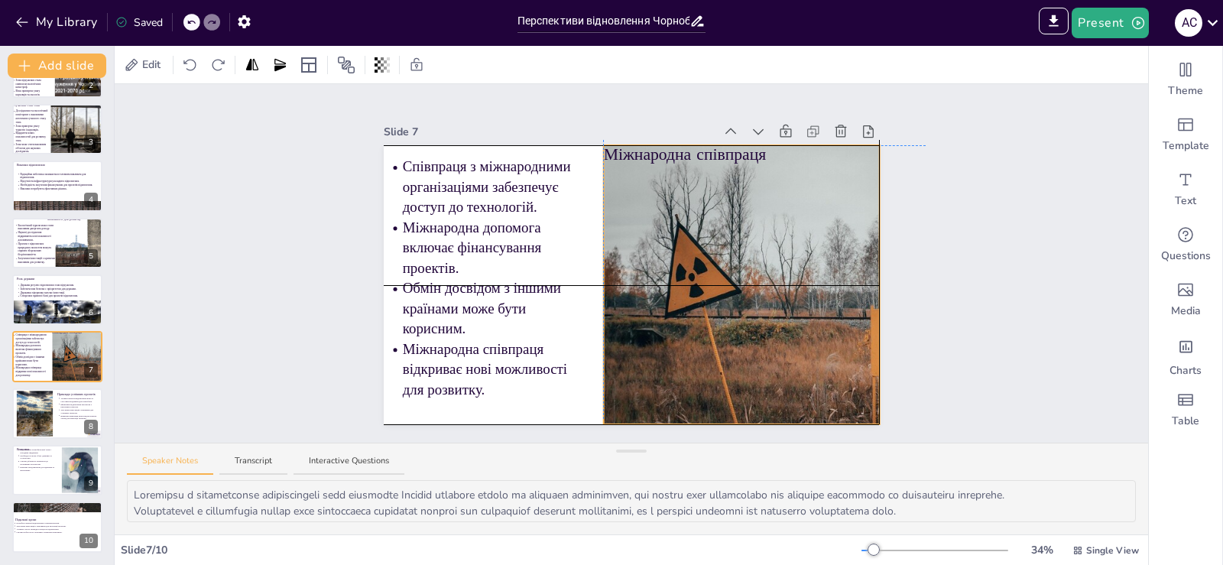
drag, startPoint x: 711, startPoint y: 302, endPoint x: 772, endPoint y: 303, distance: 60.4
click at [772, 303] on div at bounding box center [814, 288] width 423 height 287
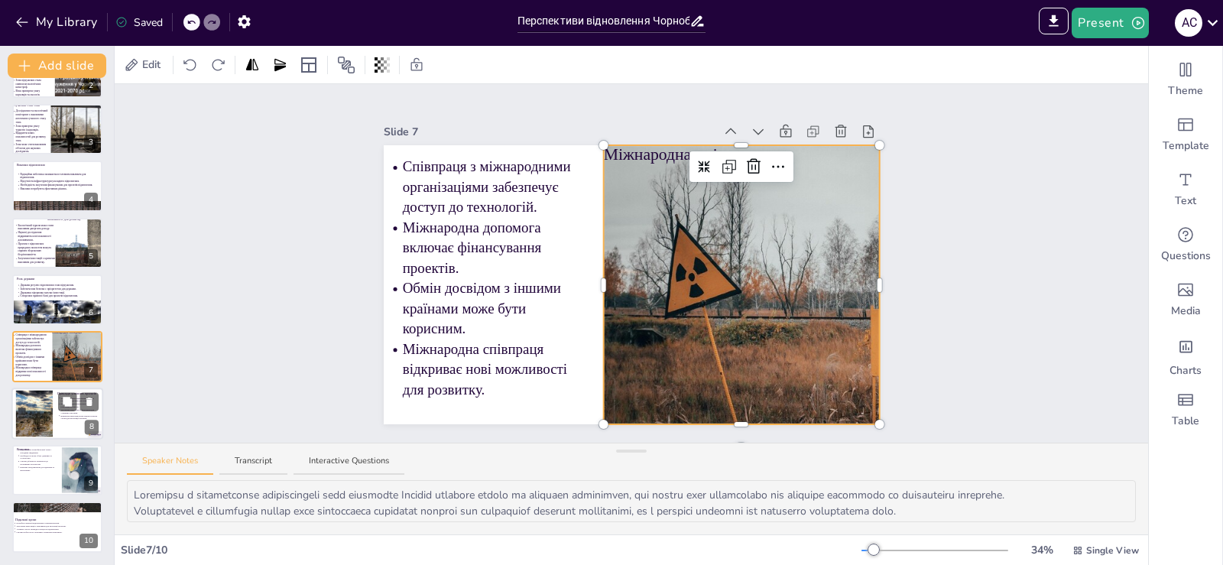
click at [39, 420] on div at bounding box center [34, 413] width 79 height 47
type textarea "Loremips dolorsit ametcons adipiscinge s doeiu tempori utla etdolo magnaal enim…"
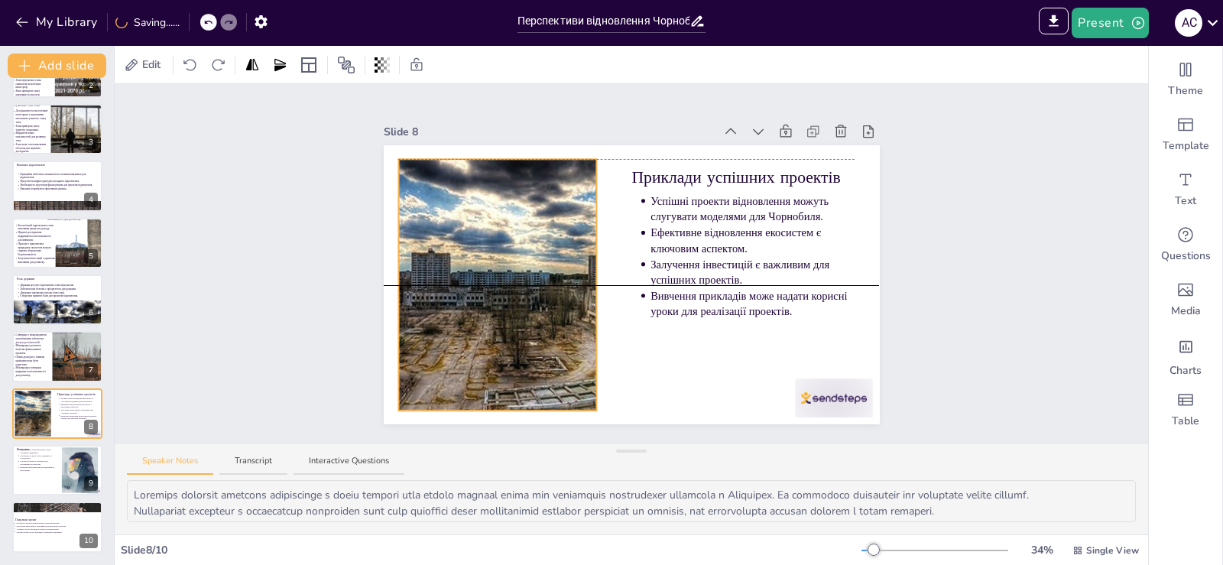
drag, startPoint x: 479, startPoint y: 272, endPoint x: 469, endPoint y: 270, distance: 10.2
click at [469, 270] on div at bounding box center [497, 284] width 425 height 251
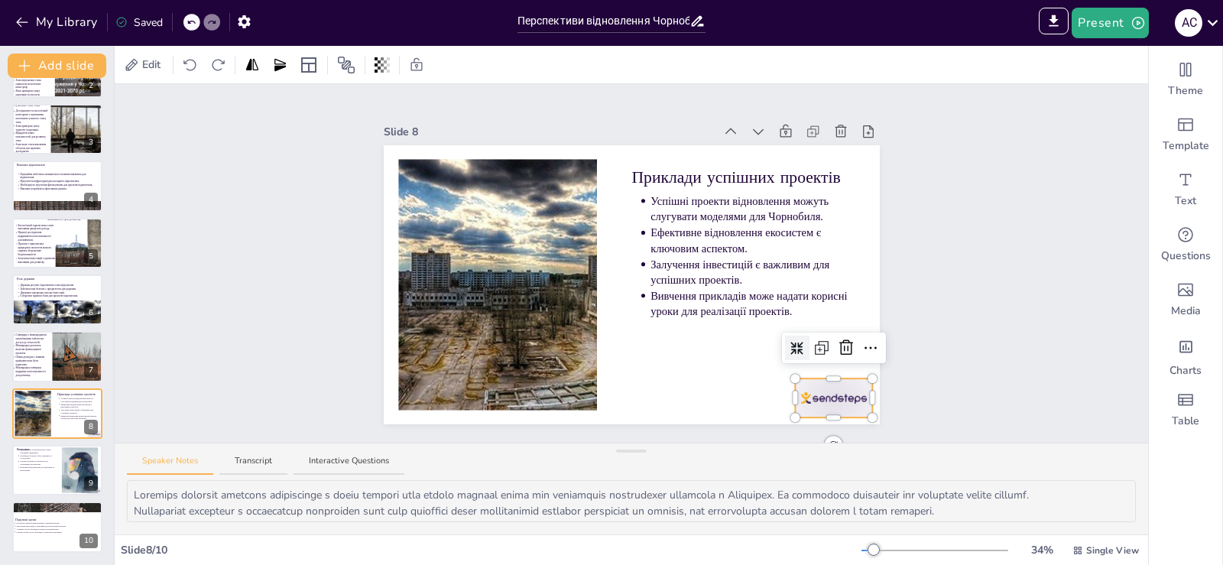
click at [823, 390] on div at bounding box center [833, 397] width 77 height 39
click at [838, 342] on icon at bounding box center [846, 347] width 18 height 18
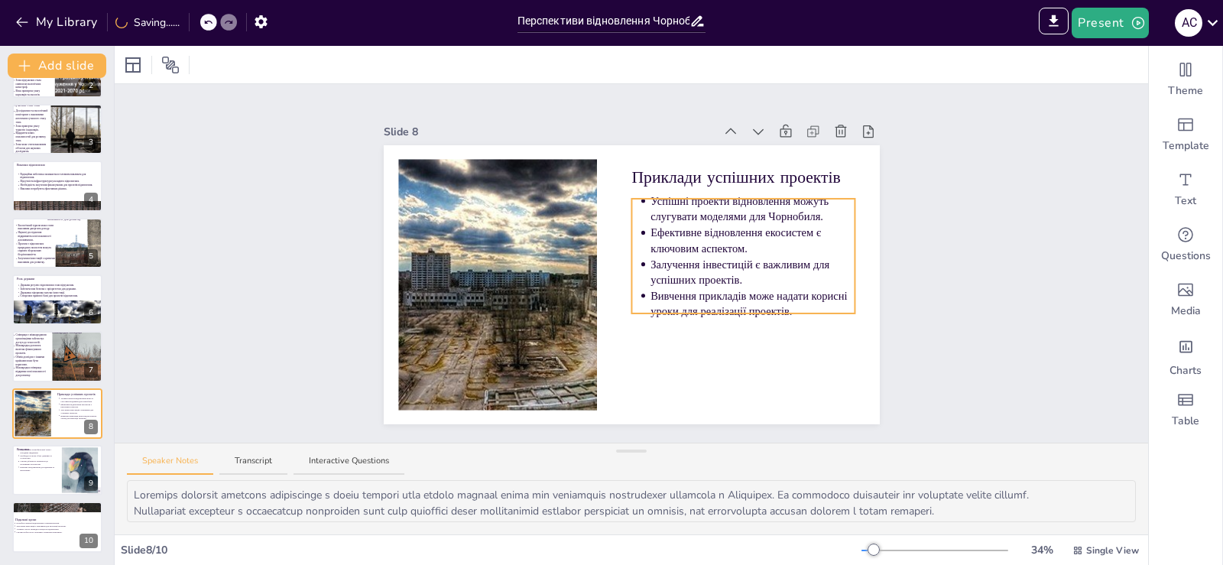
click at [790, 309] on p "Вивчення прикладів може надати корисні уроки для реалізації проектів." at bounding box center [752, 303] width 204 height 31
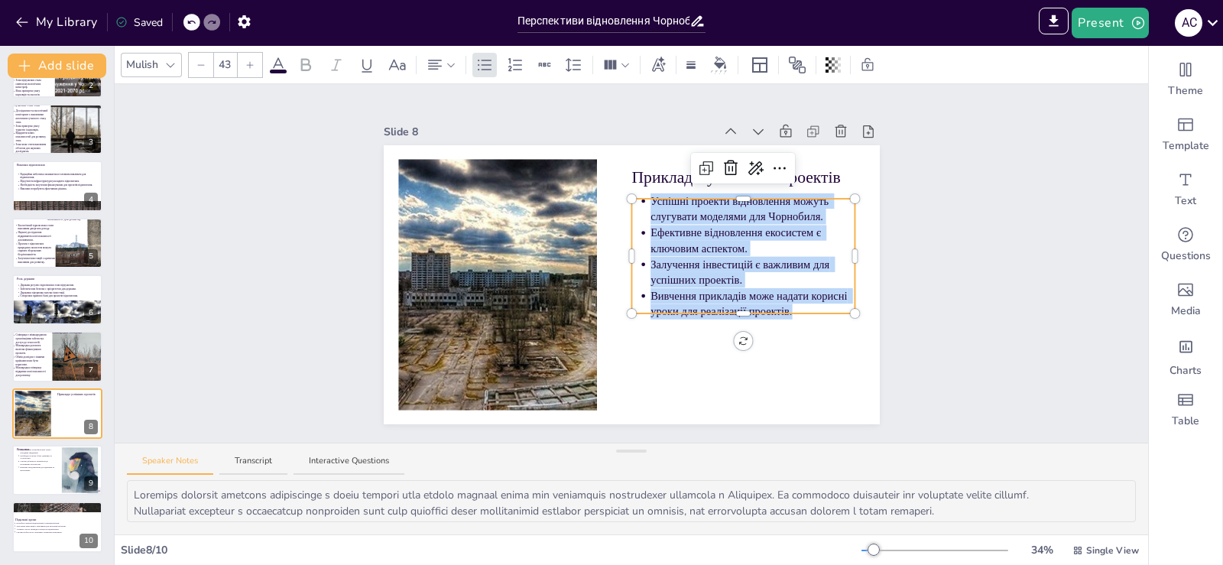
drag, startPoint x: 787, startPoint y: 309, endPoint x: 638, endPoint y: 200, distance: 184.8
click at [638, 200] on ul "Успішні проекти відновлення можуть слугувати моделями для Чорнобиля. Ефективне …" at bounding box center [742, 256] width 223 height 126
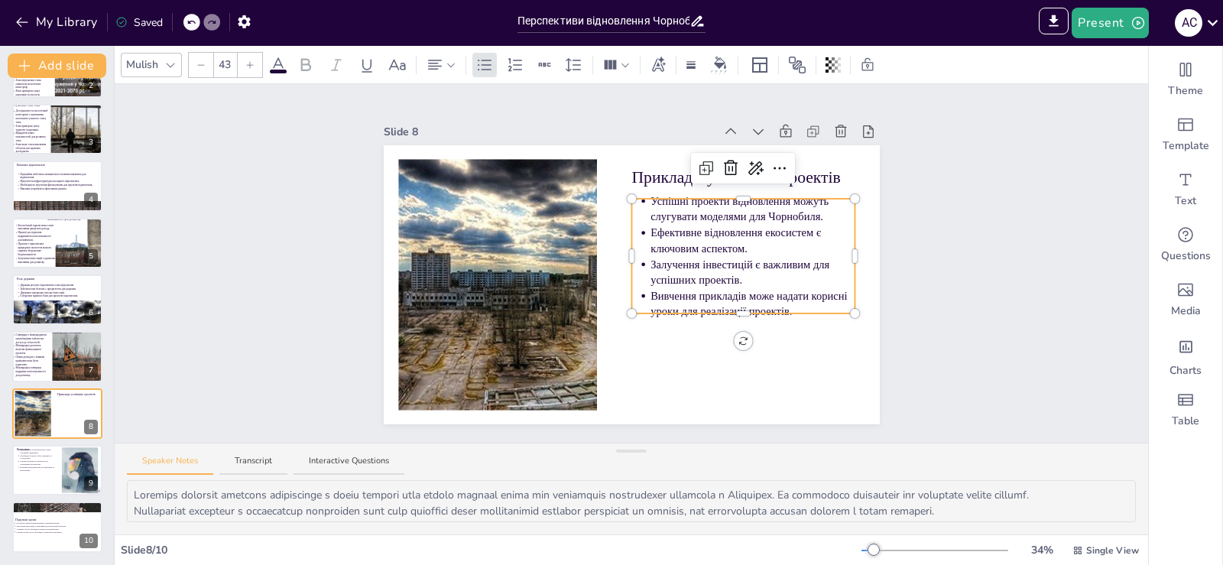
click at [229, 69] on input "43" at bounding box center [224, 65] width 21 height 24
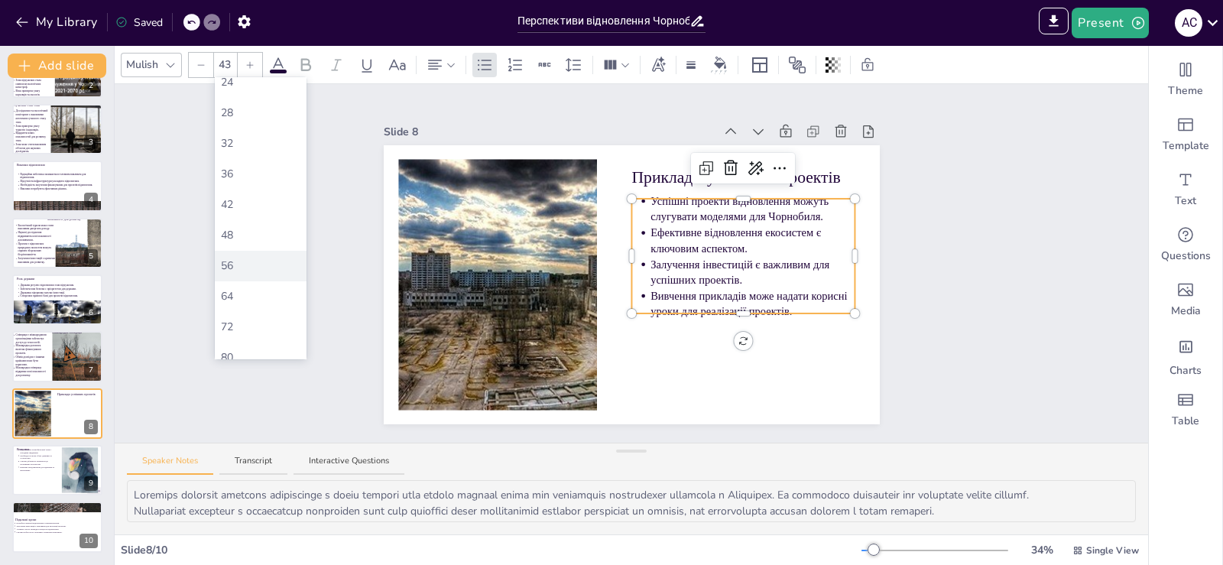
click at [243, 273] on div "56" at bounding box center [260, 266] width 79 height 16
type input "56"
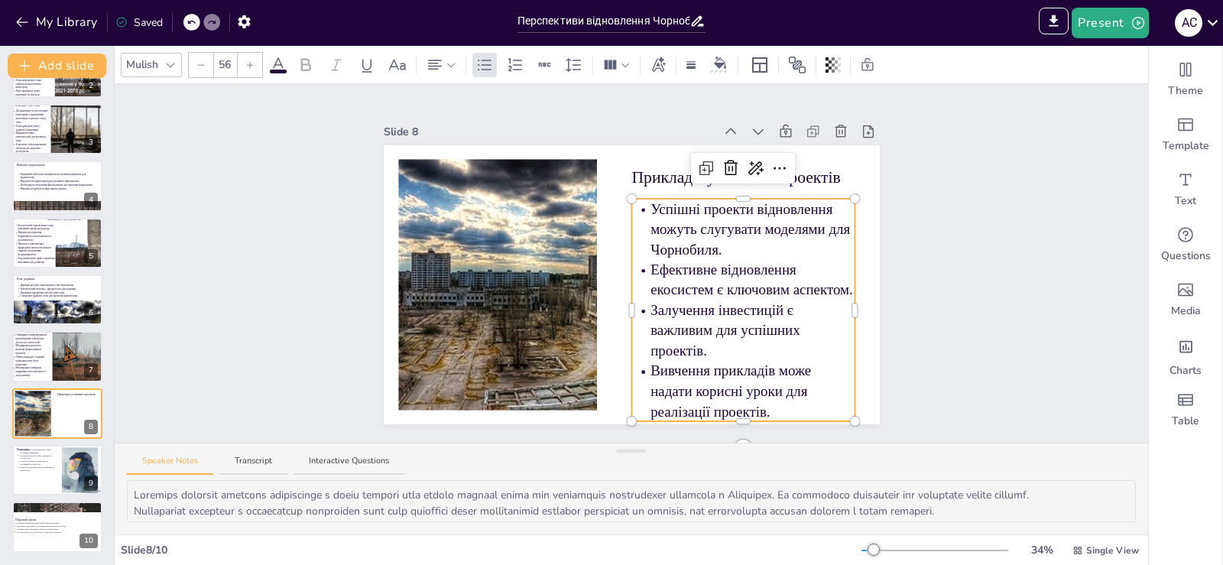
click at [915, 243] on div "Slide 1 Перспективи відновлення Чорнобильської зони: виклики та можливості У ці…" at bounding box center [631, 263] width 1033 height 358
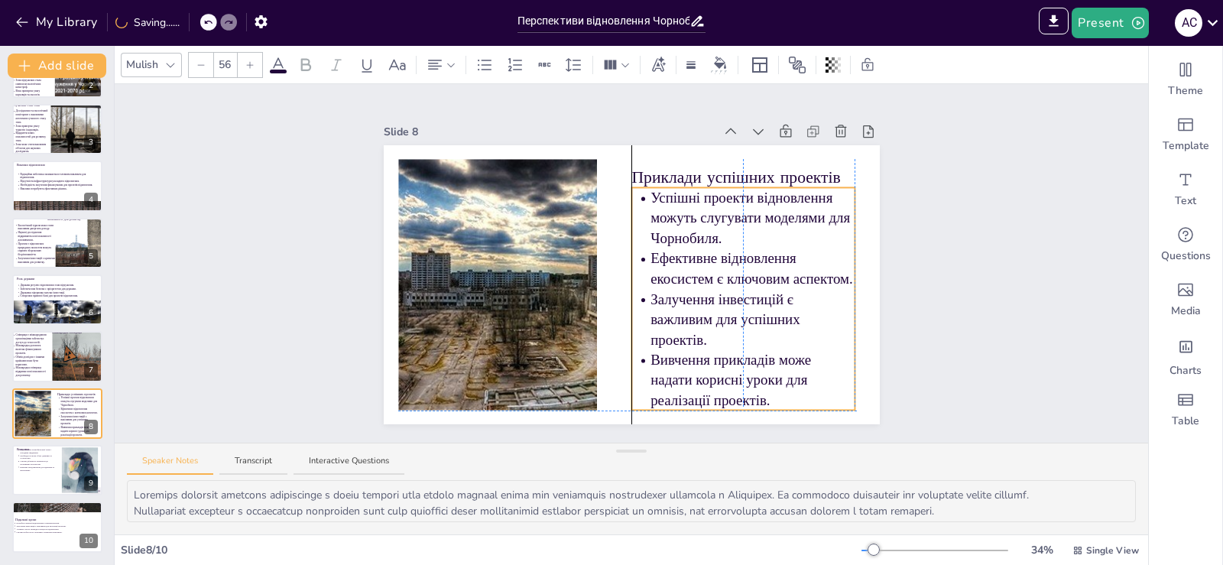
click at [746, 248] on p "Ефективне відновлення екосистем є ключовим аспектом." at bounding box center [752, 268] width 204 height 40
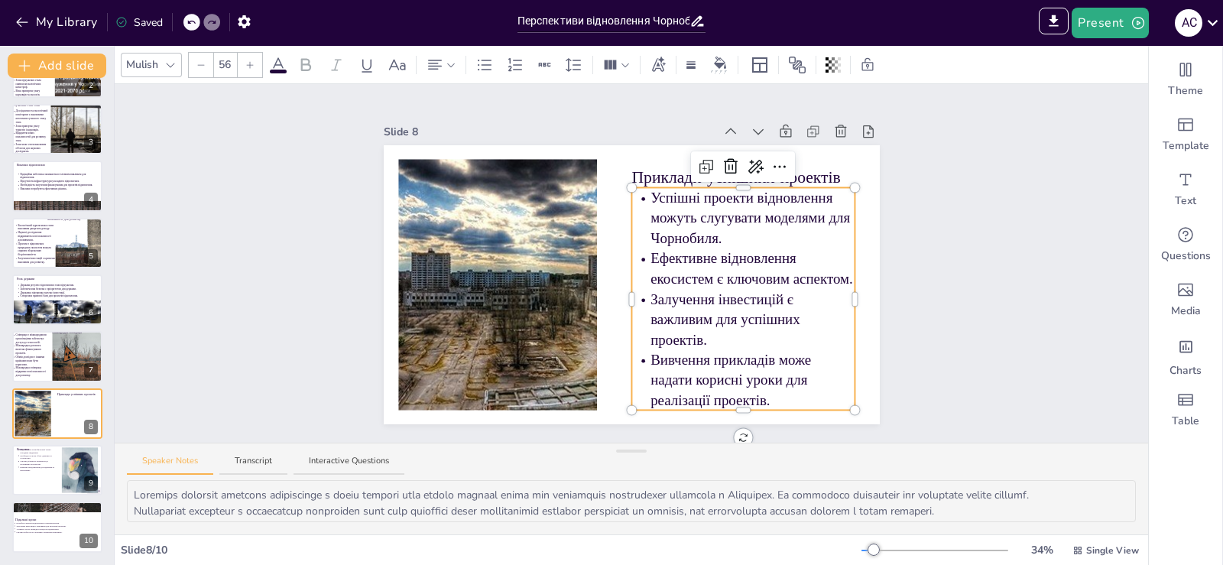
click at [935, 193] on div "Slide 1 Перспективи відновлення Чорнобильської зони: виклики та можливості У ці…" at bounding box center [631, 263] width 1033 height 358
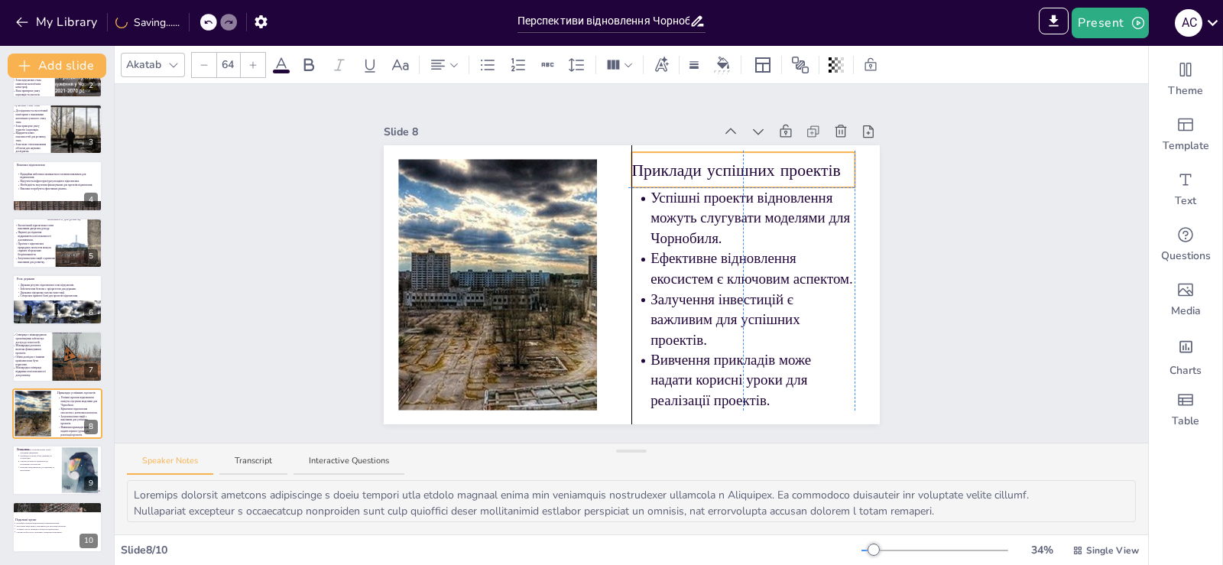
drag, startPoint x: 816, startPoint y: 168, endPoint x: 813, endPoint y: 160, distance: 8.9
click at [813, 160] on p "Приклади успішних проектів" at bounding box center [742, 169] width 223 height 23
click at [952, 209] on div "Slide 1 Перспективи відновлення Чорнобильської зони: виклики та можливості У ці…" at bounding box center [631, 263] width 1033 height 358
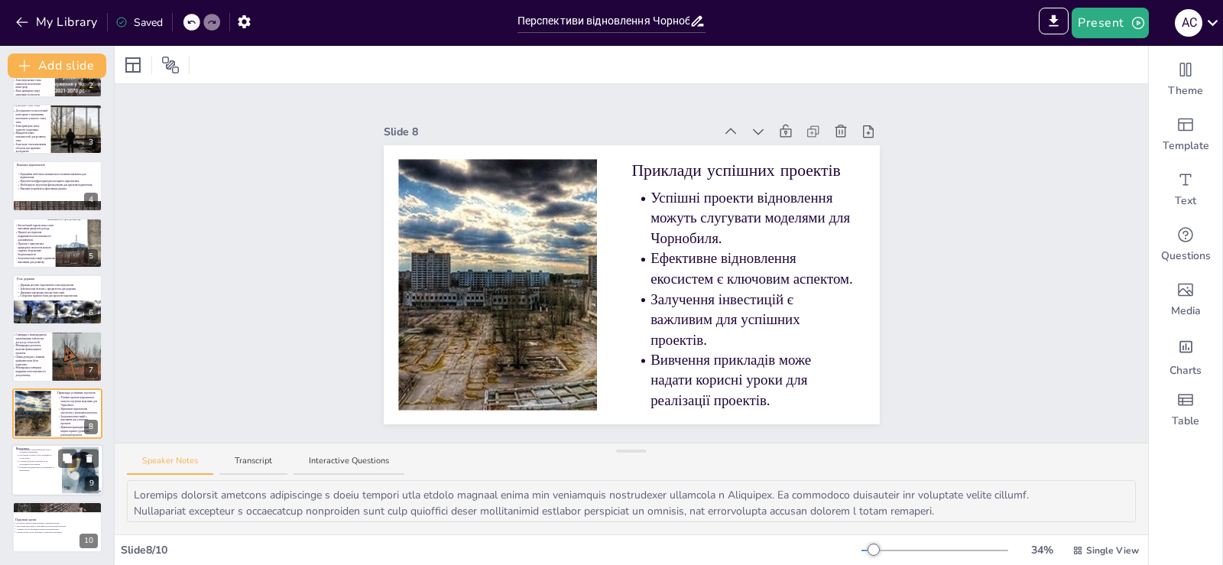
click at [45, 463] on p "Спільні дії можуть призвести до позитивних результатів." at bounding box center [38, 463] width 38 height 6
type textarea "Loremipsum dolorsitame Consecteturadi elit seddoei t incididu utlabore, etdolor…"
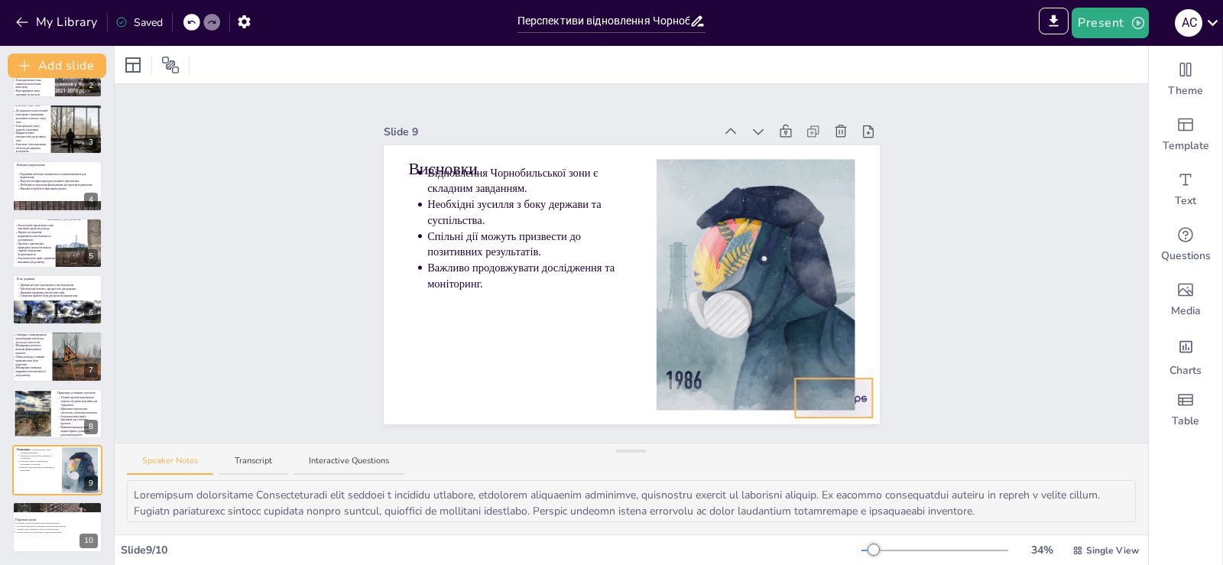
click at [854, 397] on div "Висновки Відновлення Чорнобильської зони є складним завданням. Необхідні зусилл…" at bounding box center [632, 284] width 496 height 279
click at [837, 351] on icon at bounding box center [846, 347] width 18 height 18
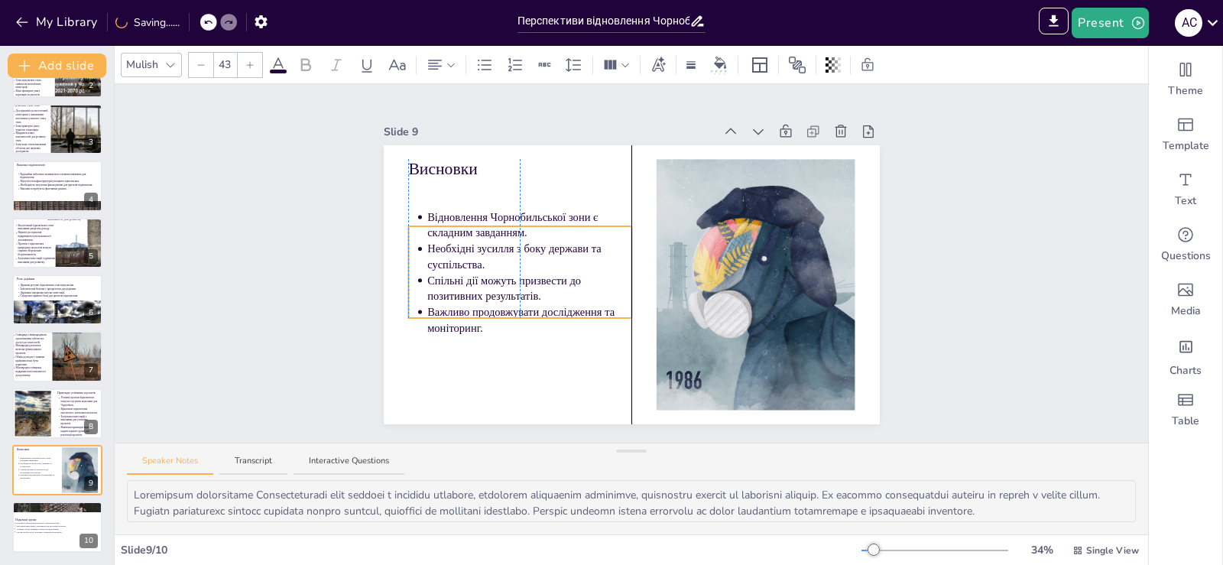
drag, startPoint x: 525, startPoint y: 219, endPoint x: 522, endPoint y: 274, distance: 54.3
click at [522, 274] on ul "Відновлення Чорнобильської зони є складним завданням. Необхідні зусилля з боку …" at bounding box center [519, 272] width 223 height 126
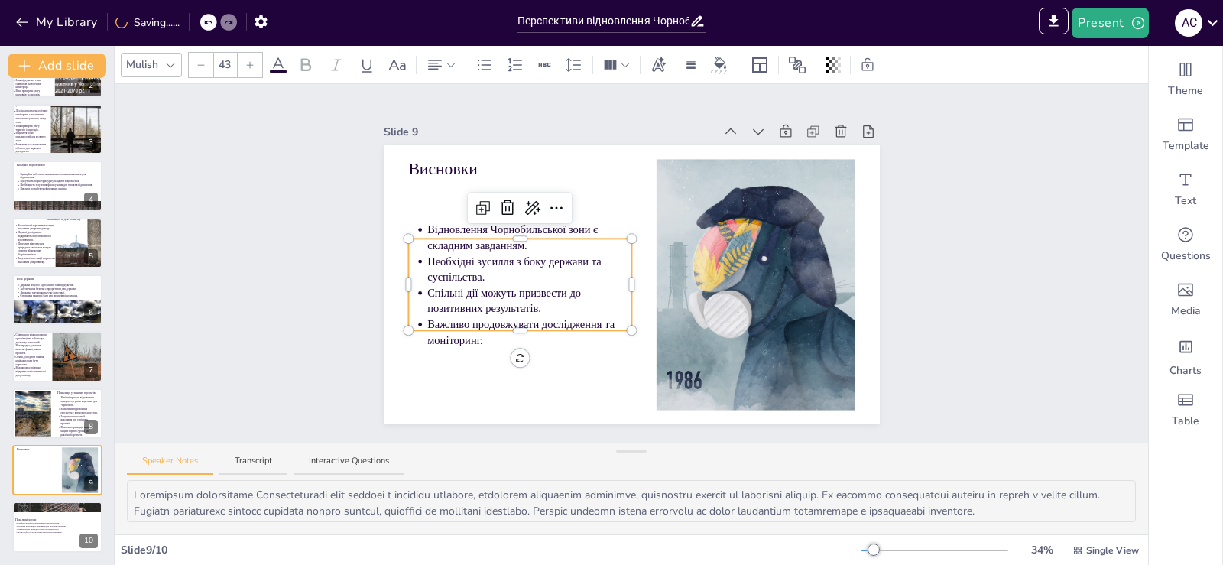
click at [478, 335] on p "Важливо продовжувати дослідження та моніторинг." at bounding box center [529, 332] width 204 height 31
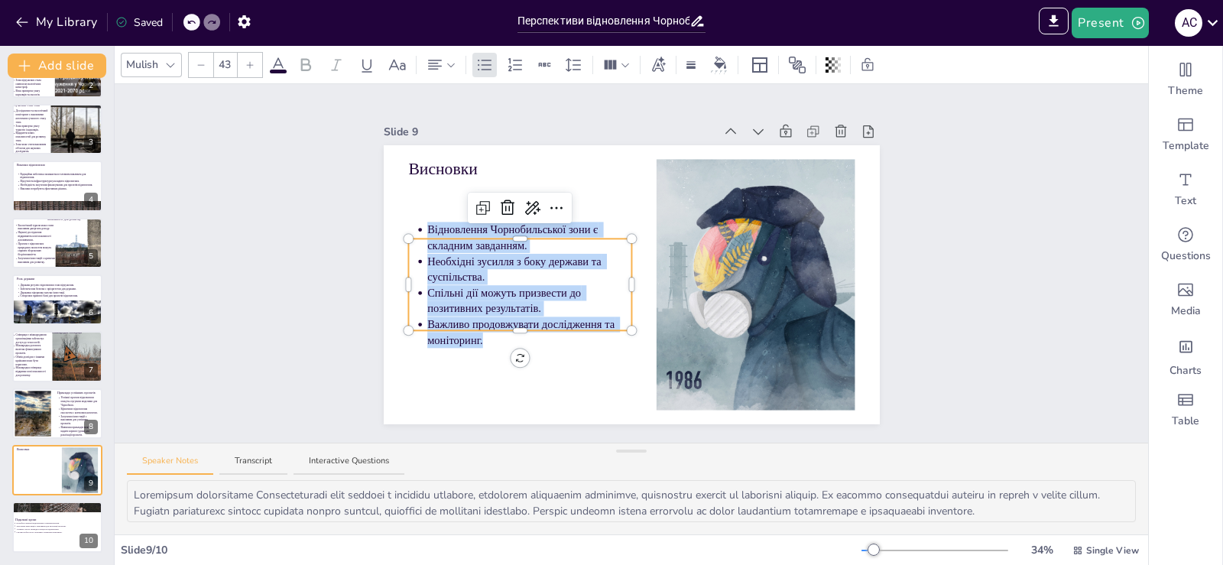
drag, startPoint x: 476, startPoint y: 335, endPoint x: 415, endPoint y: 224, distance: 127.2
click at [415, 224] on ul "Відновлення Чорнобильської зони є складним завданням. Необхідні зусилля з боку …" at bounding box center [519, 285] width 223 height 126
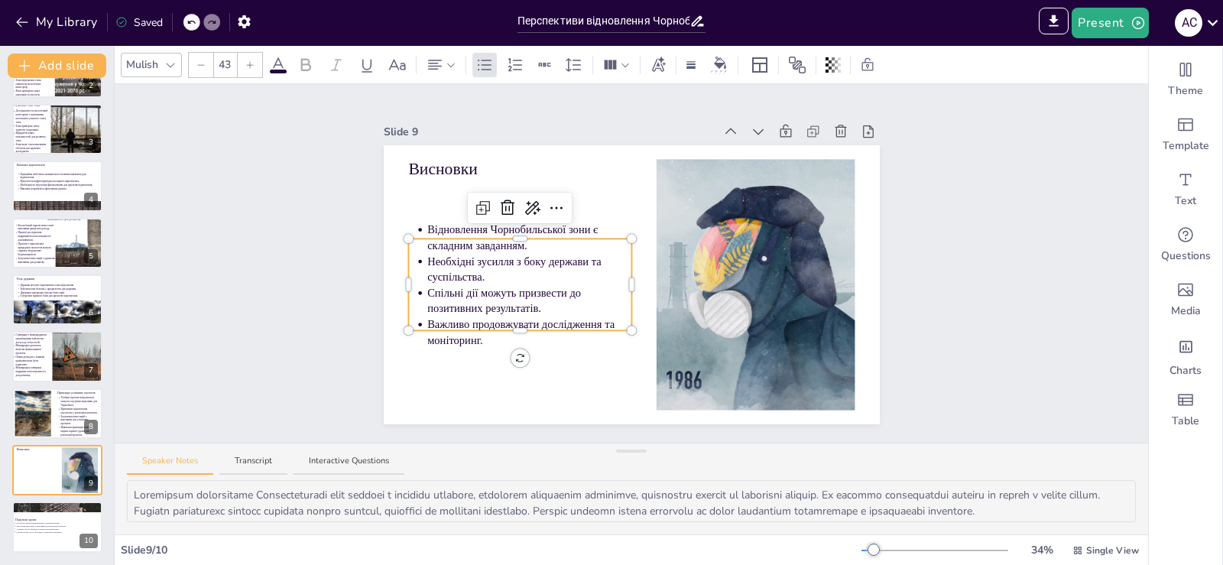
click at [229, 70] on input "43" at bounding box center [224, 65] width 21 height 24
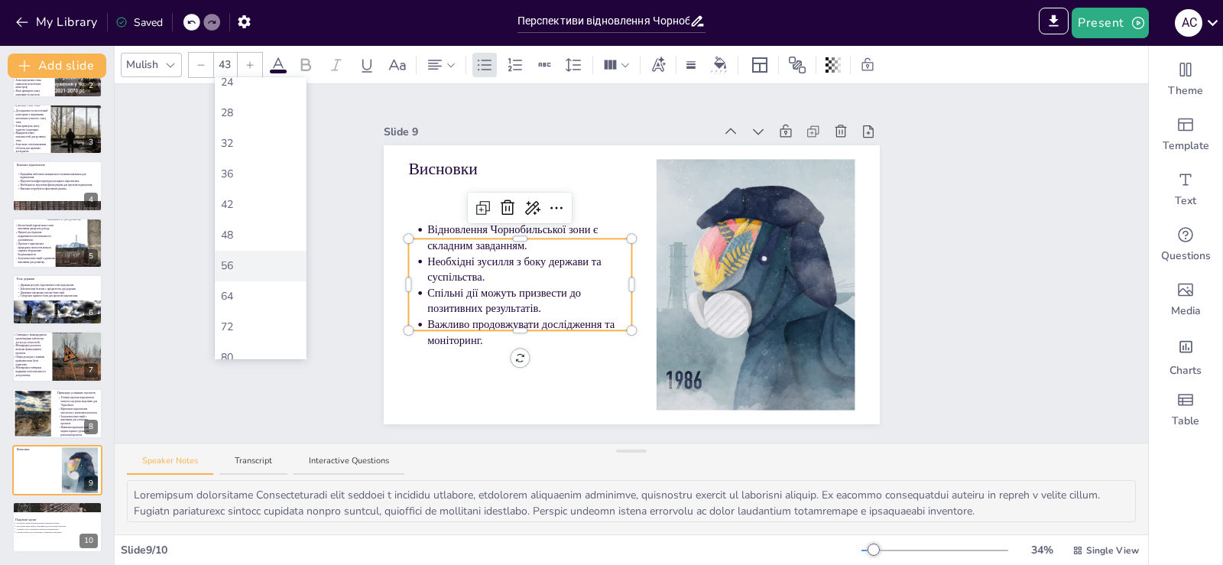
click at [252, 267] on div "56" at bounding box center [260, 266] width 79 height 16
type input "56"
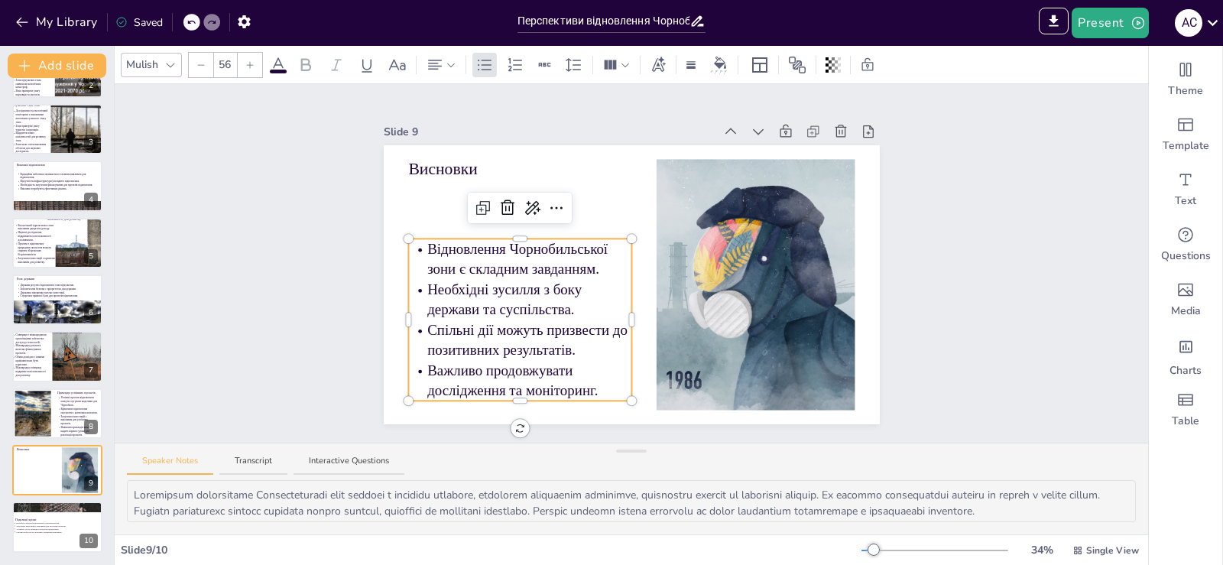
click at [1110, 202] on div "Slide 1 Перспективи відновлення Чорнобильської зони: виклики та можливості У ці…" at bounding box center [631, 263] width 1033 height 358
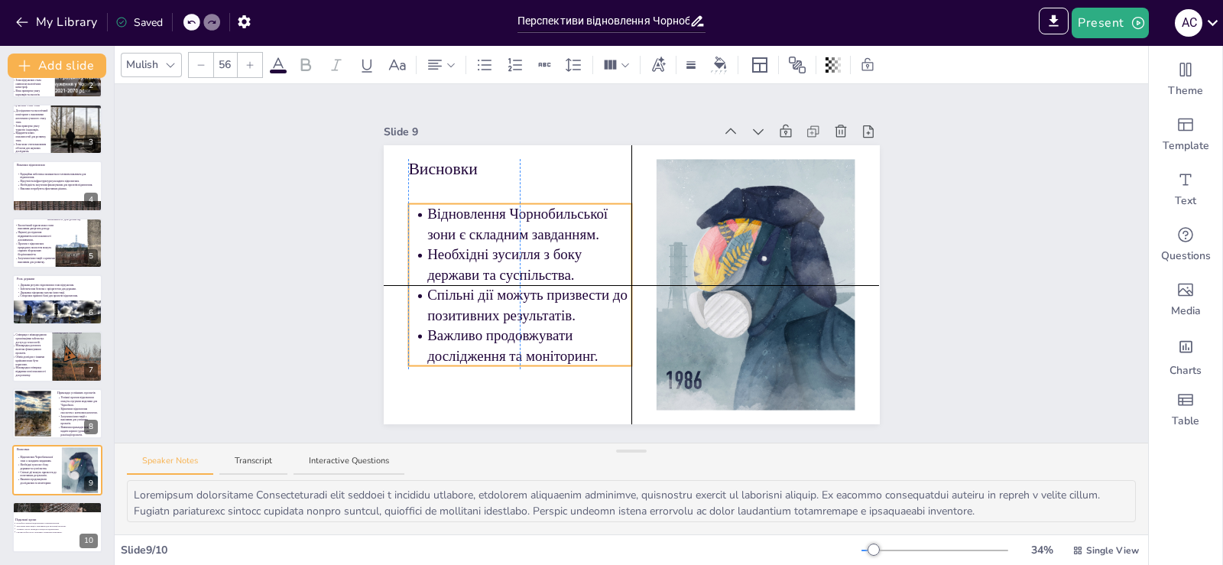
drag, startPoint x: 444, startPoint y: 320, endPoint x: 439, endPoint y: 292, distance: 28.6
click at [439, 292] on p "Спільні дії можуть призвести до позитивних результатів." at bounding box center [529, 305] width 204 height 40
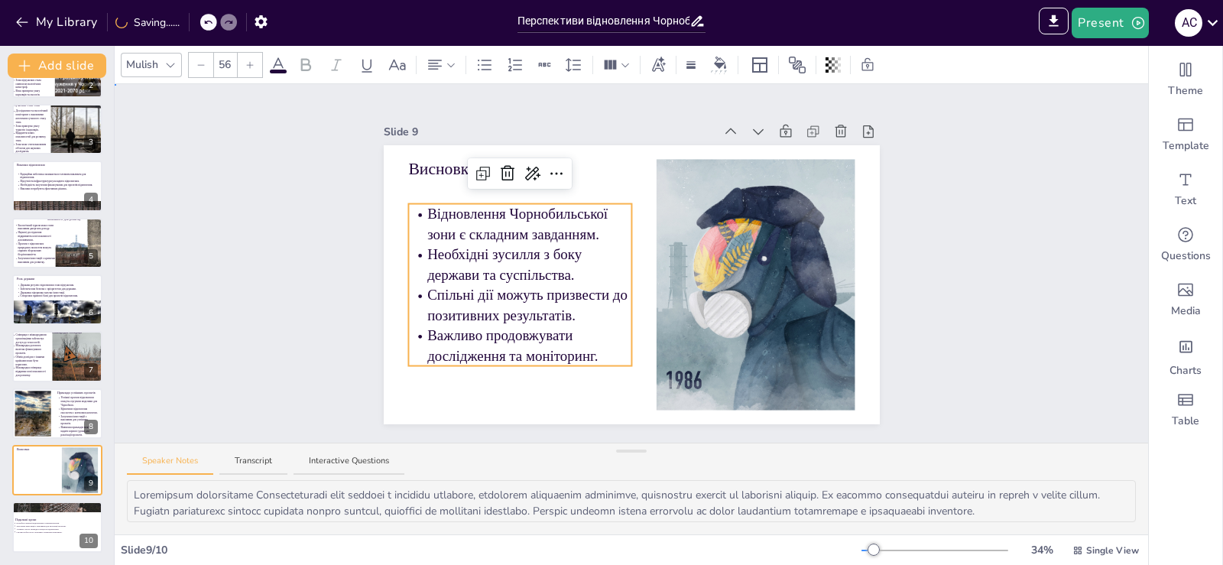
click at [341, 305] on div "Slide 1 Перспективи відновлення Чорнобильської зони: виклики та можливості У ці…" at bounding box center [631, 263] width 581 height 322
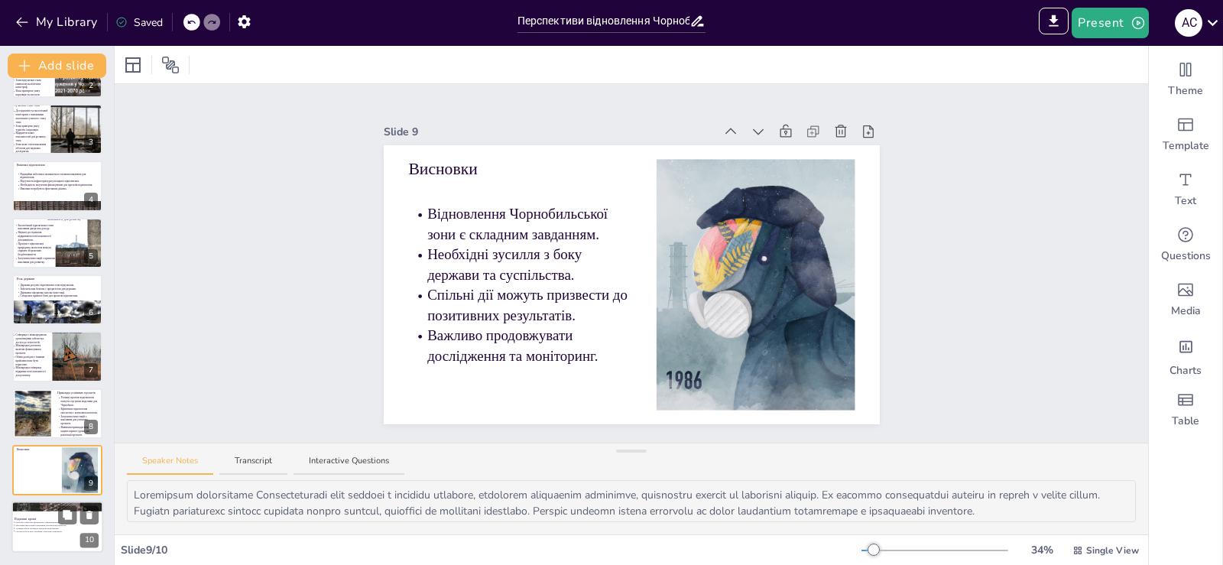
click at [47, 524] on p "Залучення інвестицій є важливим для реалізації проектів." at bounding box center [54, 525] width 79 height 3
type textarea "Loremips dolors ametconse adipiscinge s doeiusmodt incidi utl etdolorem aliquae…"
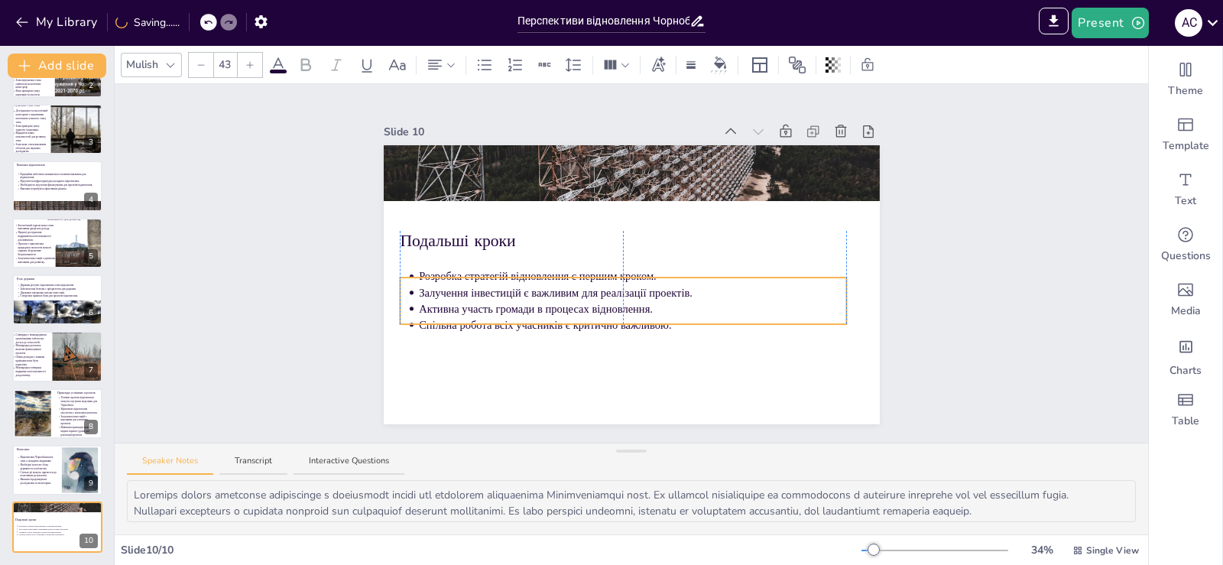
drag, startPoint x: 657, startPoint y: 309, endPoint x: 672, endPoint y: 326, distance: 22.8
click at [672, 326] on p "Спільна робота всіх учасників є критично важливою." at bounding box center [632, 324] width 427 height 15
click at [1056, 257] on div "Slide 1 Перспективи відновлення Чорнобильської зони: виклики та можливості У ці…" at bounding box center [631, 263] width 1033 height 358
click at [662, 319] on p "Спільна робота всіх учасників є критично важливою." at bounding box center [632, 323] width 427 height 15
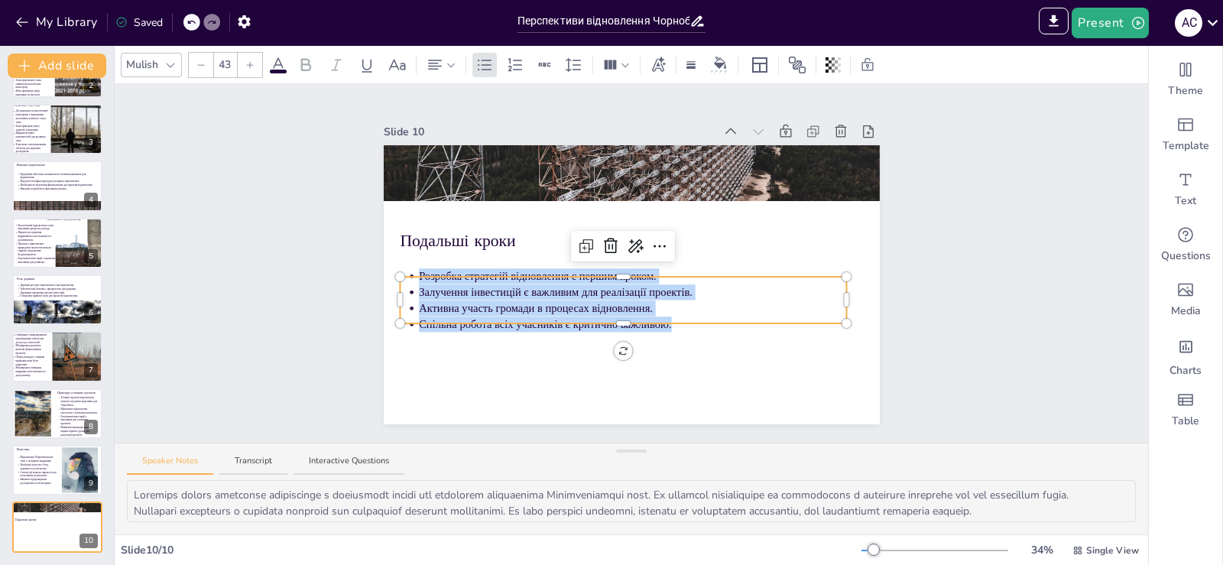
drag, startPoint x: 662, startPoint y: 319, endPoint x: 413, endPoint y: 274, distance: 254.0
click at [413, 274] on div "Подальші кроки Розробка стратегій відновлення є першим кроком. Залучення інвест…" at bounding box center [632, 284] width 496 height 279
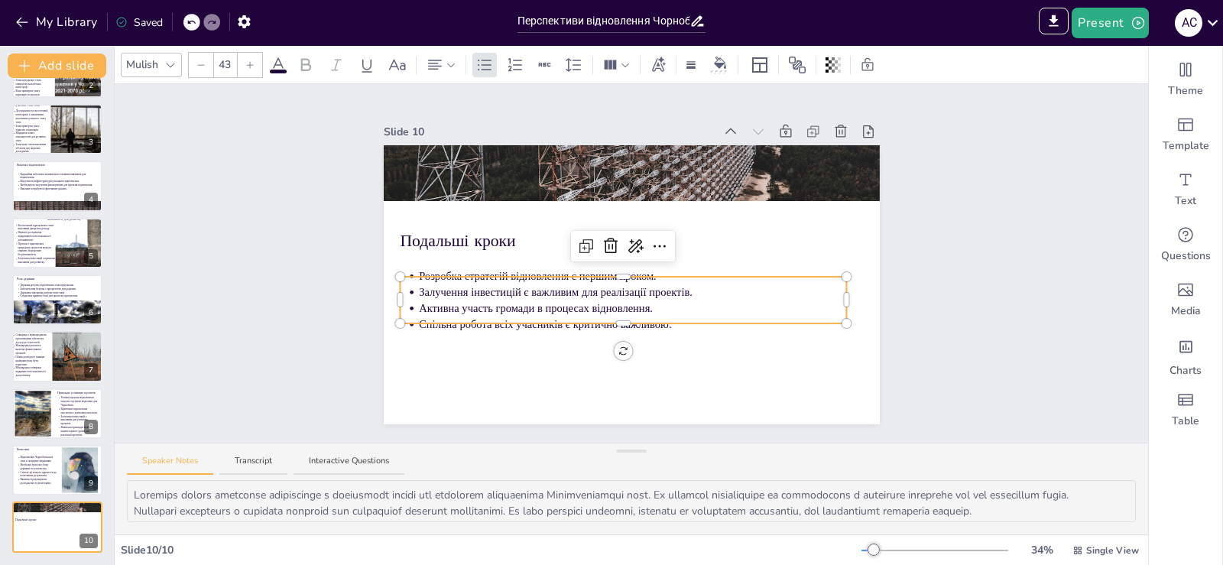
click at [220, 64] on input "43" at bounding box center [224, 65] width 21 height 24
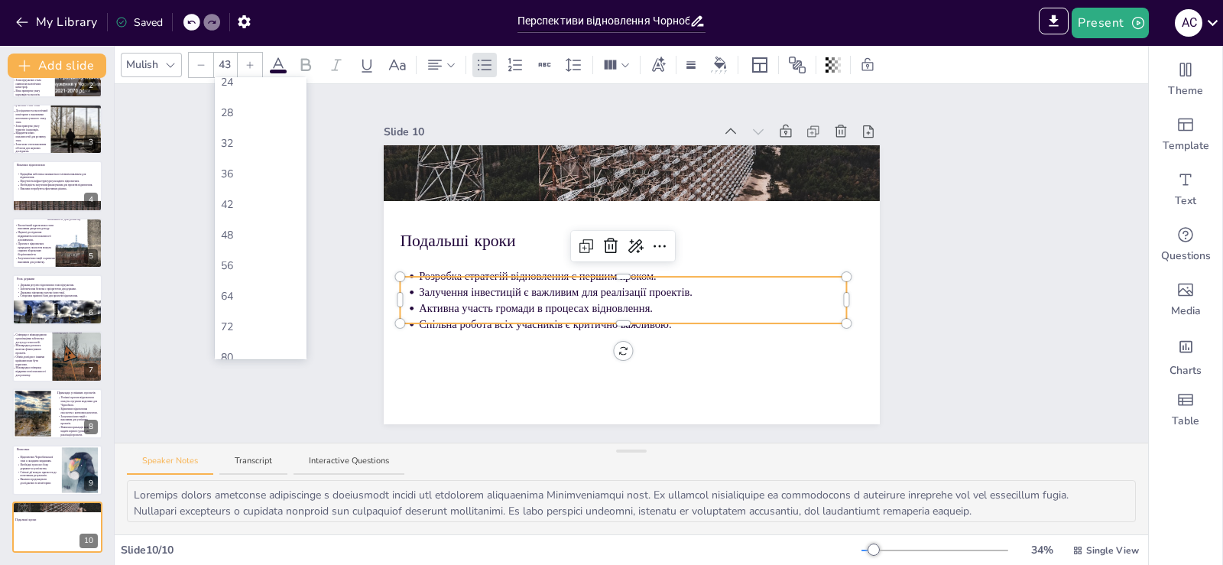
click at [241, 261] on div "56" at bounding box center [260, 266] width 79 height 16
type input "56"
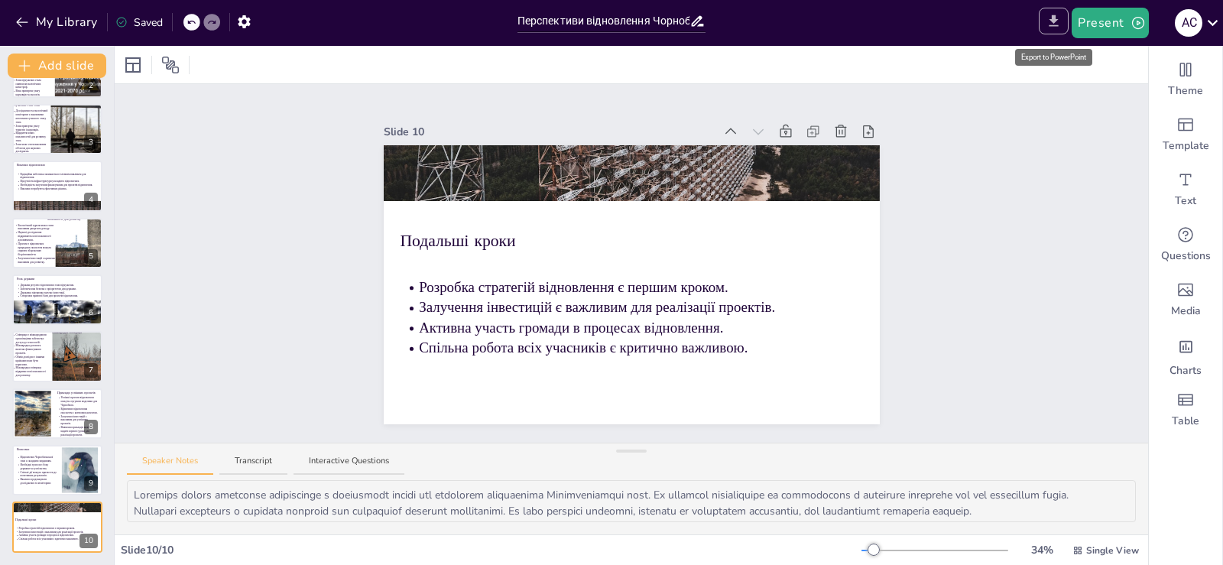
click at [1060, 18] on icon "Export to PowerPoint" at bounding box center [1053, 21] width 16 height 16
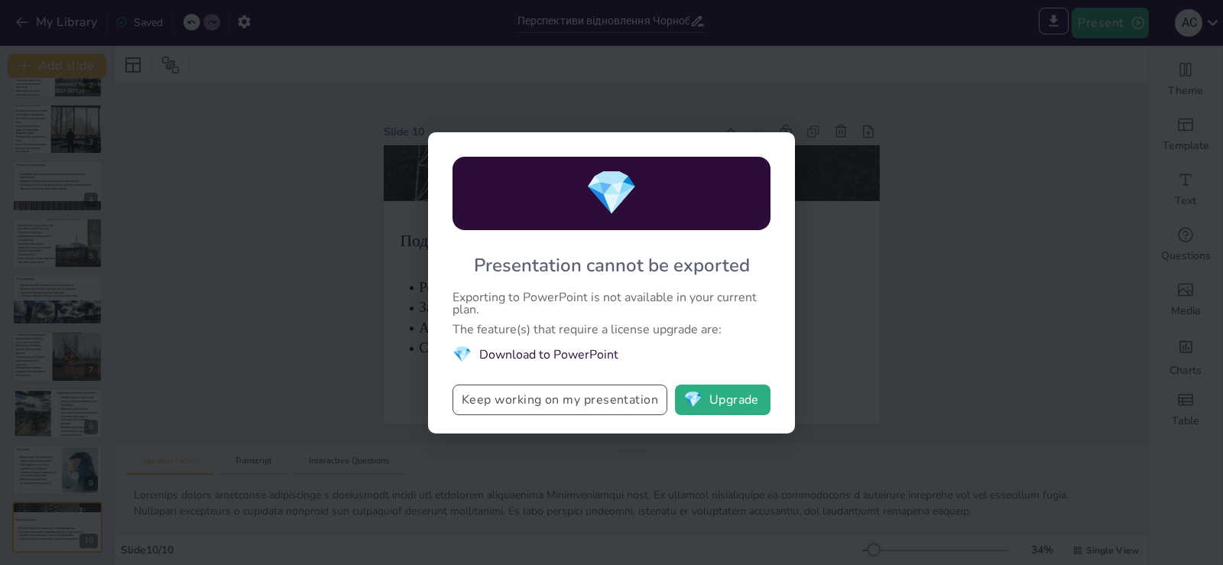
click at [625, 405] on button "Keep working on my presentation" at bounding box center [559, 399] width 215 height 31
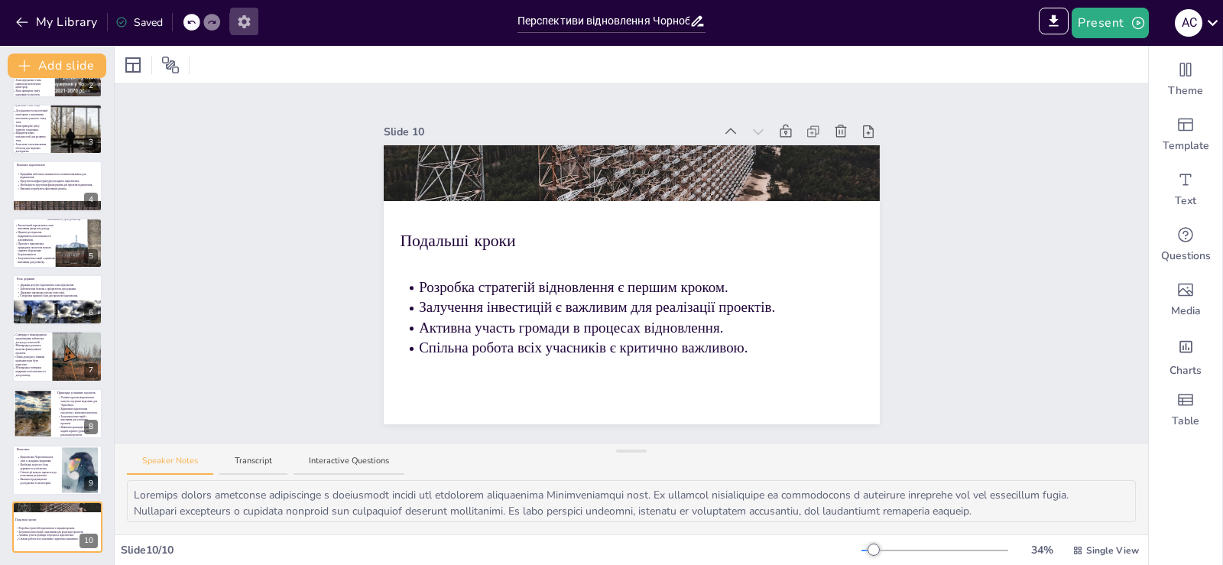
click at [253, 18] on button "button" at bounding box center [244, 22] width 28 height 28
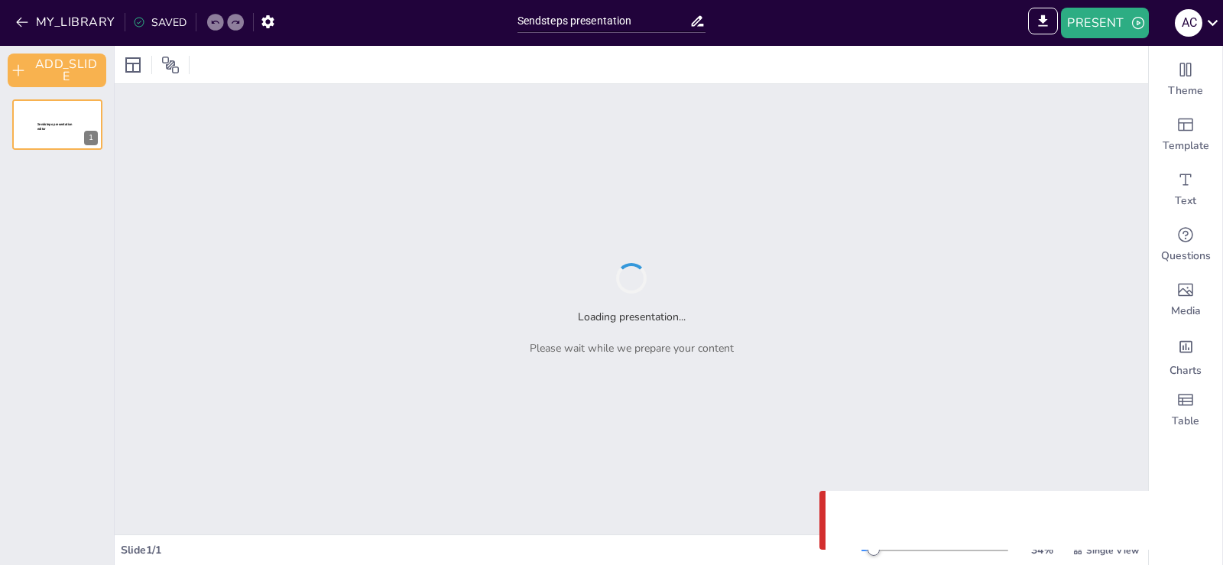
type input "Sendsteps presentation"
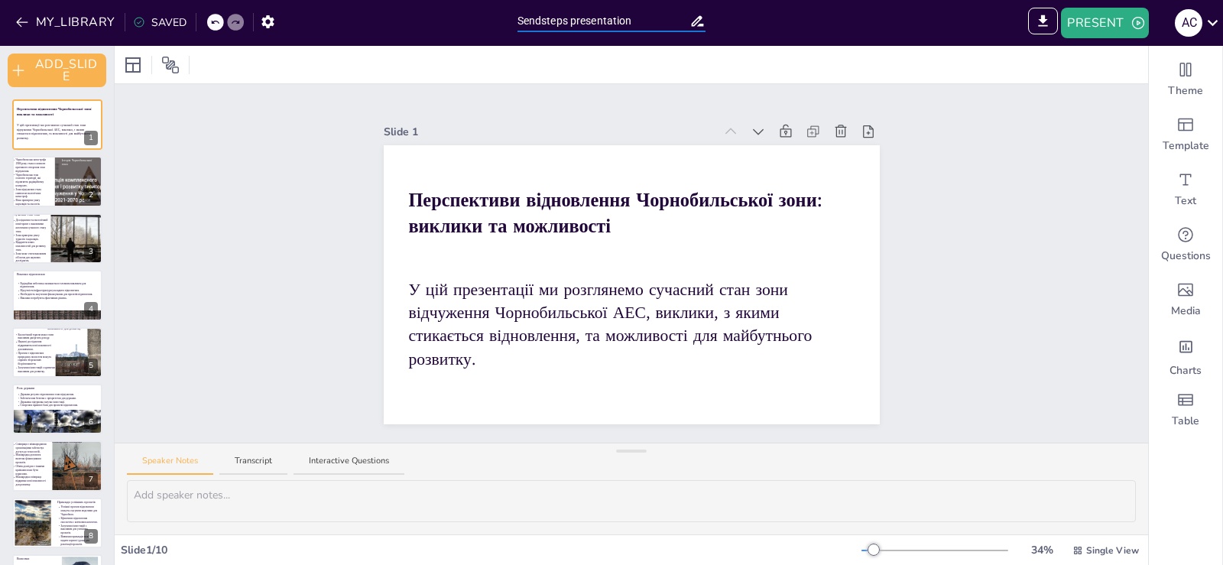
drag, startPoint x: 642, startPoint y: 21, endPoint x: 507, endPoint y: 27, distance: 134.6
click at [507, 27] on div "MY_LIBRARY SAVED Sendsteps presentation IMPORT EXPORT Import Theme Export Theme…" at bounding box center [611, 23] width 1223 height 46
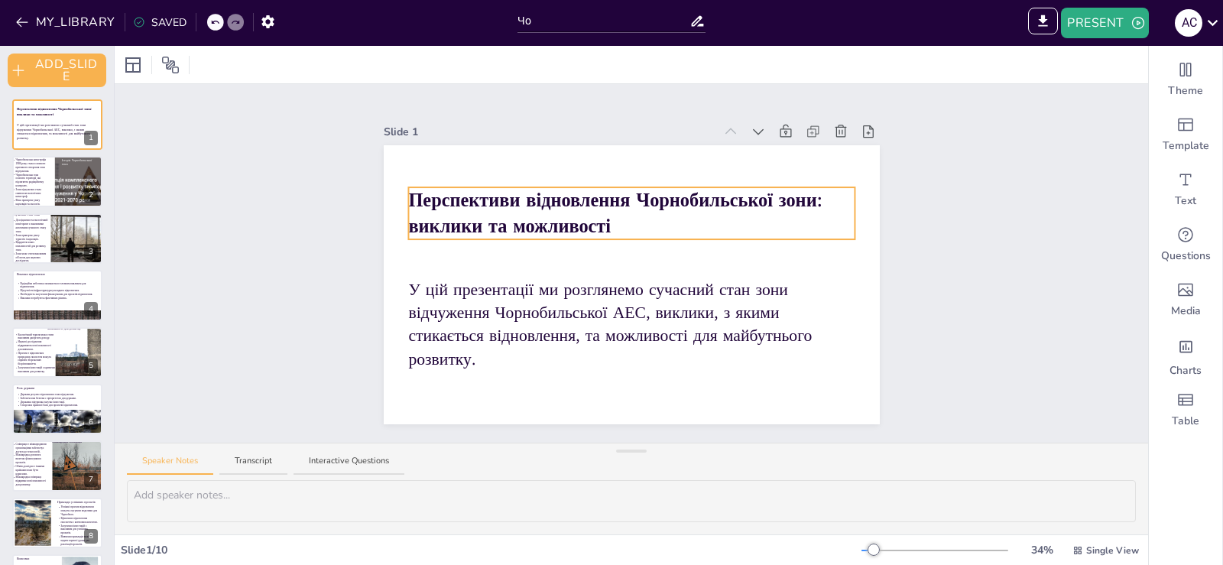
click at [611, 221] on p "Перспективи відновлення Чорнобильської зони: виклики та можливості" at bounding box center [631, 213] width 446 height 52
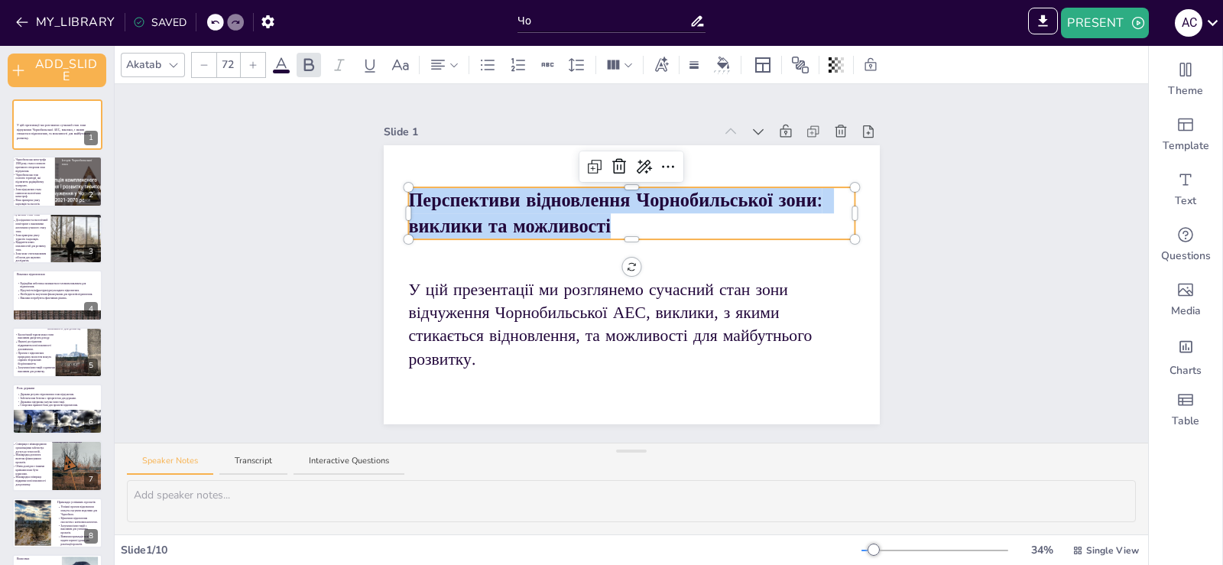
drag, startPoint x: 607, startPoint y: 221, endPoint x: 401, endPoint y: 188, distance: 208.9
click at [401, 188] on div "У цій презентації ми розглянемо сучасний стан зони відчуження Чорнобильської АЕ…" at bounding box center [632, 284] width 496 height 279
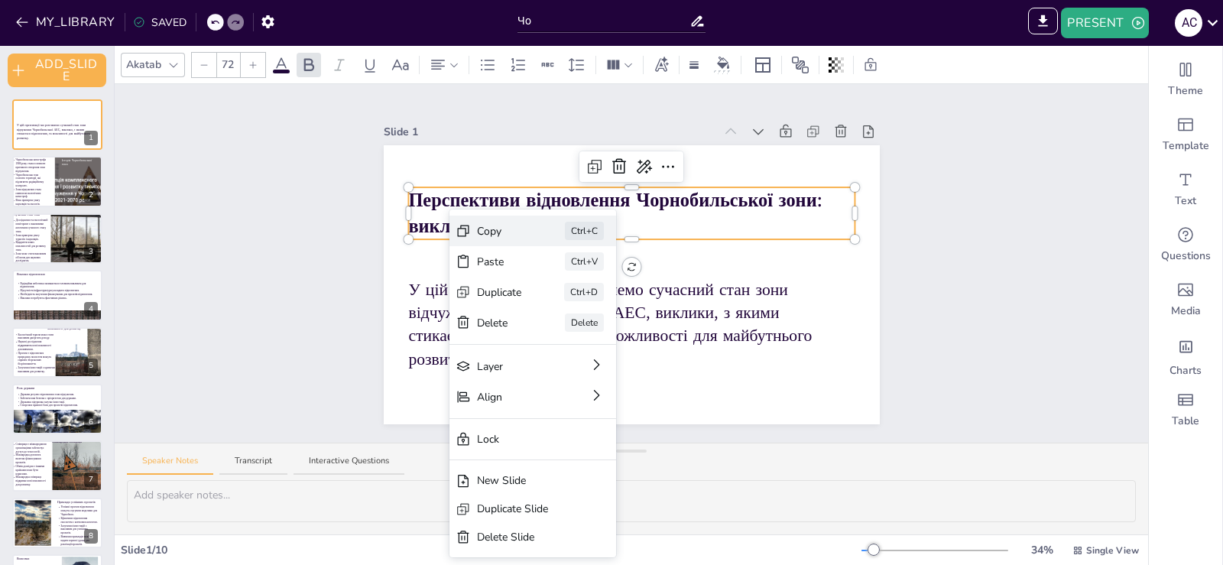
click at [471, 225] on div "Copy Ctrl+C" at bounding box center [532, 230] width 167 height 31
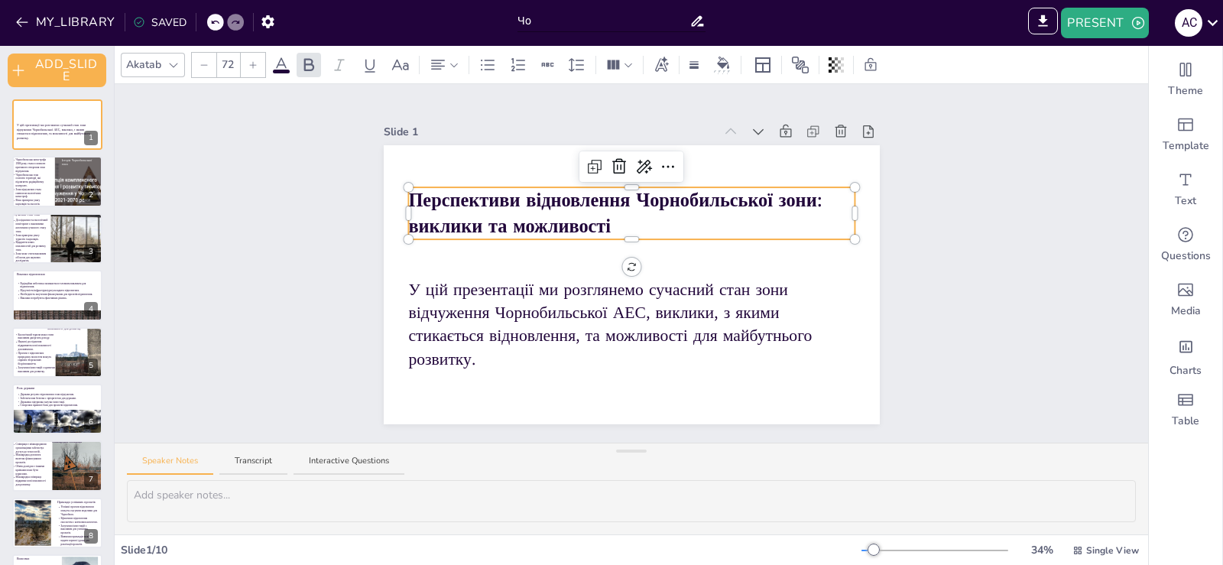
click at [549, 22] on input "Чо" at bounding box center [603, 21] width 173 height 22
type input "Ч"
paste input "[{"rootId":"b29d080c-d056-4a5f-9ff2-a90da79fa39e","layers":{"b29d080c-d056-4a5f…"
drag, startPoint x: 530, startPoint y: 27, endPoint x: 711, endPoint y: 22, distance: 180.4
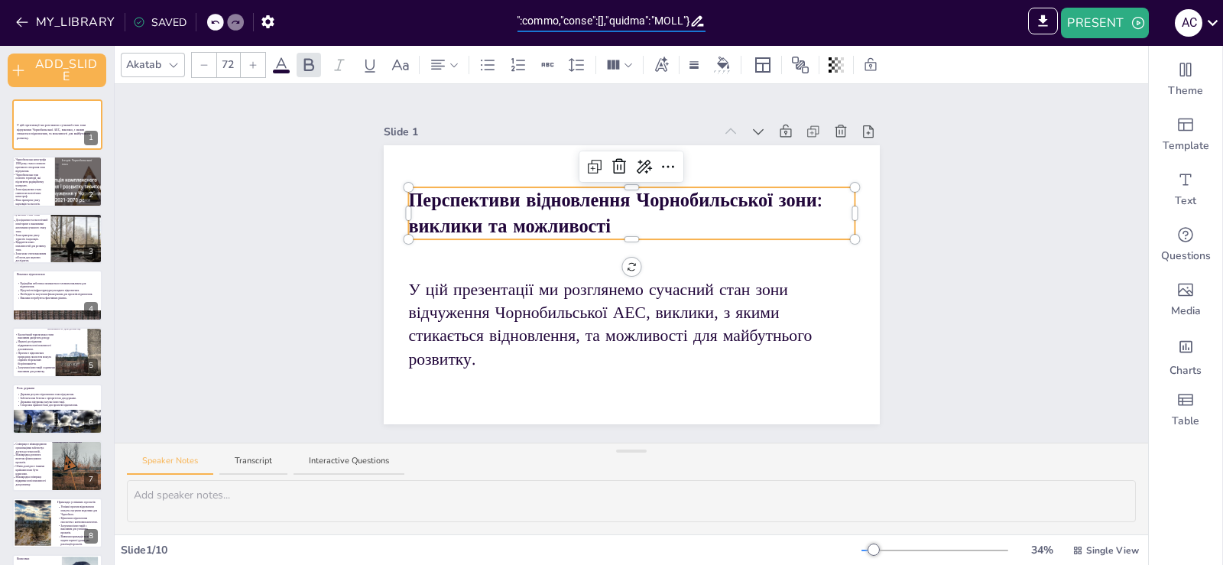
click at [711, 22] on div at bounding box center [612, 18] width 204 height 37
type input "["
paste input "Перспективи відновлення Чорнобильської зони: виклики та можливості"
type input "Перспективи відновлення Чорнобильської зони: виклики та можливості"
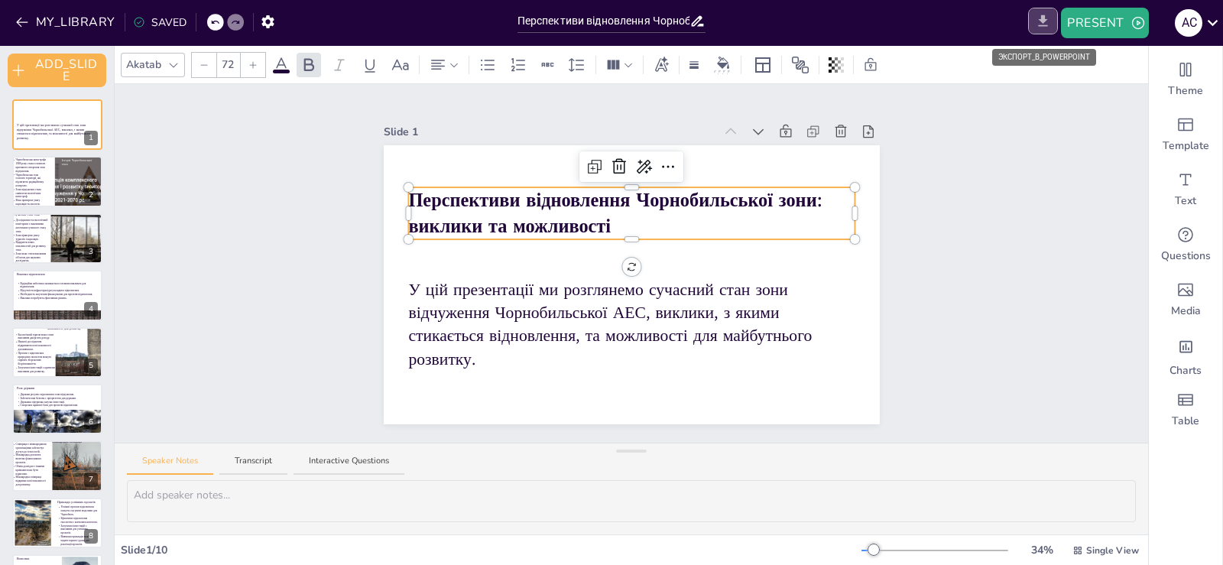
click at [1048, 26] on icon "EXPORT_TO_POWERPOINT" at bounding box center [1043, 21] width 16 height 16
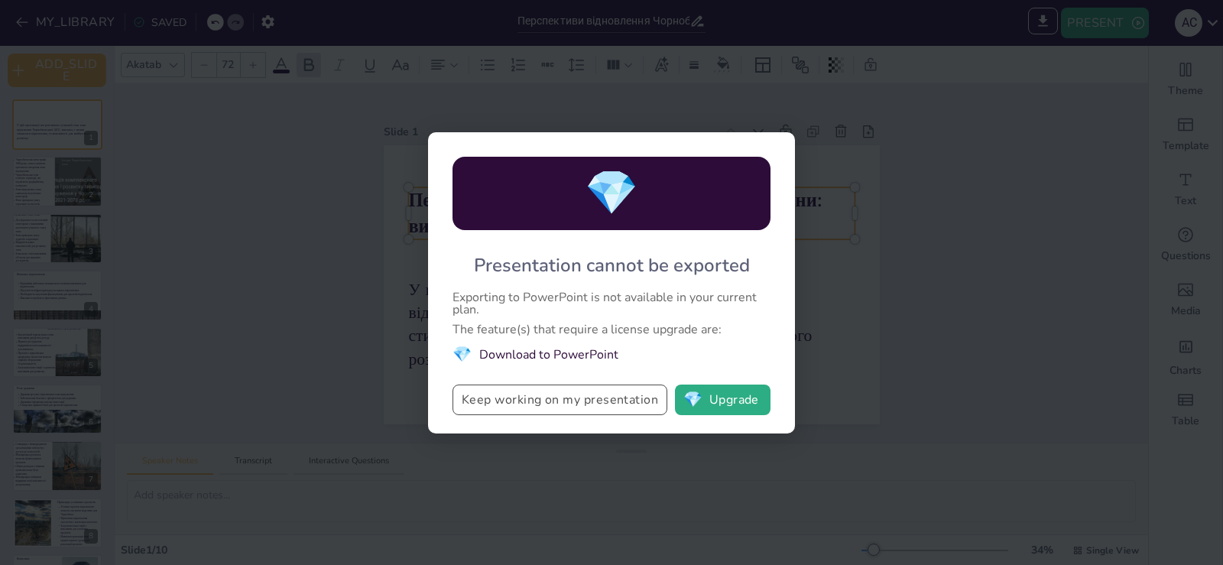
click at [588, 401] on button "Keep working on my presentation" at bounding box center [559, 399] width 215 height 31
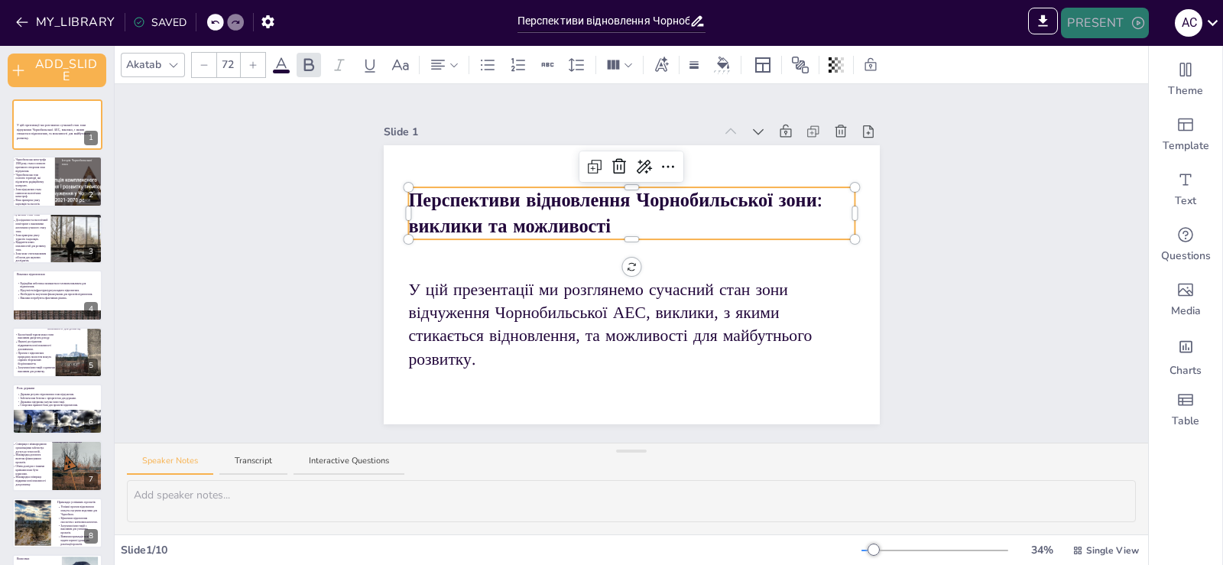
click at [1121, 31] on button "PRESENT" at bounding box center [1104, 23] width 87 height 31
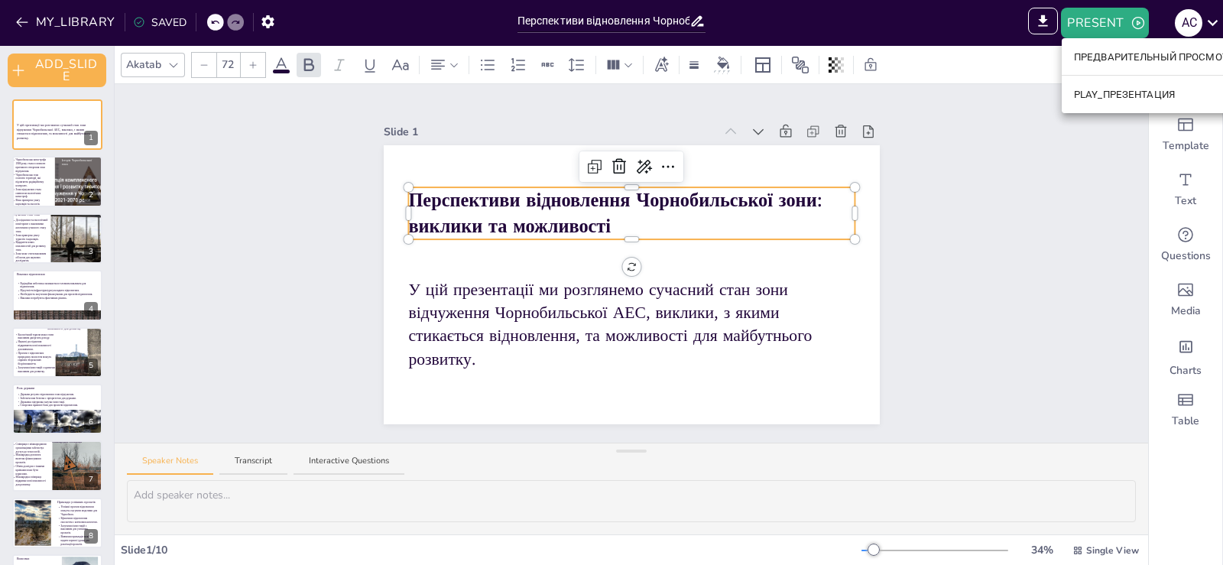
click at [1115, 55] on font "ПРЕДВАРИТЕЛЬНЫЙ ПРОСМОТР_ПРЕЗЕНТАЦИИ" at bounding box center [1193, 56] width 238 height 11
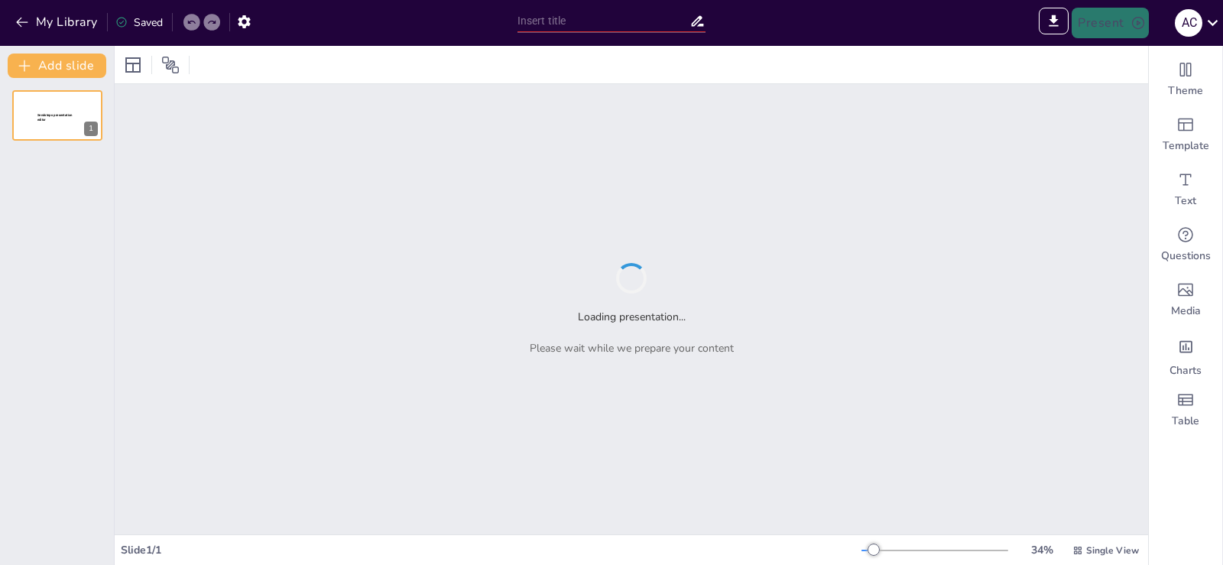
type input "Sendsteps presentation"
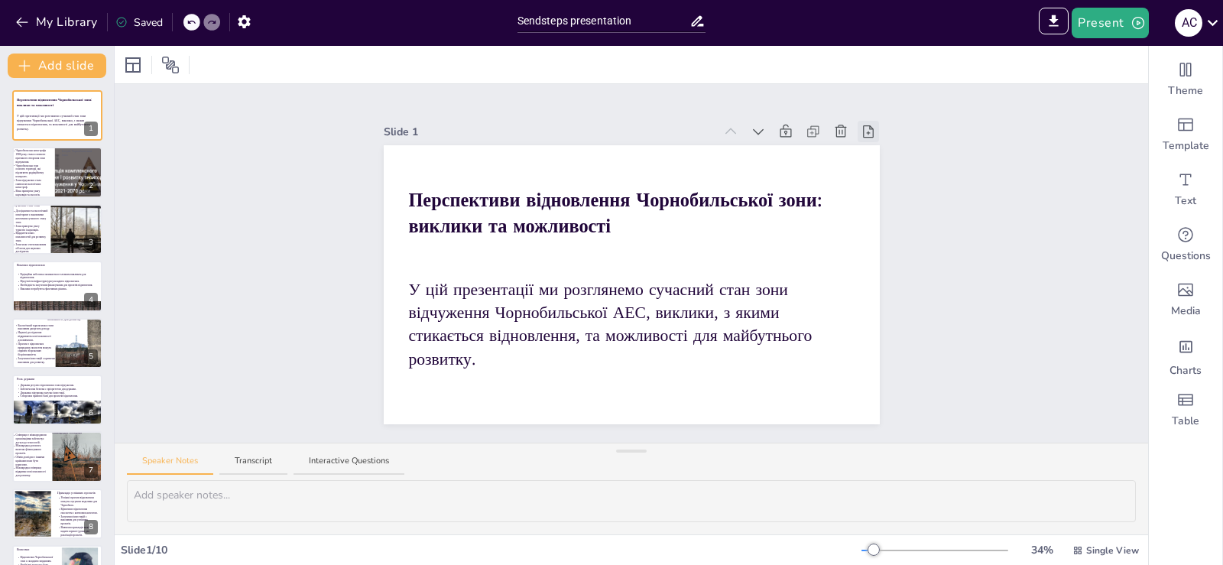
click at [860, 129] on icon at bounding box center [867, 131] width 15 height 15
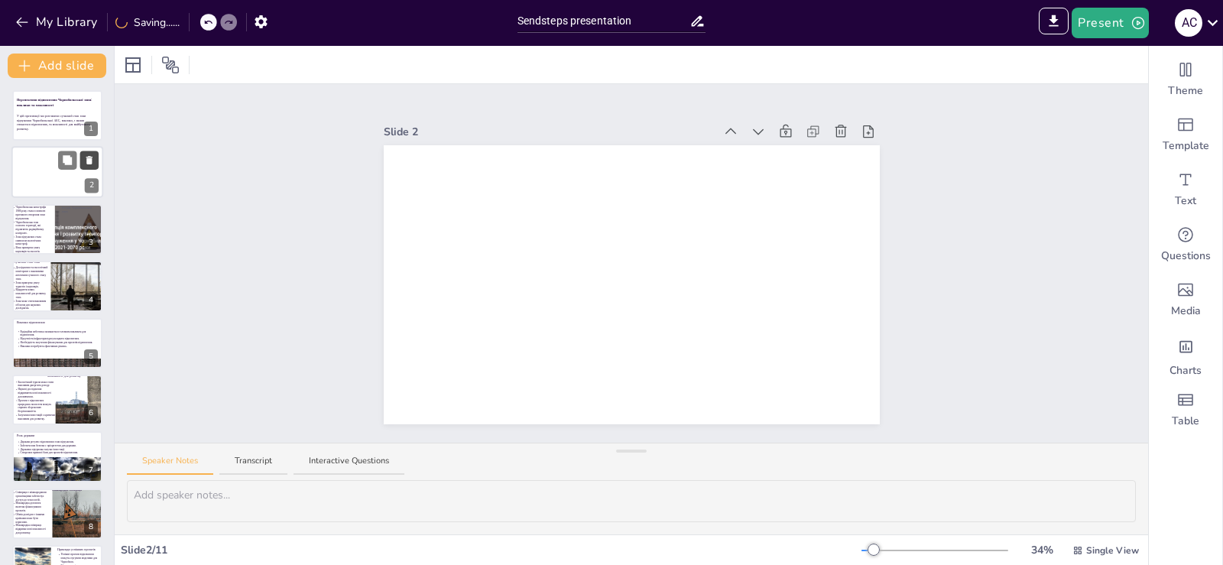
click at [87, 162] on icon at bounding box center [89, 161] width 6 height 8
type textarea "Loremipsumdol sitametcon 1669 adip elitsedd ei temporinci utlaboreetd ma aliqua…"
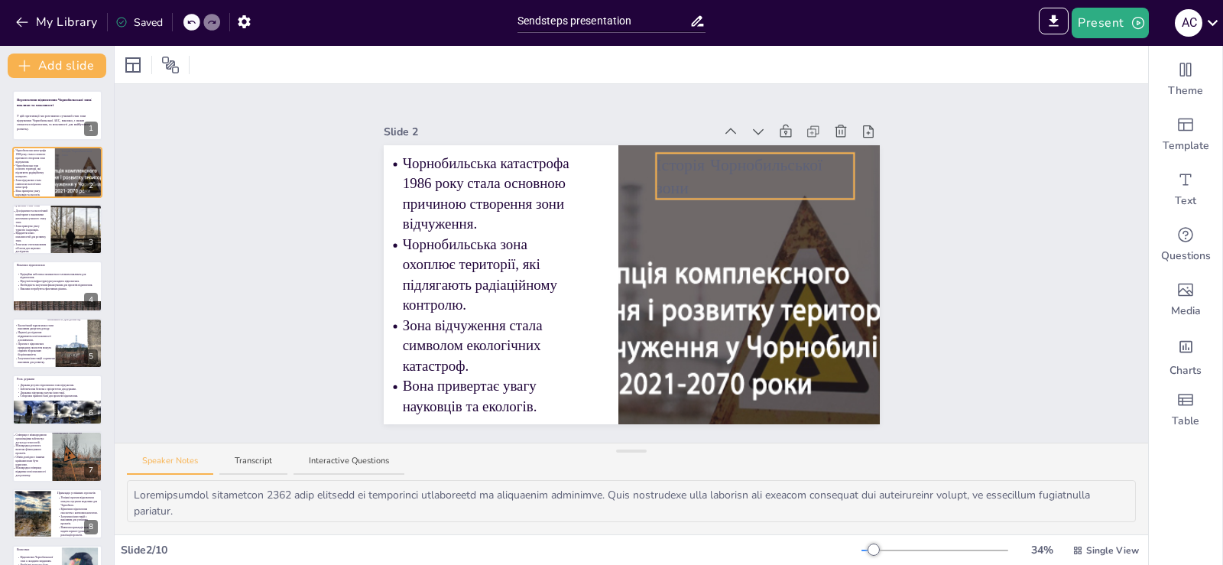
click at [711, 177] on p "Історія Чорнобильської зони" at bounding box center [755, 176] width 199 height 47
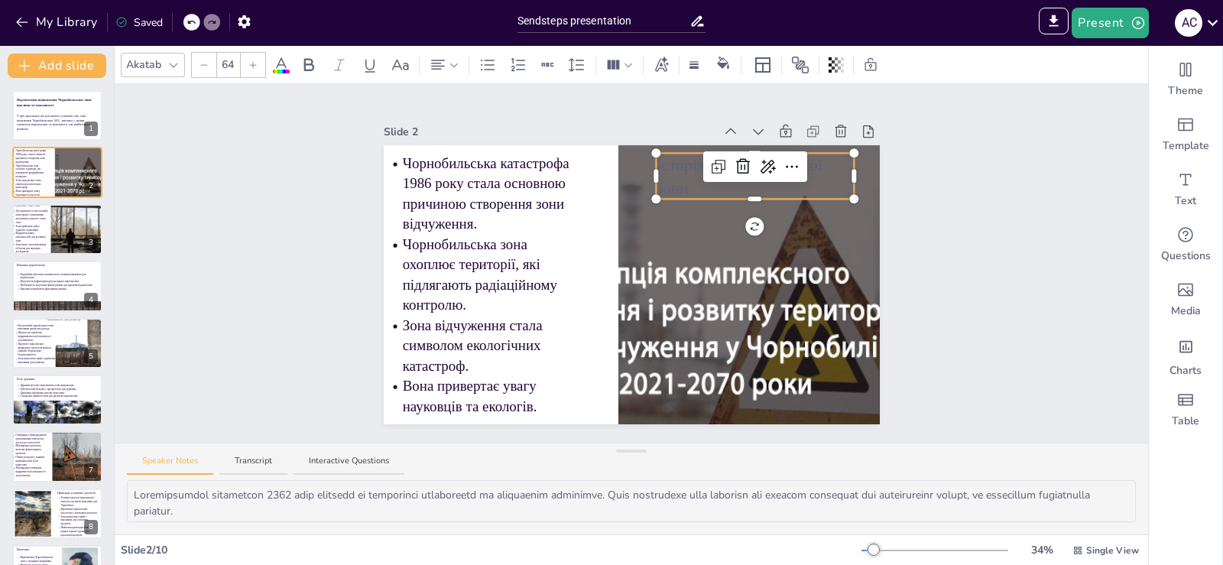
click at [277, 71] on span at bounding box center [281, 72] width 17 height 4
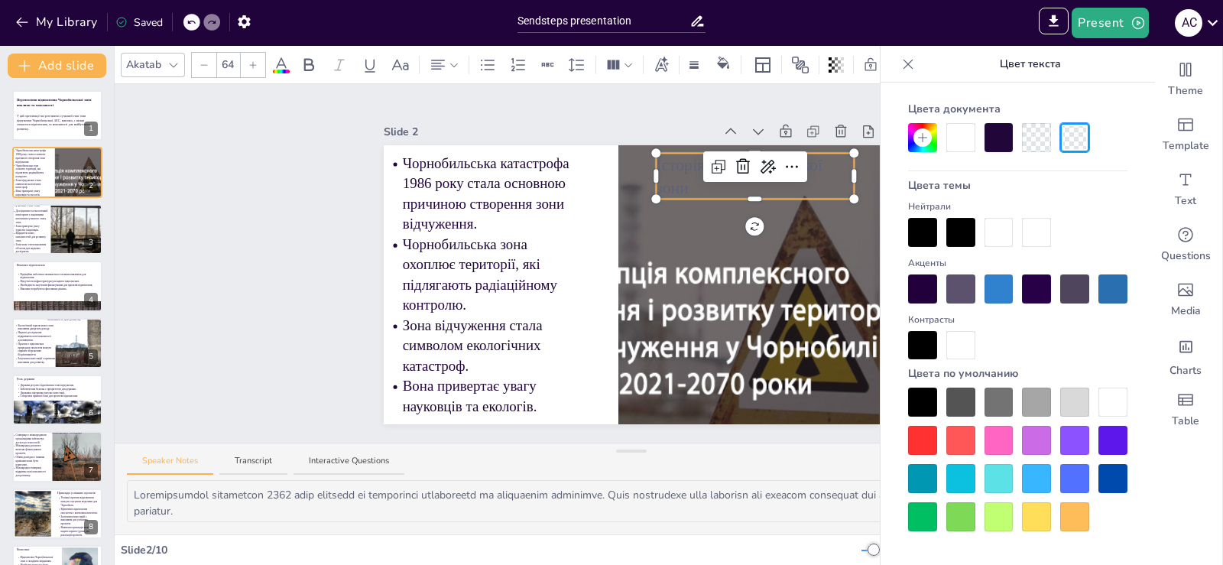
click at [957, 132] on div at bounding box center [960, 137] width 29 height 29
click at [267, 176] on div "Slide 1 Перспективи відновлення Чорнобильської зони: виклики та можливості У ці…" at bounding box center [631, 263] width 1033 height 358
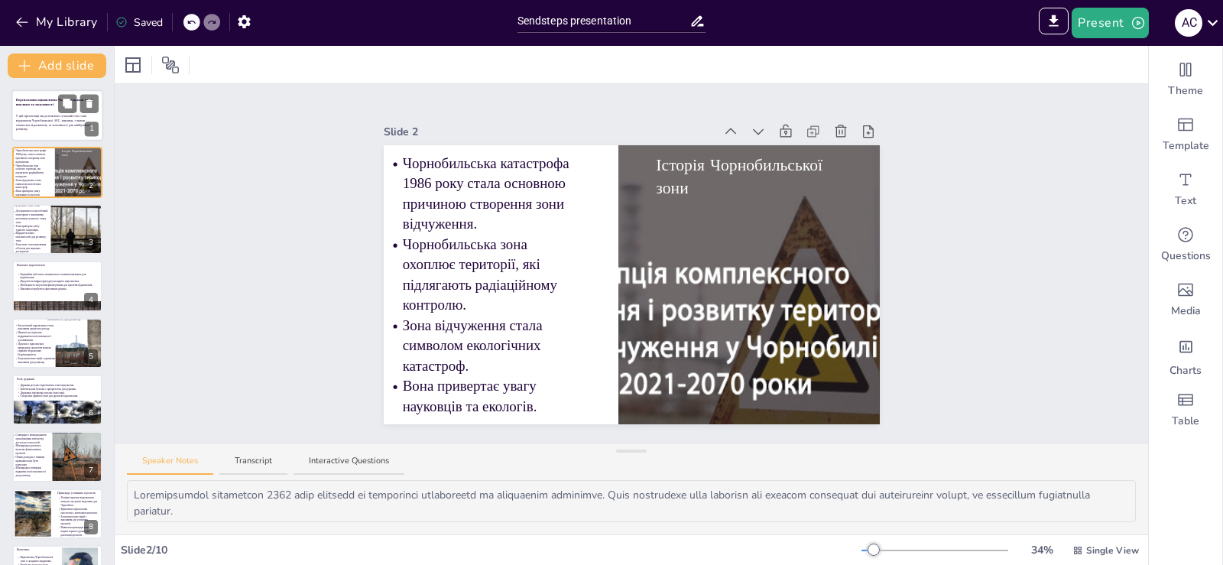
click at [41, 112] on div at bounding box center [57, 115] width 92 height 52
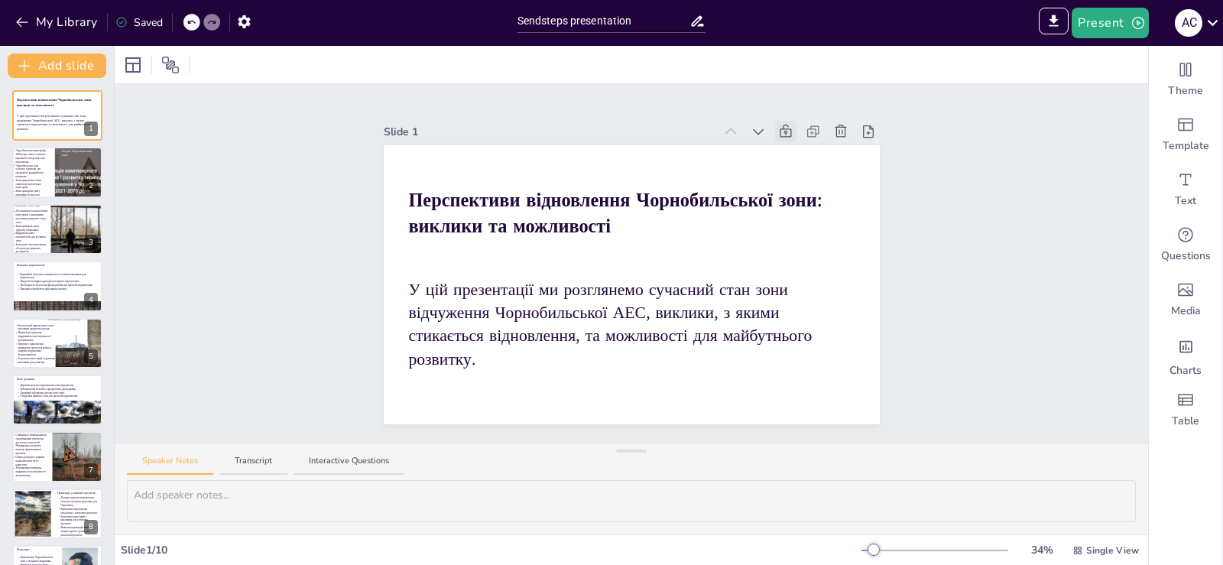
click at [778, 125] on icon at bounding box center [785, 131] width 15 height 15
click at [283, 213] on div "Slide 1 Перспективи відновлення Чорнобильської зони: виклики та можливості У ці…" at bounding box center [631, 263] width 1033 height 358
click at [131, 19] on div "Saved" at bounding box center [138, 23] width 47 height 16
click at [1092, 547] on span "Single View" at bounding box center [1112, 550] width 53 height 14
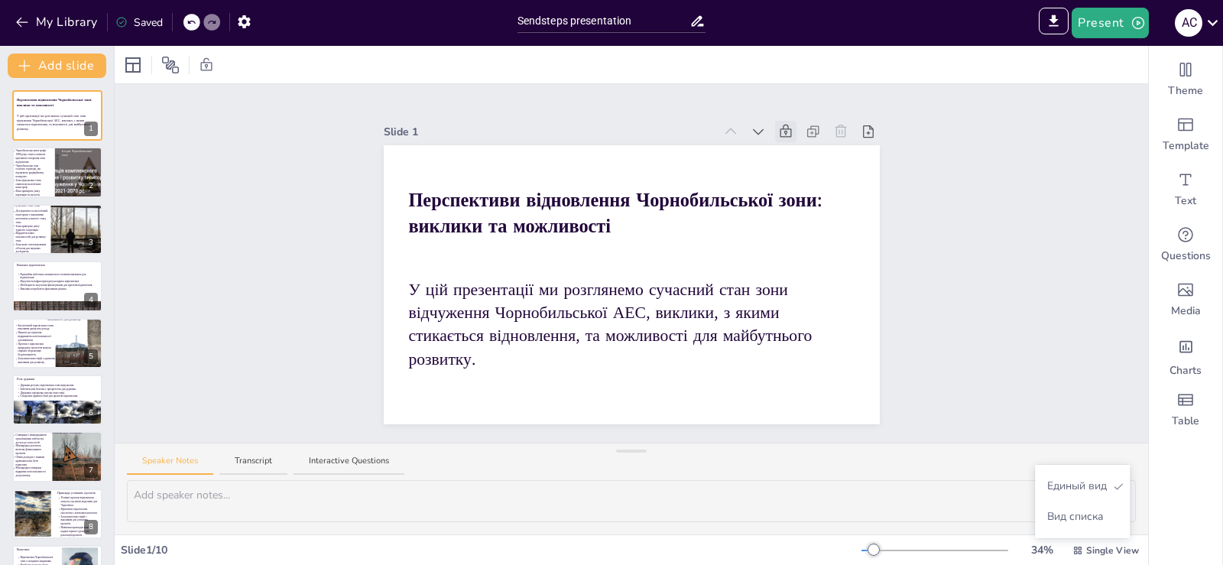
click at [973, 300] on div "Slide 1 Перспективи відновлення Чорнобильської зони: виклики та можливості У ці…" at bounding box center [631, 263] width 1033 height 358
click at [74, 183] on div at bounding box center [68, 180] width 87 height 66
type textarea "Loremipsumdol sitametcon 1669 adip elitsedd ei temporinci utlaboreetd ma aliqua…"
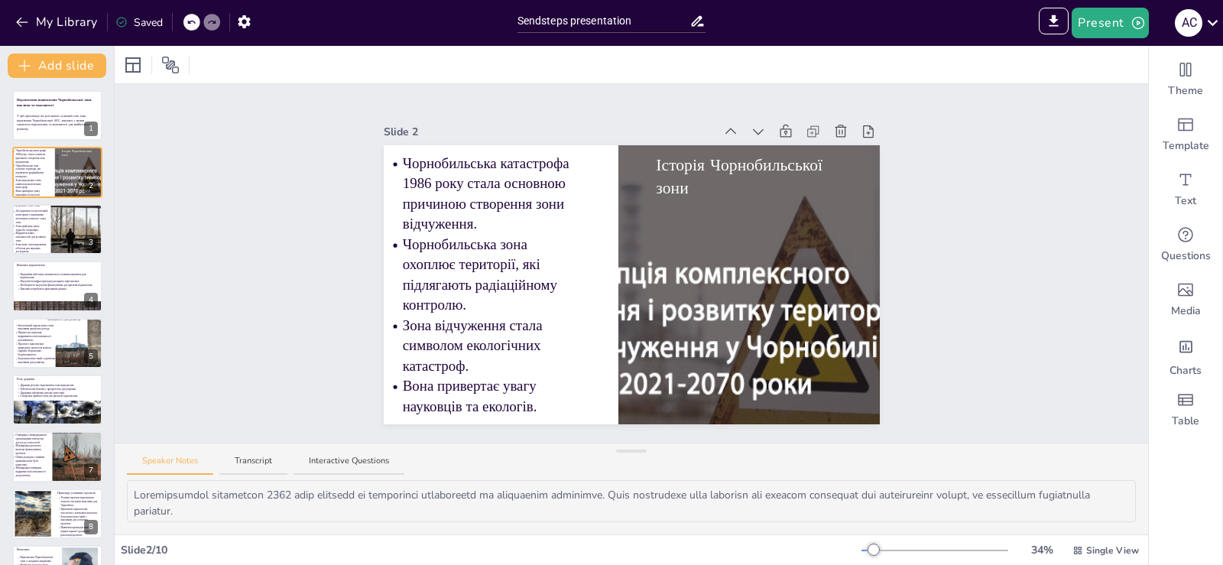
click at [572, 458] on div "Speaker Notes Transcript Interactive Questions" at bounding box center [631, 461] width 1033 height 37
click at [34, 117] on p "У цій презентації ми розглянемо сучасний стан зони відчуження Чорнобильської АЕ…" at bounding box center [57, 122] width 83 height 17
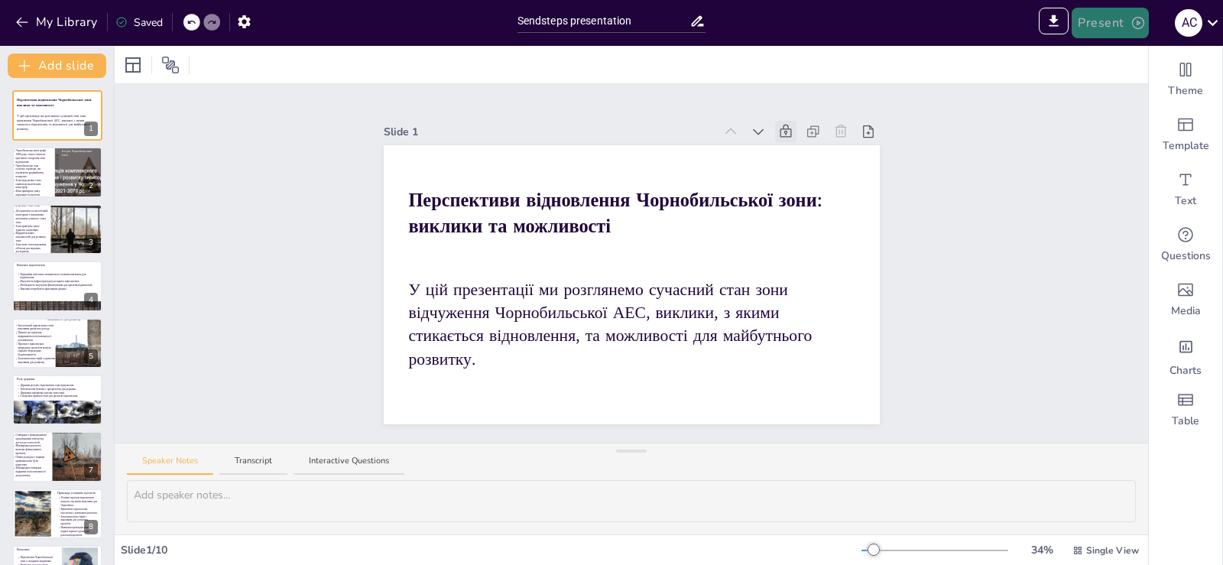
click at [1135, 21] on icon "button" at bounding box center [1137, 22] width 15 height 15
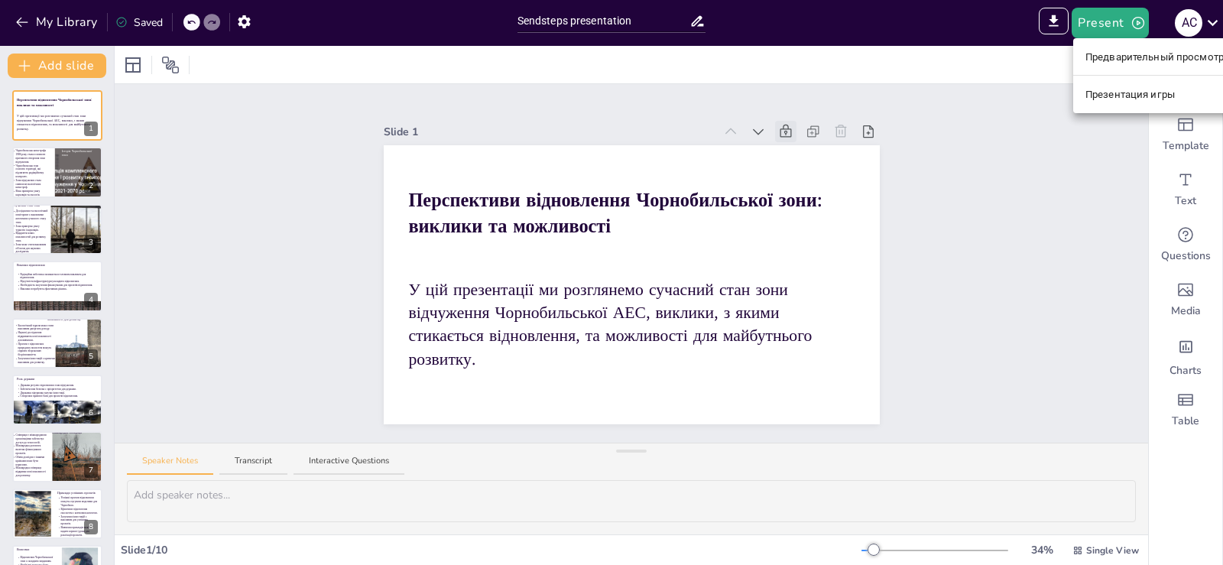
click at [1092, 103] on li "Презентация игры" at bounding box center [1187, 94] width 228 height 24
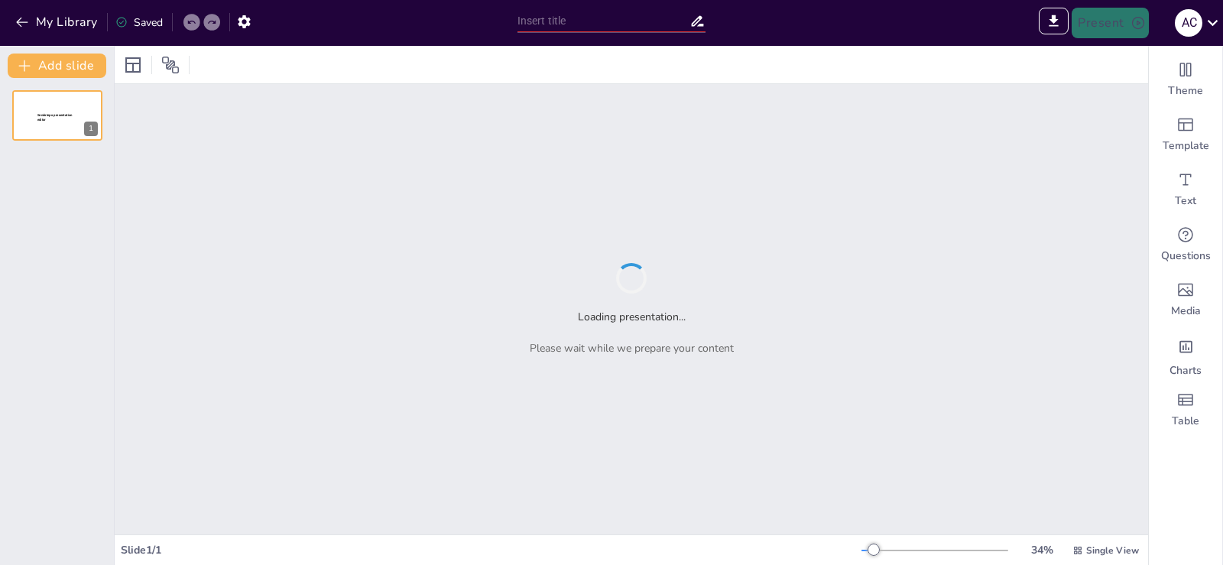
type input "Sendsteps presentation"
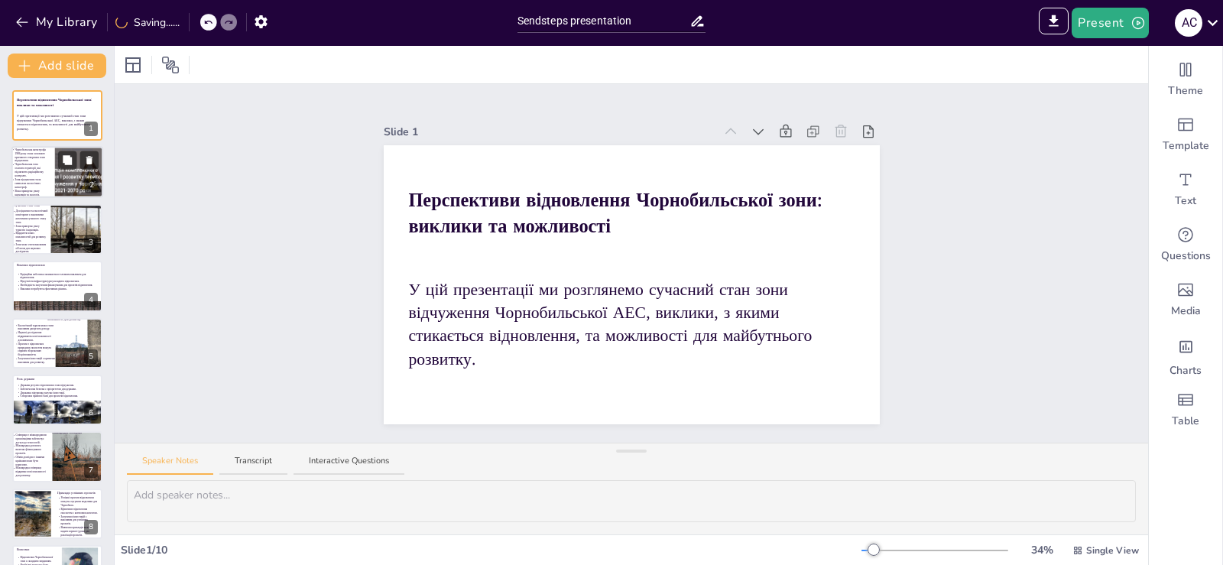
click at [28, 178] on p "Зона відчуження стала символом екологічних катастроф." at bounding box center [32, 183] width 34 height 11
type textarea "Loremipsumdol sitametcon 1669 adip elitsedd ei temporinci utlaboreetd ma aliqua…"
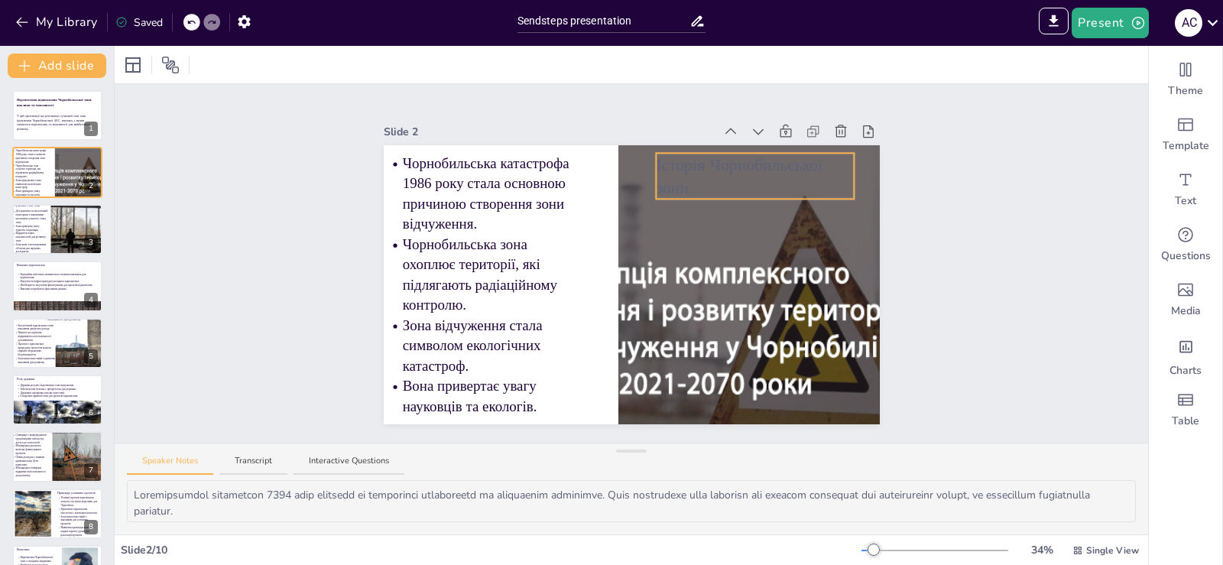
click at [689, 167] on p "Історія Чорнобильської зони" at bounding box center [755, 176] width 199 height 47
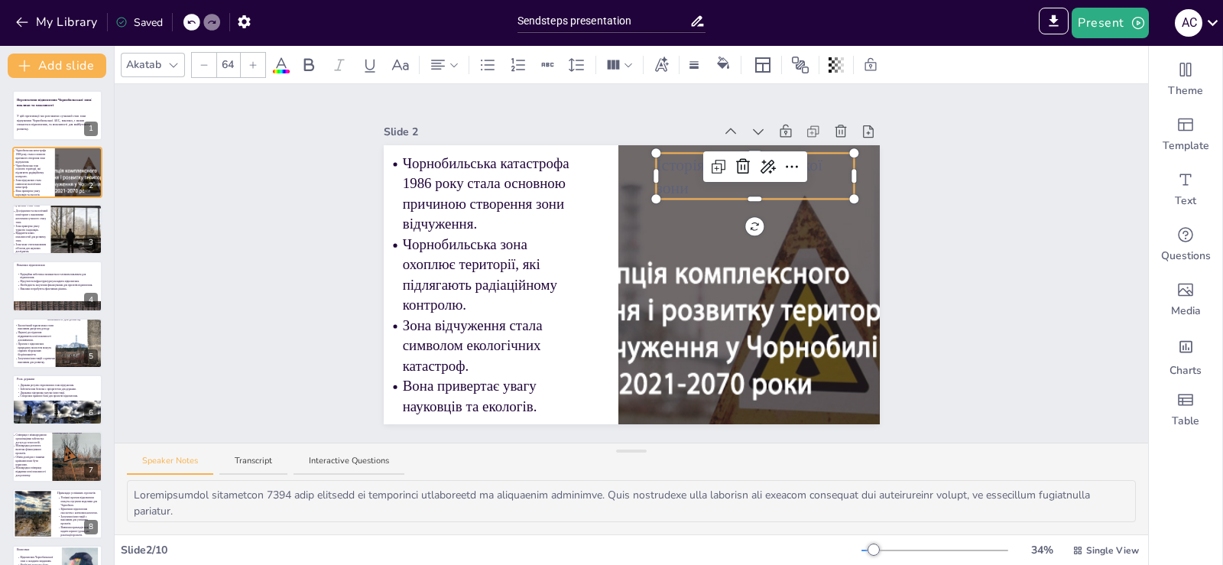
click at [281, 73] on icon at bounding box center [281, 65] width 18 height 18
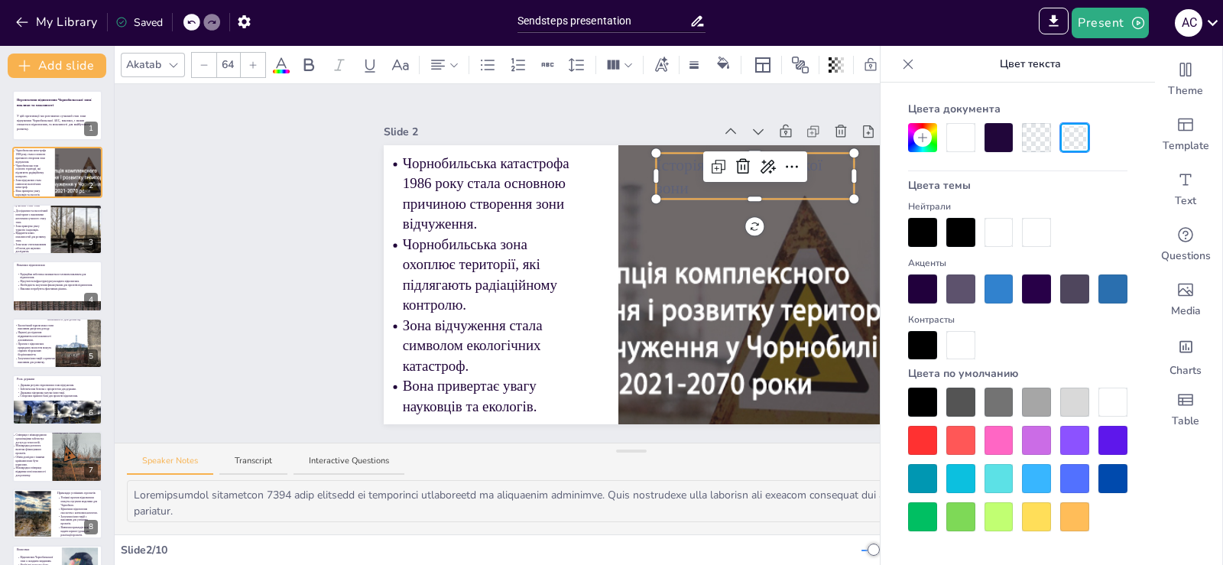
click at [973, 147] on div at bounding box center [960, 137] width 29 height 29
click at [270, 228] on div "Slide 1 Перспективи відновлення Чорнобильської зони: виклики та можливості У ці…" at bounding box center [631, 263] width 1033 height 358
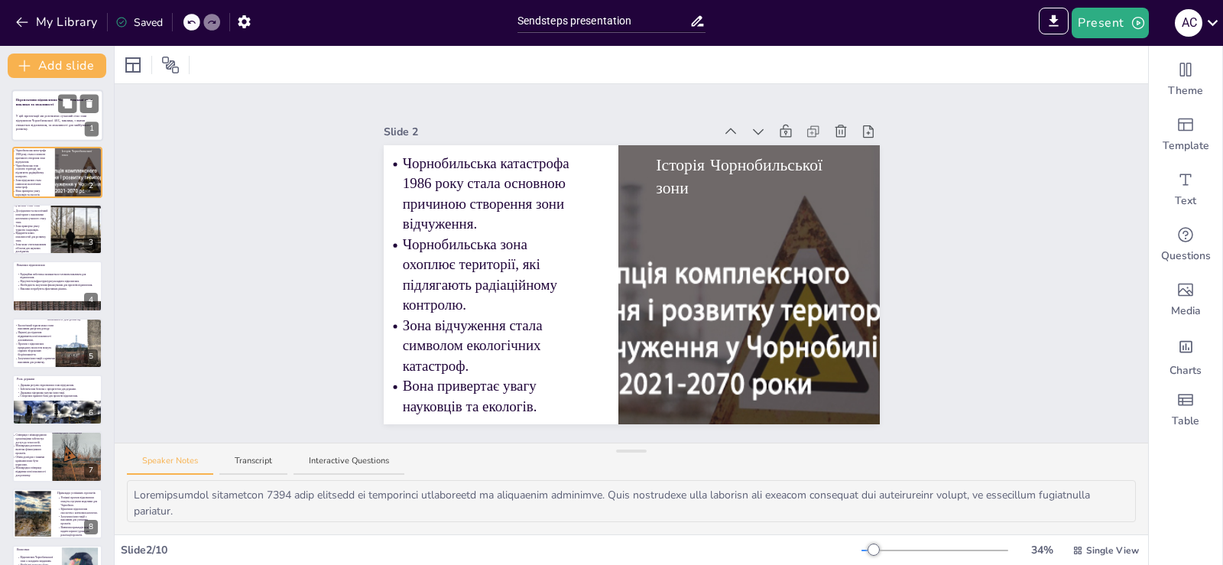
click at [47, 110] on div at bounding box center [57, 115] width 92 height 52
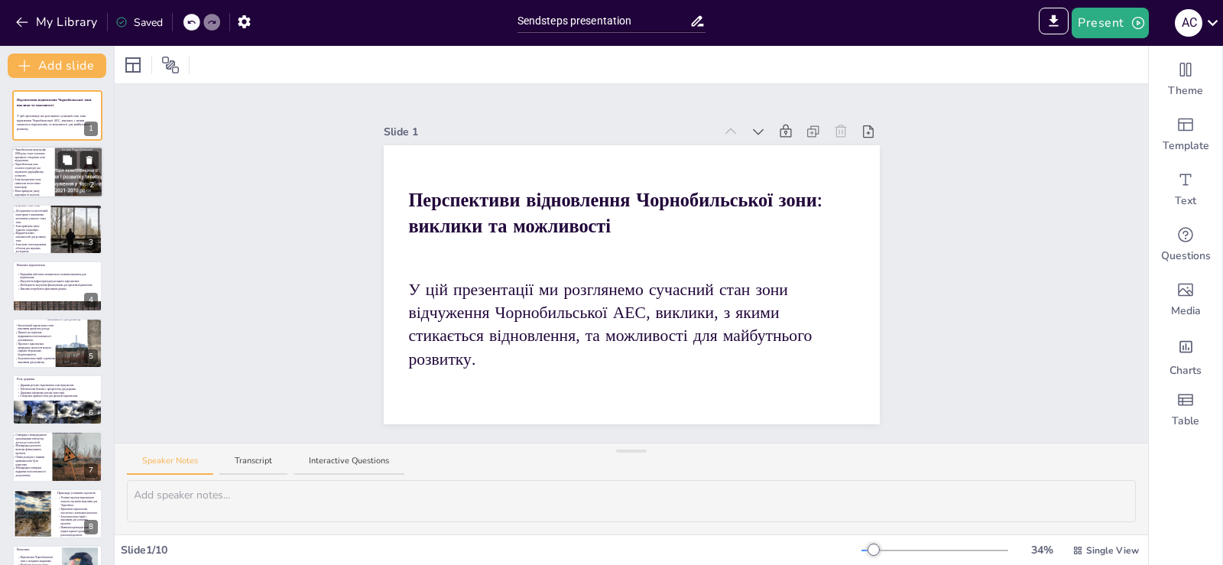
click at [44, 190] on p "Вона привертає увагу науковців та екологів." at bounding box center [32, 193] width 34 height 8
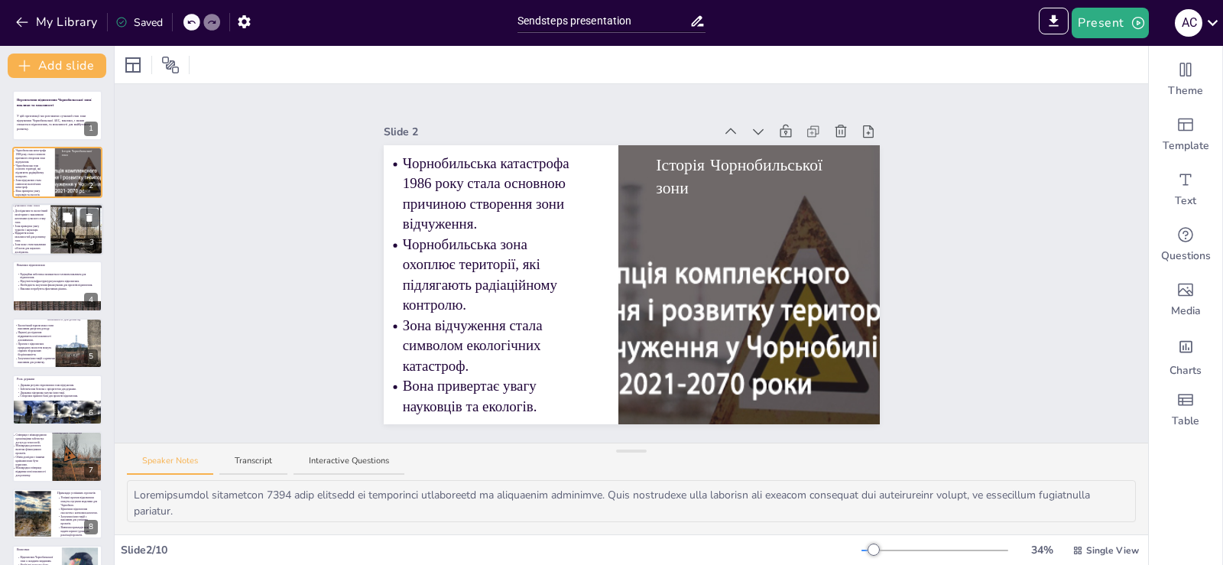
click at [44, 218] on p "Дослідження та екологічний моніторинг є важливими аспектами сучасного стану зон…" at bounding box center [32, 216] width 34 height 15
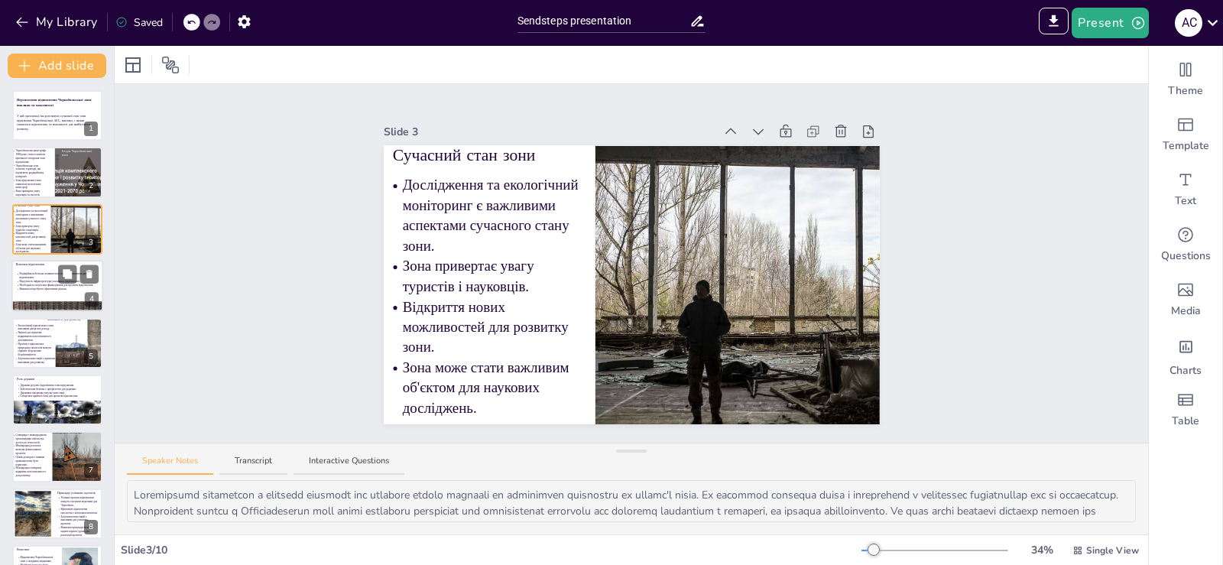
click at [53, 278] on p "Радіаційна небезпека залишається головним викликом для відновлення." at bounding box center [58, 276] width 79 height 8
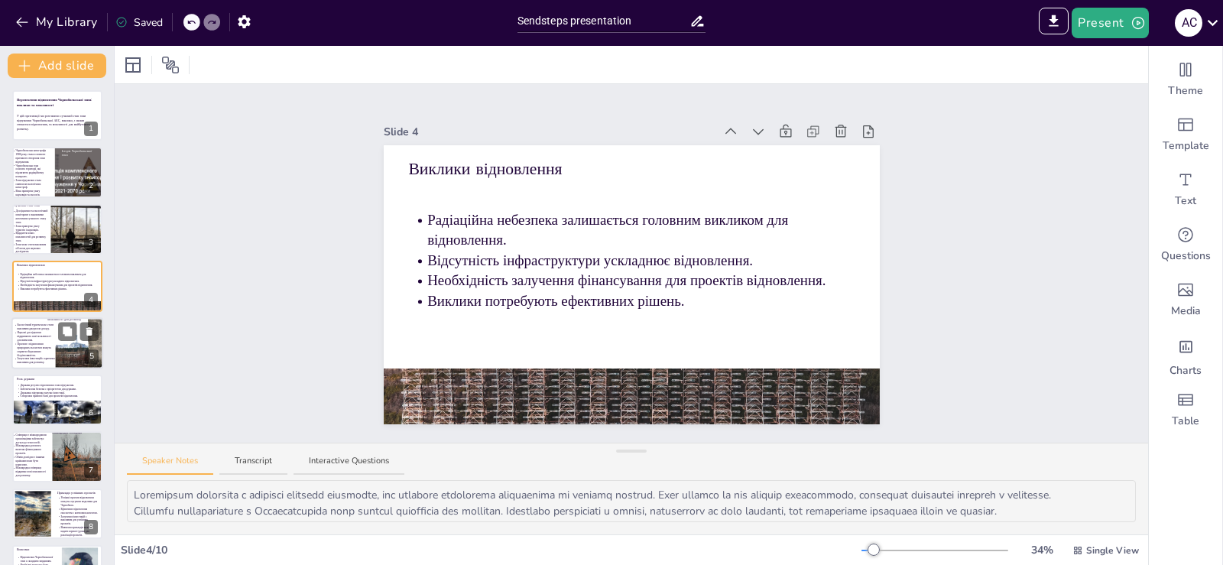
click at [38, 358] on p "Залучення інвестицій є критично важливим для розвитку." at bounding box center [36, 361] width 38 height 8
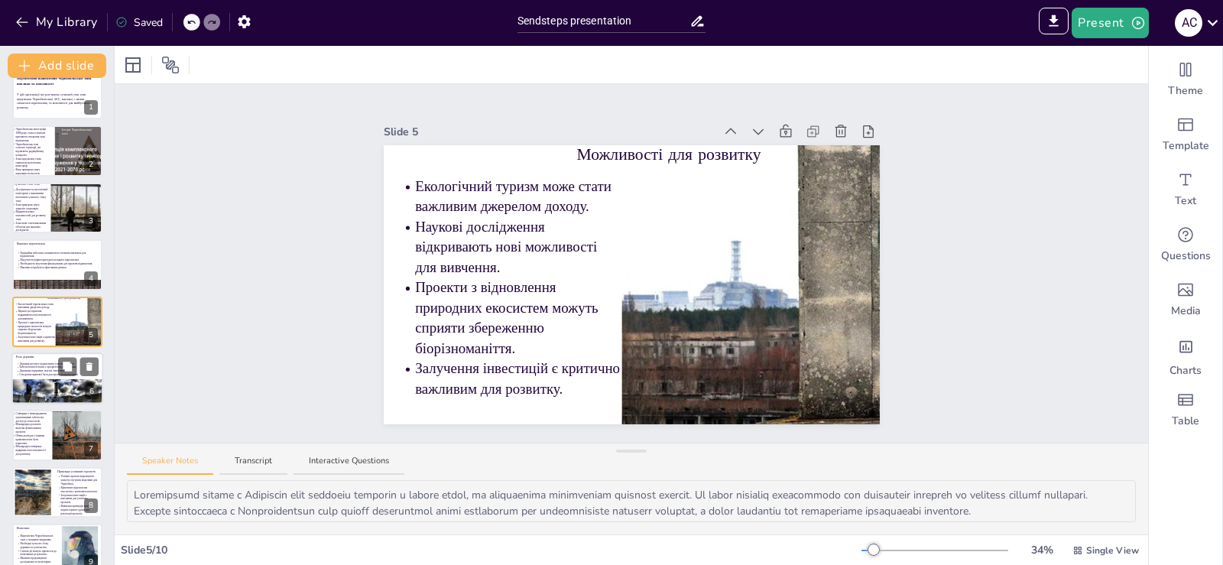
click at [38, 375] on p "Створення правової бази для проектів відновлення." at bounding box center [58, 375] width 79 height 4
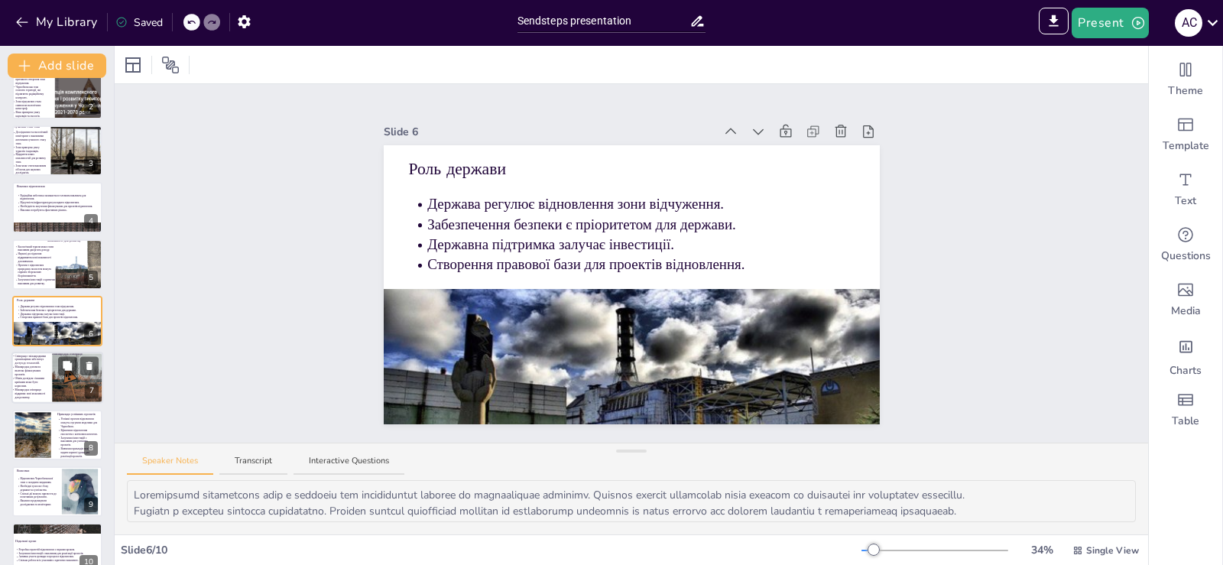
click at [38, 377] on p "Обмін досвідом з іншими країнами може бути корисним." at bounding box center [30, 382] width 31 height 11
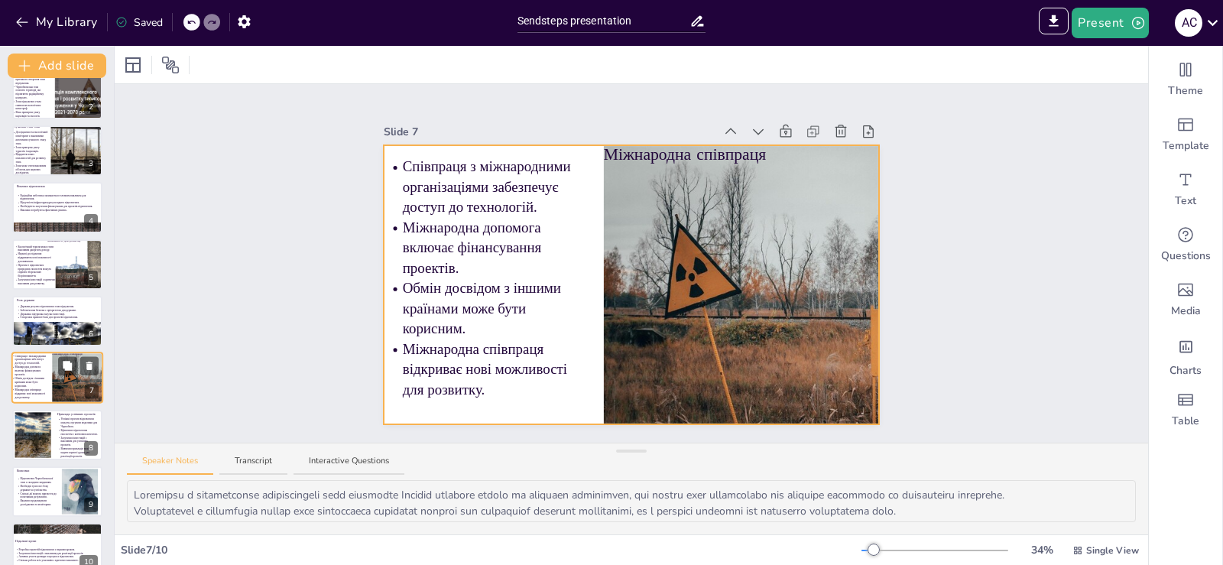
scroll to position [100, 0]
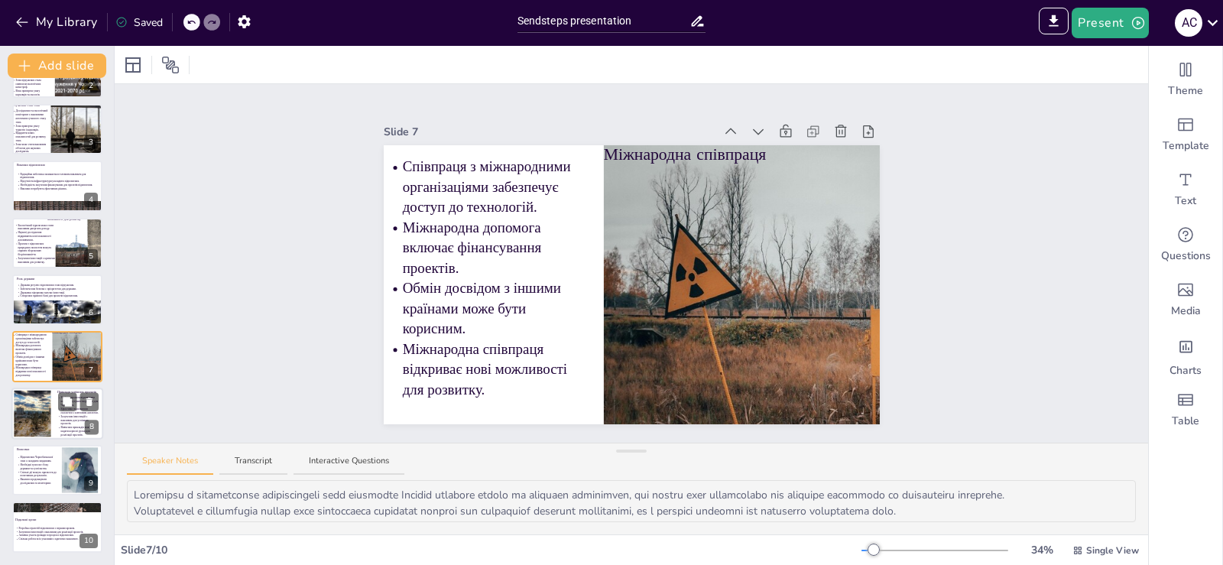
click at [36, 398] on div at bounding box center [32, 413] width 79 height 47
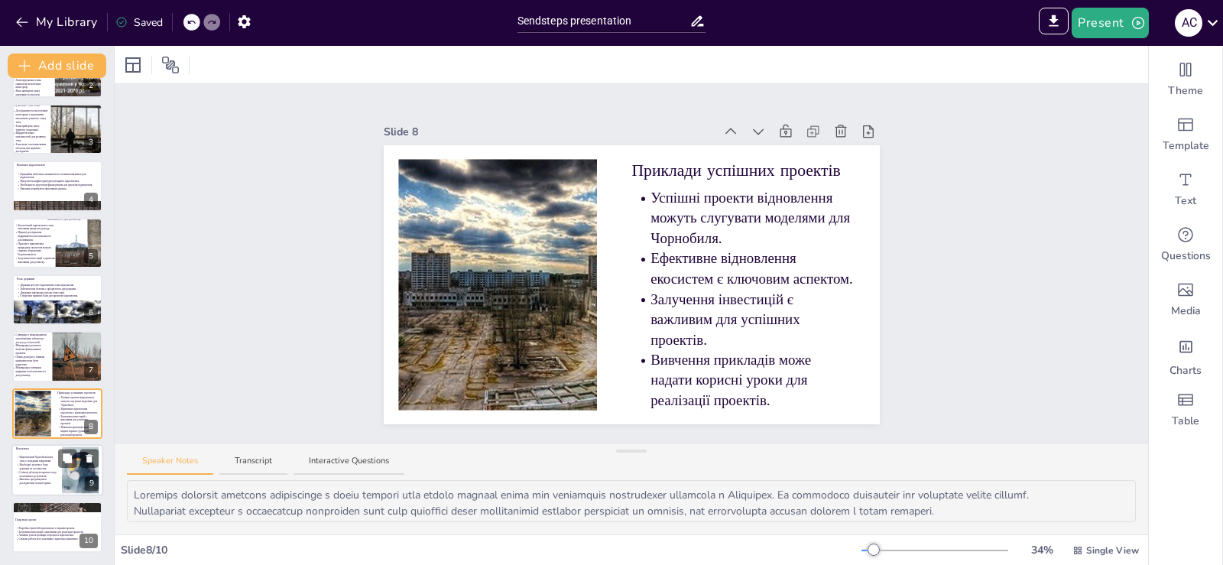
click at [34, 470] on p "Спільні дії можуть призвести до позитивних результатів." at bounding box center [38, 474] width 38 height 8
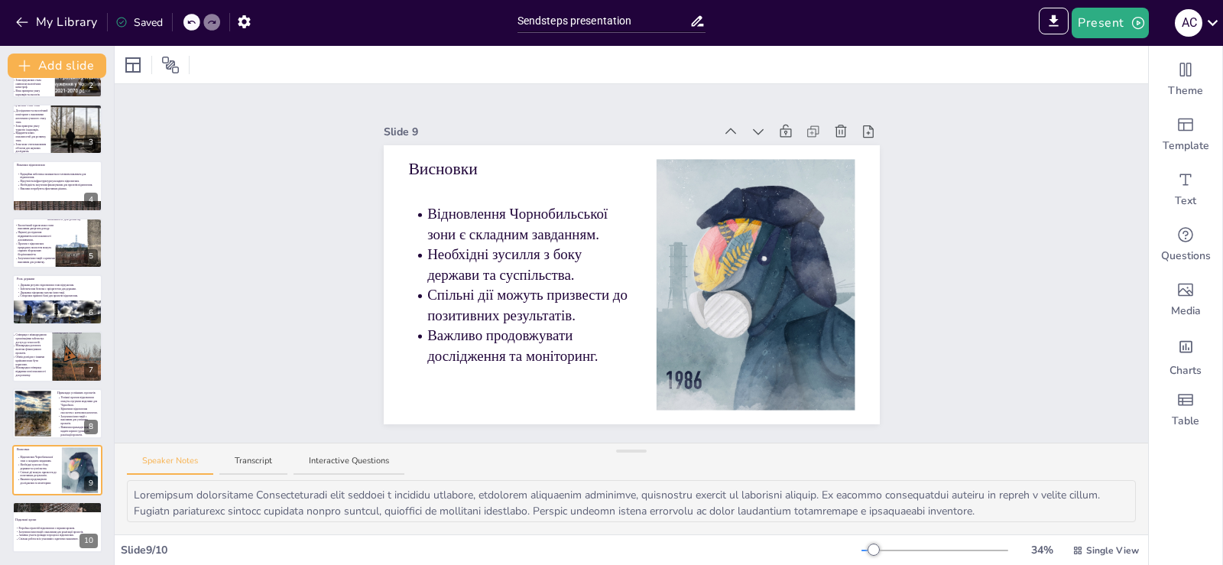
click at [65, 553] on div "Перспективи відновлення Чорнобильської зони: виклики та можливості У цій презен…" at bounding box center [57, 321] width 114 height 487
click at [53, 533] on p "Активна участь громади в процесах відновлення." at bounding box center [57, 535] width 79 height 4
type textarea "Loremips dolors ametconse adipiscinge s doeiusmodt incidi utl etdolorem aliquae…"
